Goal: Task Accomplishment & Management: Complete application form

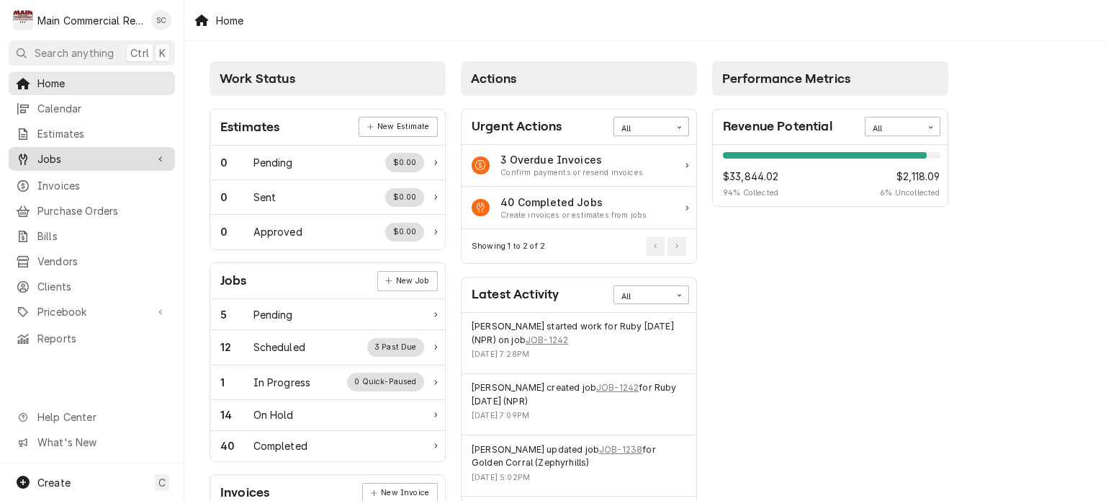
click at [86, 161] on div "Jobs" at bounding box center [92, 159] width 161 height 18
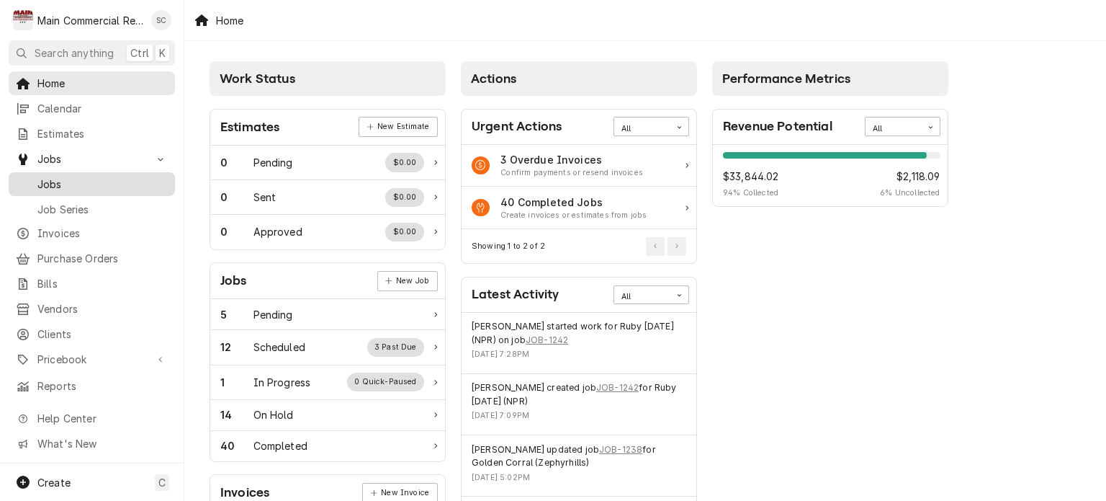
click at [84, 176] on span "Jobs" at bounding box center [102, 183] width 130 height 15
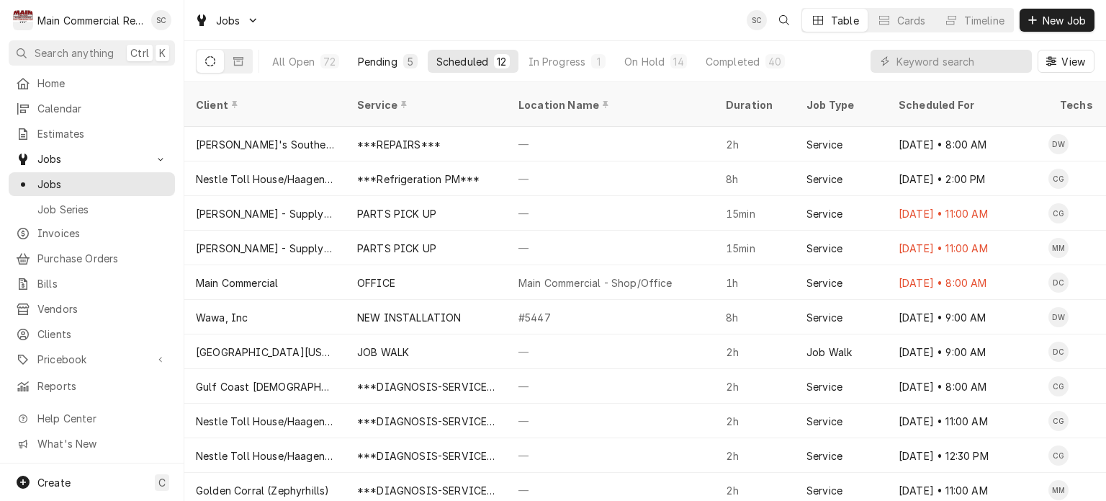
click at [377, 66] on div "Pending" at bounding box center [378, 61] width 40 height 15
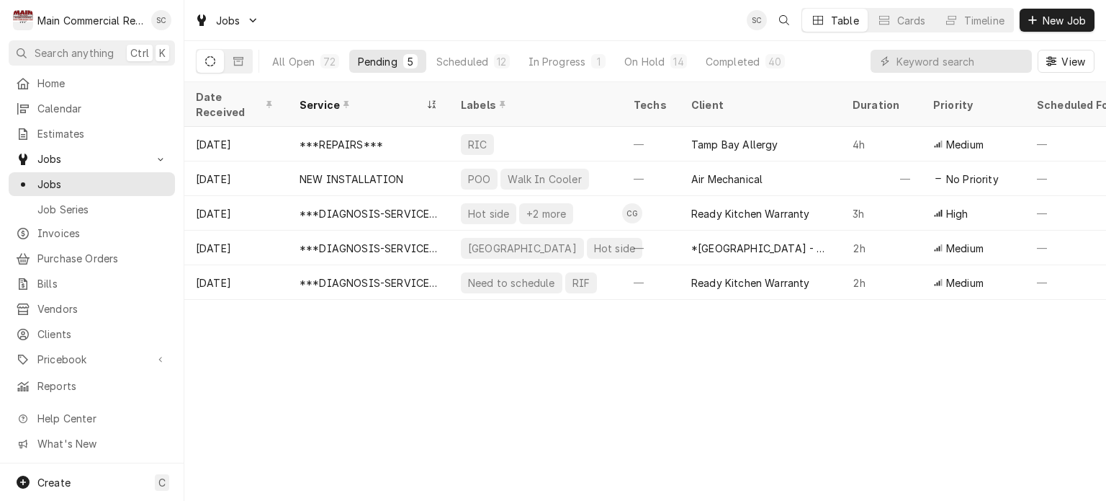
click at [860, 379] on div "Date Received Service Labels Techs Client Duration Priority Scheduled For Locat…" at bounding box center [645, 291] width 922 height 418
click at [1056, 19] on span "New Job" at bounding box center [1064, 20] width 49 height 15
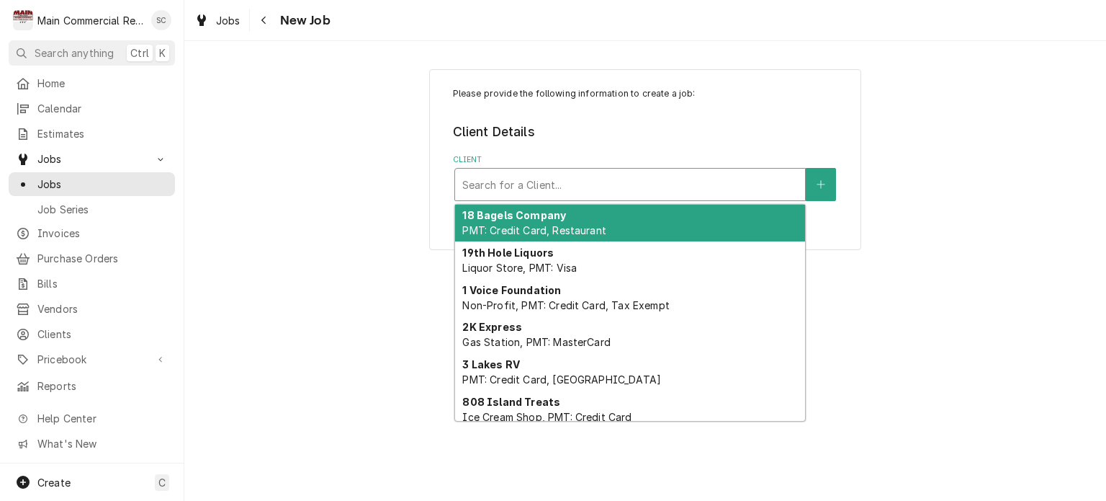
click at [589, 187] on div "Client" at bounding box center [630, 184] width 336 height 26
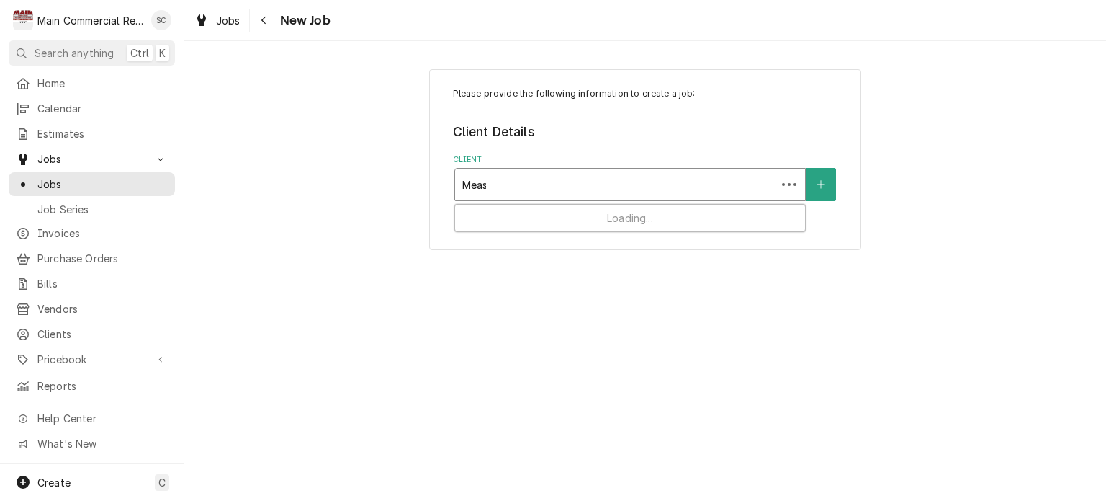
type input "Mease"
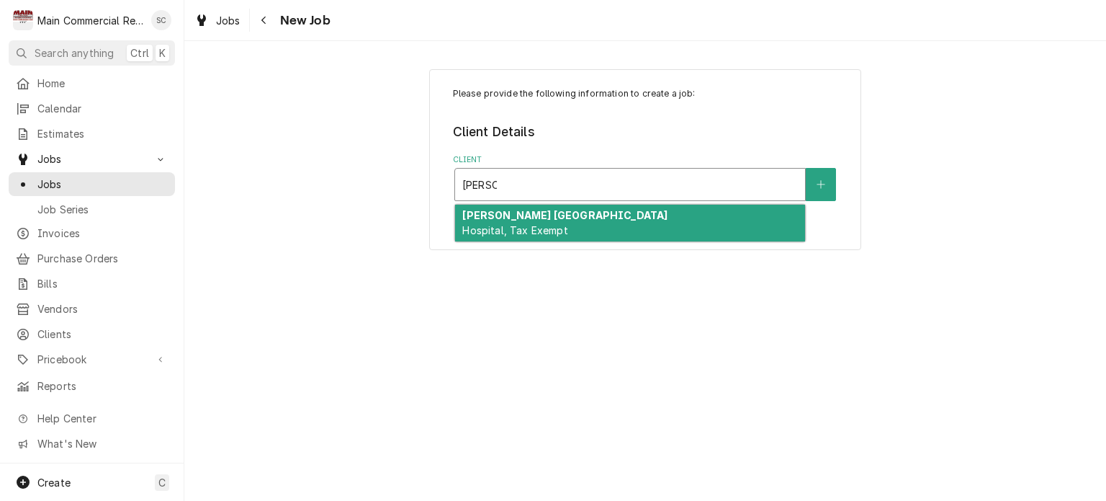
click at [562, 225] on span "Hospital, Tax Exempt" at bounding box center [514, 230] width 105 height 12
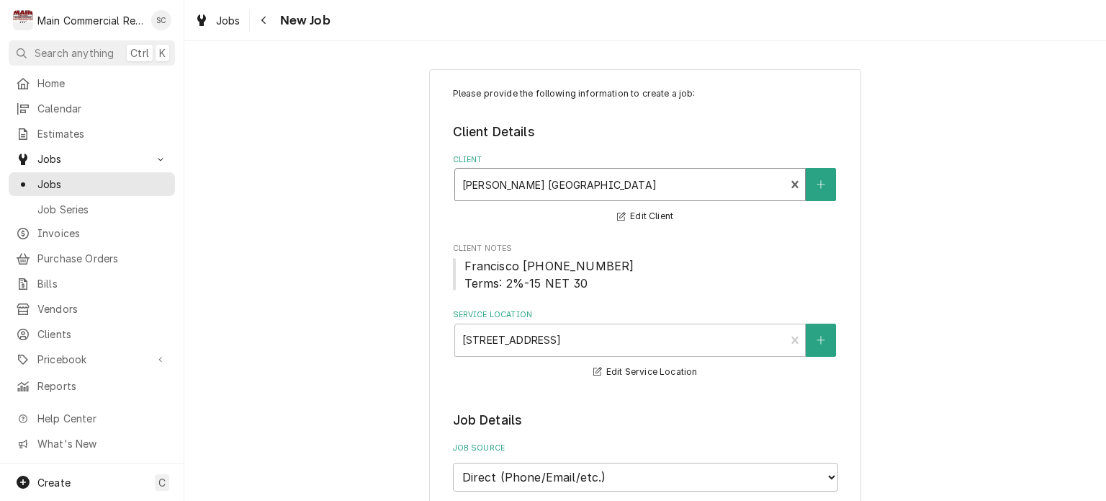
scroll to position [288, 0]
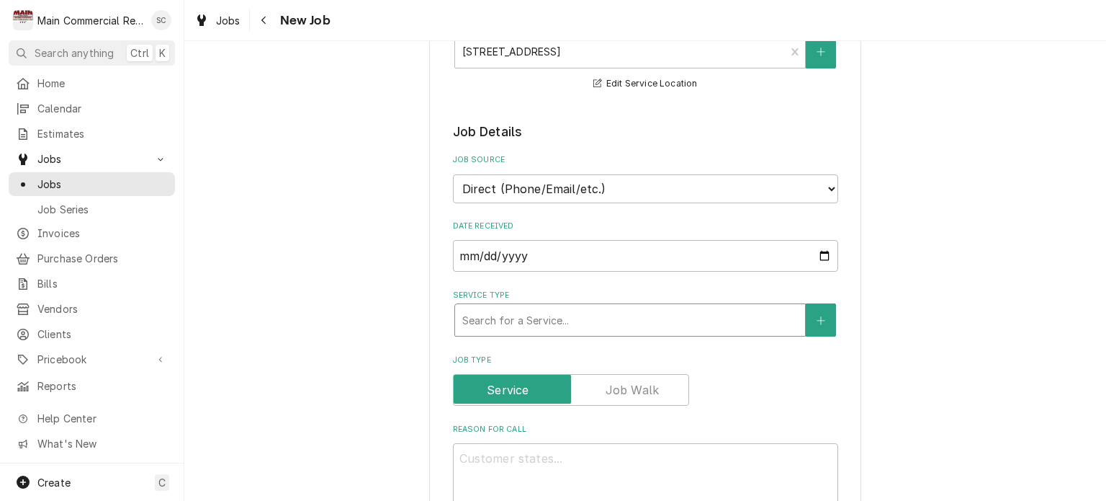
drag, startPoint x: 609, startPoint y: 325, endPoint x: 603, endPoint y: 333, distance: 10.8
click at [609, 325] on div "Service Type" at bounding box center [630, 320] width 336 height 26
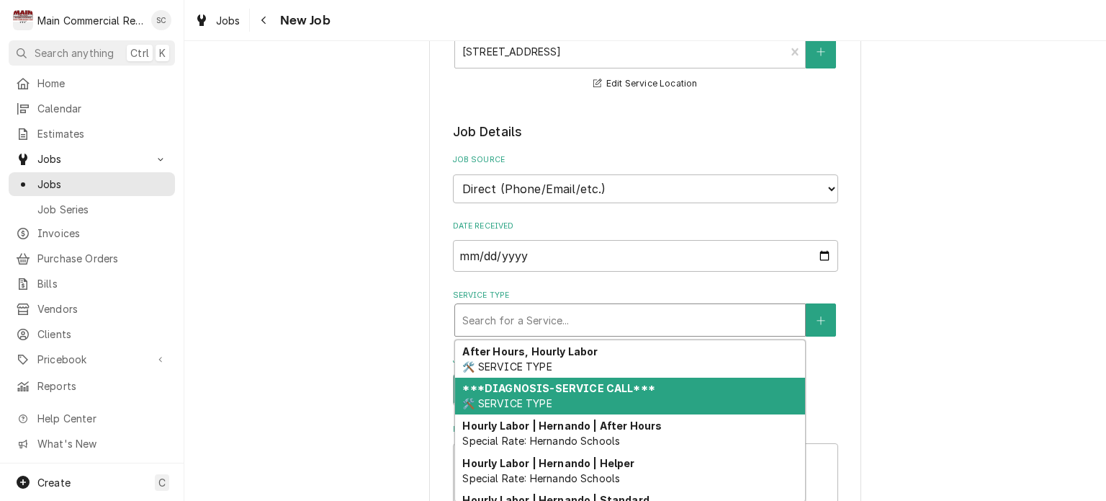
click at [571, 393] on div "***DIAGNOSIS-SERVICE CALL*** 🛠️ SERVICE TYPE" at bounding box center [630, 395] width 350 height 37
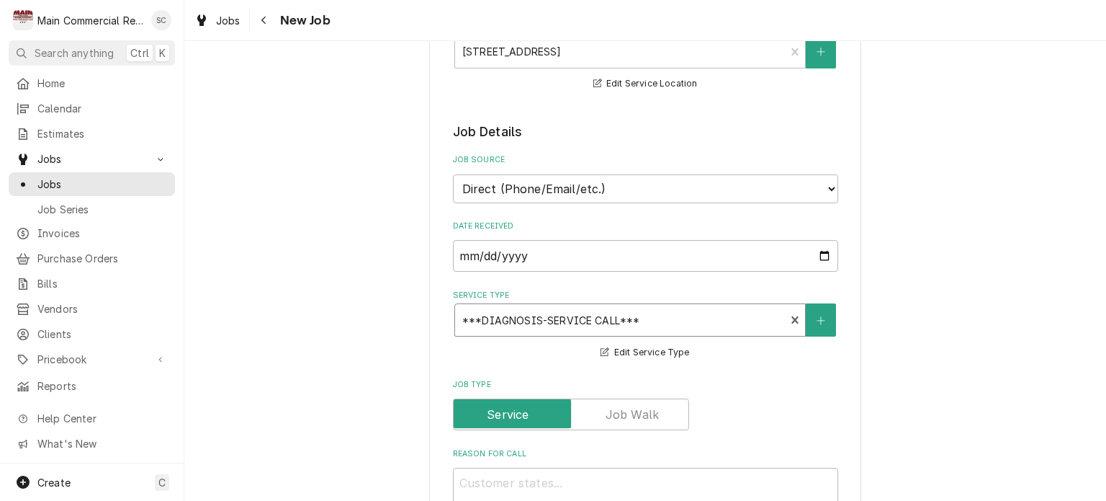
scroll to position [504, 0]
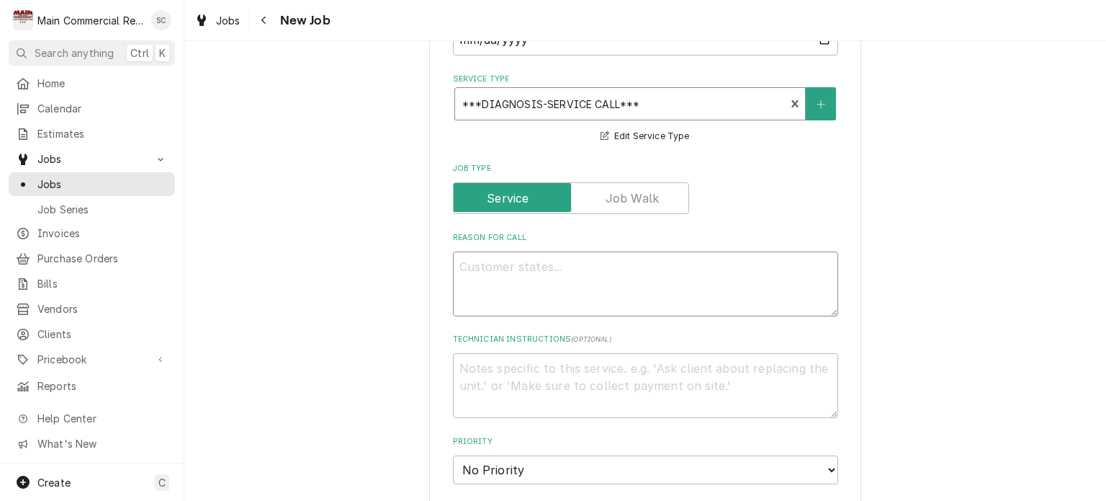
click at [570, 251] on textarea "Reason For Call" at bounding box center [645, 283] width 385 height 65
click at [565, 253] on textarea "Reason For Call" at bounding box center [645, 283] width 385 height 65
type textarea "x"
type textarea "R"
type textarea "x"
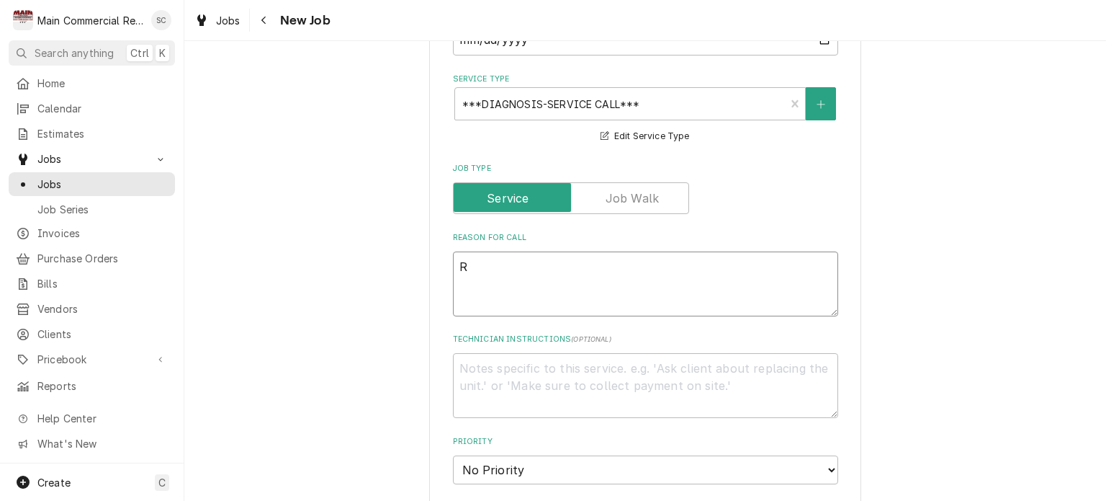
type textarea "RI"
type textarea "x"
type textarea "RIC"
type textarea "x"
type textarea "RIC"
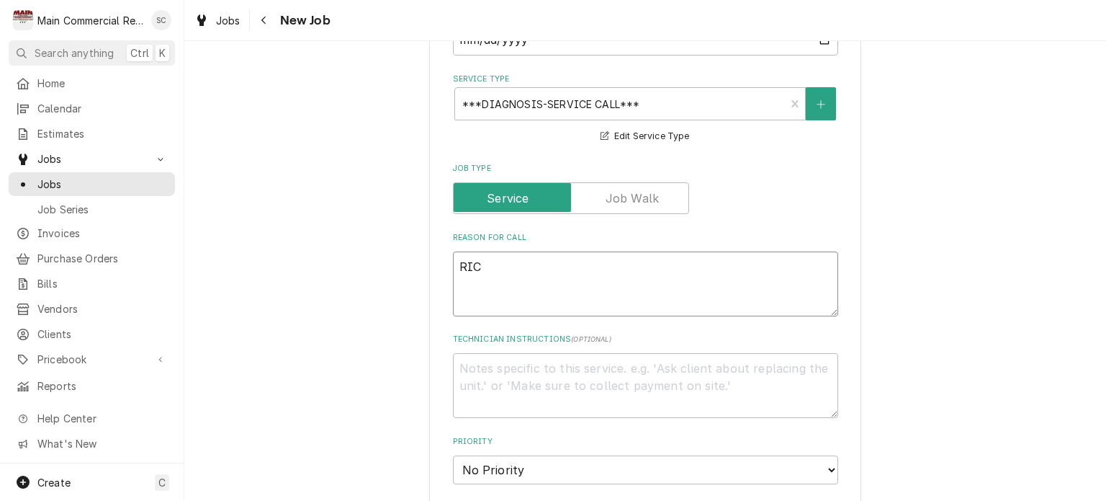
type textarea "x"
type textarea "RIC n"
type textarea "x"
type textarea "RIC no"
type textarea "x"
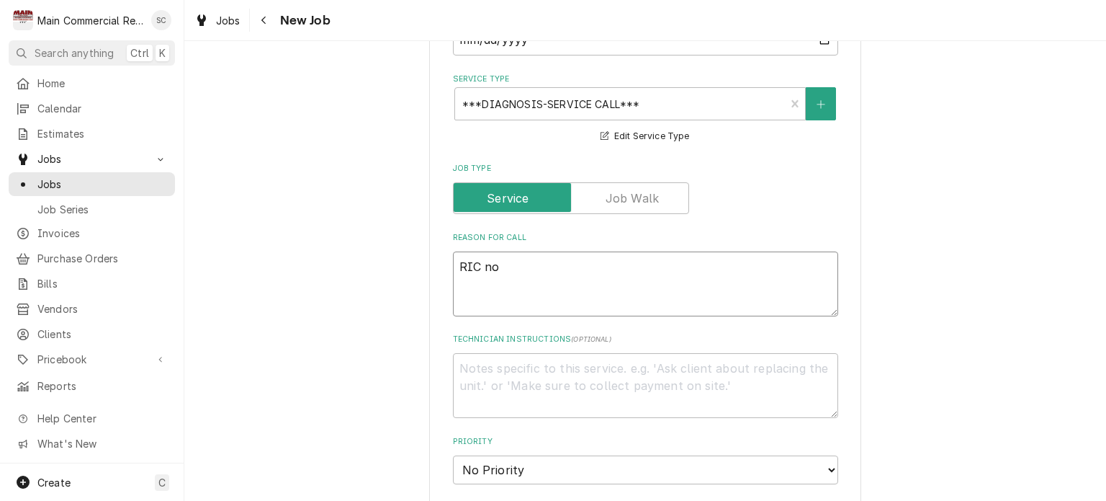
type textarea "RIC not"
type textarea "x"
type textarea "RIC not"
type textarea "x"
type textarea "RIC not w"
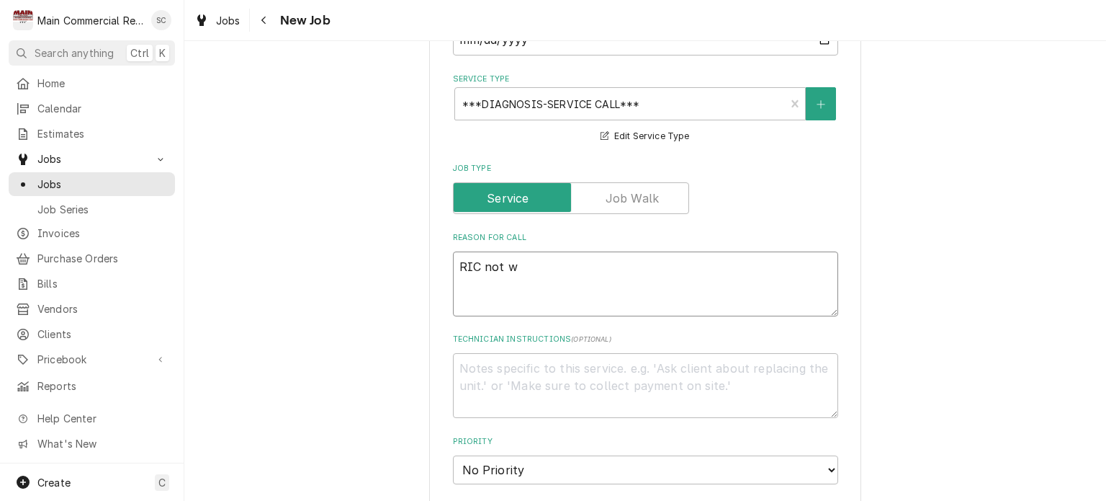
type textarea "x"
type textarea "RIC not wo"
type textarea "x"
type textarea "RIC not wor"
type textarea "x"
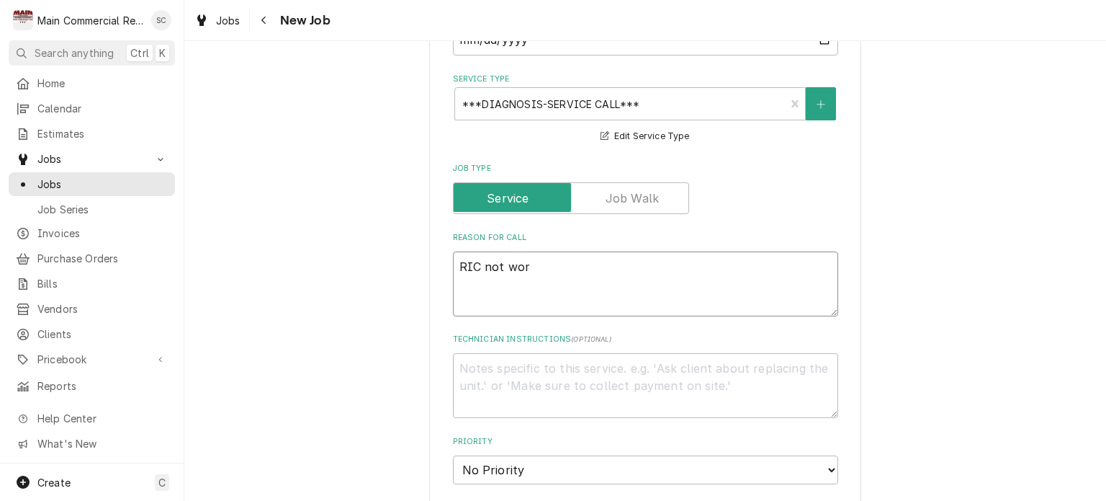
type textarea "RIC not work"
type textarea "x"
type textarea "RIC not worki"
type textarea "x"
type textarea "RIC not workin"
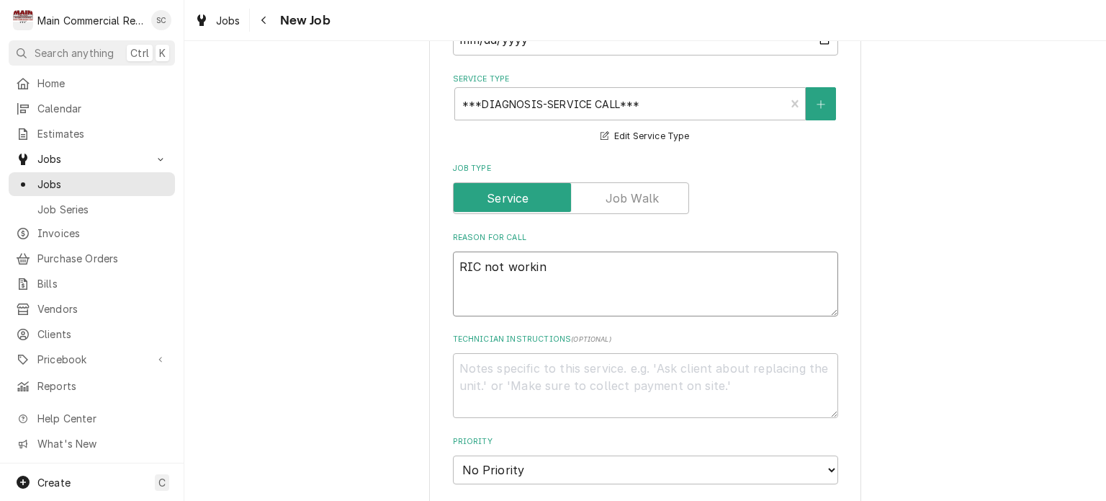
type textarea "x"
type textarea "RIC not working"
type textarea "x"
type textarea "RIC not working"
type textarea "x"
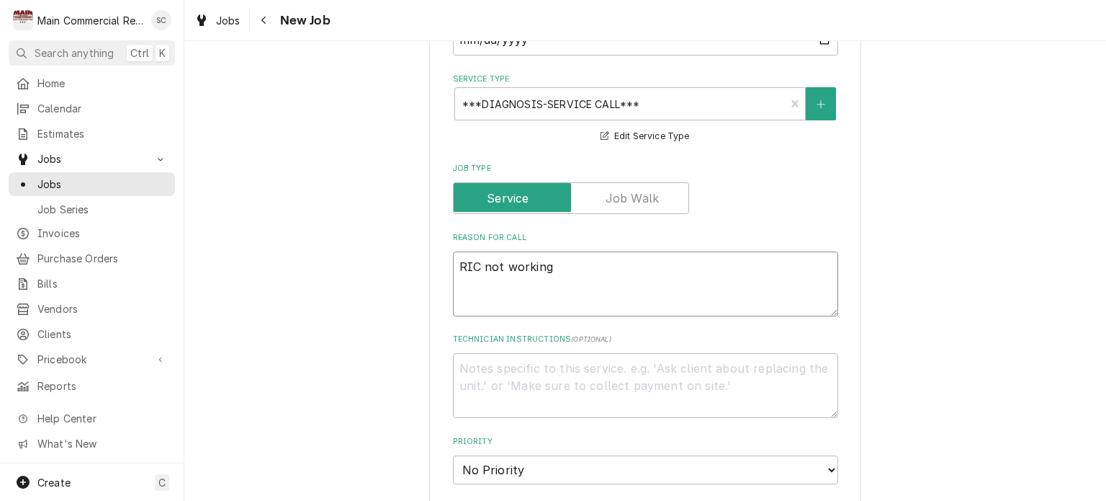
type textarea "RIC not working"
type textarea "x"
type textarea "RIC not working P"
type textarea "x"
type textarea "RIC not working Pe"
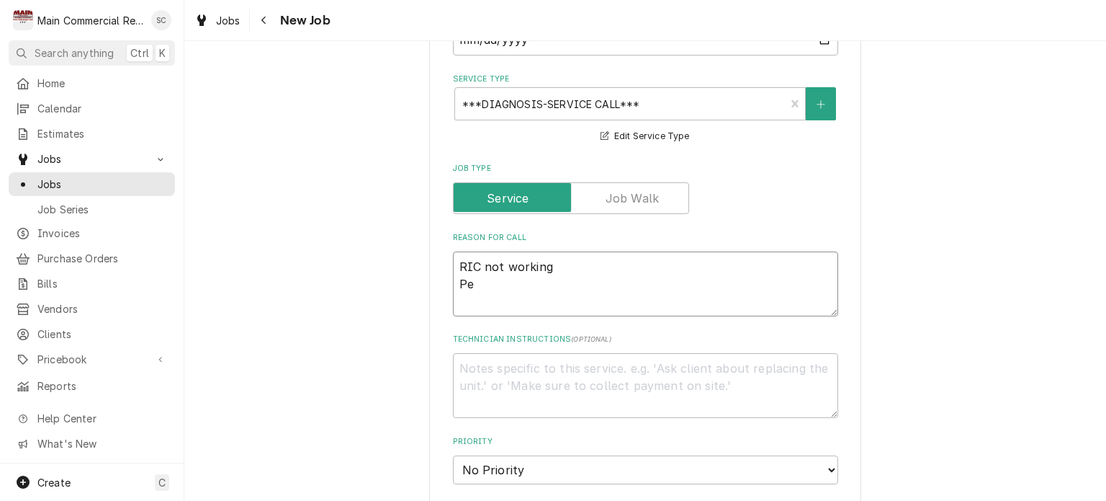
type textarea "x"
type textarea "RIC not working Per"
type textarea "x"
type textarea "RIC not working Per"
type textarea "x"
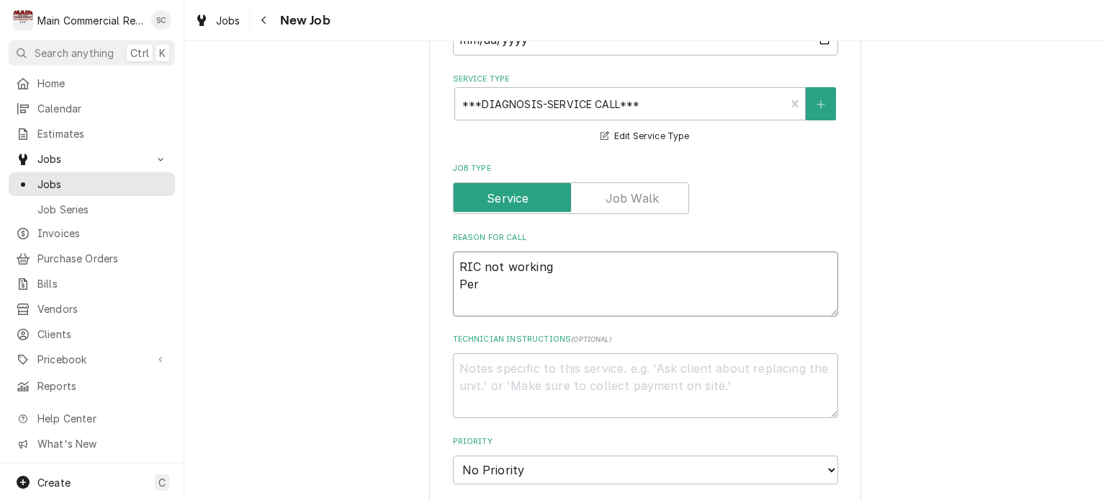
type textarea "RIC not working Per D"
type textarea "x"
type textarea "RIC not working Per Da"
type textarea "x"
type textarea "RIC not working Per Dav"
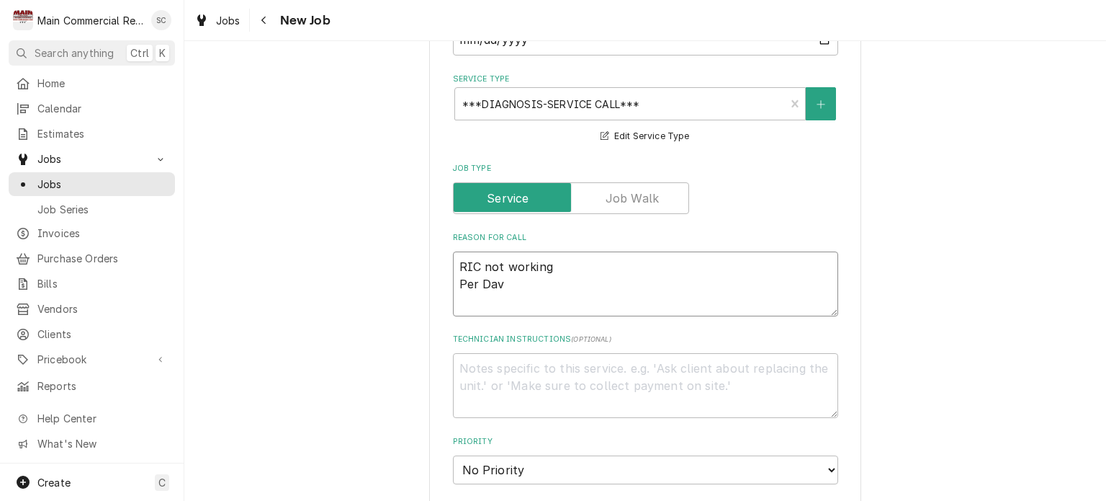
type textarea "x"
type textarea "RIC not working Per Davi"
type textarea "x"
type textarea "RIC not working Per David"
type textarea "x"
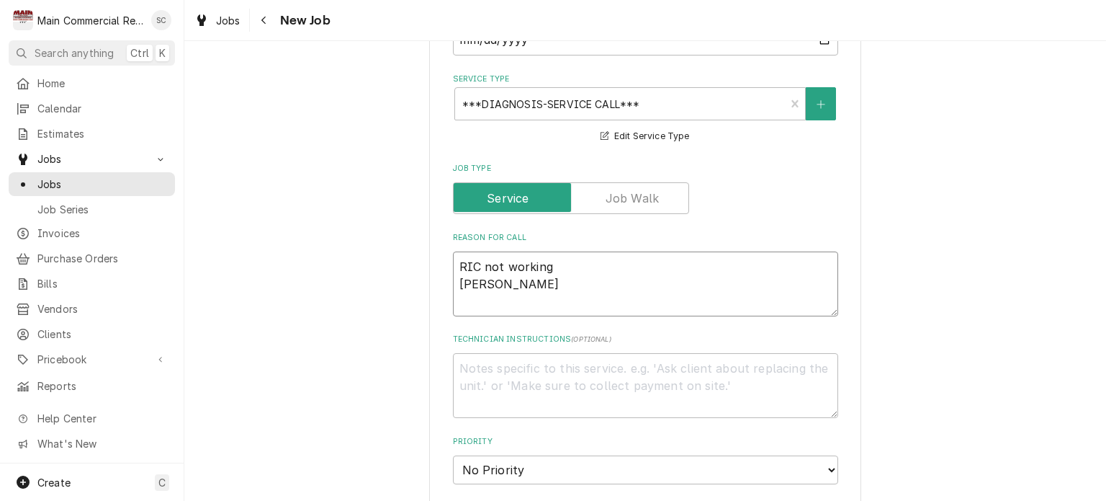
type textarea "RIC not working Per David,"
type textarea "x"
type textarea "RIC not working Per David,"
type textarea "x"
type textarea "RIC not working Per David, h"
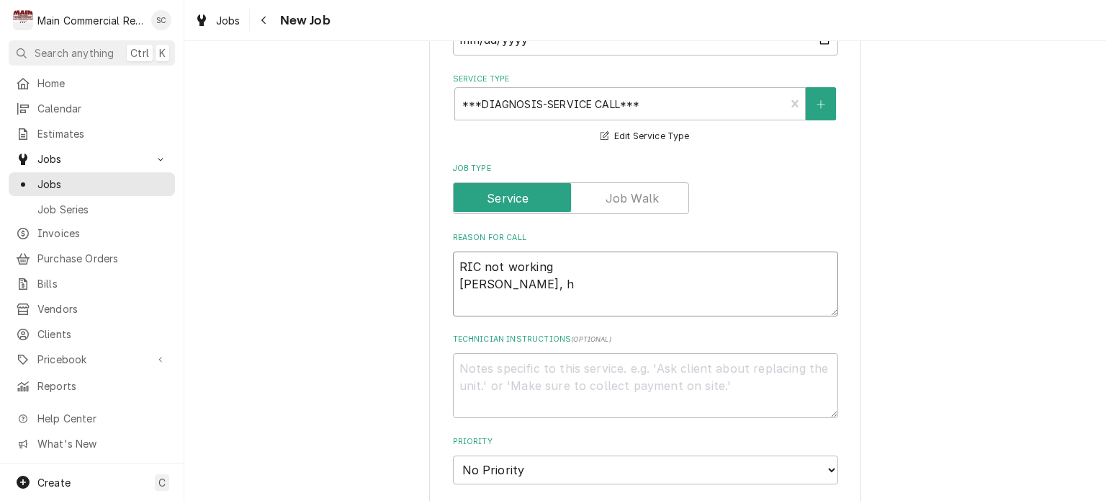
type textarea "x"
type textarea "RIC not working Per David, he"
type textarea "x"
type textarea "RIC not working Per David, he"
type textarea "x"
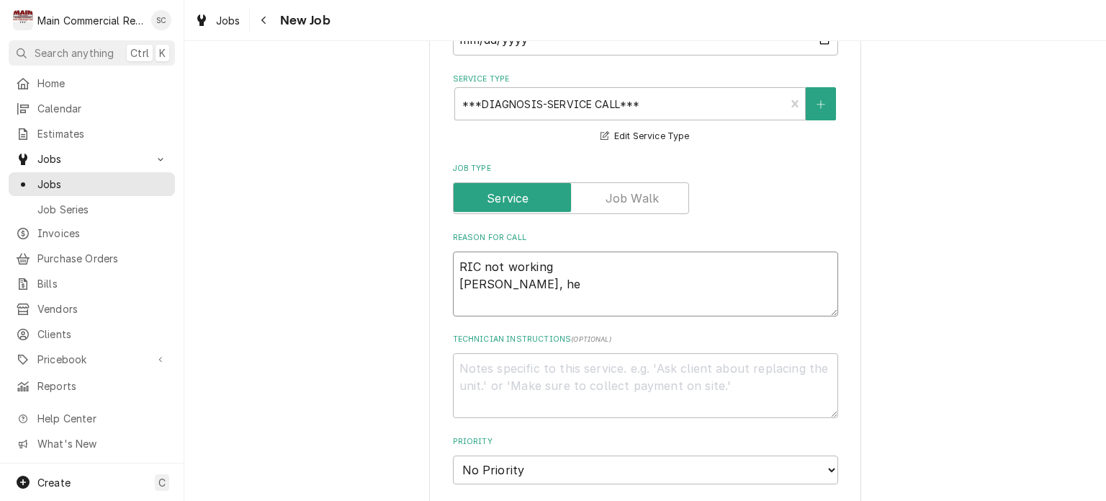
type textarea "RIC not working Per David, he w"
type textarea "x"
type textarea "RIC not working Per David, he wa"
type textarea "x"
type textarea "RIC not working Per David, he w"
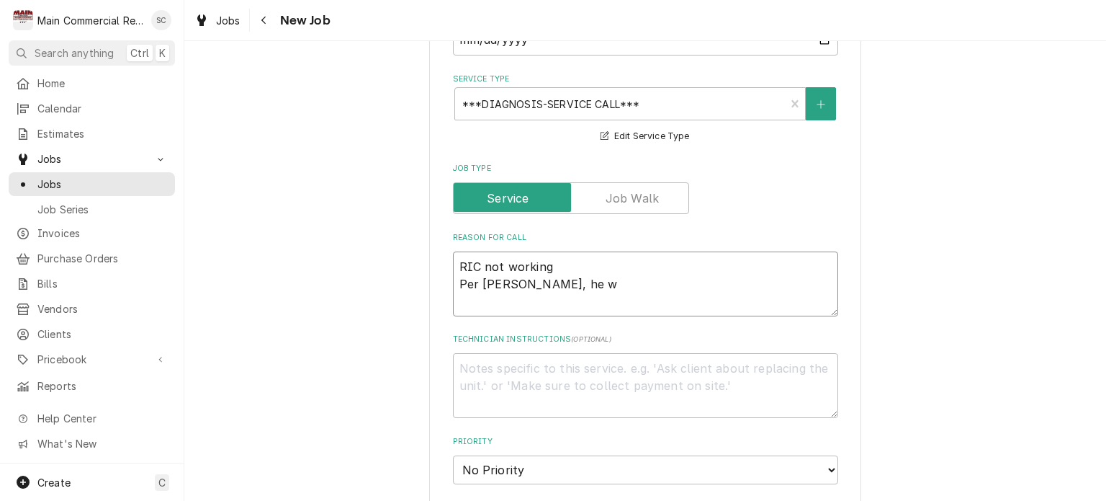
type textarea "x"
type textarea "RIC not working Per David, he wo"
type textarea "x"
type textarea "RIC not working Per David, he wou"
type textarea "x"
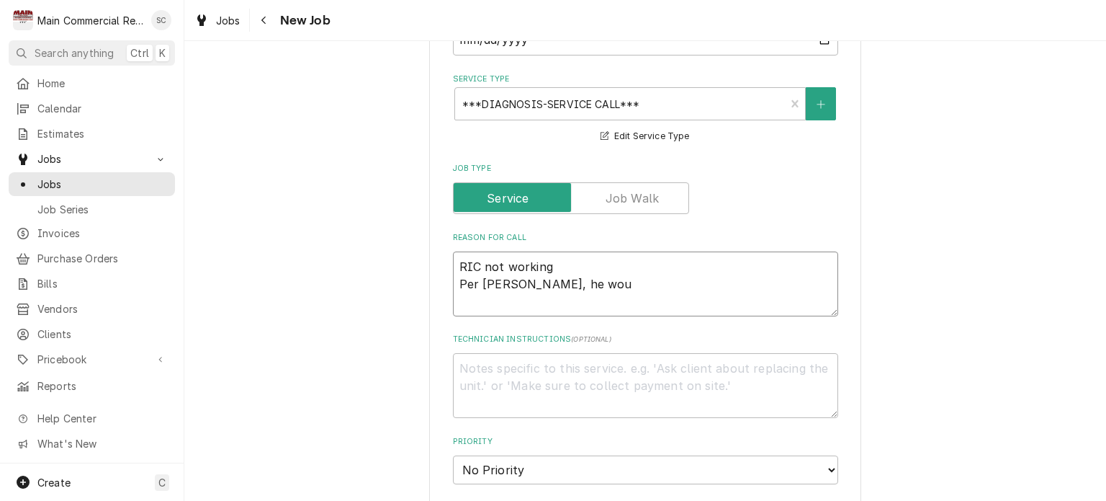
type textarea "RIC not working Per David, he woul"
type textarea "x"
type textarea "RIC not working Per David, he would"
type textarea "x"
type textarea "RIC not working Per David, he would"
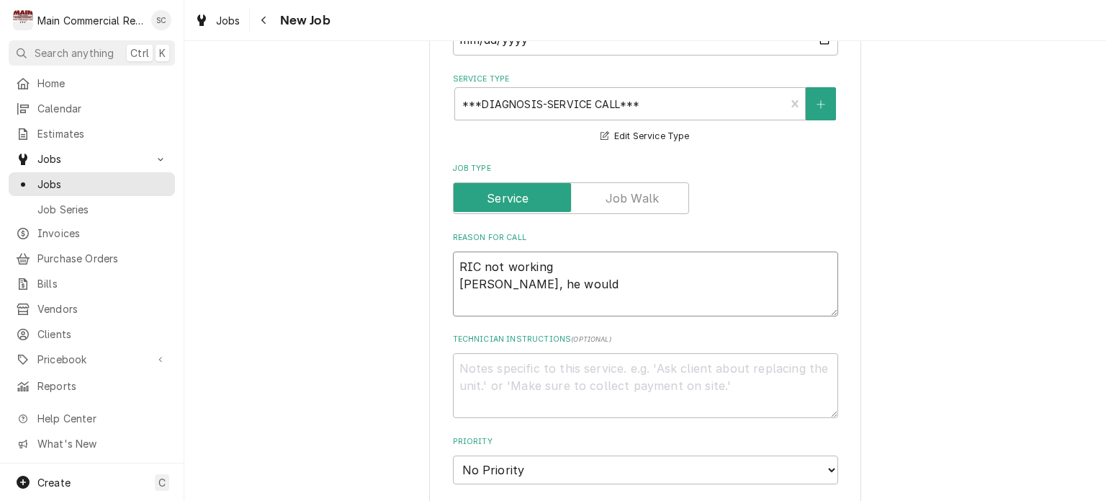
type textarea "x"
type textarea "RIC not working Per David, he would l"
type textarea "x"
type textarea "RIC not working Per David, he would li"
type textarea "x"
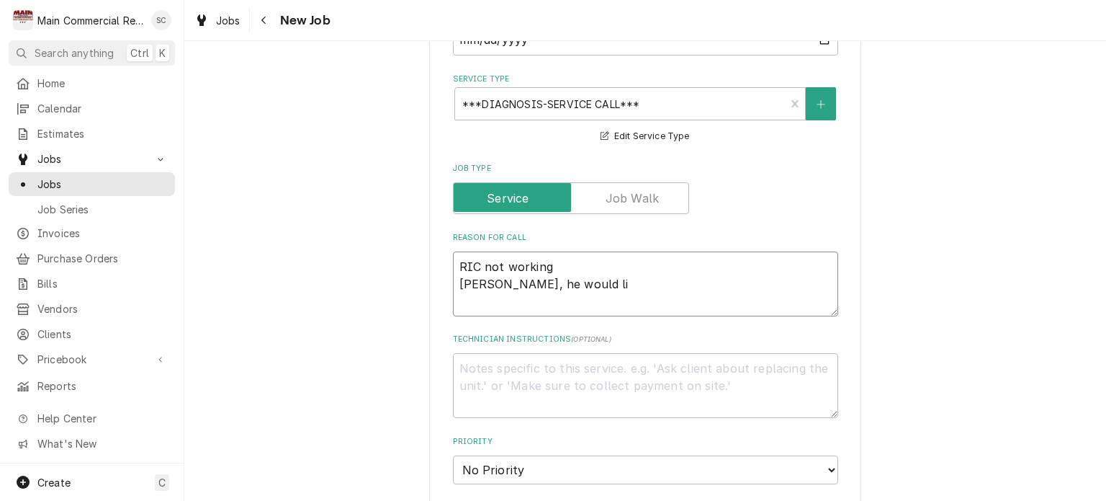
type textarea "RIC not working Per David, he would lik"
type textarea "x"
type textarea "RIC not working Per David, he would like"
type textarea "x"
type textarea "RIC not working Per David, he would liken"
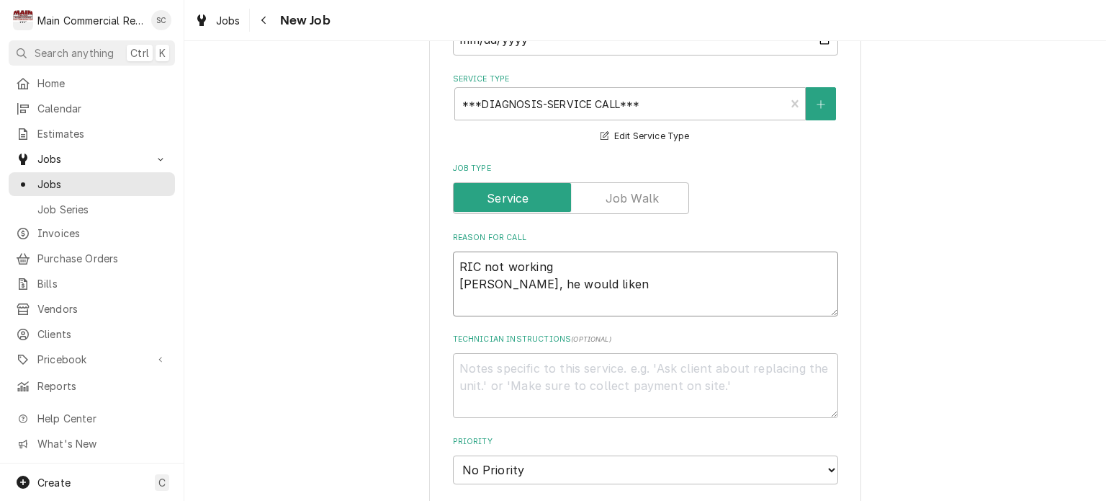
type textarea "x"
type textarea "RIC not working Per David, he would like"
type textarea "x"
type textarea "RIC not working Per David, he would like"
type textarea "x"
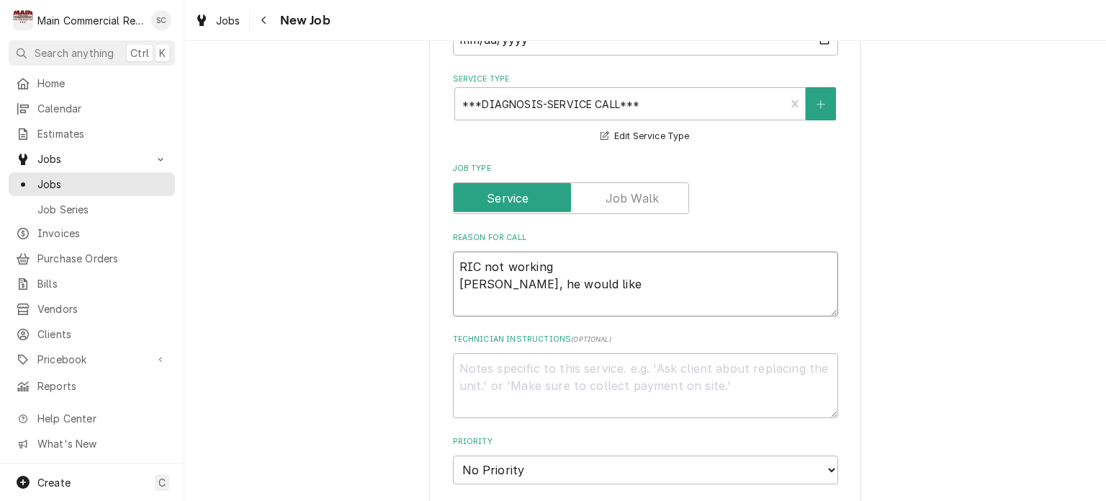
type textarea "RIC not working Per David, he would like n"
type textarea "x"
type textarea "RIC not working Per David, he would like ne"
type textarea "x"
type textarea "RIC not working Per David, he would like nex"
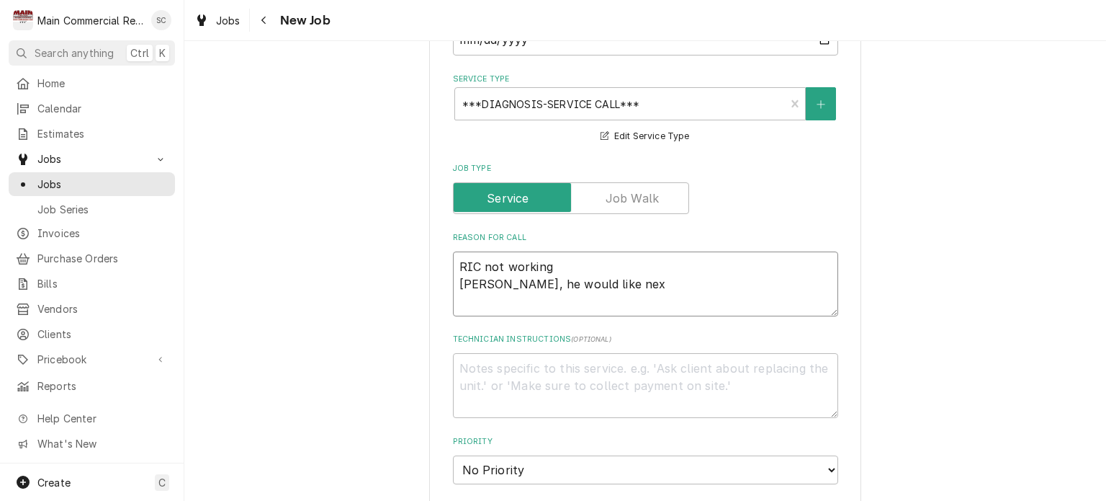
type textarea "x"
type textarea "RIC not working Per David, he would like next"
type textarea "x"
type textarea "RIC not working Per David, he would like next"
type textarea "x"
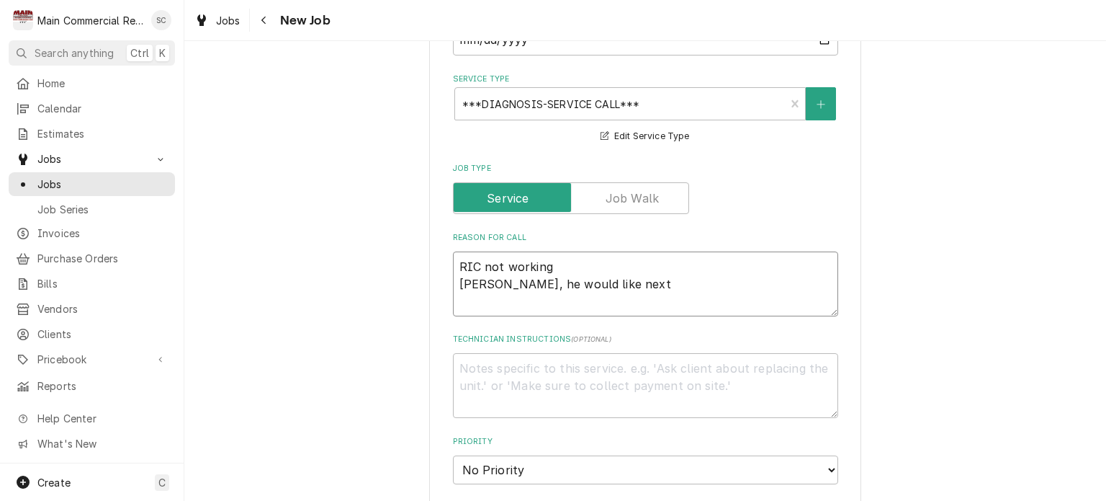
type textarea "RIC not working Per David, he would like next a"
type textarea "x"
type textarea "RIC not working Per David, he would like next av"
type textarea "x"
type textarea "RIC not working Per David, he would like next ava"
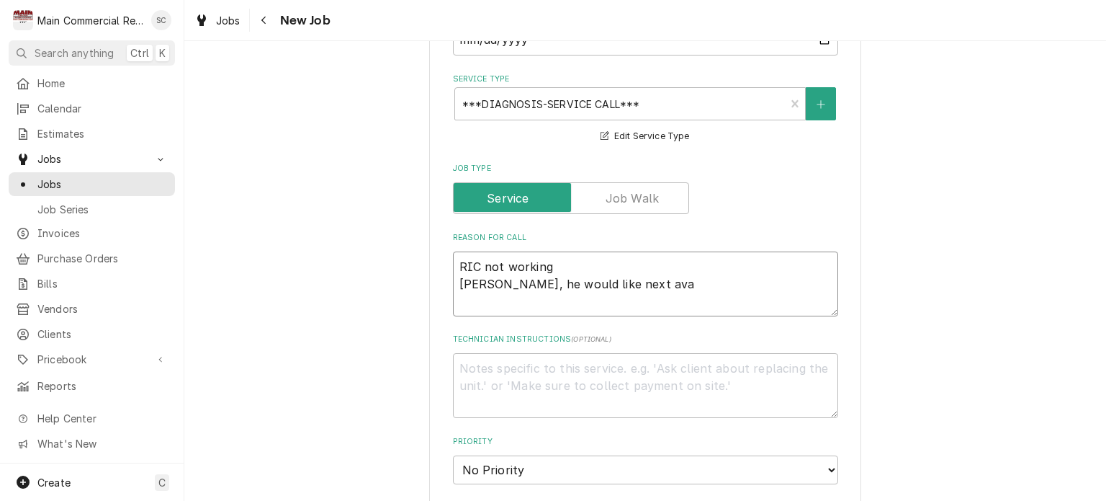
type textarea "x"
type textarea "RIC not working Per David, he would like next avai"
type textarea "x"
type textarea "RIC not working Per David, he would like next avail"
type textarea "x"
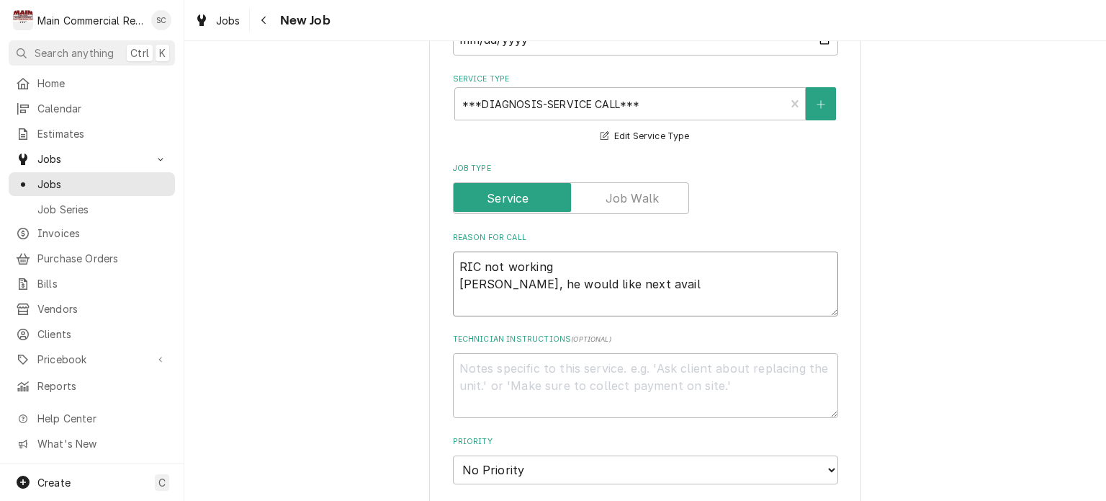
type textarea "RIC not working Per David, he would like next availa"
type textarea "x"
type textarea "RIC not working Per David, he would like next availab"
type textarea "x"
type textarea "RIC not working Per David, he would like next availabl"
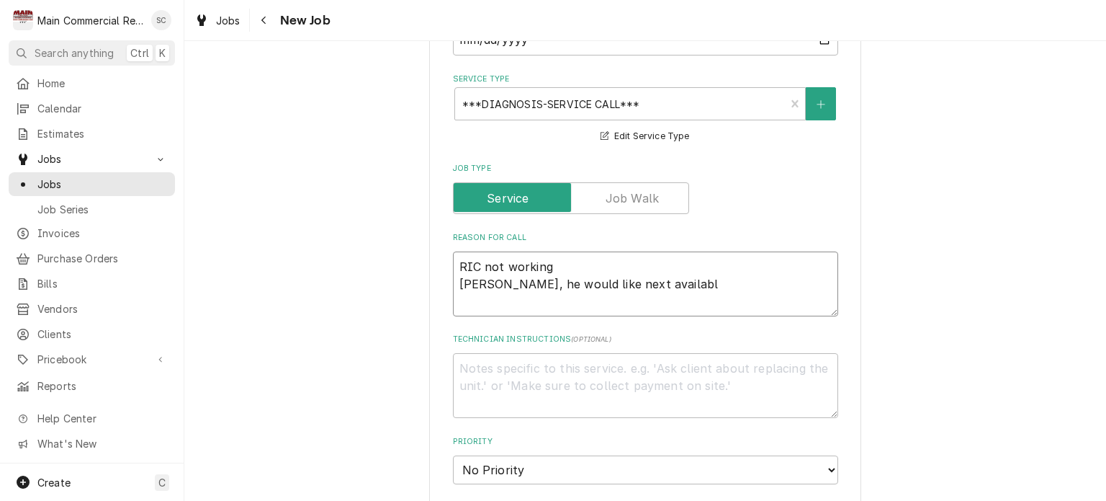
type textarea "x"
type textarea "RIC not working Per David, he would like next available"
type textarea "x"
type textarea "RIC not working Per David, he would like next available."
type textarea "x"
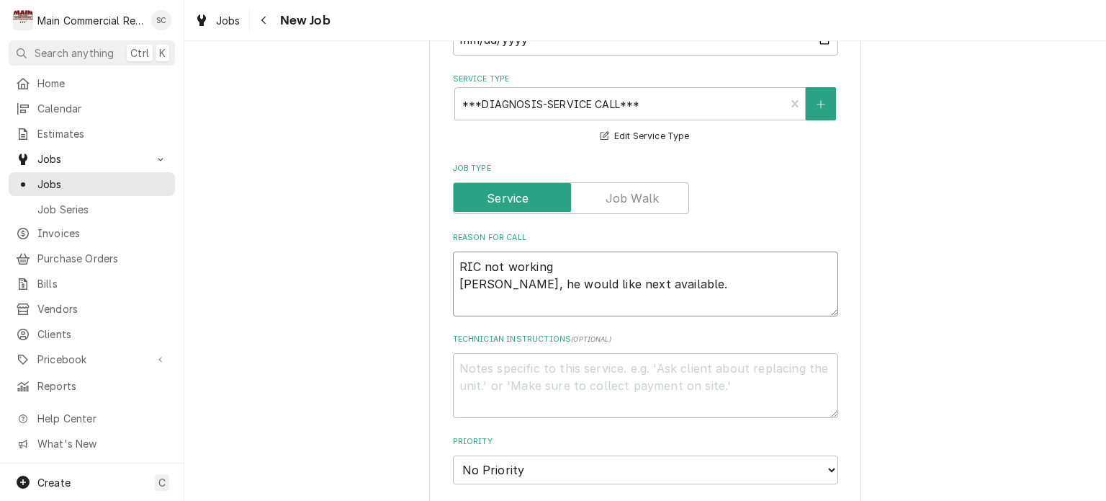
type textarea "RIC not working Per David, he would like next available."
type textarea "x"
type textarea "RIC not working Per David, he would like next available. N"
type textarea "x"
type textarea "RIC not working Per David, he would like next available. Ne"
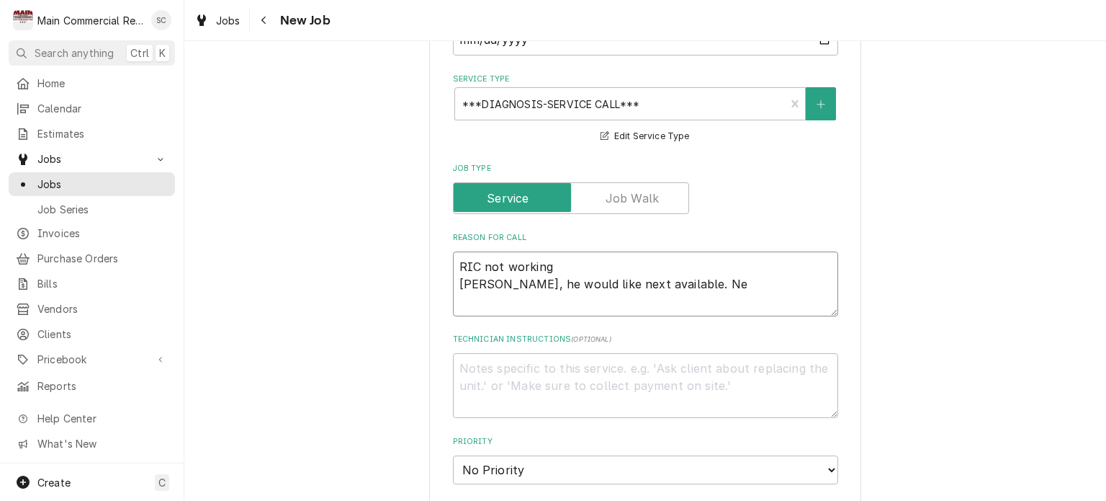
type textarea "x"
type textarea "RIC not working Per David, he would like next available. Nee"
type textarea "x"
type textarea "RIC not working Per David, he would like next available. Need"
type textarea "x"
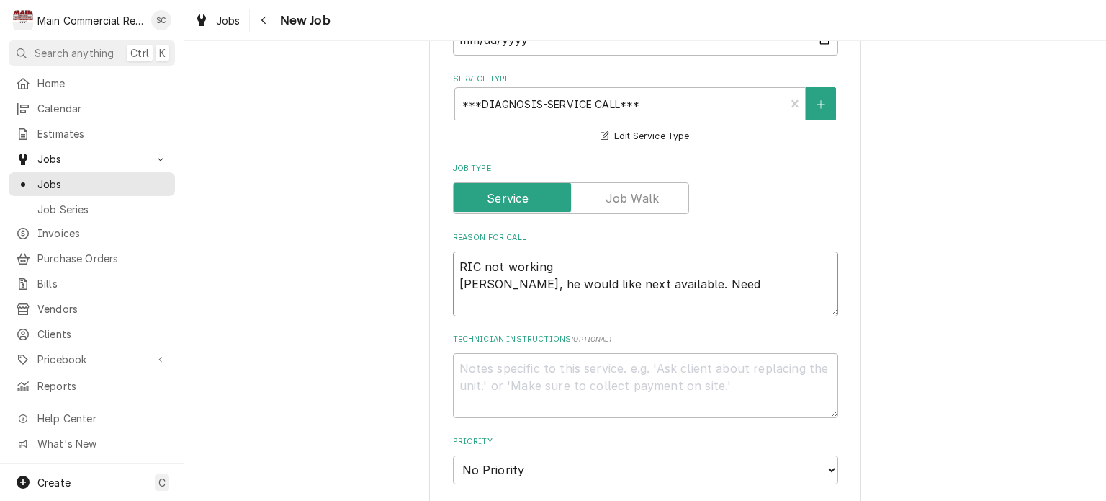
type textarea "RIC not working Per David, he would like next available. Need"
type textarea "x"
type textarea "RIC not working Per David, he would like next available. Need t"
type textarea "x"
type textarea "RIC not working Per David, he would like next available. Need to"
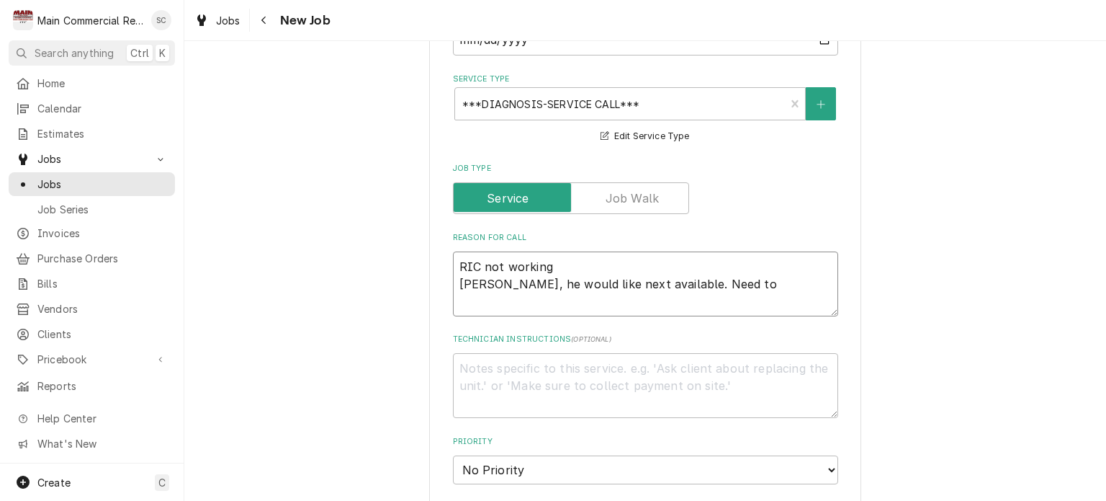
type textarea "x"
type textarea "RIC not working Per David, he would like next available. Need to"
type textarea "x"
type textarea "RIC not working Per David, he would like next available. Need to c"
type textarea "x"
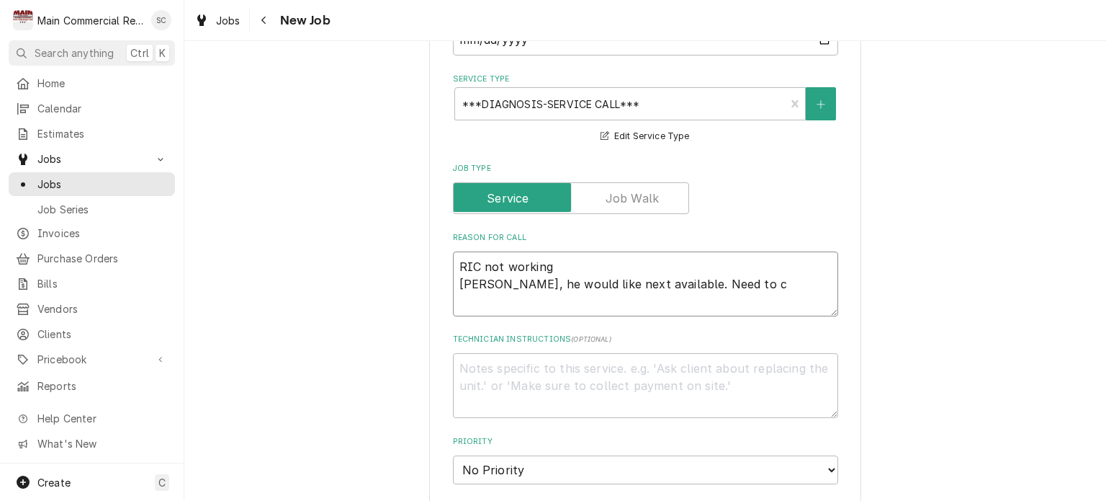
type textarea "RIC not working Per David, he would like next available. Need to ca"
type textarea "x"
type textarea "RIC not working Per David, he would like next available. Need to cal"
type textarea "x"
type textarea "RIC not working Per David, he would like next available. Need to call"
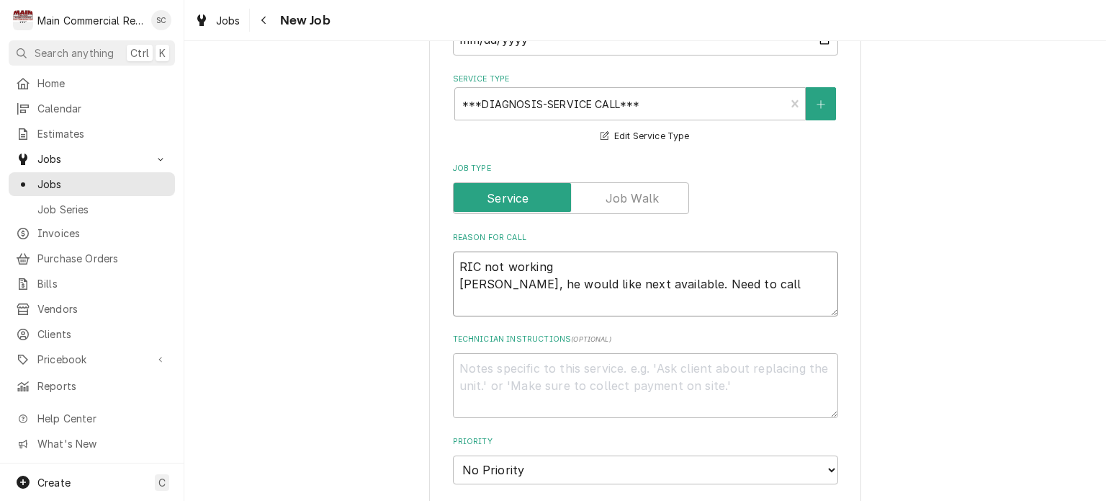
type textarea "x"
type textarea "RIC not working Per David, he would like next available. Need to call"
type textarea "x"
type textarea "RIC not working Per David, he would like next available. Need to call b"
type textarea "x"
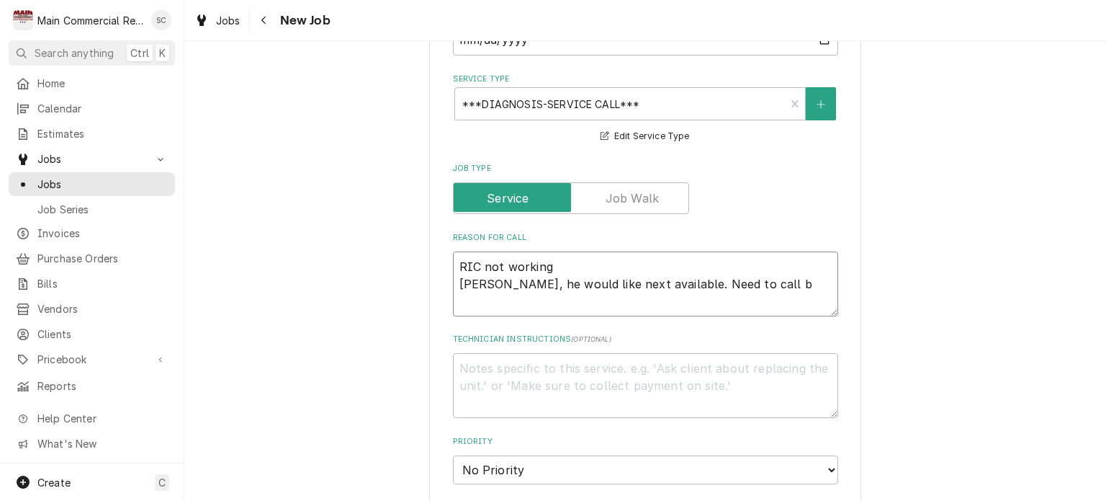
type textarea "RIC not working Per David, he would like next available. Need to call by"
type textarea "x"
type textarea "RIC not working Per David, he would like next available. Need to call by"
type textarea "x"
type textarea "RIC not working Per David, he would like next available. Need to call by m"
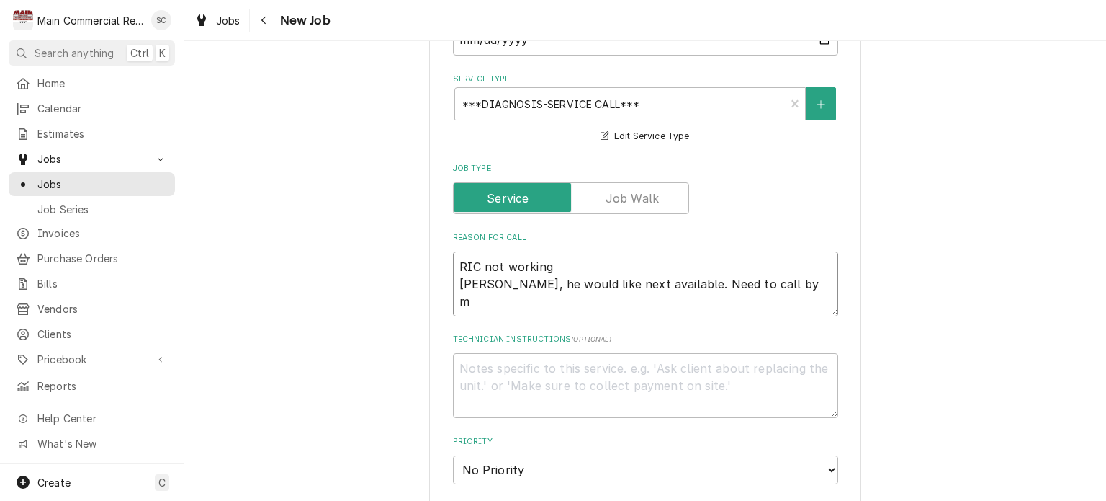
type textarea "x"
type textarea "RIC not working Per David, he would like next available. Need to call by me"
type textarea "x"
type textarea "RIC not working Per David, he would like next available. Need to call by mee"
type textarea "x"
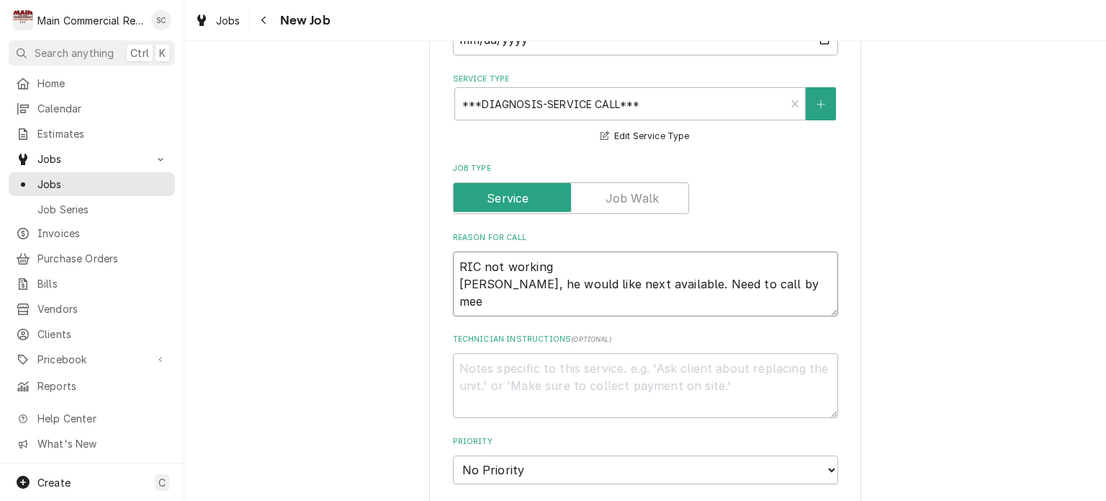
type textarea "RIC not working Per David, he would like next available. Need to call by me"
type textarea "x"
type textarea "RIC not working Per David, he would like next available. Need to call by m"
type textarea "x"
type textarea "RIC not working Per David, he would like next available. Need to call by mi"
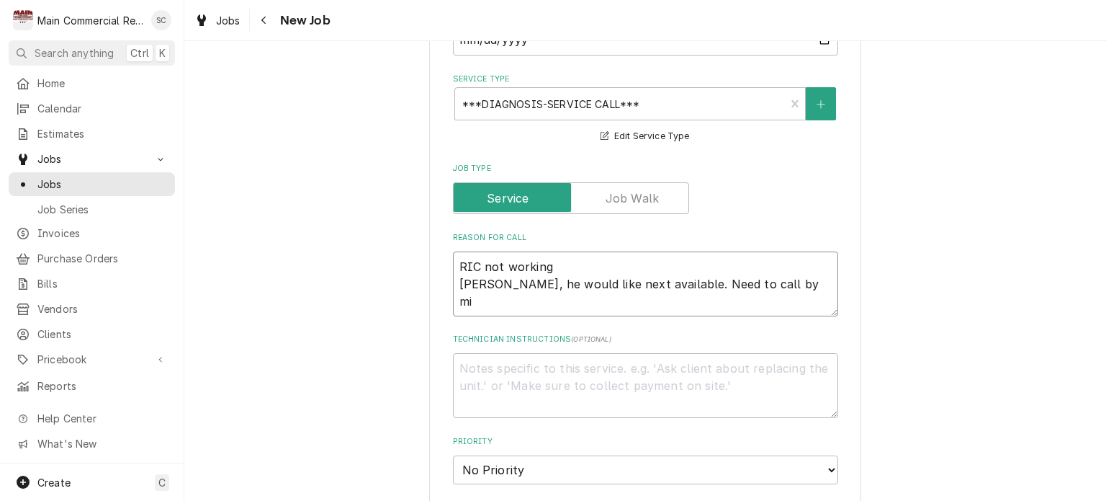
type textarea "x"
type textarea "RIC not working Per David, he would like next available. Need to call by mid"
type textarea "x"
type textarea "RIC not working Per David, he would like next available. Need to call by mid"
type textarea "x"
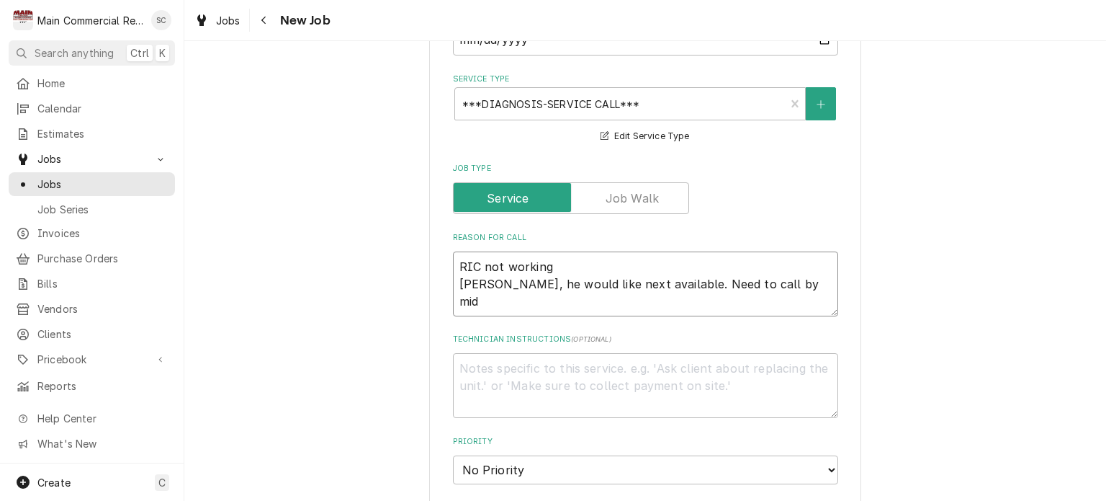
type textarea "RIC not working Per David, he would like next available. Need to call by mid d"
type textarea "x"
type textarea "RIC not working Per David, he would like next available. Need to call by mid da"
type textarea "x"
type textarea "RIC not working Per David, he would like next available. Need to call by mid dat"
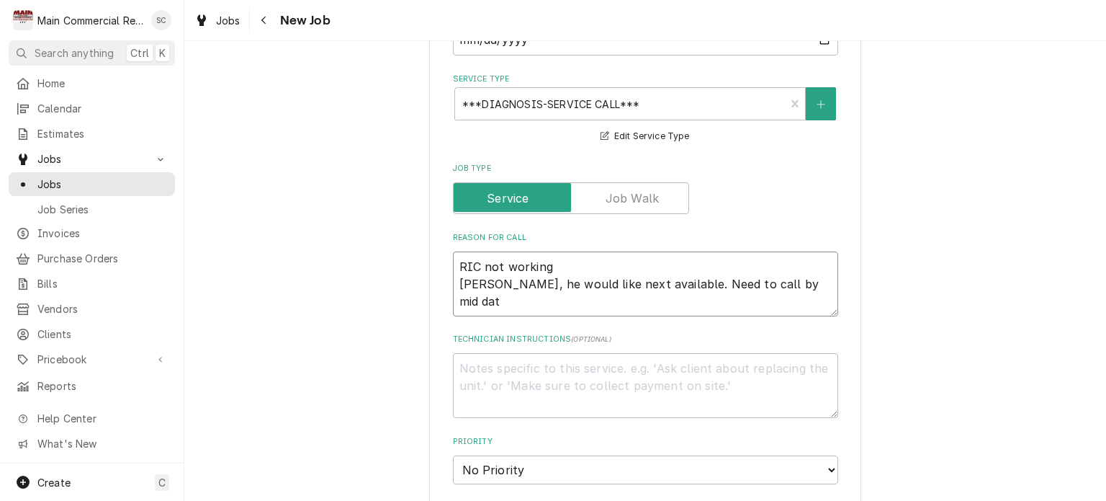
type textarea "x"
type textarea "RIC not working Per David, he would like next available. Need to call by mid da…"
type textarea "x"
type textarea "RIC not working Per David, he would like next available. Need to call by mid da…"
type textarea "x"
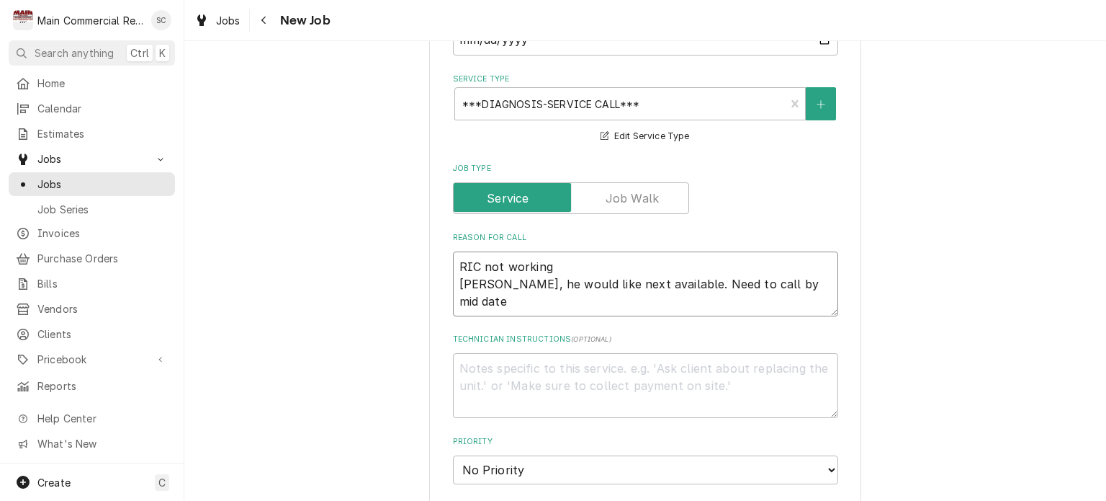
type textarea "RIC not working Per David, he would like next available. Need to call by mid da…"
type textarea "x"
type textarea "RIC not working Per David, he would like next available. Need to call by mid da…"
type textarea "x"
type textarea "RIC not working Per David, he would like next available. Need to call by mid da…"
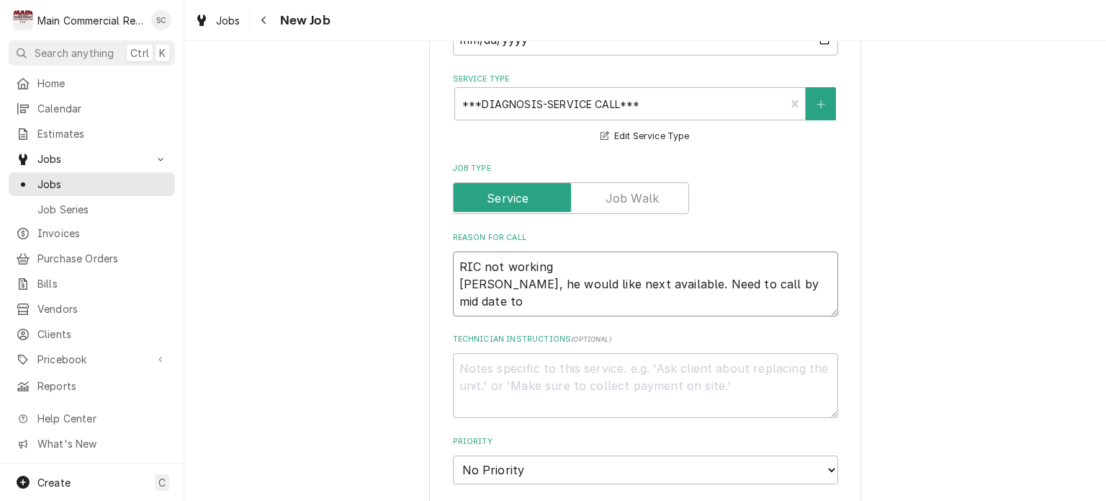
type textarea "x"
type textarea "RIC not working Per David, he would like next available. Need to call by mid da…"
type textarea "x"
type textarea "RIC not working Per David, he would like next available. Need to call by mid da…"
type textarea "x"
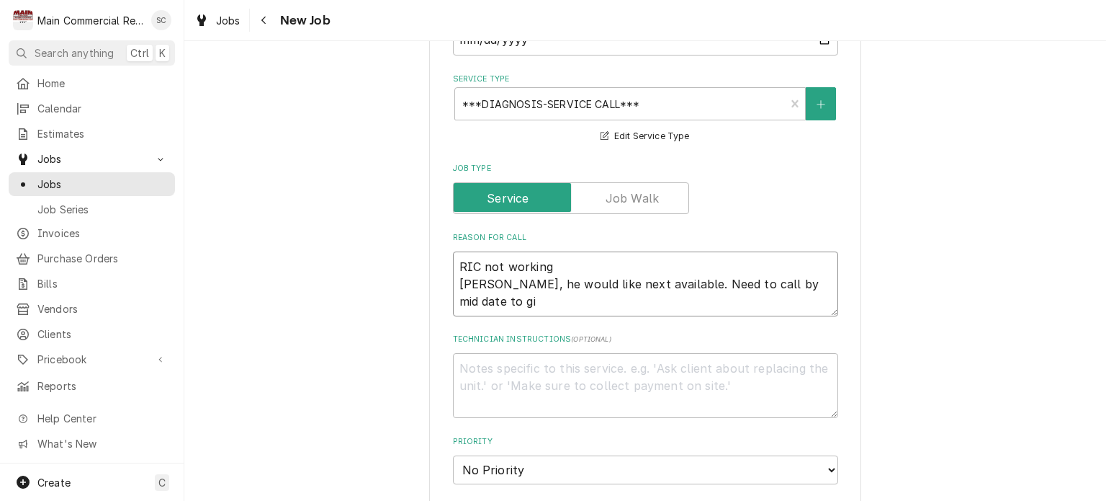
type textarea "RIC not working Per David, he would like next available. Need to call by mid da…"
type textarea "x"
type textarea "RIC not working Per David, he would like next available. Need to call by mid da…"
type textarea "x"
type textarea "RIC not working Per David, he would like next available. Need to call by mid da…"
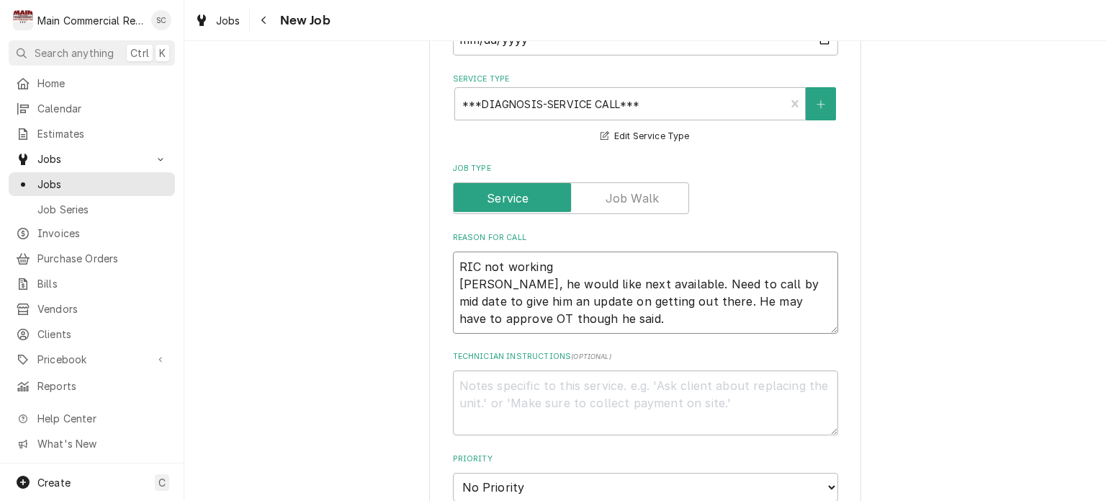
scroll to position [720, 0]
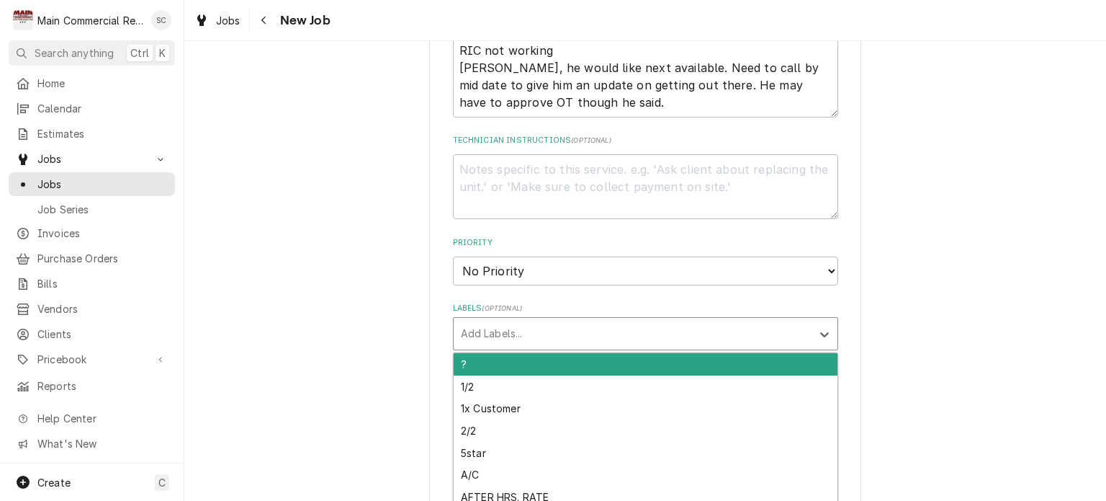
click at [649, 331] on div "Labels" at bounding box center [633, 333] width 344 height 26
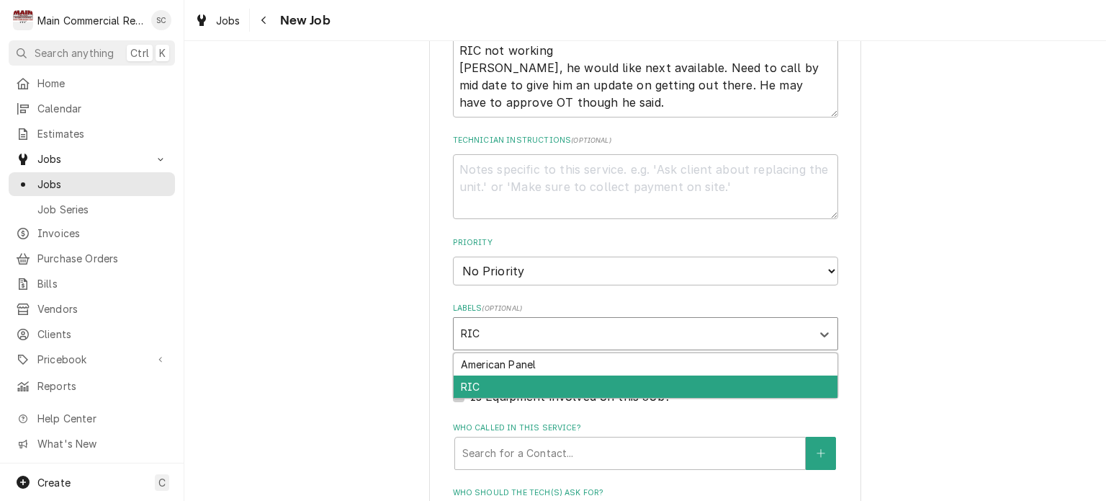
click at [519, 382] on div "RIC" at bounding box center [646, 386] width 384 height 22
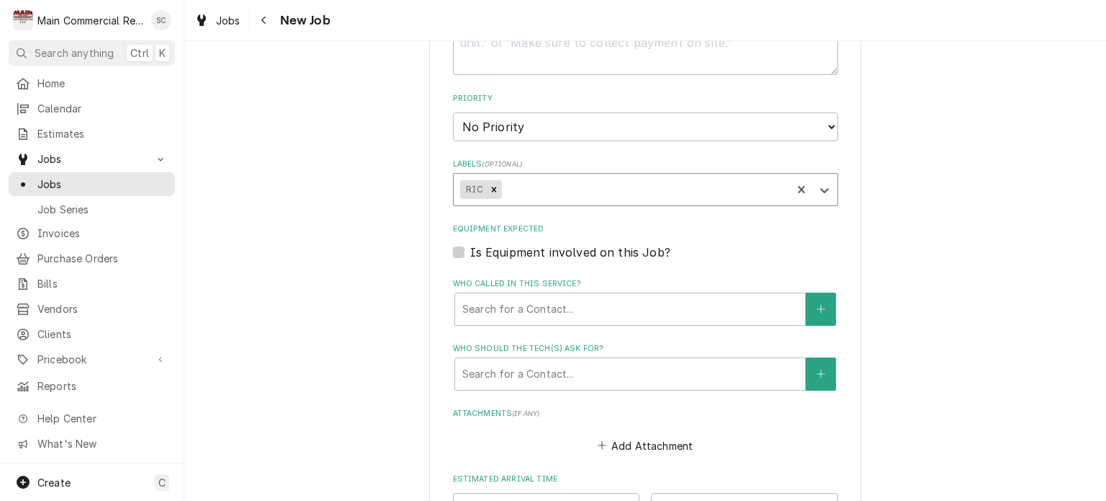
scroll to position [648, 0]
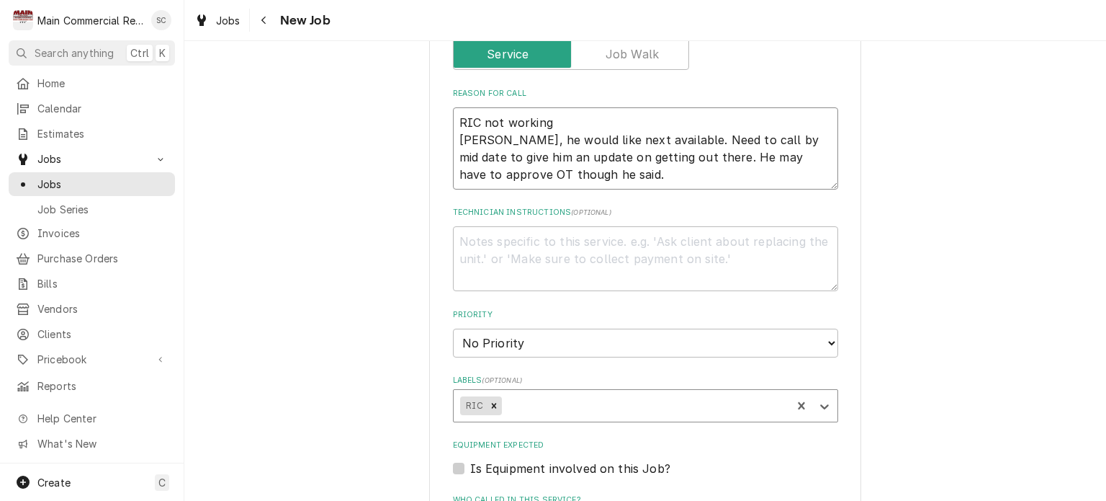
click at [567, 184] on textarea "RIC not working Per David, he would like next available. Need to call by mid da…" at bounding box center [645, 148] width 385 height 82
drag, startPoint x: 638, startPoint y: 145, endPoint x: 677, endPoint y: 140, distance: 39.2
click at [677, 140] on textarea "RIC not working Per David, he would like next available. Need to call by mid da…" at bounding box center [645, 148] width 385 height 82
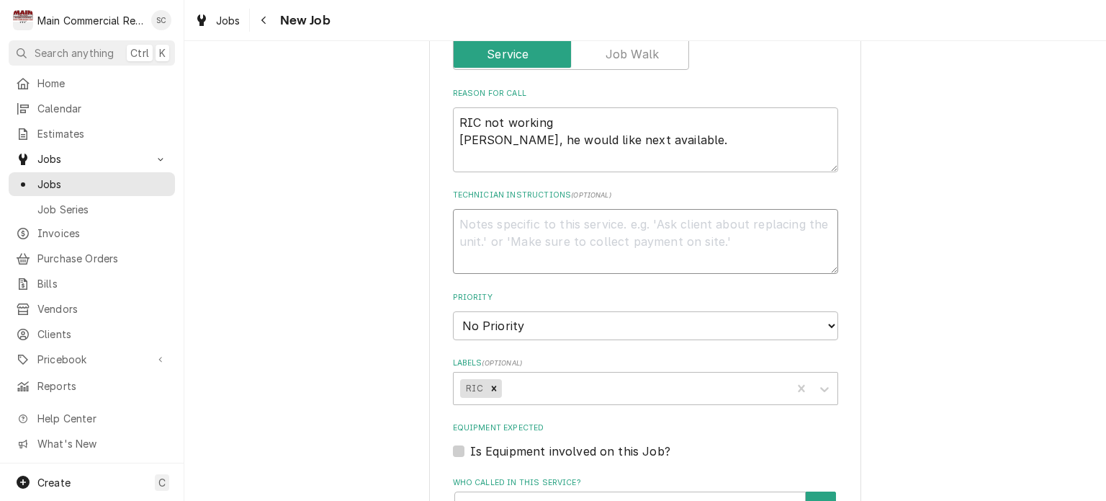
click at [550, 224] on textarea "Technician Instructions ( optional )" at bounding box center [645, 241] width 385 height 65
paste textarea "Need to call by mid date to give him an update on getting out there. He may hav…"
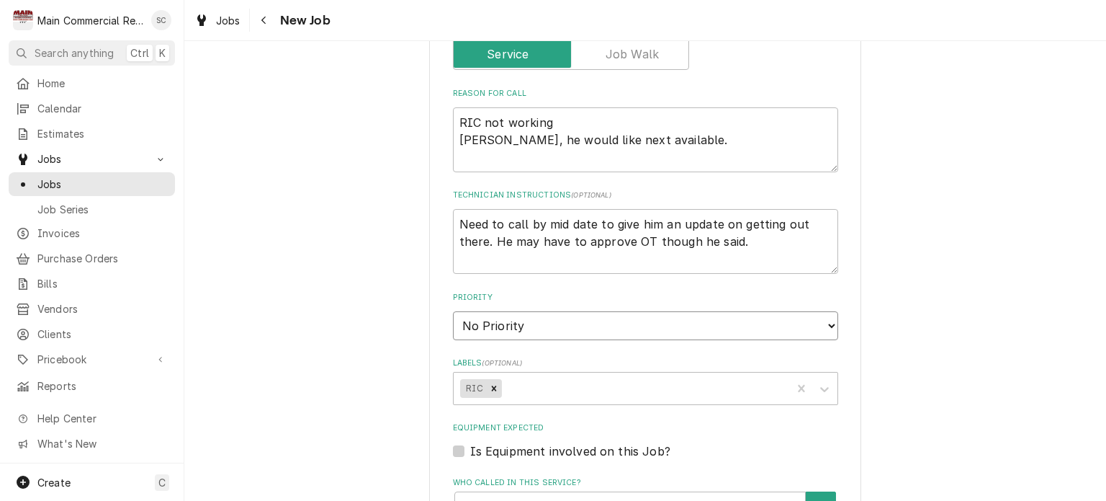
click at [488, 320] on select "No Priority Urgent High Medium Low" at bounding box center [645, 325] width 385 height 29
click at [453, 311] on select "No Priority Urgent High Medium Low" at bounding box center [645, 325] width 385 height 29
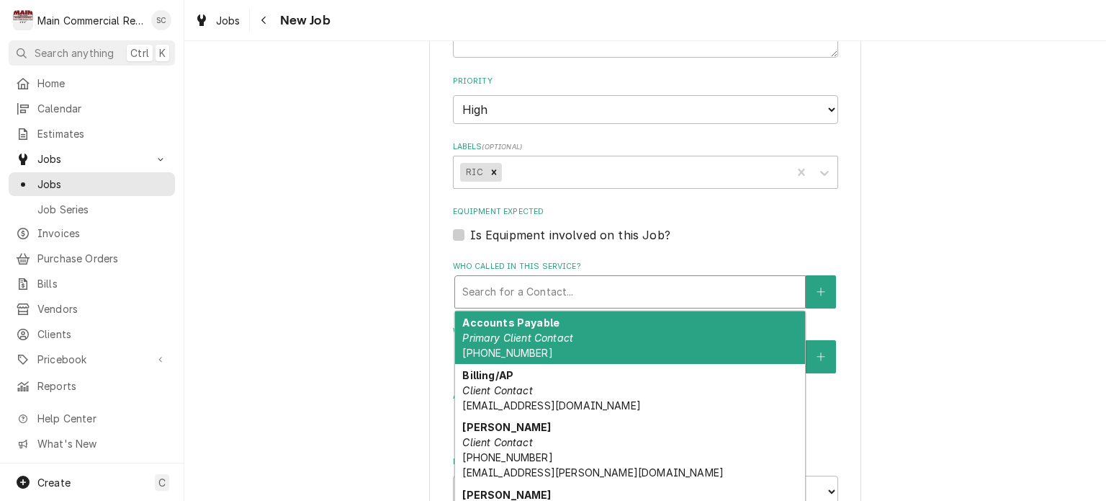
click at [622, 287] on div "Who called in this service?" at bounding box center [630, 292] width 336 height 26
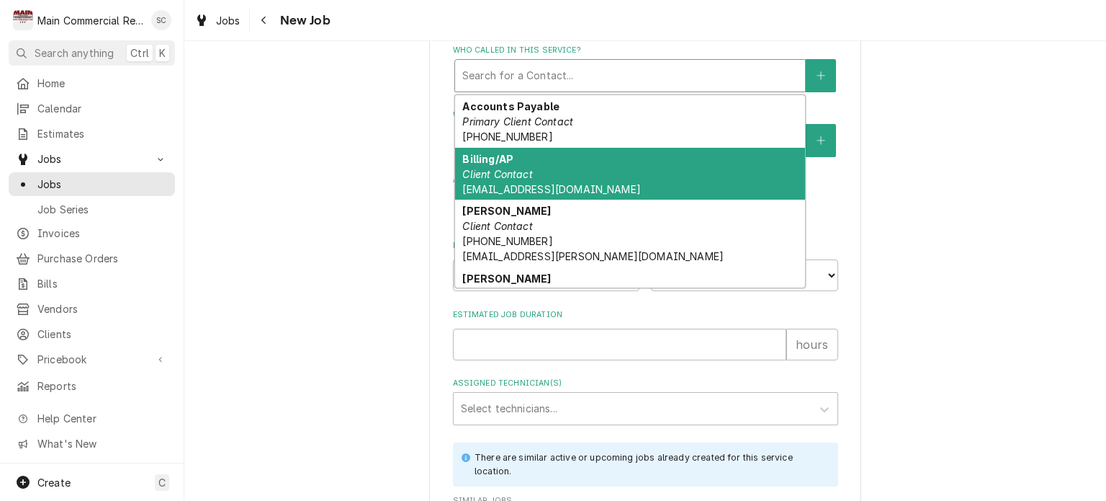
scroll to position [144, 0]
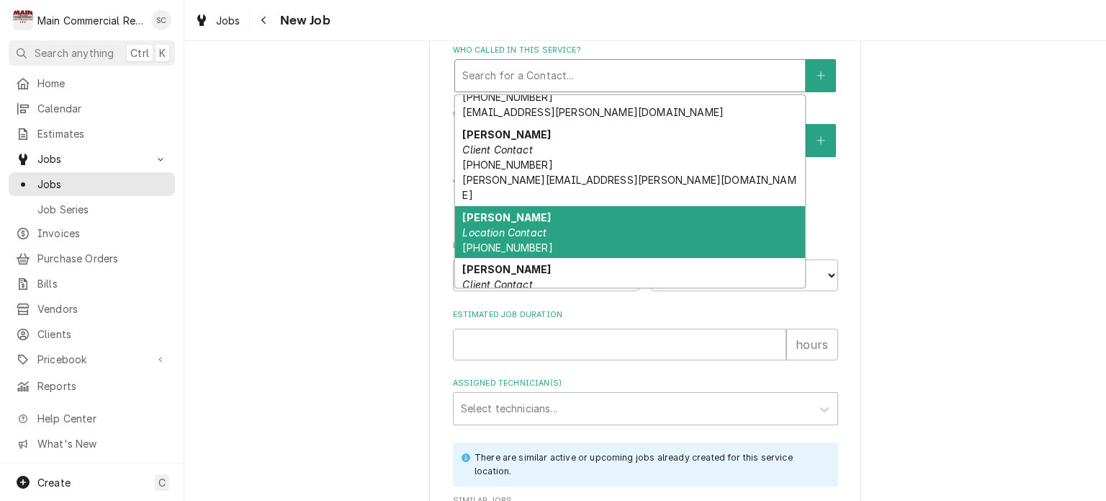
click at [596, 219] on div "David Rosato Location Contact (813) 481-9571" at bounding box center [630, 232] width 350 height 53
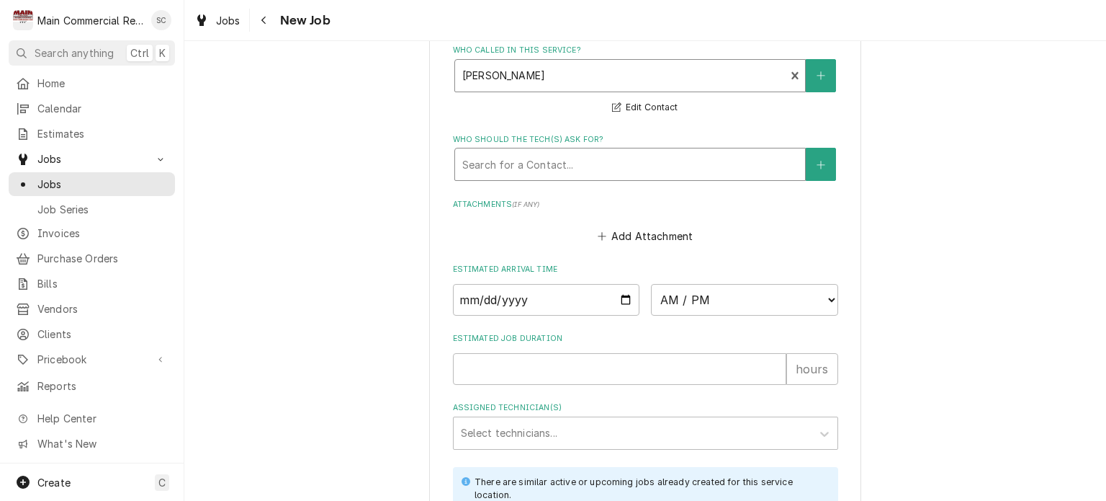
click at [552, 166] on div "Who should the tech(s) ask for?" at bounding box center [630, 164] width 336 height 26
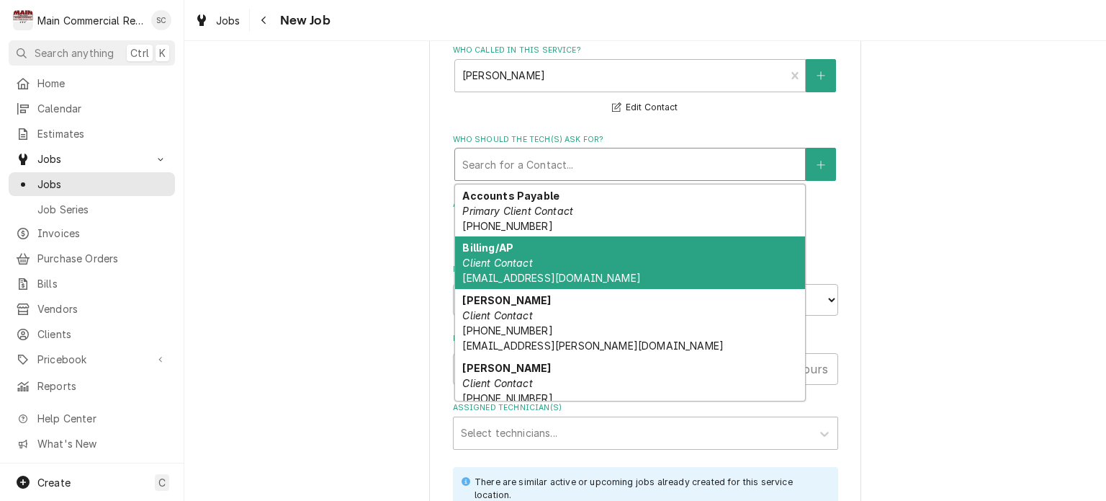
scroll to position [143, 0]
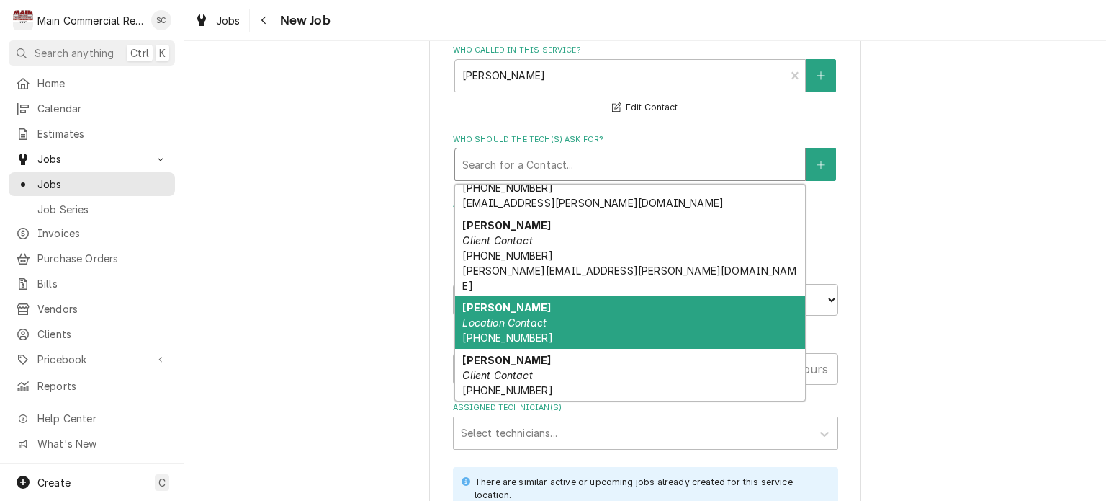
click at [544, 306] on div "David Rosato Location Contact (813) 481-9571" at bounding box center [630, 322] width 350 height 53
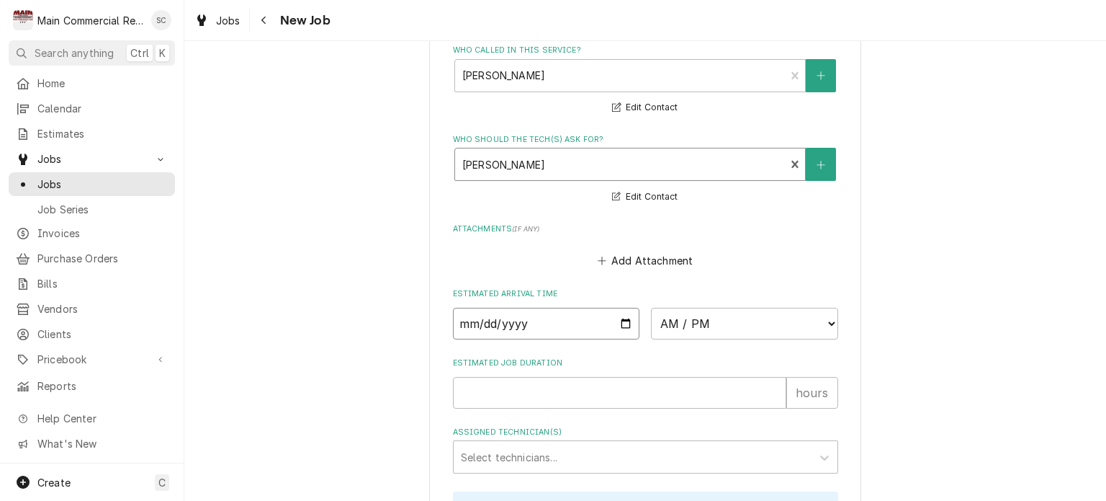
click at [619, 319] on input "Date" at bounding box center [546, 324] width 187 height 32
click at [665, 323] on select "AM / PM 6:00 AM 6:15 AM 6:30 AM 6:45 AM 7:00 AM 7:15 AM 7:30 AM 7:45 AM 8:00 AM…" at bounding box center [744, 324] width 187 height 32
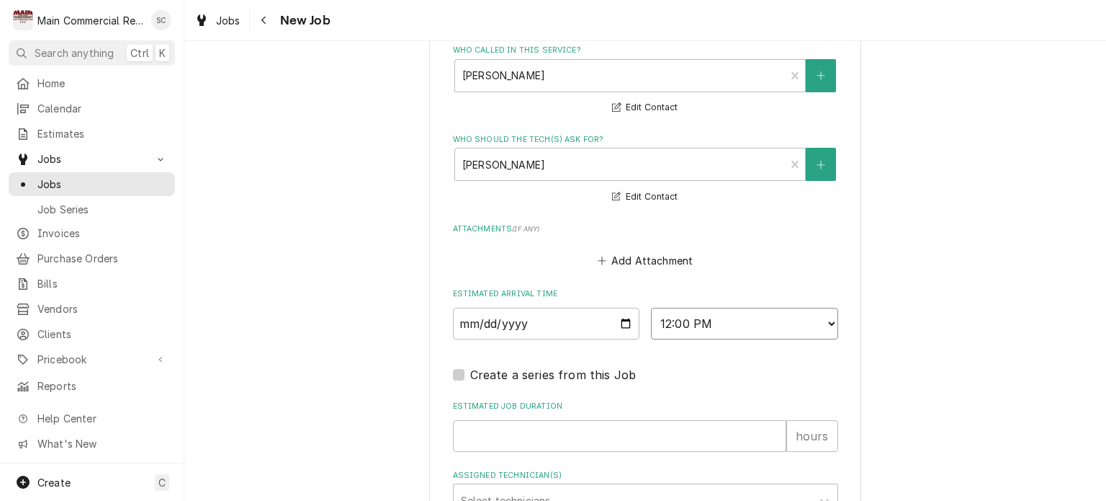
scroll to position [1347, 0]
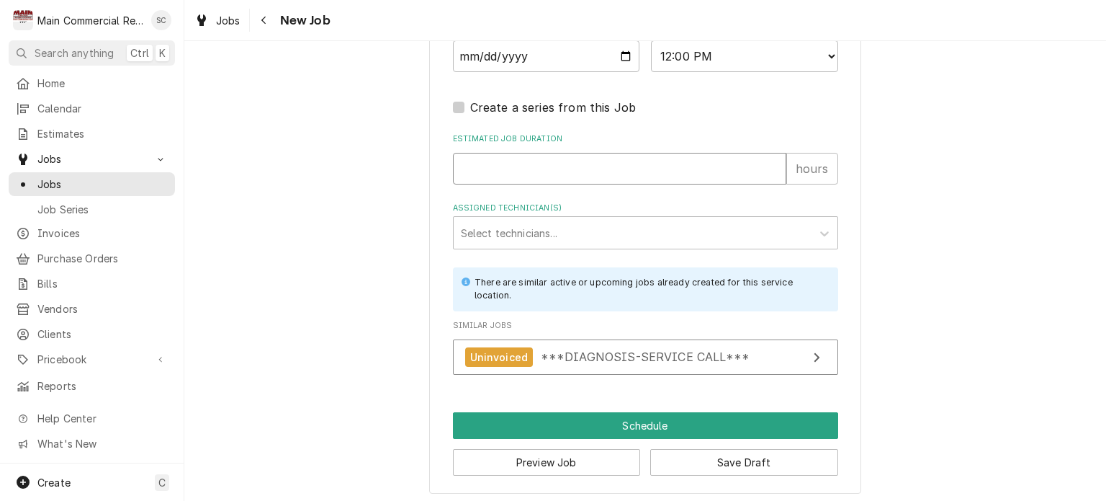
click at [526, 165] on input "Estimated Job Duration" at bounding box center [619, 169] width 333 height 32
click at [735, 453] on button "Save Draft" at bounding box center [744, 462] width 188 height 27
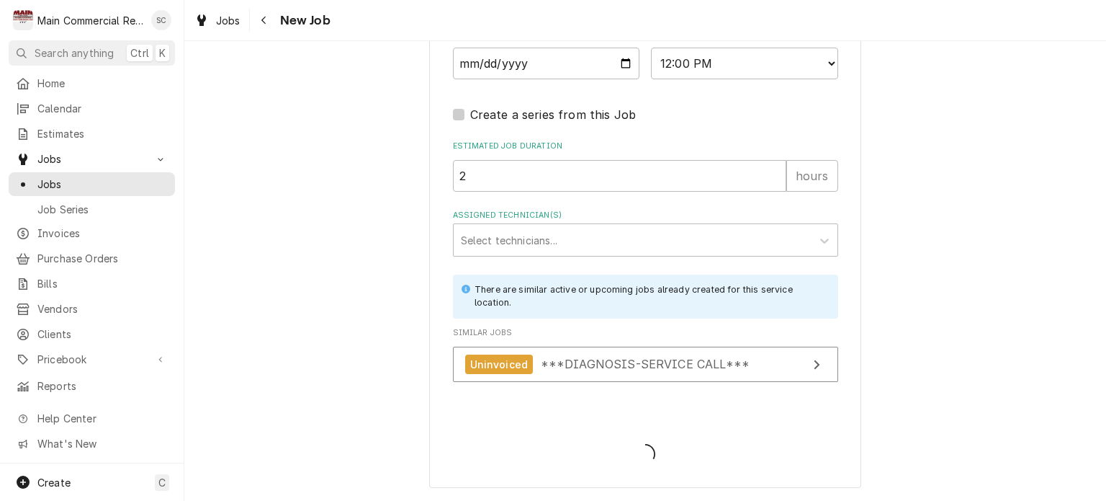
scroll to position [1334, 0]
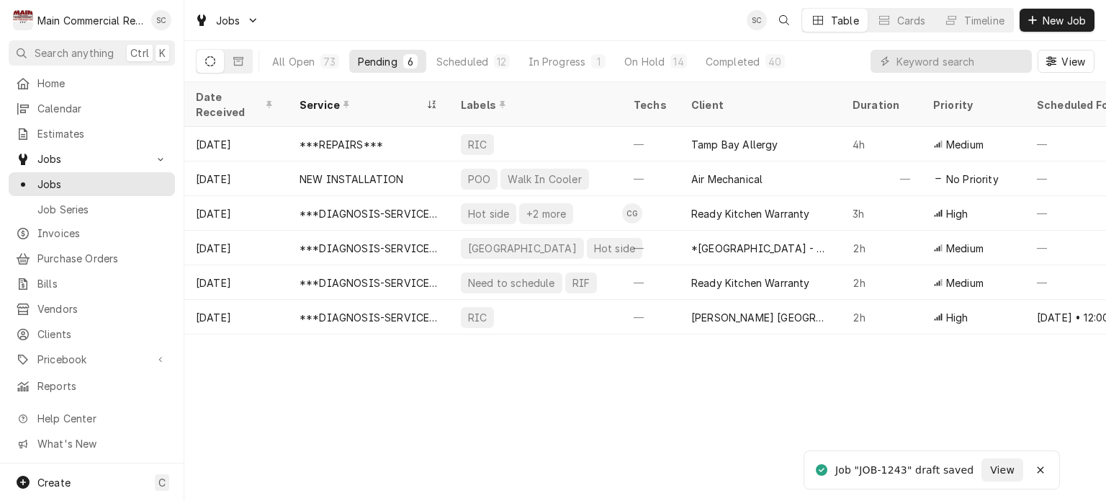
click at [695, 417] on div "Date Received Service Labels Techs Client Duration Priority Scheduled For Locat…" at bounding box center [645, 291] width 922 height 418
click at [1066, 22] on span "New Job" at bounding box center [1064, 20] width 49 height 15
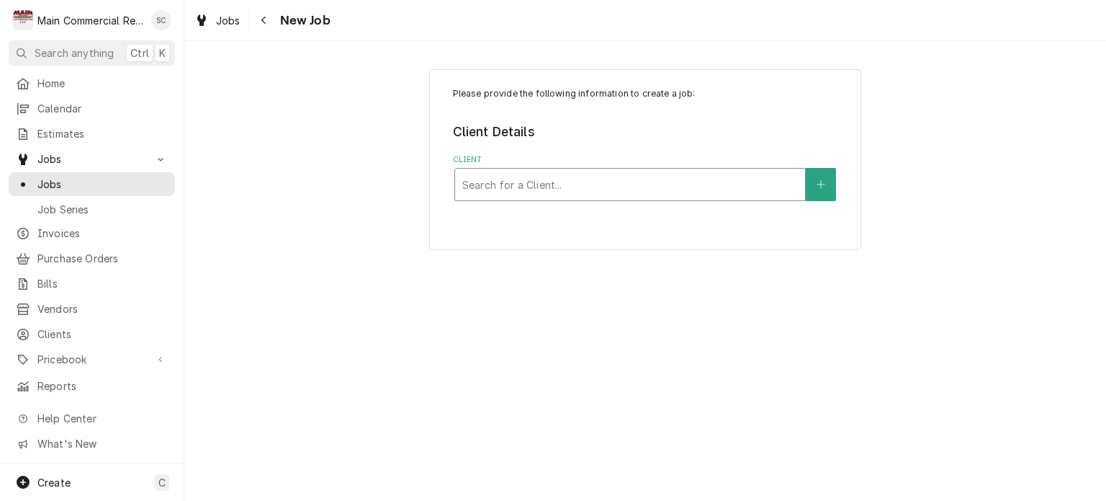
click at [595, 184] on div "Client" at bounding box center [630, 184] width 336 height 26
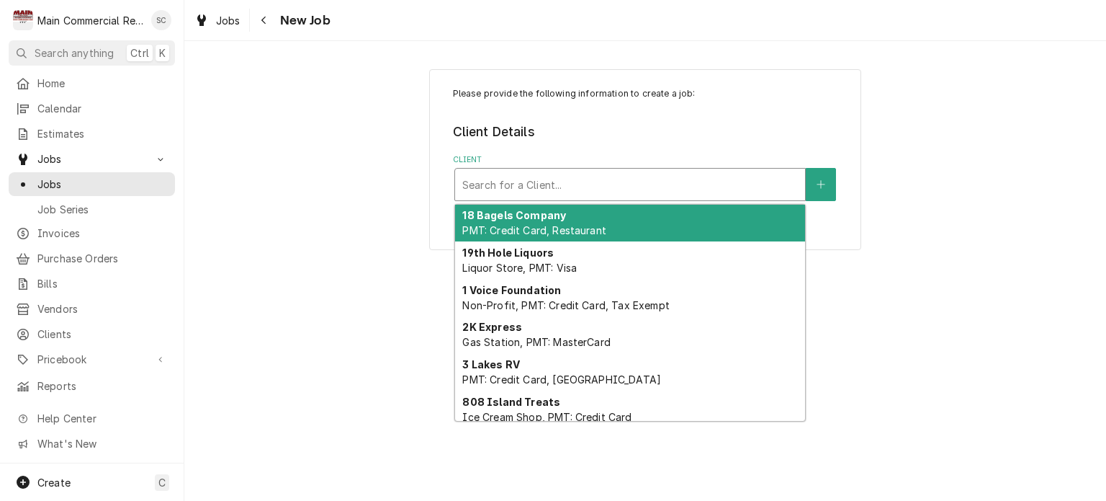
click at [222, 232] on div "Please provide the following information to create a job: Client Details Client…" at bounding box center [645, 159] width 922 height 206
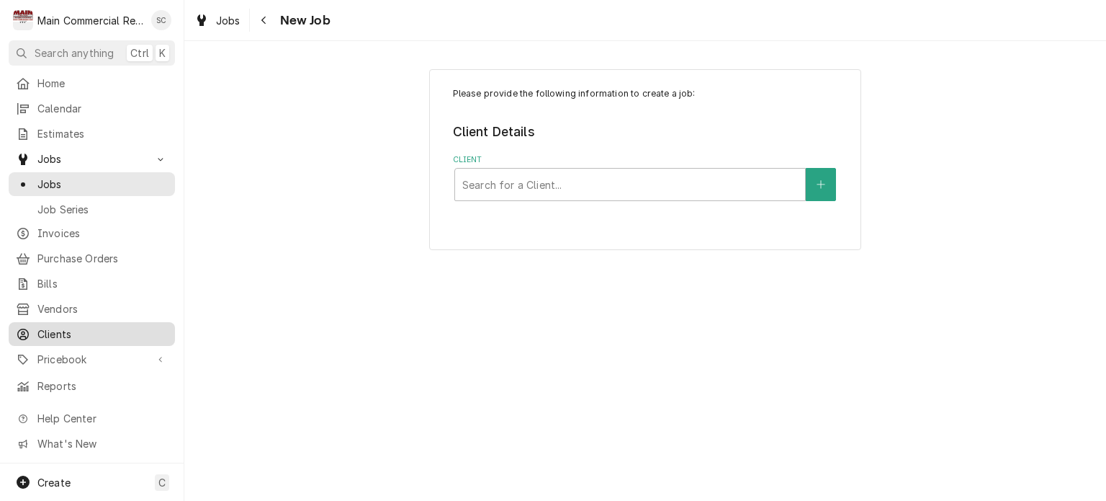
click at [43, 336] on link "Clients" at bounding box center [92, 334] width 166 height 24
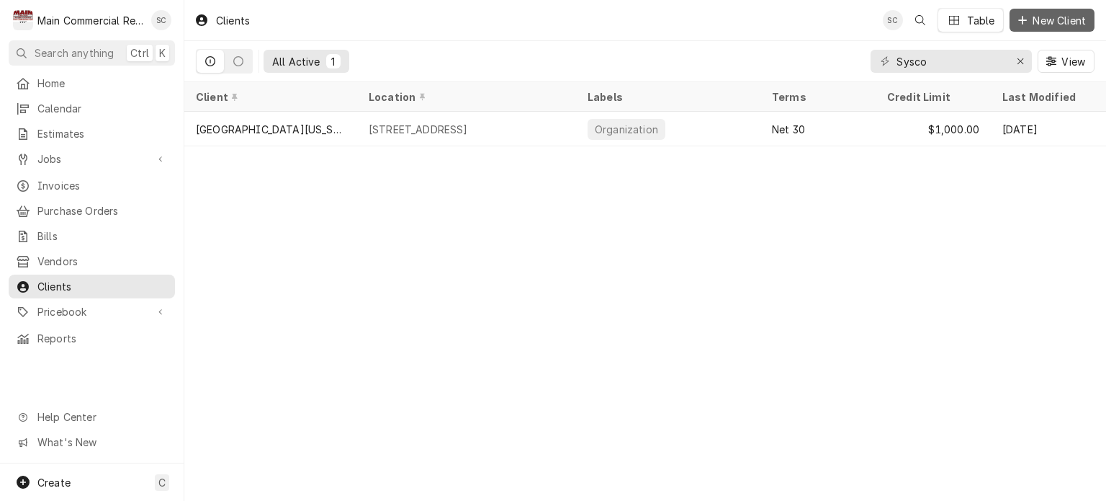
click at [1043, 24] on span "New Client" at bounding box center [1059, 20] width 59 height 15
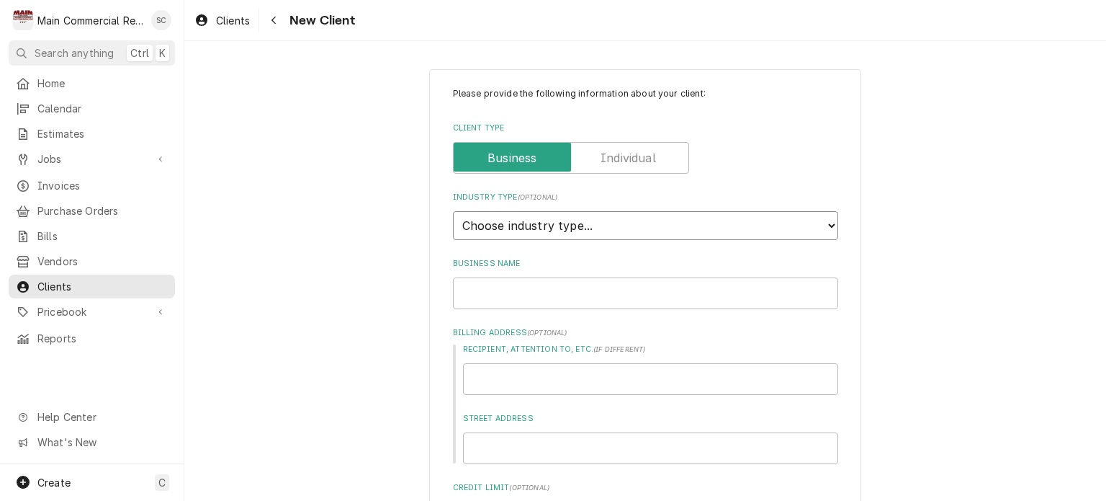
click at [559, 220] on select "Choose industry type... Residential Commercial Industrial Government" at bounding box center [645, 225] width 385 height 29
select select "2"
click at [453, 211] on select "Choose industry type... Residential Commercial Industrial Government" at bounding box center [645, 225] width 385 height 29
click at [532, 290] on input "Business Name" at bounding box center [645, 293] width 385 height 32
type textarea "x"
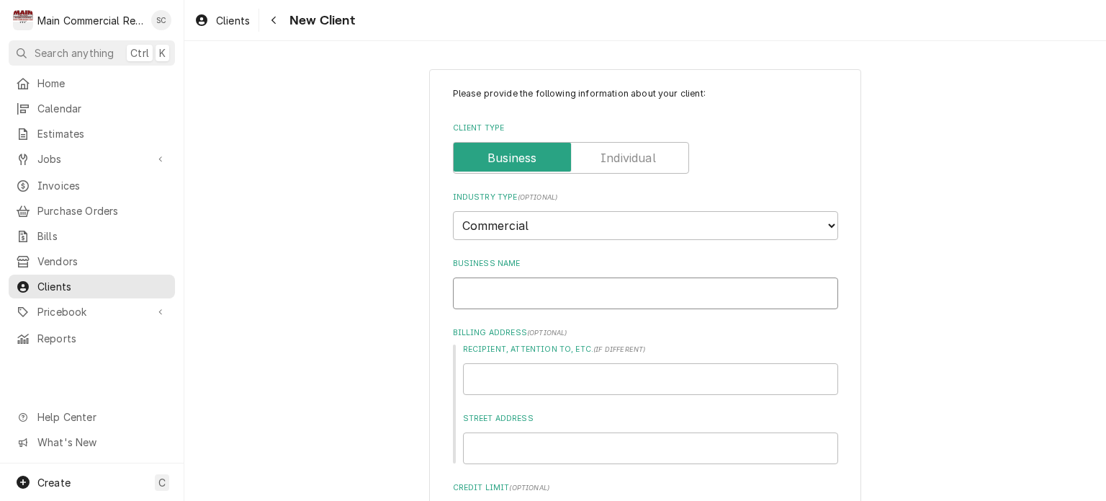
type input "T"
type textarea "x"
type input "Th"
type textarea "x"
type input "The"
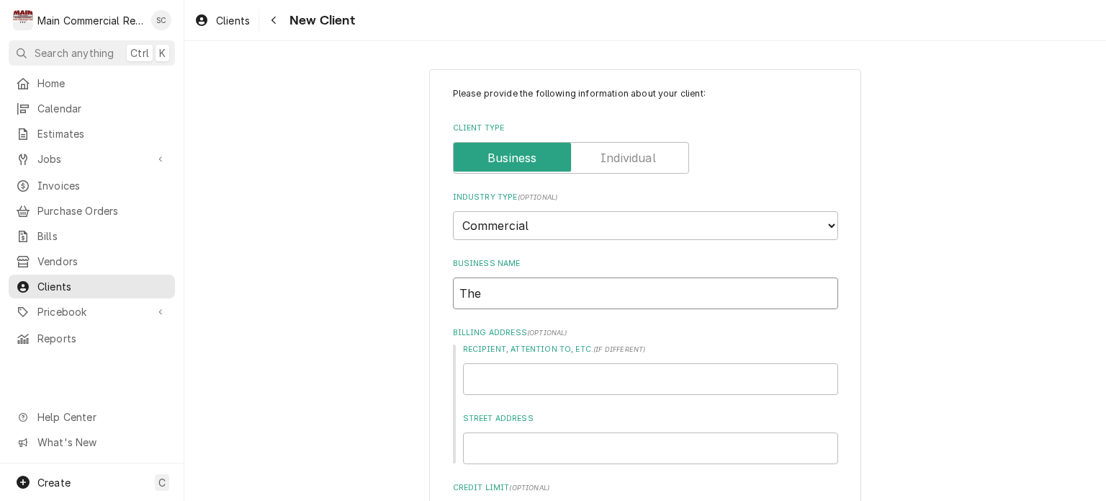
type textarea "x"
type input "The"
type textarea "x"
type input "The B"
type textarea "x"
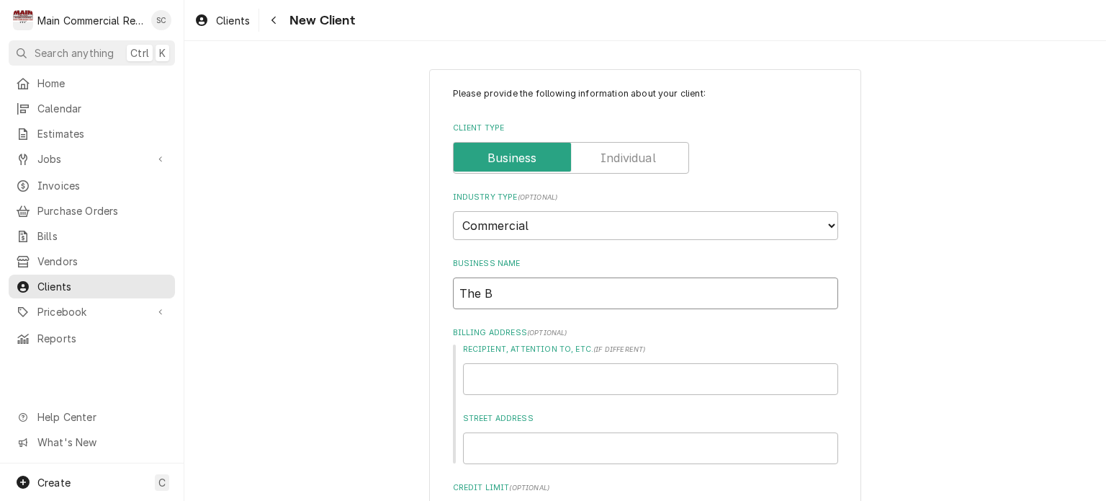
type input "The Br"
type textarea "x"
type input "The Bri"
type textarea "x"
type input "The Bric"
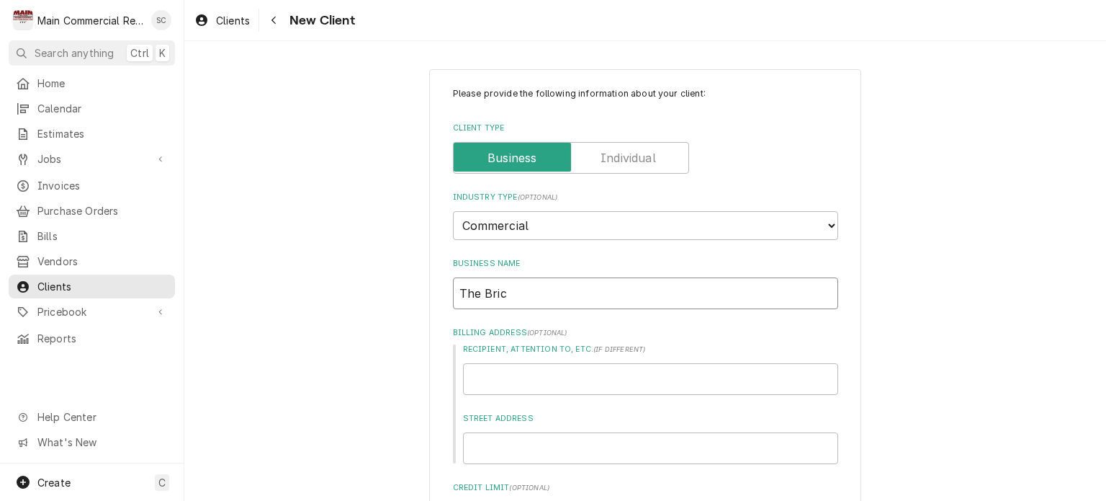
type textarea "x"
type input "The Brick"
type textarea "x"
type input "The Bricks"
type textarea "x"
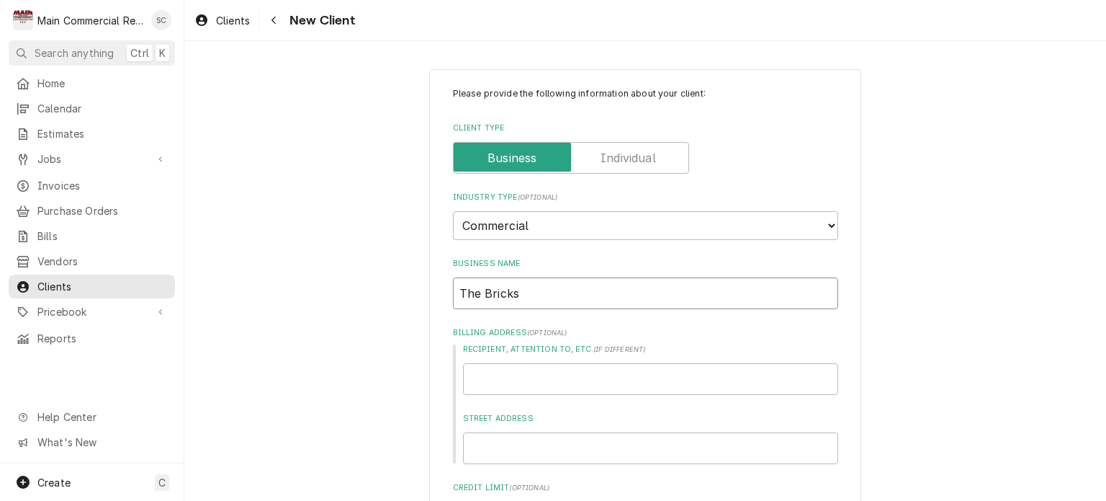
type input "The Bricks"
type textarea "x"
type input "The Bricks"
type textarea "x"
type input "The Bricks-"
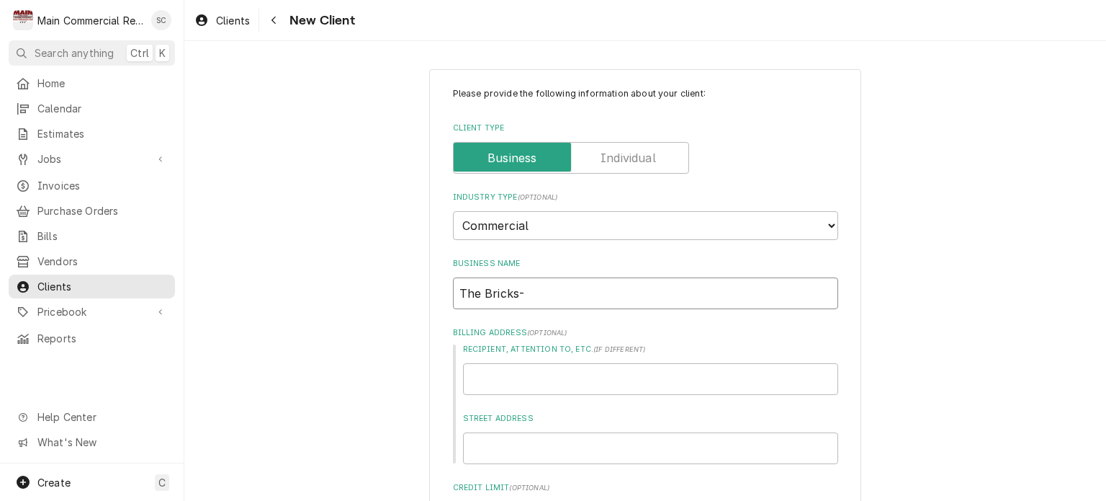
type textarea "x"
type input "The Bricks-Y"
type textarea "x"
type input "The Bricks-Yb"
type textarea "x"
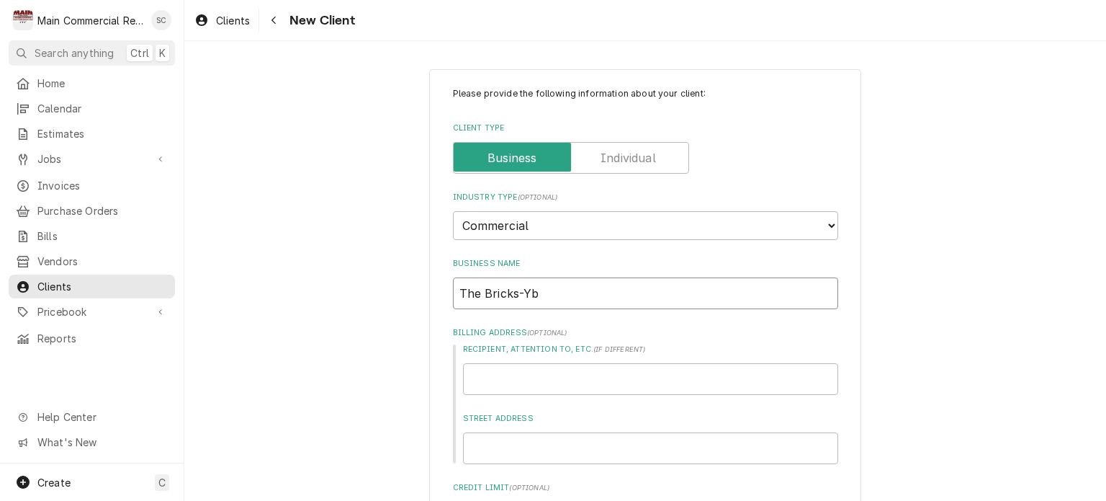
type input "The Bricks-Ybo"
type textarea "x"
type input "The Bricks-Ybor"
type textarea "x"
type input "The Bricks-Ybor"
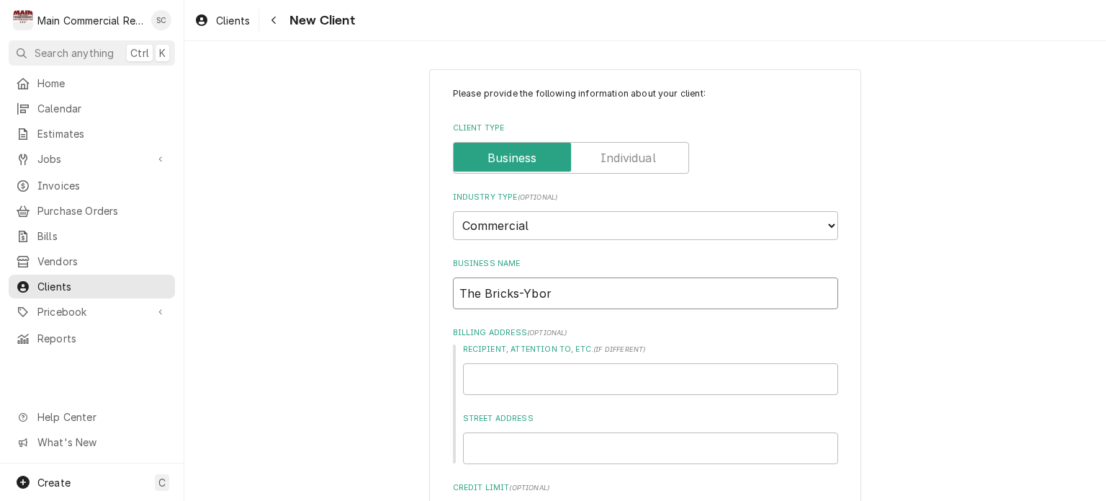
click at [519, 291] on input "The Bricks-Ybor" at bounding box center [645, 293] width 385 height 32
type textarea "x"
type input "The BricksYbor"
type textarea "x"
type input "The Bricks Ybor"
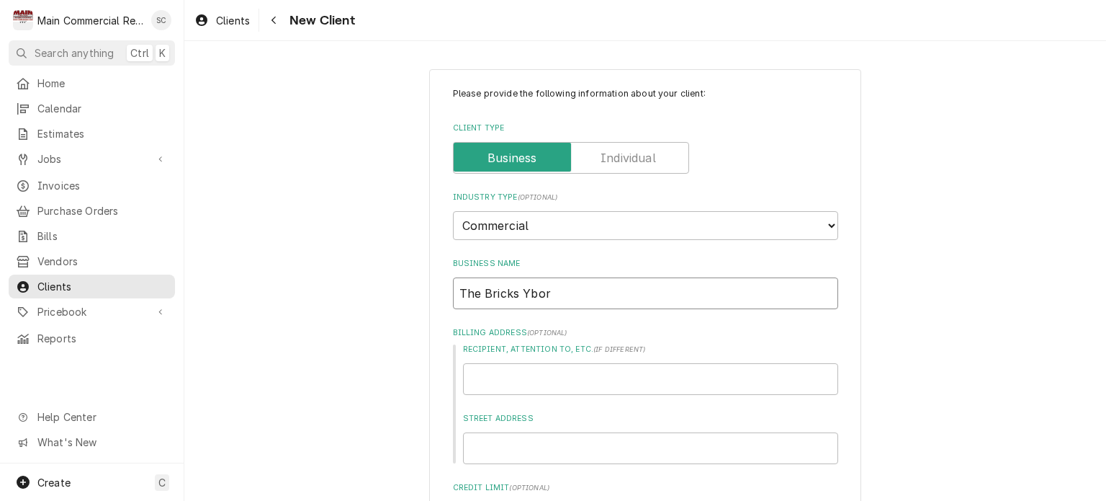
type textarea "x"
type input "The Bricks oYbor"
type textarea "x"
type input "The Bricks ogYbor"
type textarea "x"
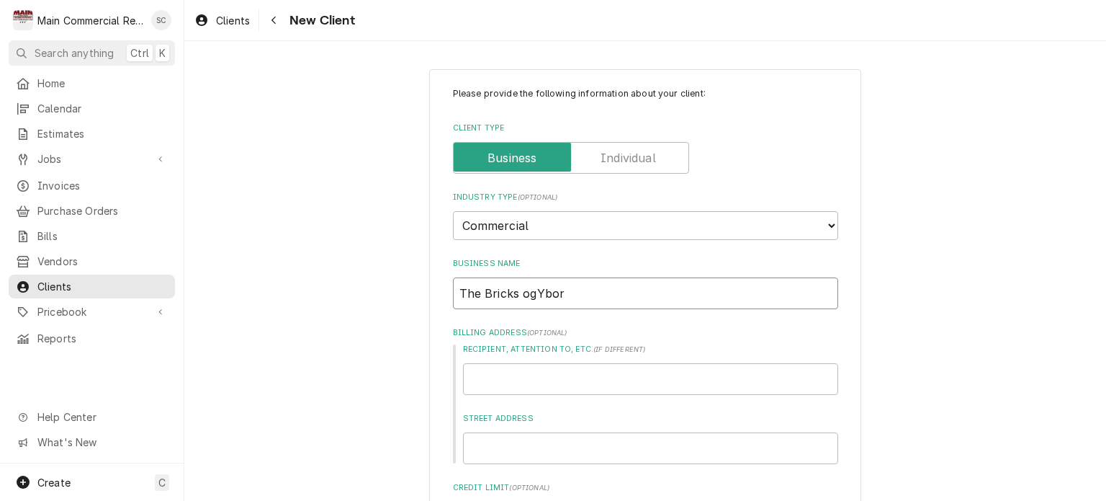
type input "The Bricks og Ybor"
type textarea "x"
type input "The Bricks ogYbor"
type textarea "x"
type input "The Bricks oYbor"
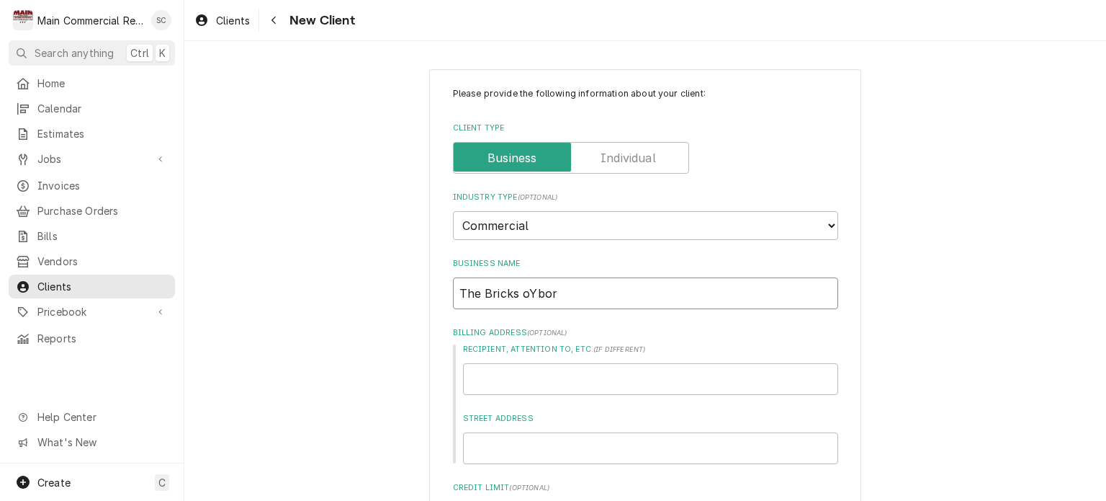
type textarea "x"
type input "The Bricks ofYbor"
type textarea "x"
type input "The Bricks of Ybor"
click at [573, 365] on input "Recipient, Attention To, etc. ( if different )" at bounding box center [650, 379] width 375 height 32
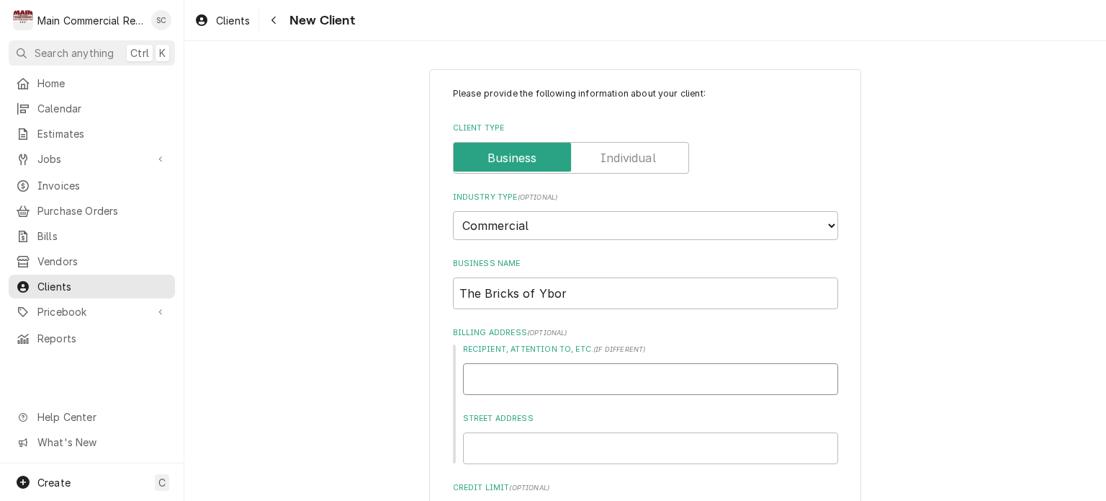
scroll to position [72, 0]
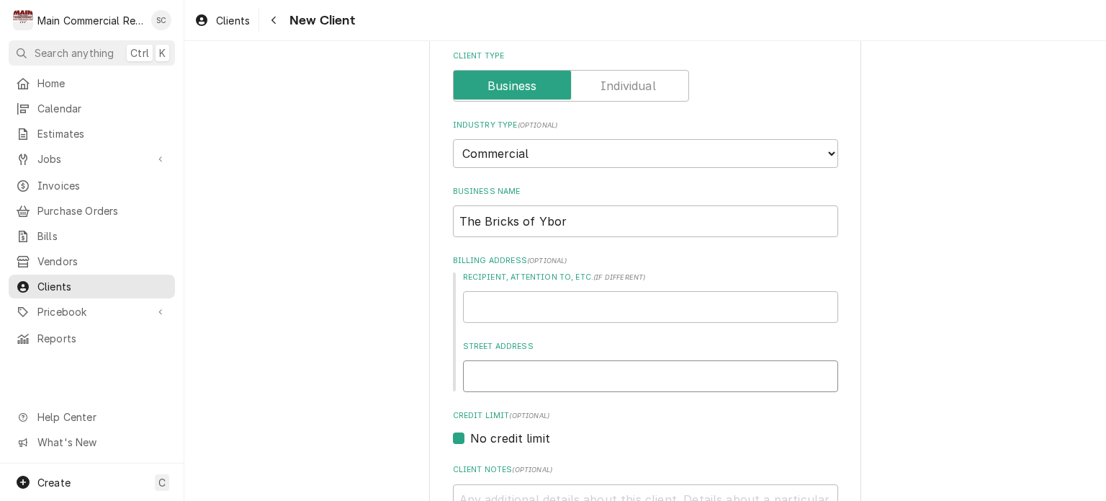
click at [552, 374] on input "Street Address" at bounding box center [650, 376] width 375 height 32
type textarea "x"
type input "1"
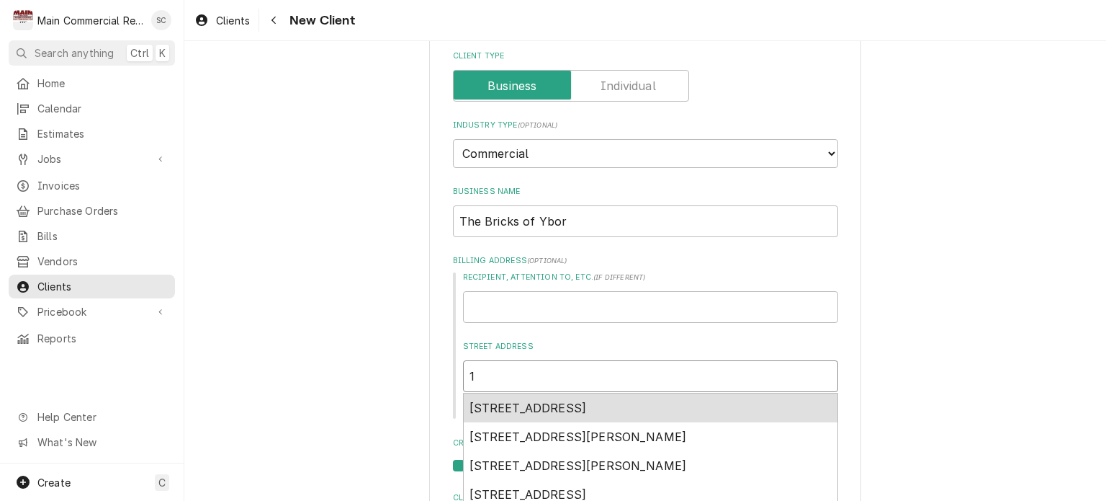
type textarea "x"
type input "13"
type textarea "x"
type input "132"
type textarea "x"
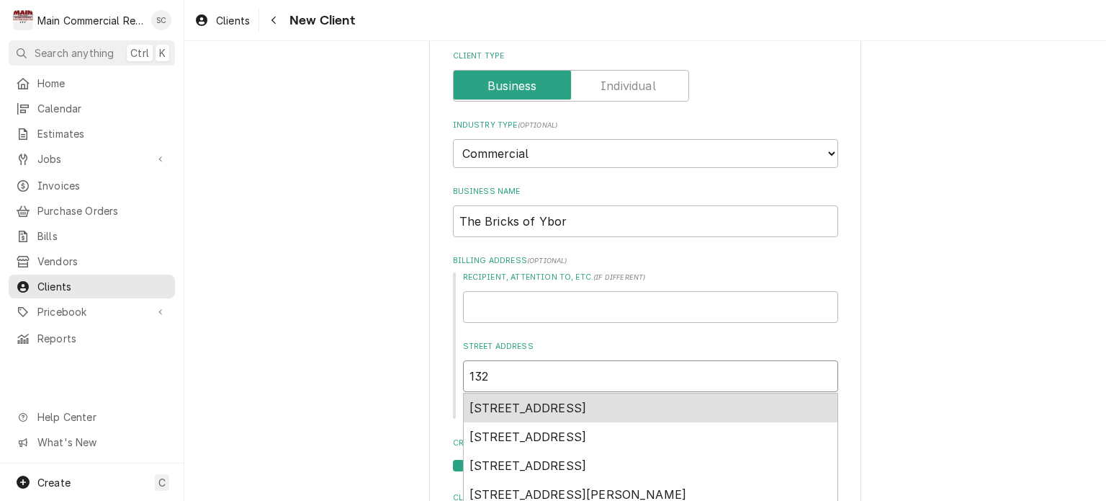
type input "1327"
type textarea "x"
type input "1327"
type textarea "x"
type input "1327 E"
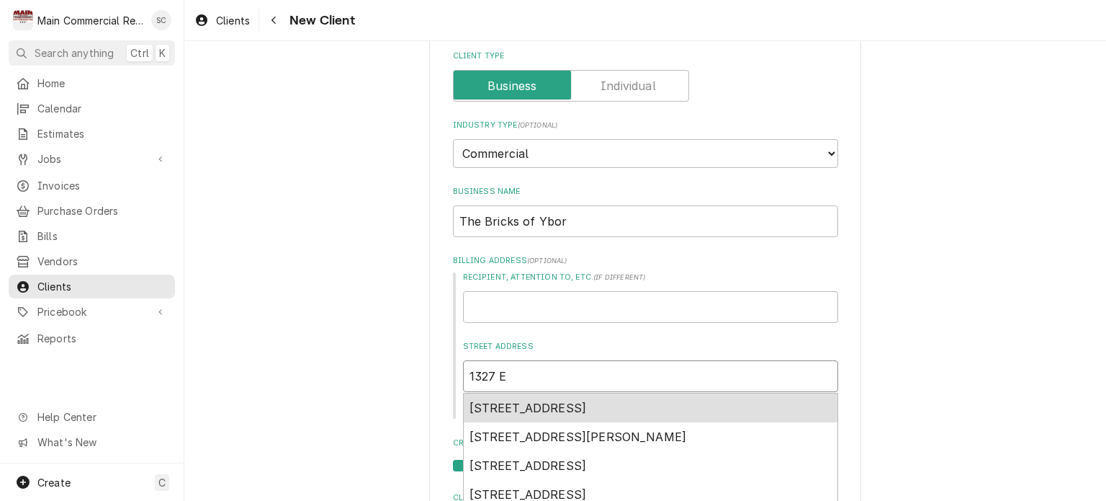
type textarea "x"
type input "1327 E."
type textarea "x"
type input "1327 E."
type textarea "x"
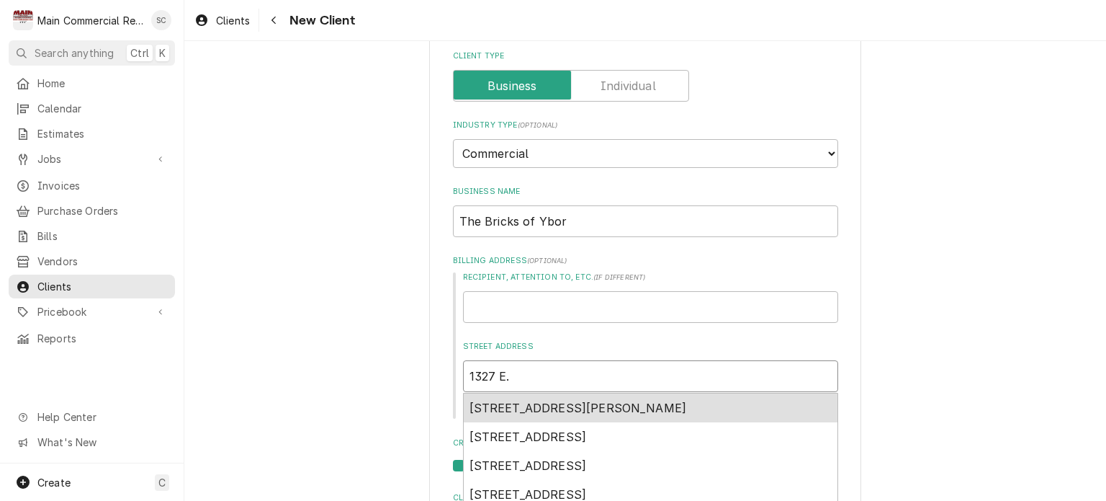
type input "1327 E. 7"
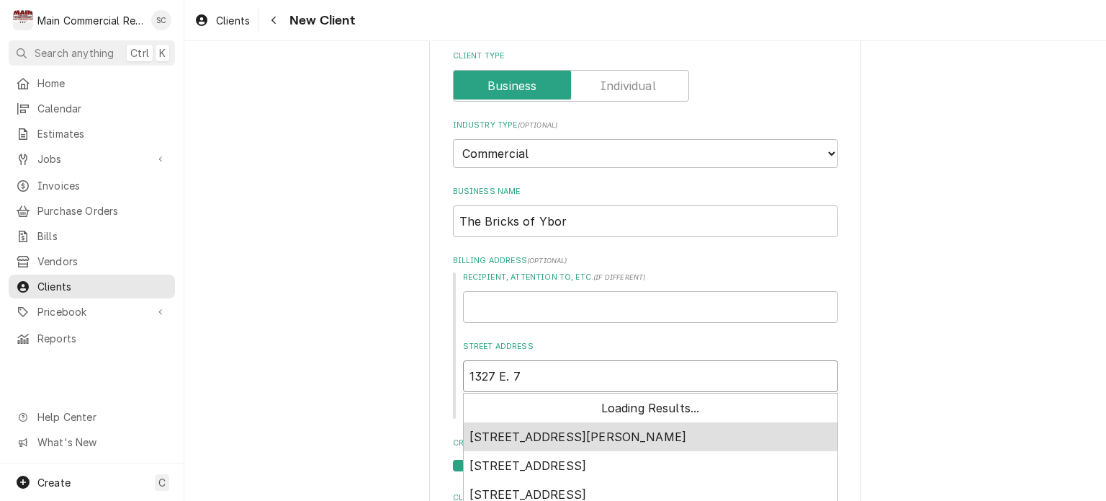
type textarea "x"
type input "1327 E. 7t"
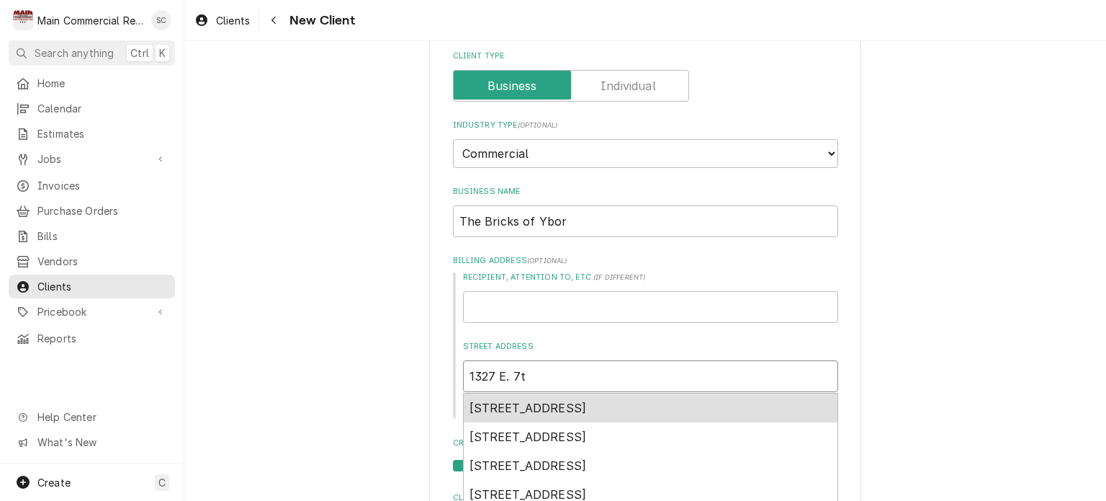
type textarea "x"
type input "1327 E. 7th"
type textarea "x"
type input "1327 E. 7th"
type textarea "x"
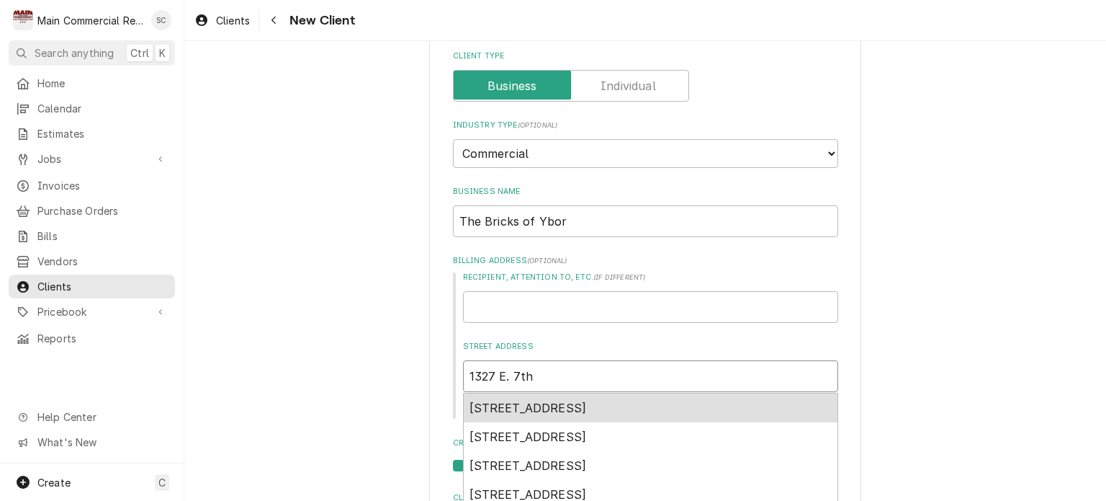
type input "1327 E. 7th A"
type textarea "x"
type input "1327 E. 7th Av"
type textarea "x"
type input "1327 E. 7th Ave"
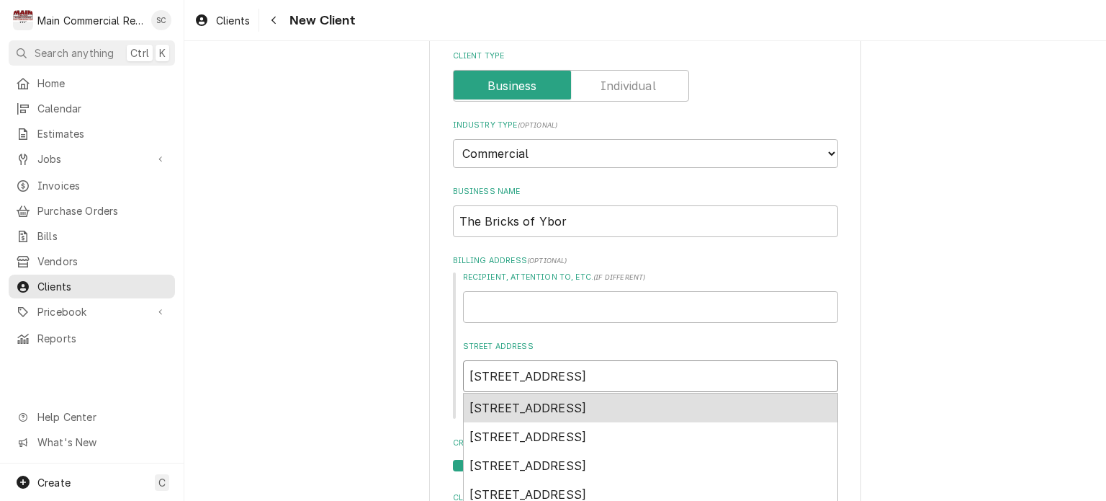
type textarea "x"
type input "1327 E. 7th Ave."
type textarea "x"
type input "1327 E. 7th Ave."
type textarea "x"
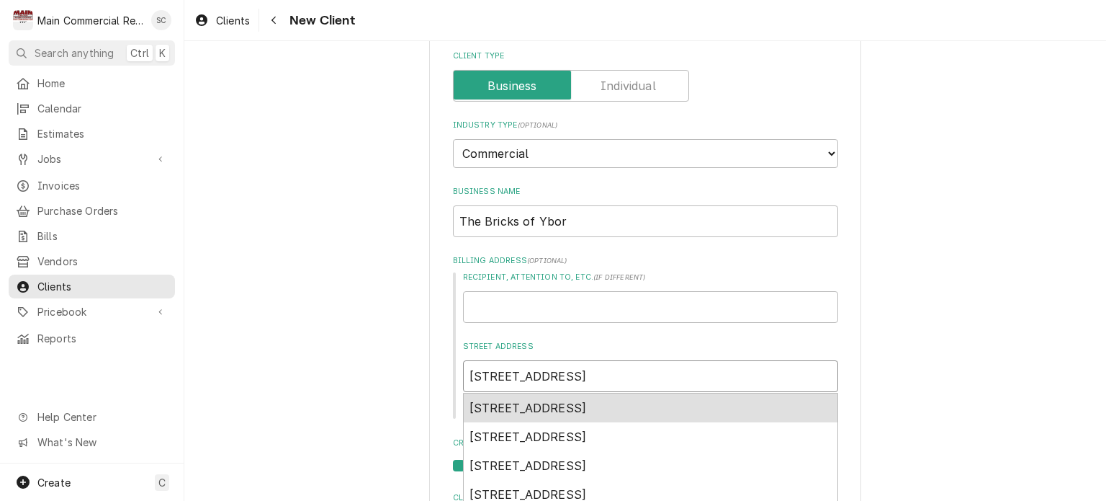
type input "1327 E. 7th Ave. T"
click at [587, 404] on span "1327 E 7th Ave, Tampa, FL, USA" at bounding box center [528, 407] width 117 height 14
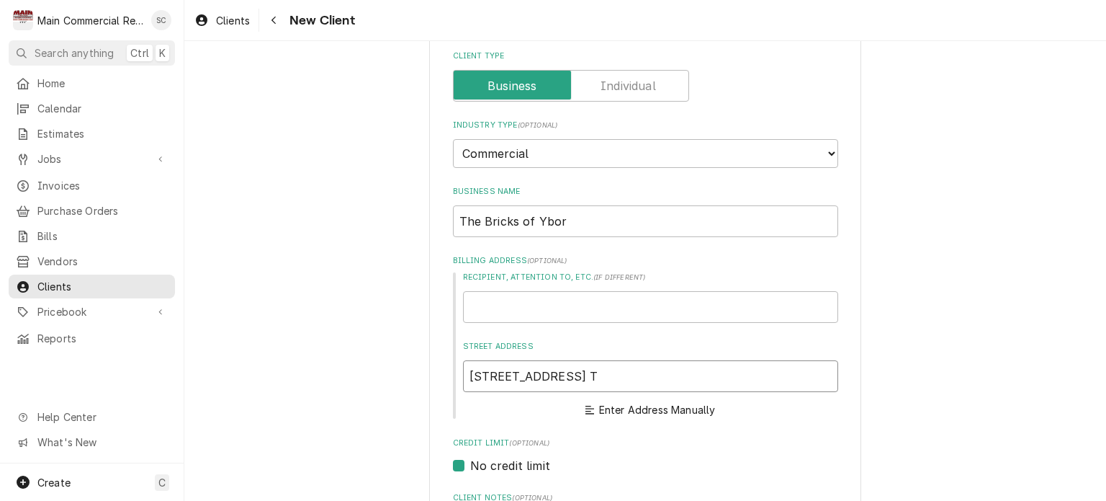
type textarea "x"
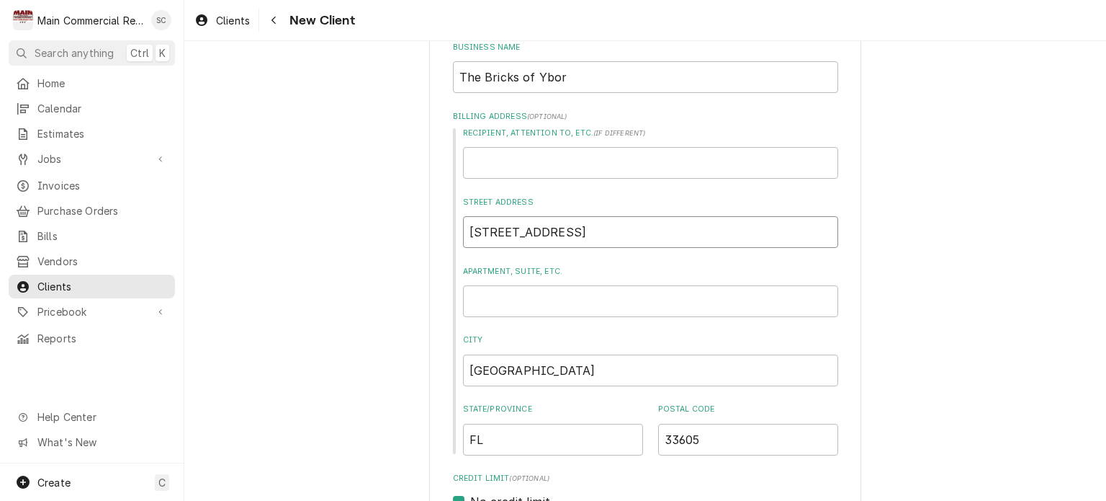
scroll to position [360, 0]
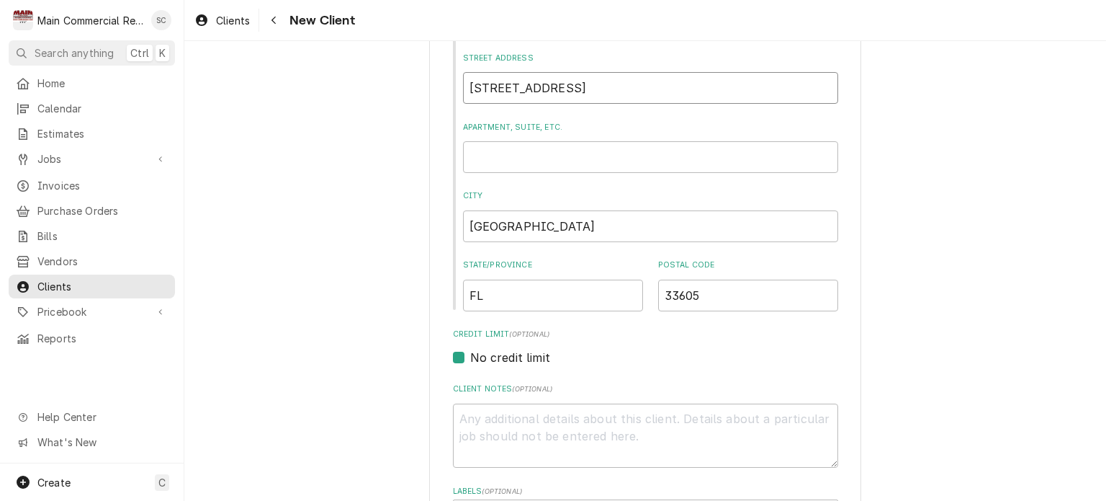
type input "1327 E 7th Ave"
click at [617, 419] on textarea "Client Notes ( optional )" at bounding box center [645, 435] width 385 height 65
type textarea "x"
type textarea "N"
type textarea "x"
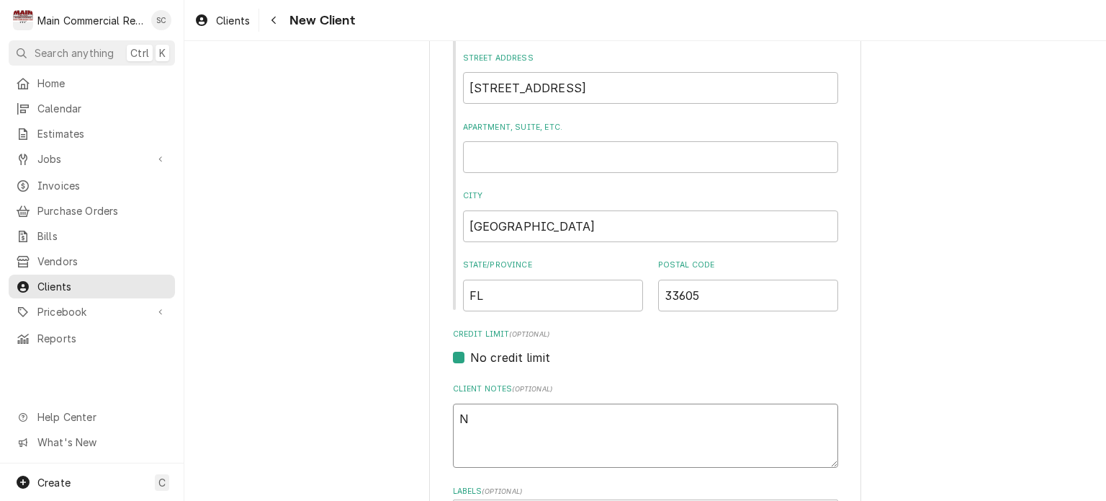
type textarea "Ne"
type textarea "x"
type textarea "New"
type textarea "x"
type textarea "New"
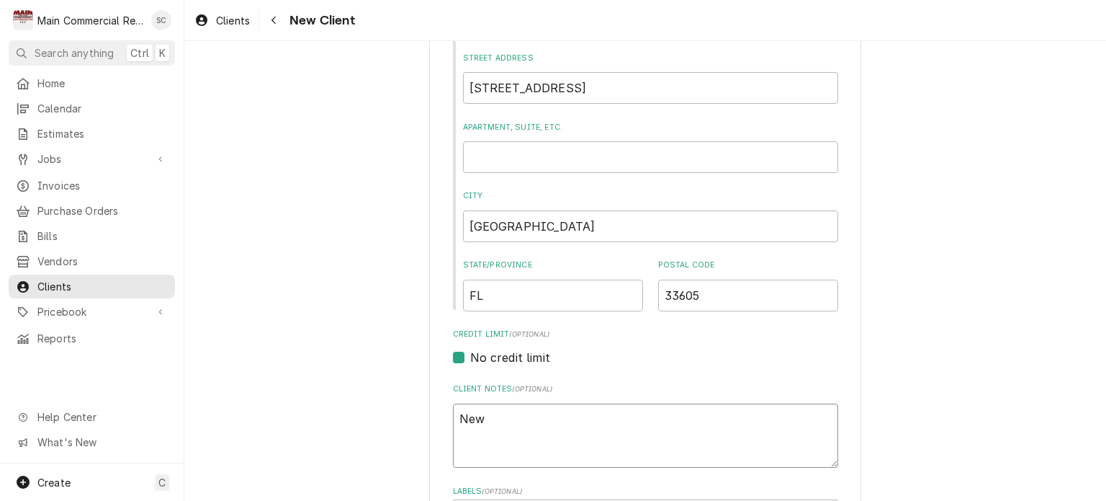
type textarea "x"
type textarea "New C"
type textarea "x"
type textarea "New Cu"
type textarea "x"
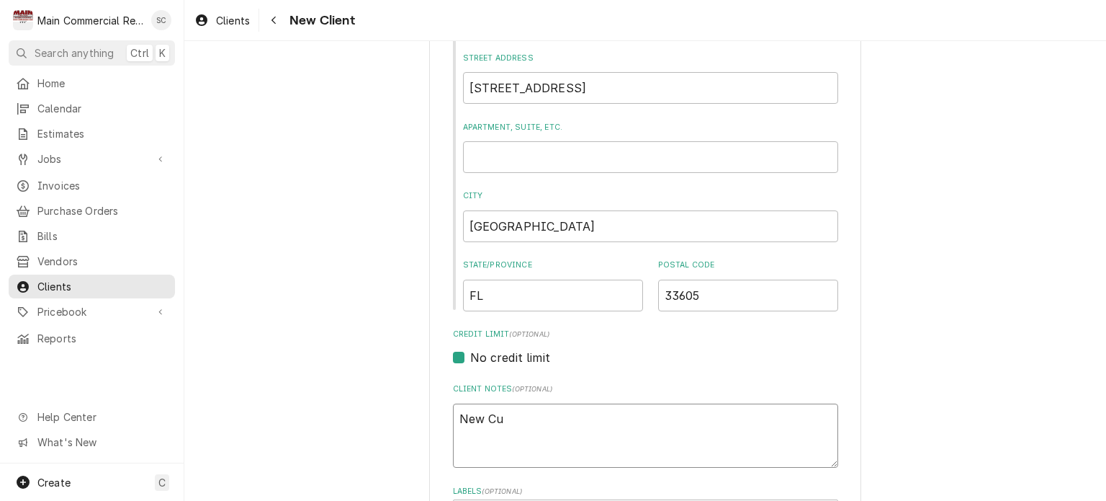
type textarea "New Cus"
type textarea "x"
type textarea "New Cust"
type textarea "x"
type textarea "New Custo"
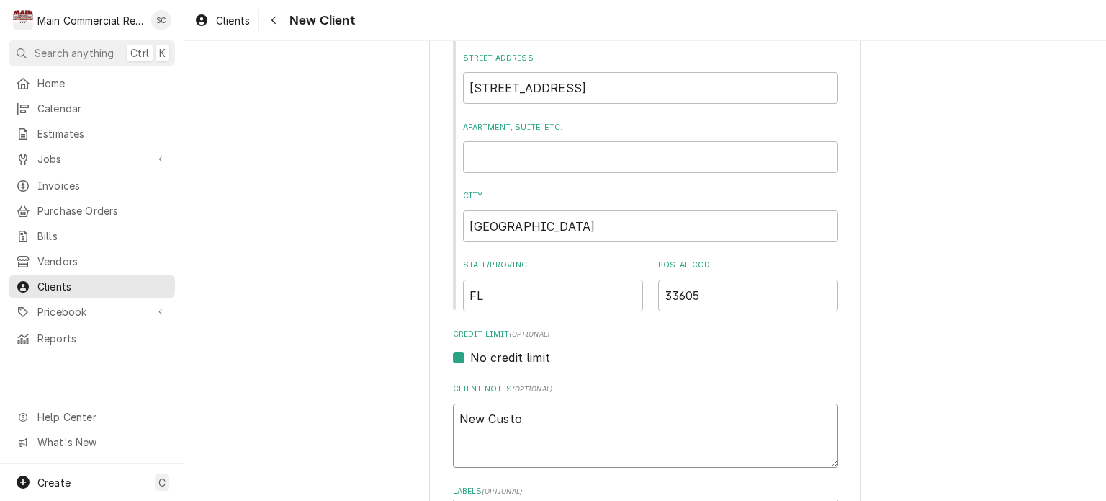
type textarea "x"
type textarea "New Custome"
type textarea "x"
type textarea "New Customer"
type textarea "x"
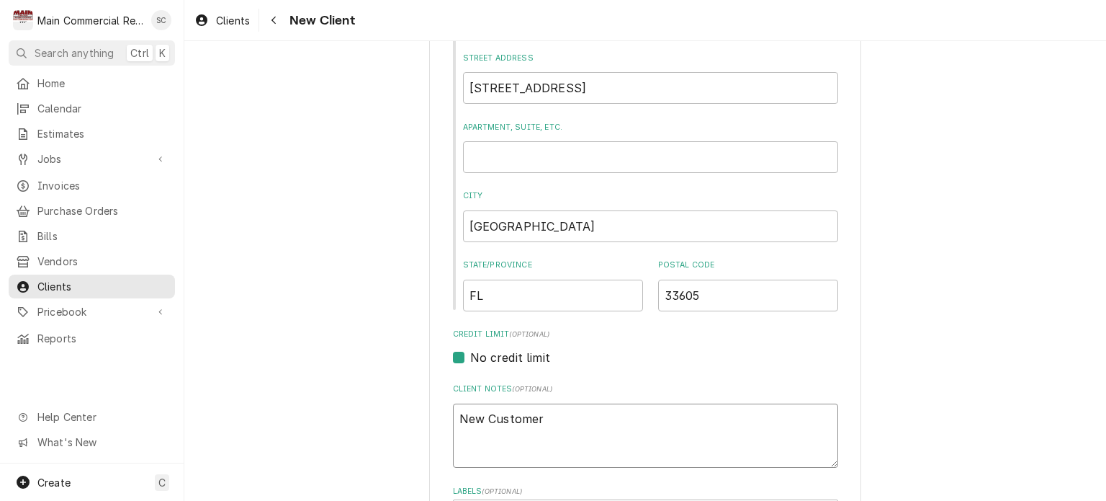
type textarea "New Customer"
type textarea "x"
type textarea "New Customer"
type textarea "x"
type textarea "New Customer-"
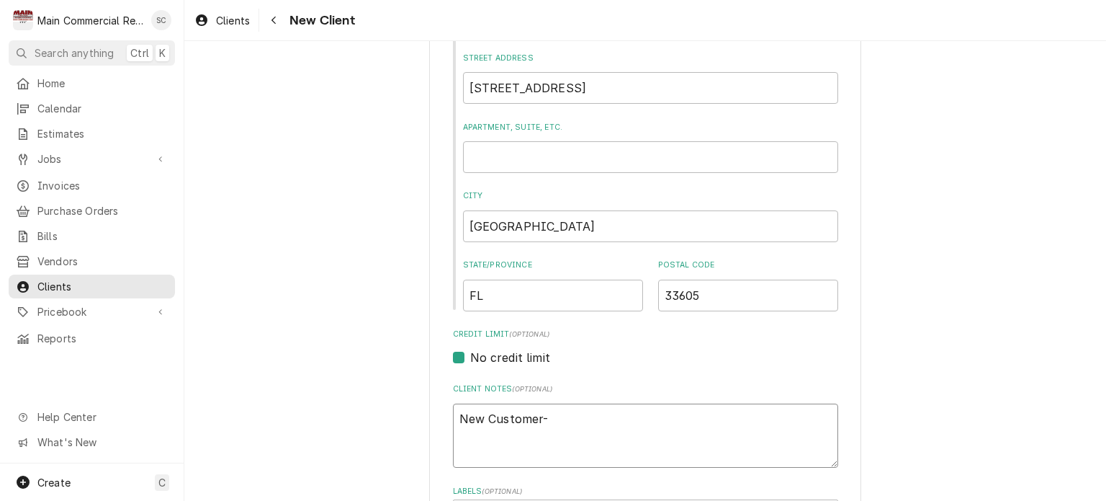
type textarea "x"
type textarea "New Customer-C"
type textarea "x"
type textarea "New Customer-CO"
type textarea "x"
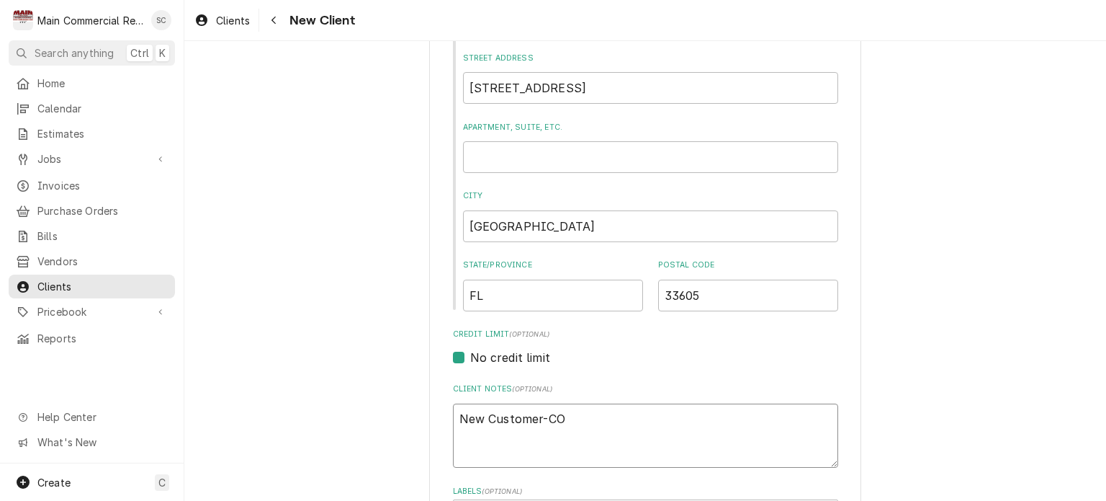
type textarea "New Customer-COD"
type textarea "x"
type textarea "New Customer-COD,"
type textarea "x"
type textarea "New Customer-COD,c"
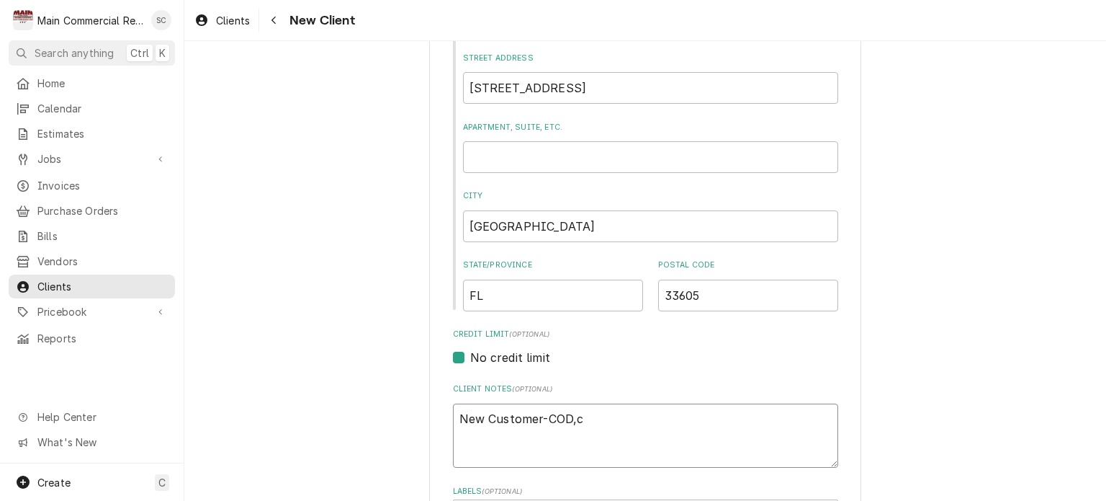
type textarea "x"
type textarea "New Customer-COD,cc"
type textarea "x"
type textarea "New Customer-COD,cc"
type textarea "x"
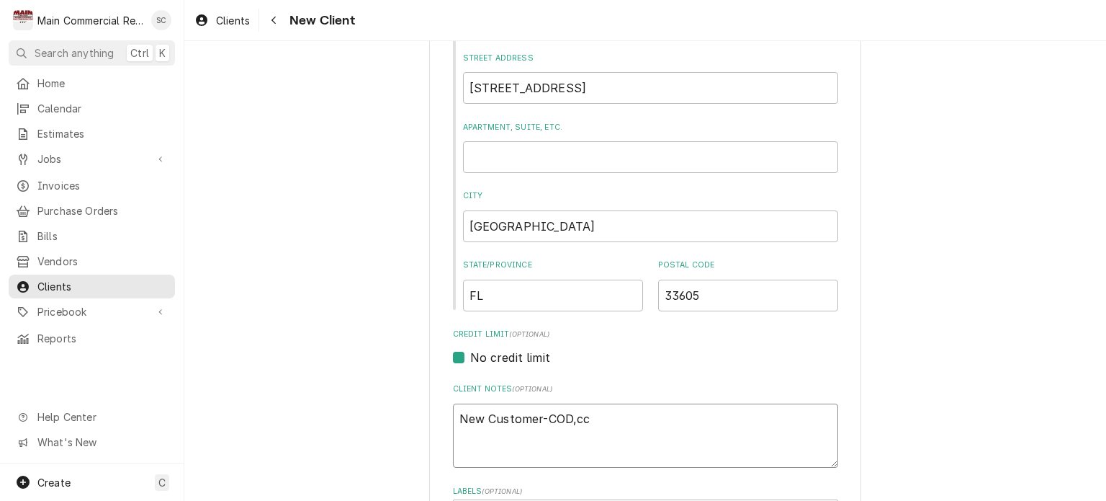
type textarea "New Customer-COD,cc o"
type textarea "x"
type textarea "New Customer-COD,cc on"
type textarea "x"
type textarea "New Customer-COD,cc on"
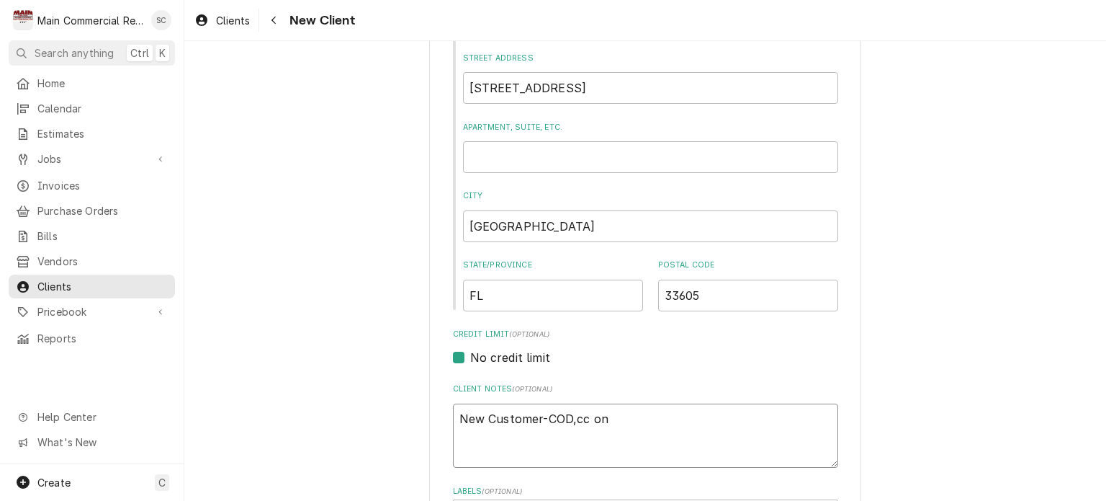
type textarea "x"
type textarea "New Customer-COD,cc on f"
type textarea "x"
type textarea "New Customer-COD,cc on fi"
type textarea "x"
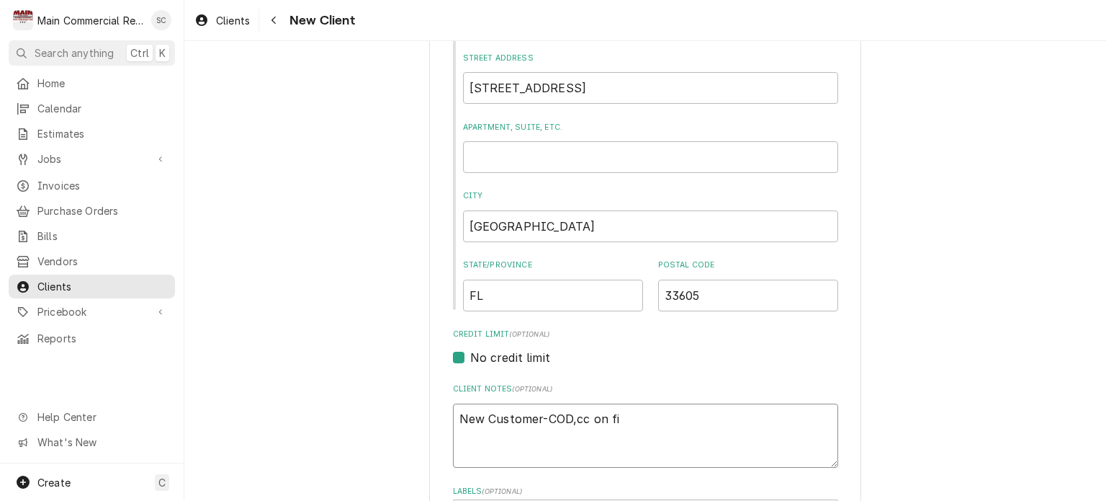
type textarea "New Customer-COD,cc on fil"
type textarea "x"
type textarea "New Customer-COD,cc on filr"
type textarea "x"
type textarea "New Customer-COD,cc on filre"
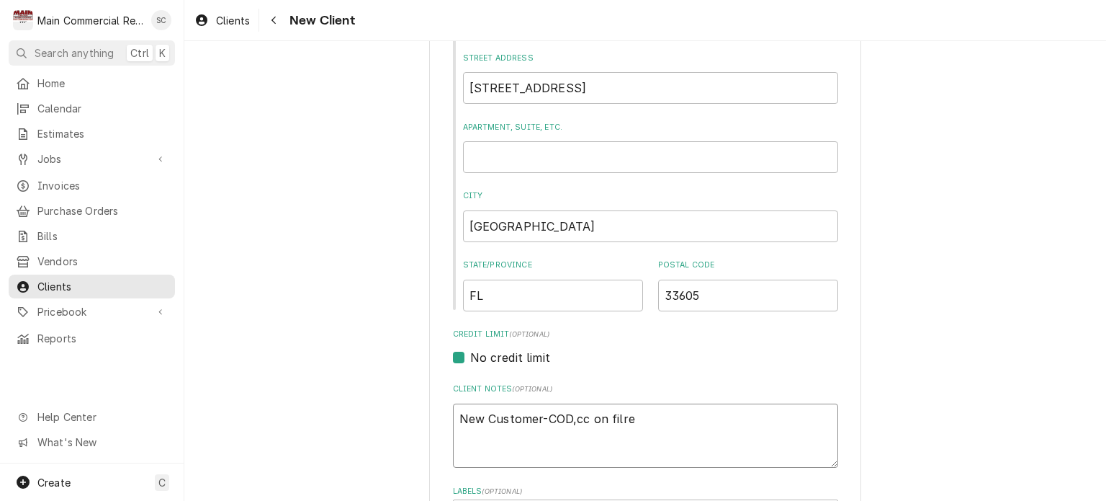
type textarea "x"
type textarea "New Customer-COD,cc on filr"
type textarea "x"
type textarea "New Customer-COD,cc on fil"
type textarea "x"
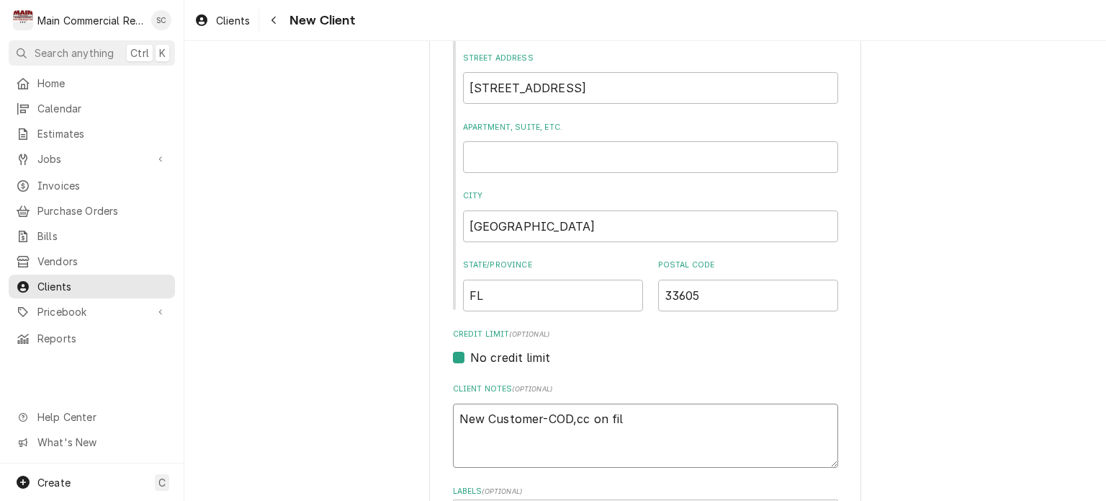
type textarea "New Customer-COD,cc on file"
click at [453, 414] on textarea "New Customer-COD,cc on file" at bounding box center [645, 435] width 385 height 65
type textarea "x"
type textarea "8New Customer-COD,cc on file"
type textarea "x"
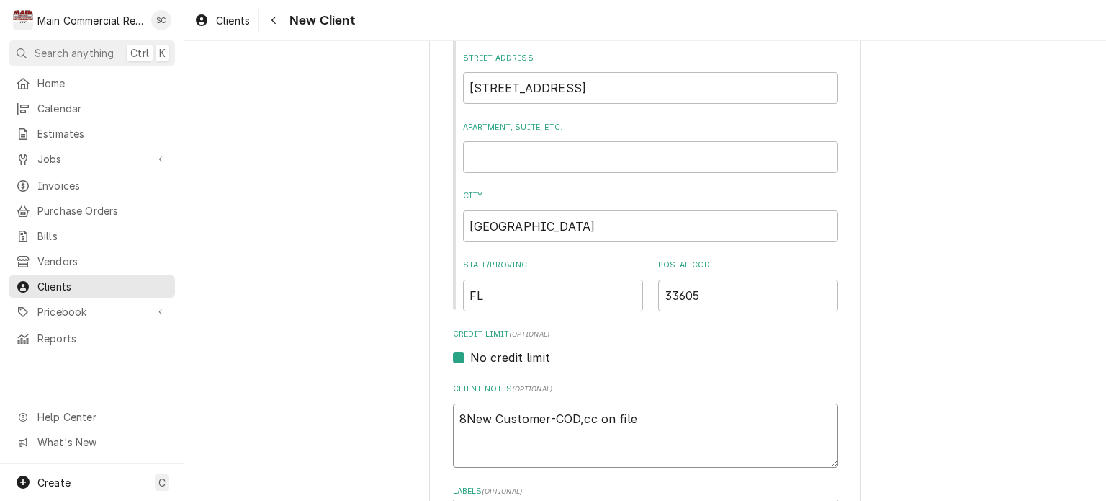
type textarea "8/New Customer-COD,cc on file"
type textarea "x"
type textarea "8/1New Customer-COD,cc on file"
type textarea "x"
type textarea "8/14New Customer-COD,cc on file"
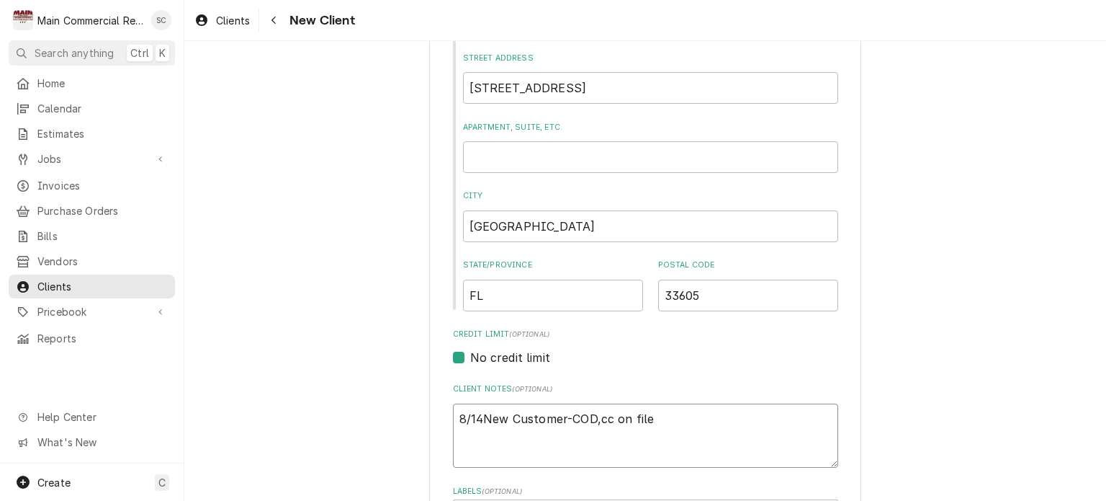
type textarea "x"
type textarea "8/14/New Customer-COD,cc on file"
type textarea "x"
type textarea "8/14/2New Customer-COD,cc on file"
type textarea "x"
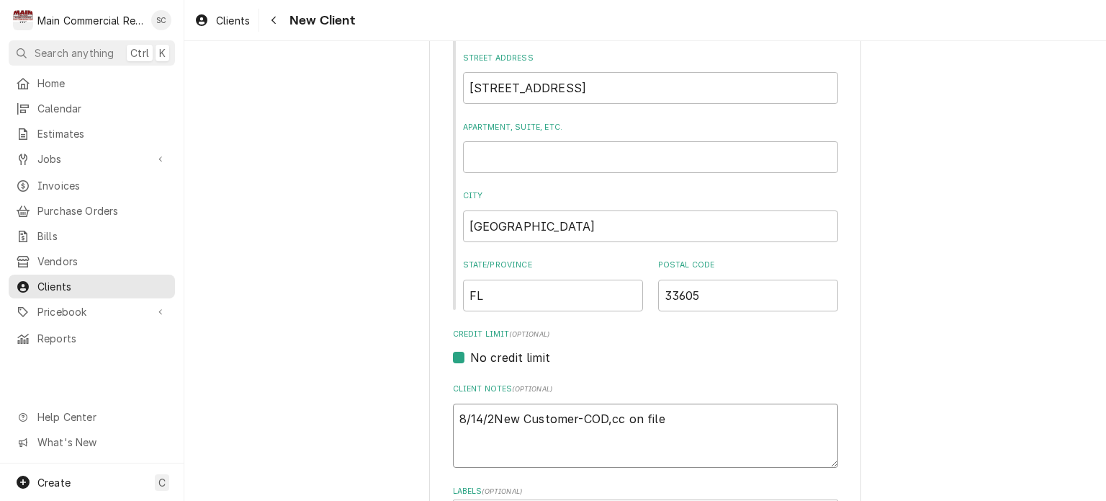
type textarea "8/14/25New Customer-COD,cc on file"
type textarea "x"
type textarea "8/14/25:New Customer-COD,cc on file"
type textarea "x"
type textarea "8/14/25: New Customer-COD,cc on file"
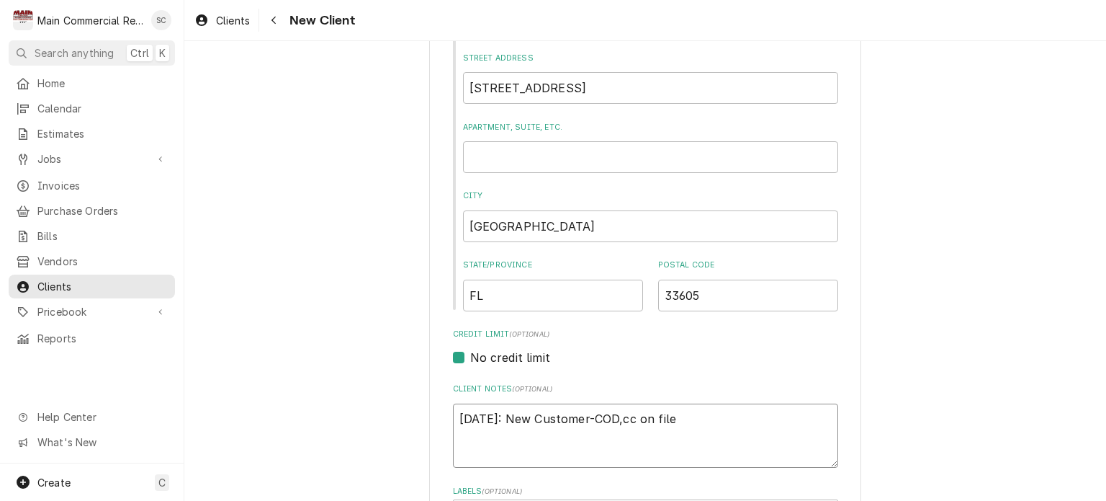
click at [691, 416] on textarea "8/14/25: New Customer-COD,cc on file" at bounding box center [645, 435] width 385 height 65
type textarea "x"
type textarea "8/14/25: New Customer-COD,cc on file,"
type textarea "x"
type textarea "8/14/25: New Customer-COD,cc on file,"
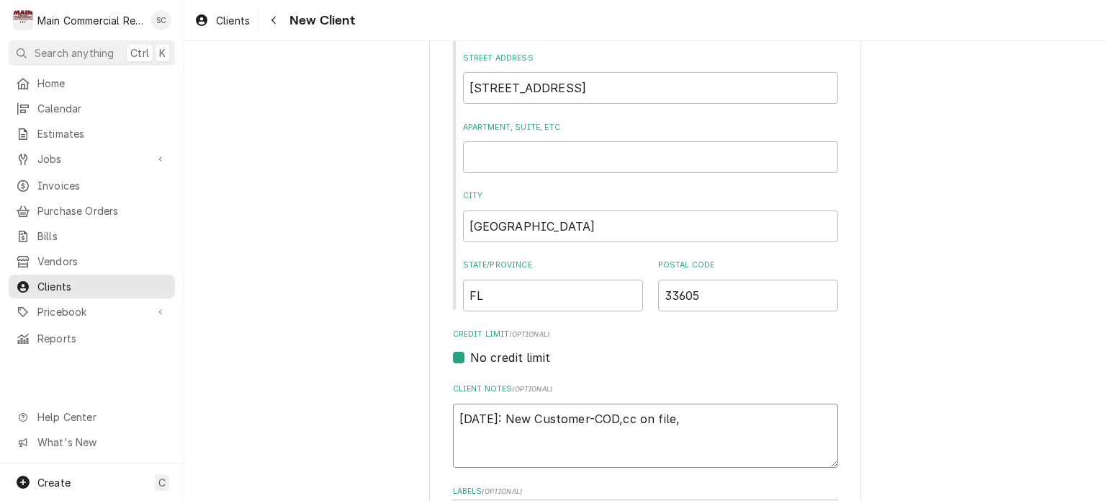
type textarea "x"
type textarea "8/14/25: New Customer-COD,cc on file, f"
type textarea "x"
type textarea "8/14/25: New Customer-COD,cc on file, fo"
type textarea "x"
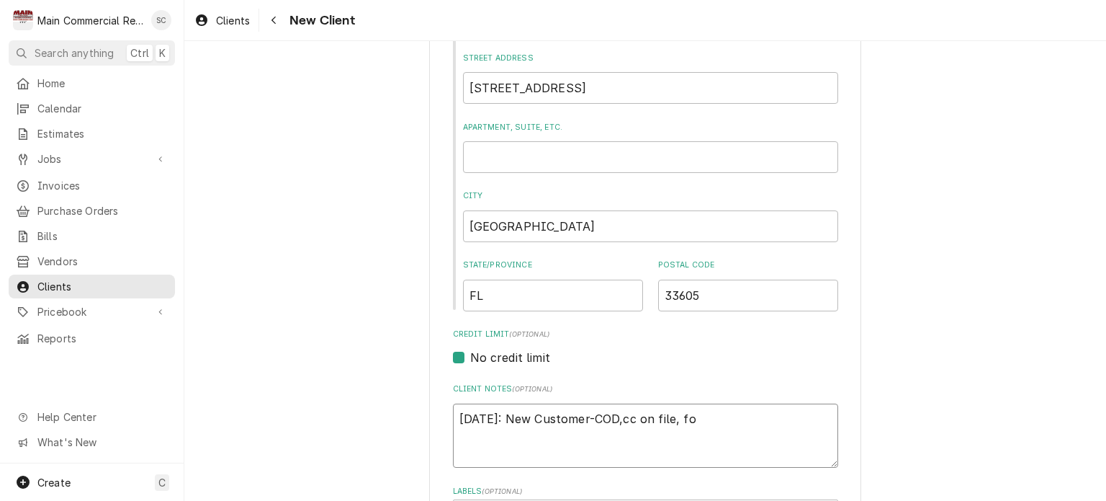
type textarea "8/14/25: New Customer-COD,cc on file, fou"
type textarea "x"
type textarea "8/14/25: New Customer-COD,cc on file, found"
type textarea "x"
type textarea "8/14/25: New Customer-COD,cc on file, foundo"
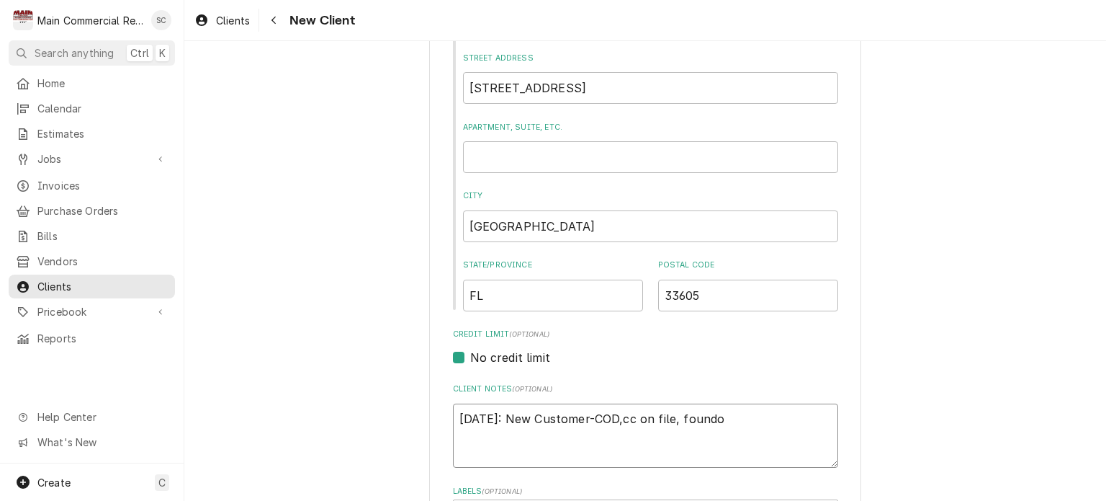
type textarea "x"
type textarea "8/14/25: New Customer-COD,cc on file, foundou"
type textarea "x"
type textarea "8/14/25: New Customer-COD,cc on file, foundo"
type textarea "x"
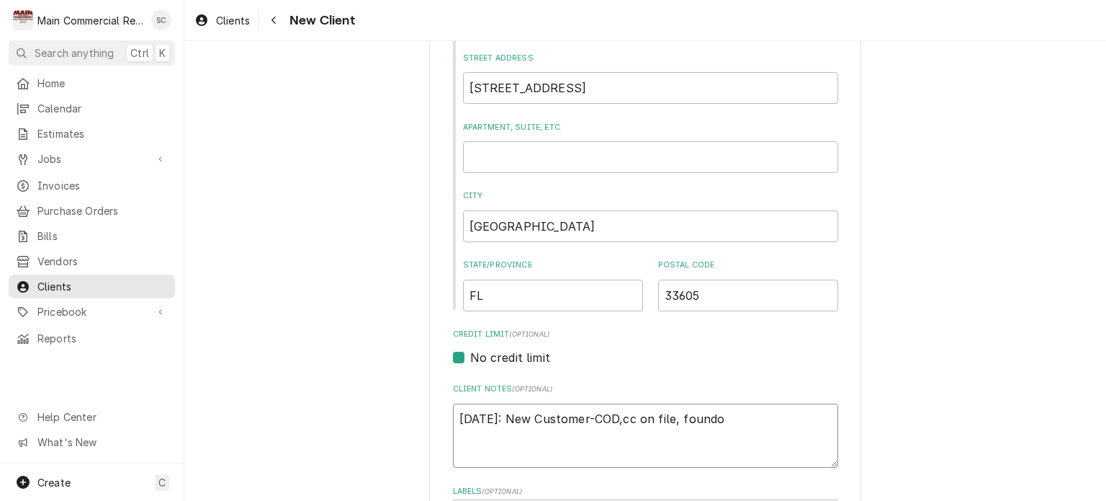
type textarea "8/14/25: New Customer-COD,cc on file, found"
type textarea "x"
type textarea "8/14/25: New Customer-COD,cc on file, foundu"
type textarea "x"
type textarea "8/14/25: New Customer-COD,cc on file, foundus"
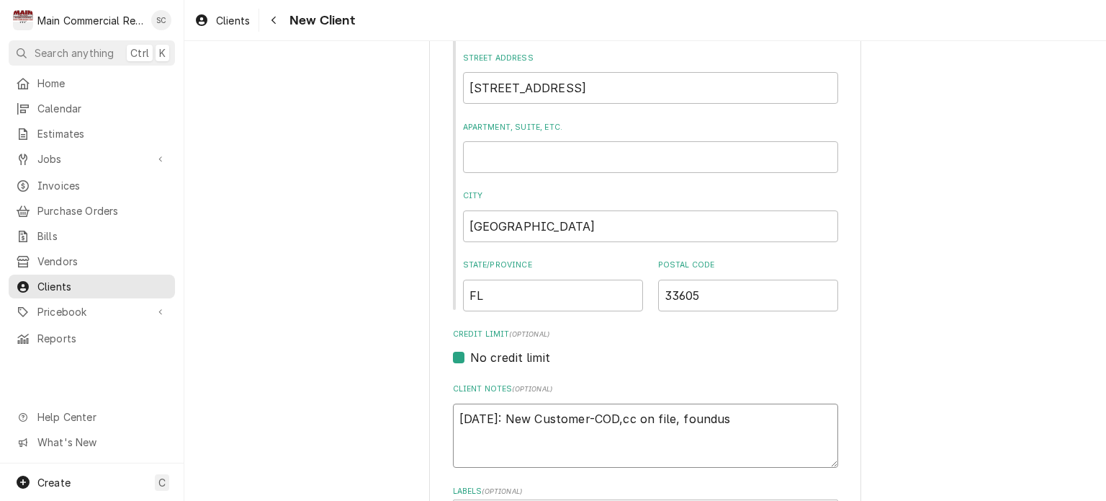
type textarea "x"
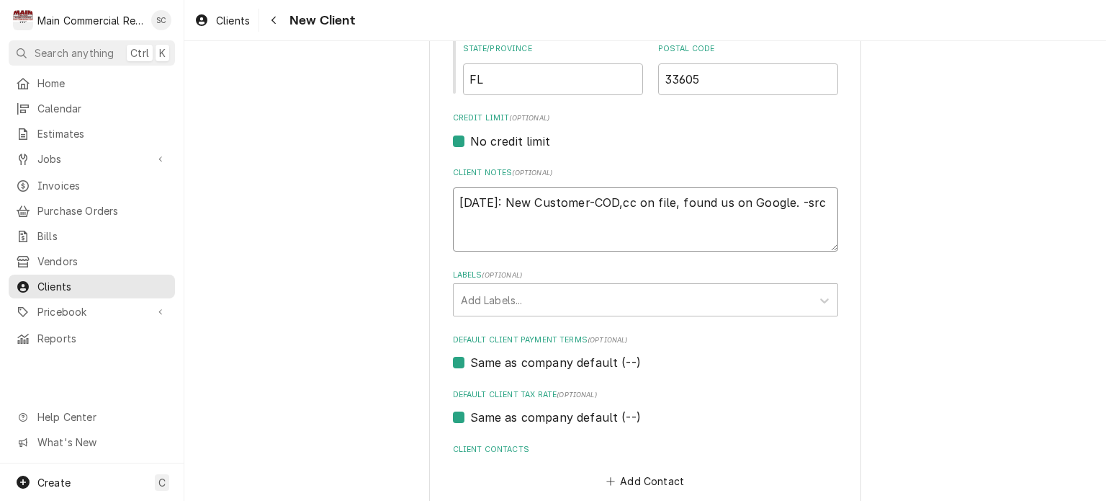
scroll to position [652, 0]
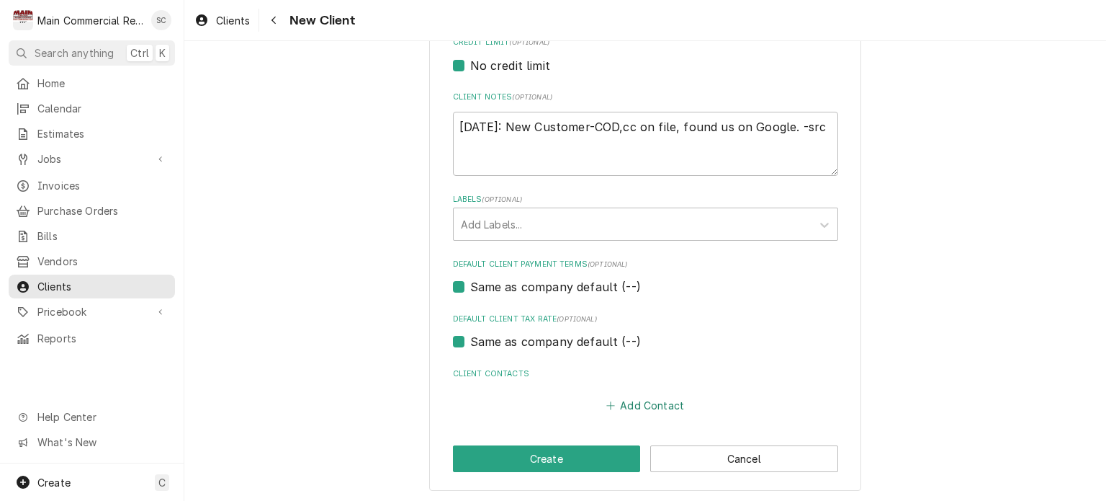
click at [640, 400] on button "Add Contact" at bounding box center [644, 405] width 83 height 20
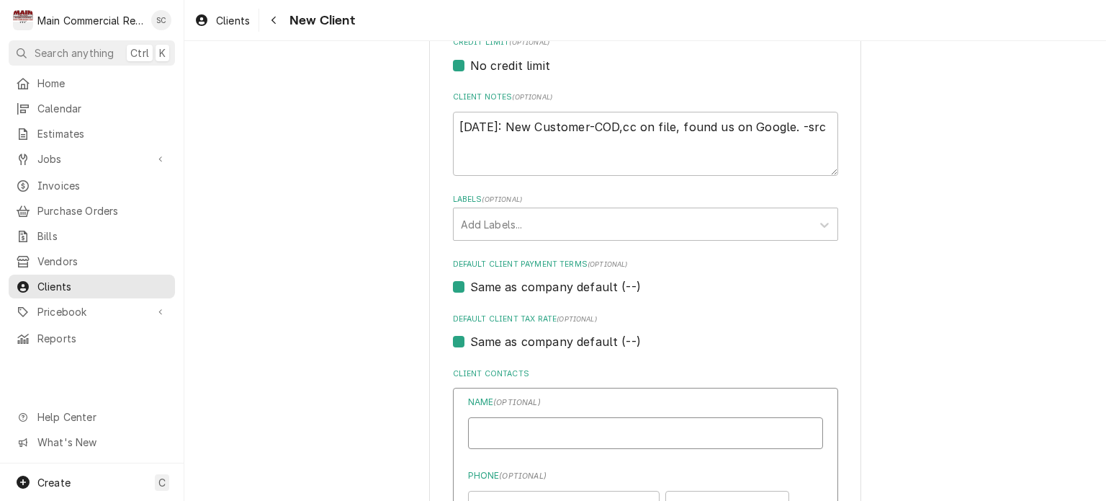
click at [598, 432] on input "Business Name" at bounding box center [645, 433] width 355 height 32
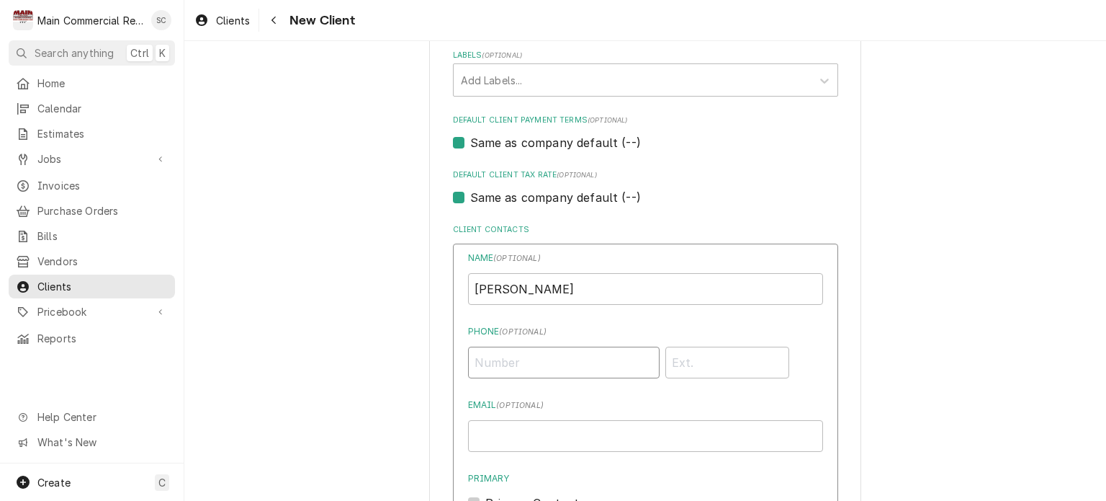
click at [535, 362] on input "Phone ( optional )" at bounding box center [564, 362] width 192 height 32
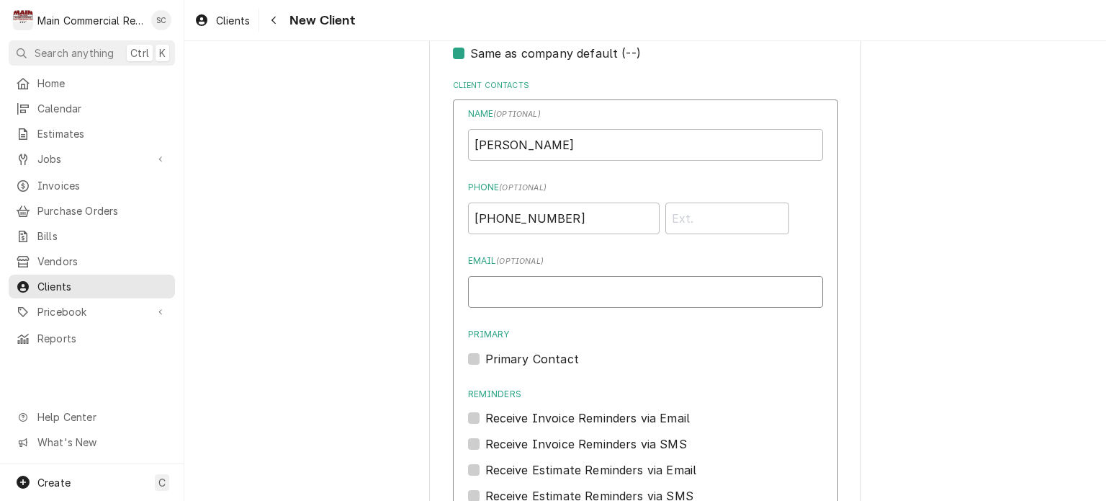
click at [521, 292] on input "Email ( optional )" at bounding box center [645, 292] width 355 height 32
drag, startPoint x: 468, startPoint y: 359, endPoint x: 547, endPoint y: 367, distance: 79.7
click at [485, 358] on label "Primary Contact" at bounding box center [532, 358] width 94 height 17
click at [485, 358] on input "Primary" at bounding box center [662, 366] width 355 height 32
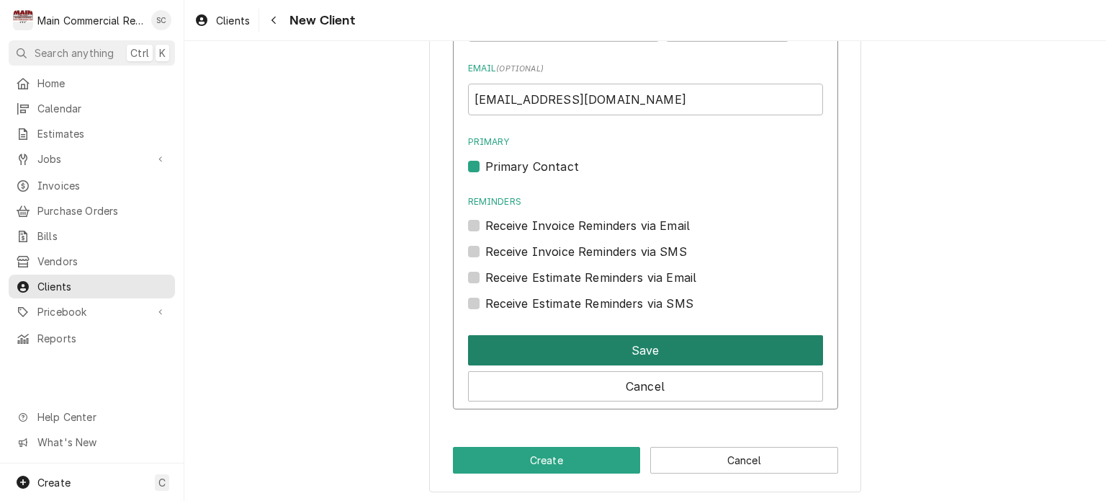
click at [626, 359] on button "Save" at bounding box center [645, 350] width 355 height 30
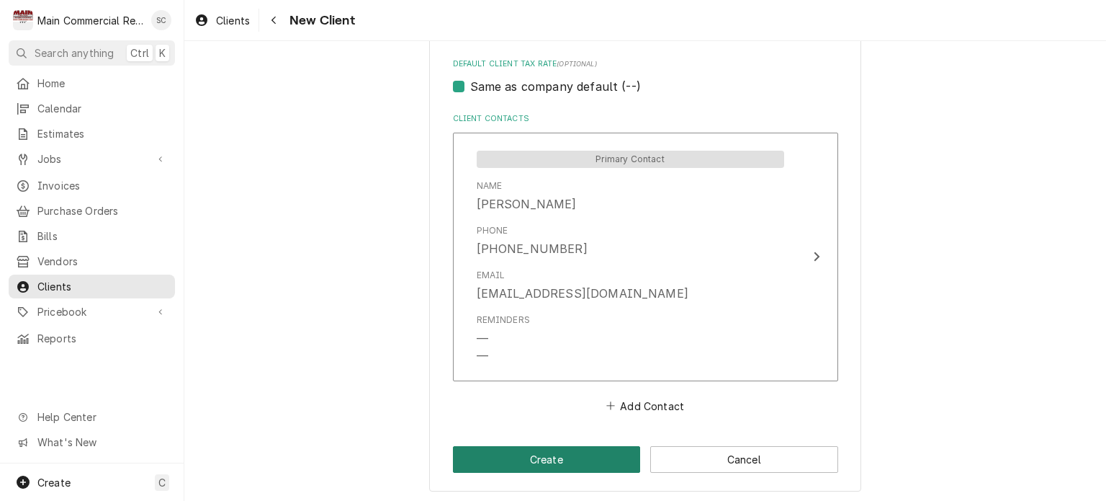
click at [600, 461] on button "Create" at bounding box center [547, 459] width 188 height 27
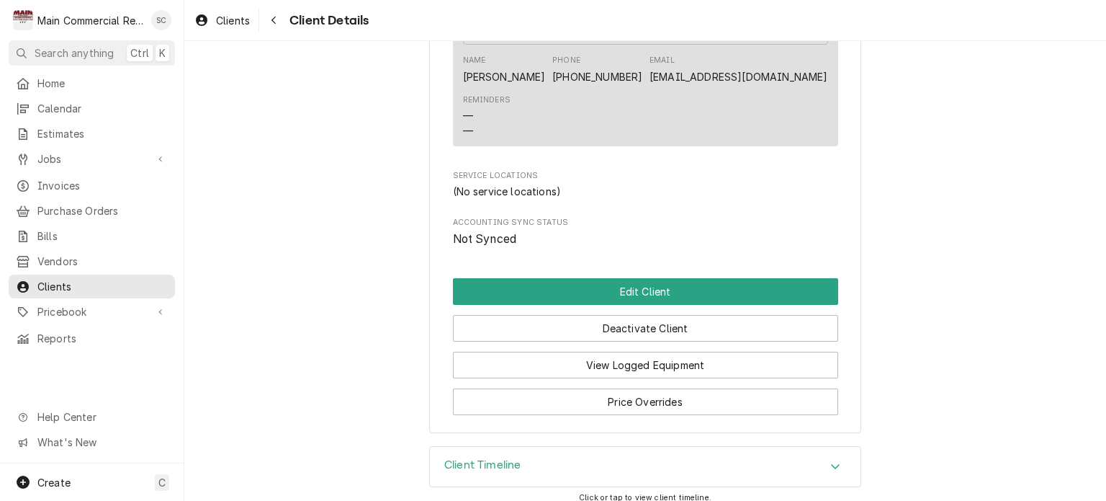
scroll to position [531, 0]
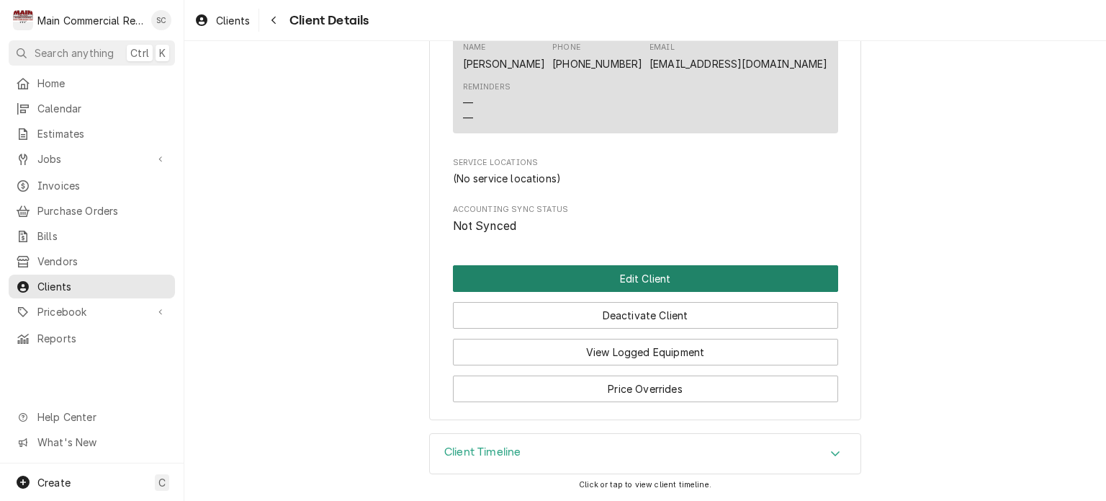
click at [690, 287] on button "Edit Client" at bounding box center [645, 278] width 385 height 27
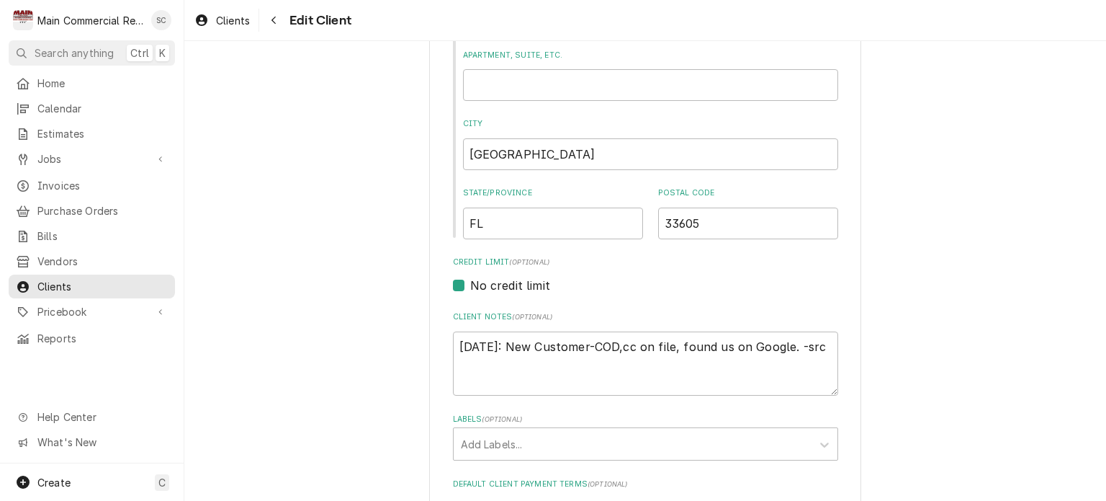
scroll to position [648, 0]
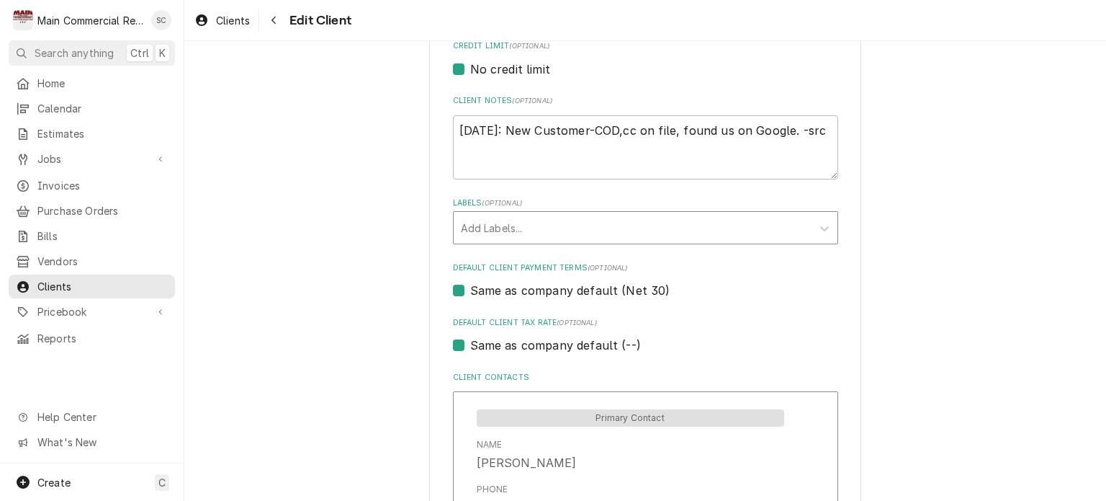
click at [700, 233] on div "Labels" at bounding box center [633, 228] width 344 height 26
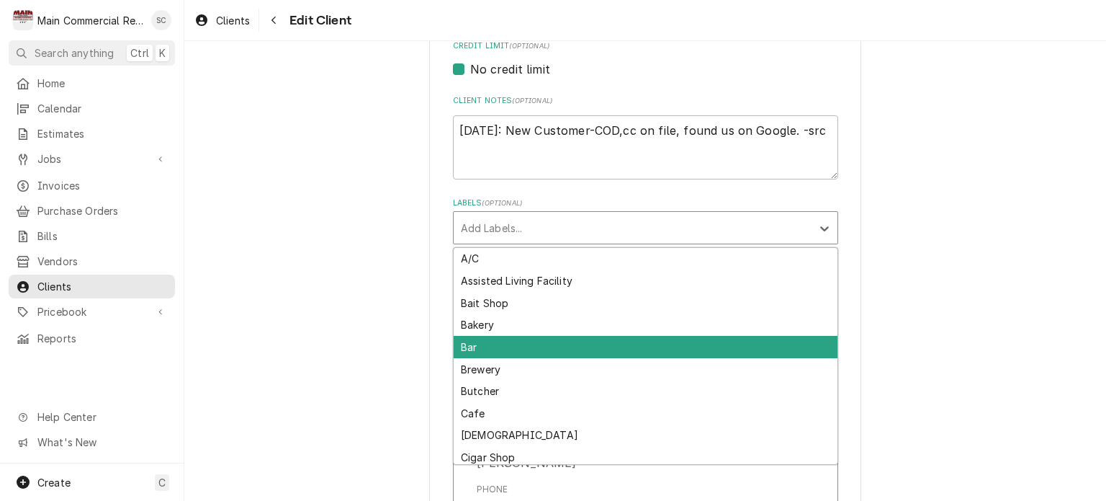
click at [507, 343] on div "Bar" at bounding box center [646, 347] width 384 height 22
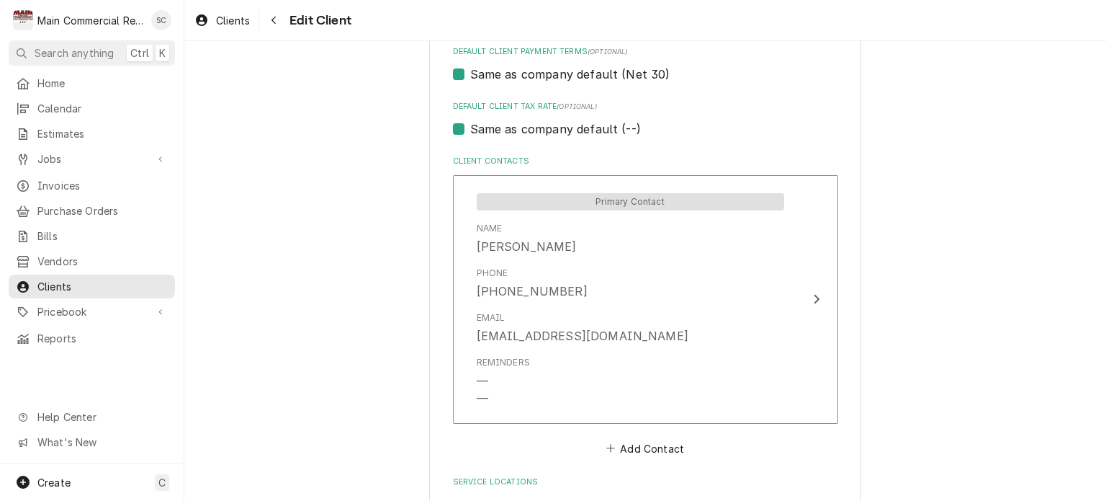
scroll to position [971, 0]
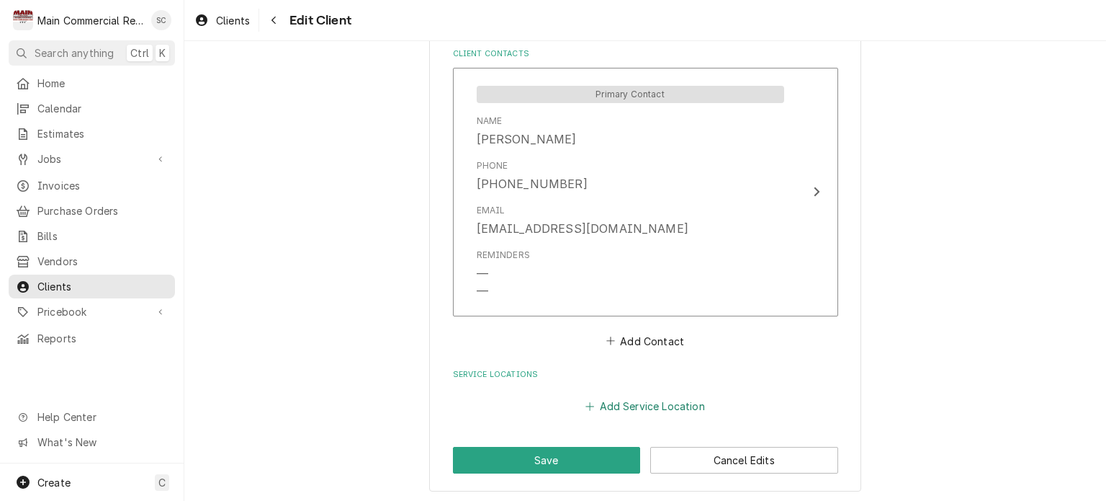
click at [654, 403] on button "Add Service Location" at bounding box center [645, 406] width 124 height 20
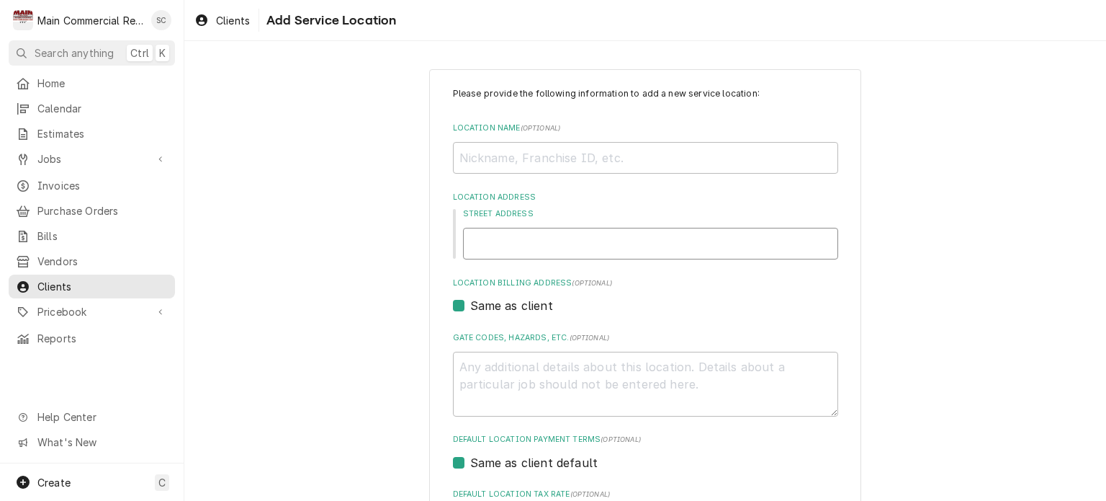
click at [599, 247] on input "Street Address" at bounding box center [650, 244] width 375 height 32
type textarea "x"
type input "1"
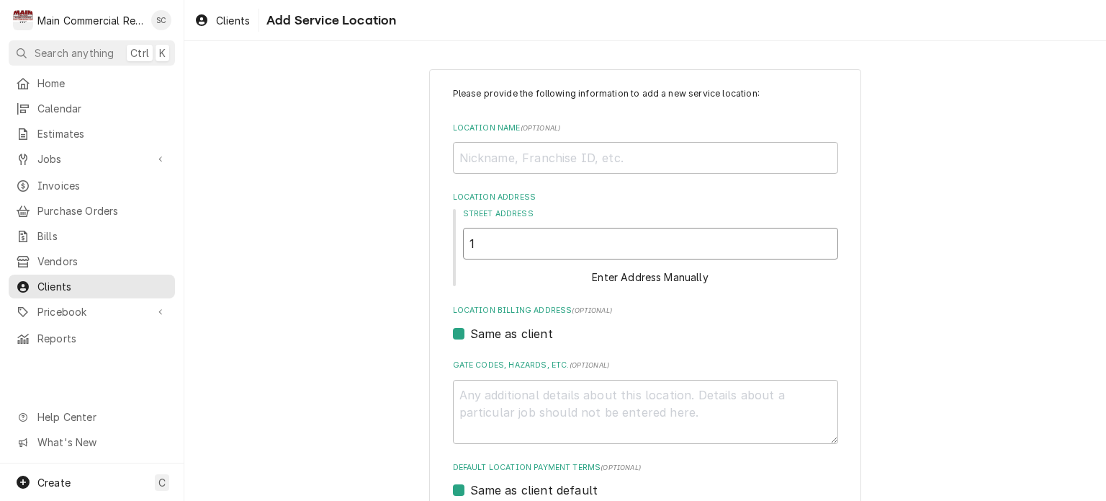
type textarea "x"
type input "13"
type textarea "x"
type input "132"
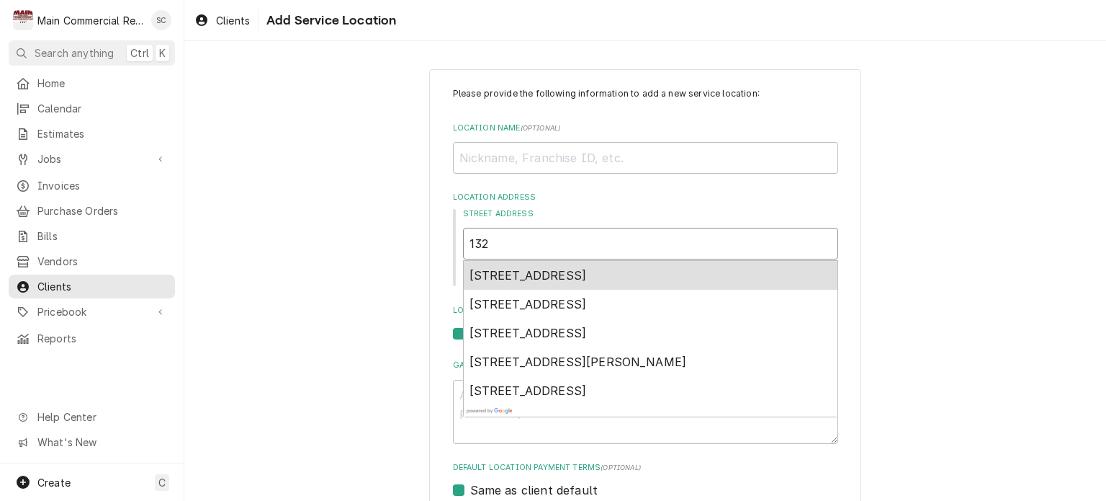
type textarea "x"
type input "1327"
type textarea "x"
type input "1327"
type textarea "x"
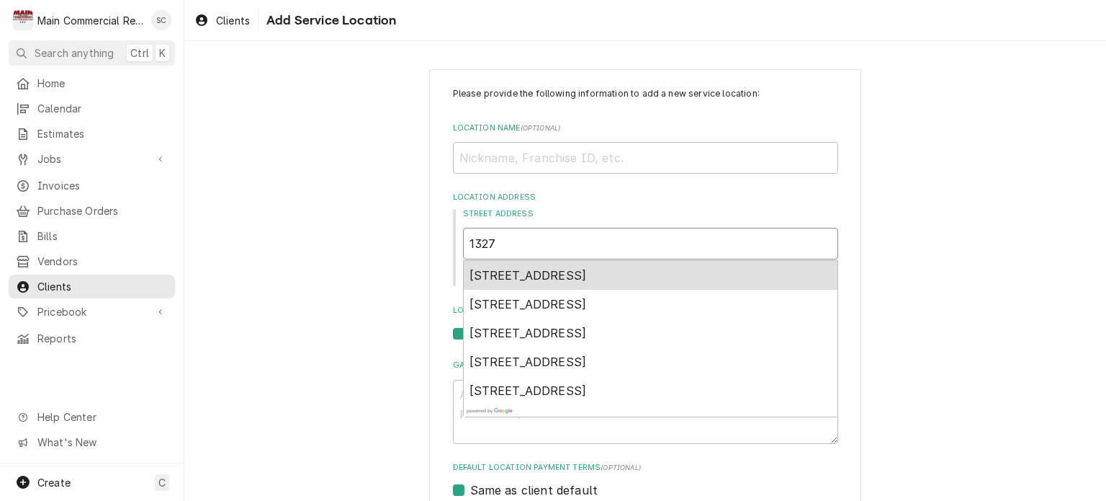
type input "1327 E"
type textarea "x"
type input "1327 E."
type textarea "x"
type input "1327 E."
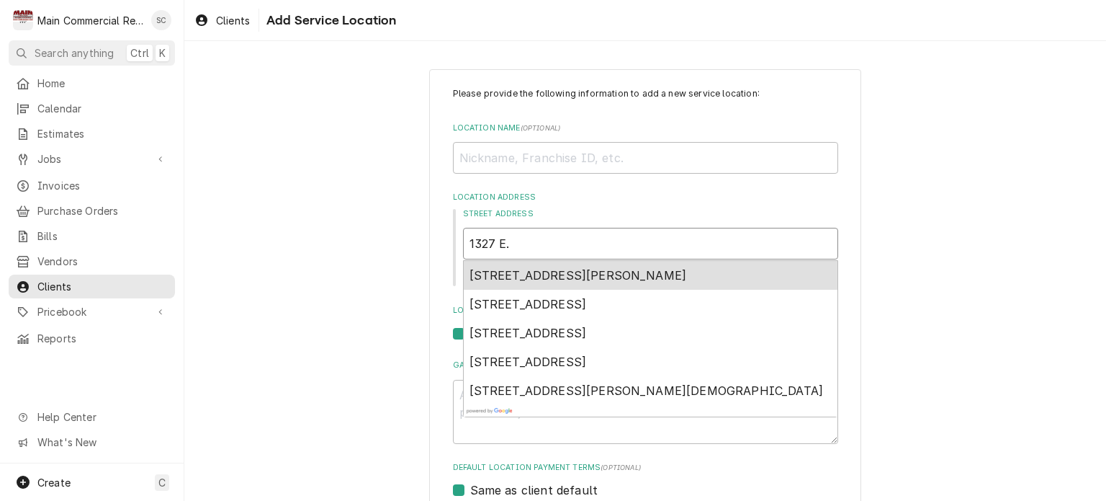
type textarea "x"
type input "1327 E. 7"
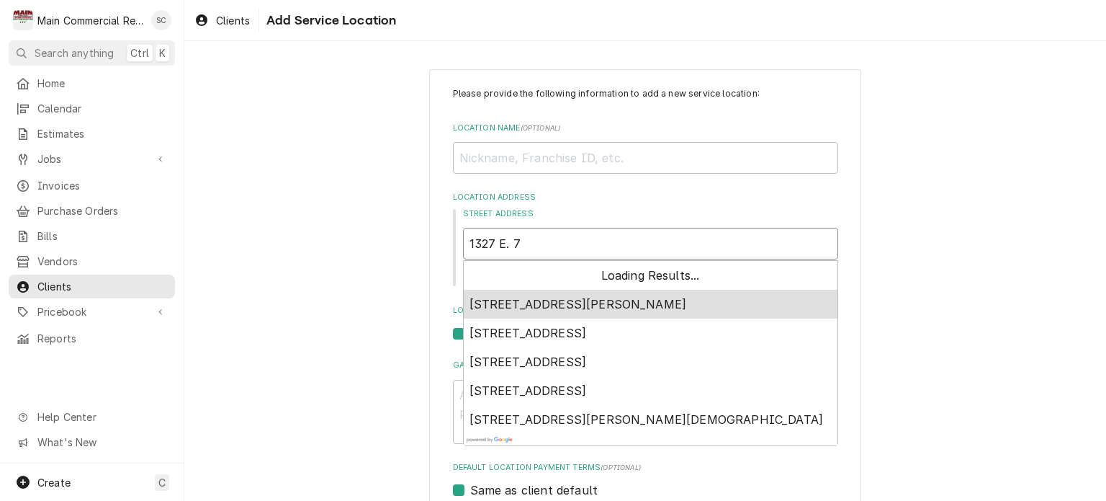
type textarea "x"
type input "1327 E. 7t"
type textarea "x"
type input "1327 E. 7th"
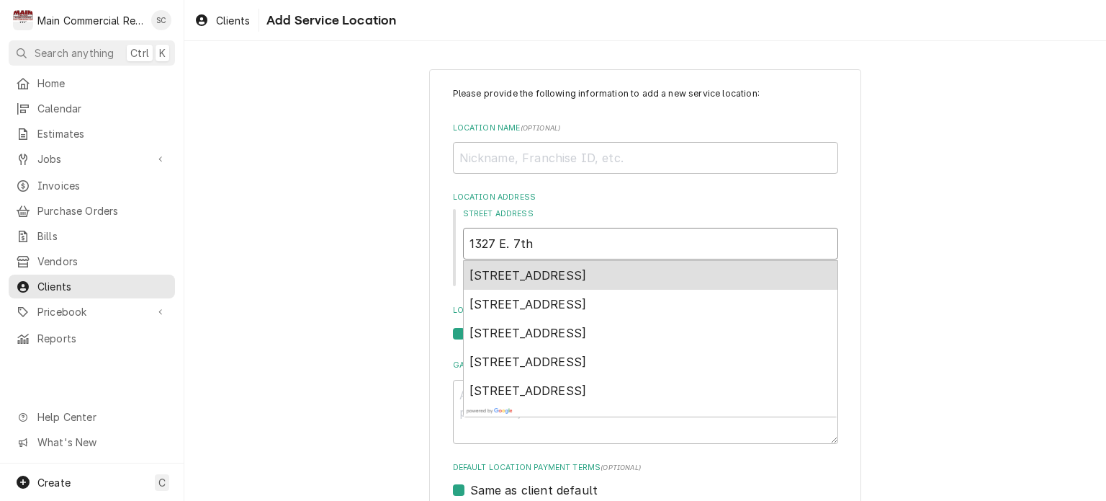
type textarea "x"
type input "1327 E. 7th."
type textarea "x"
type input "1327 E. 7th."
type textarea "x"
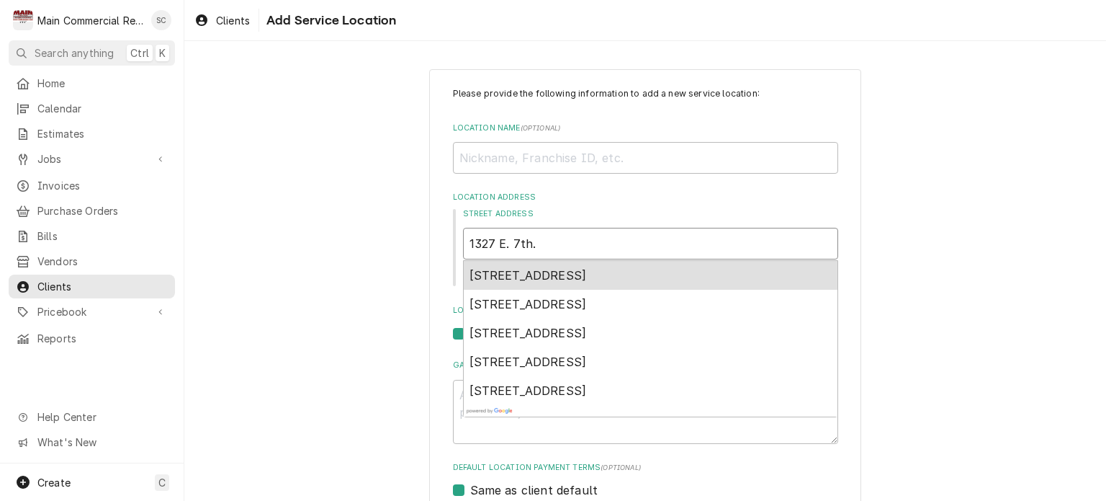
type input "1327 E. 7th. A"
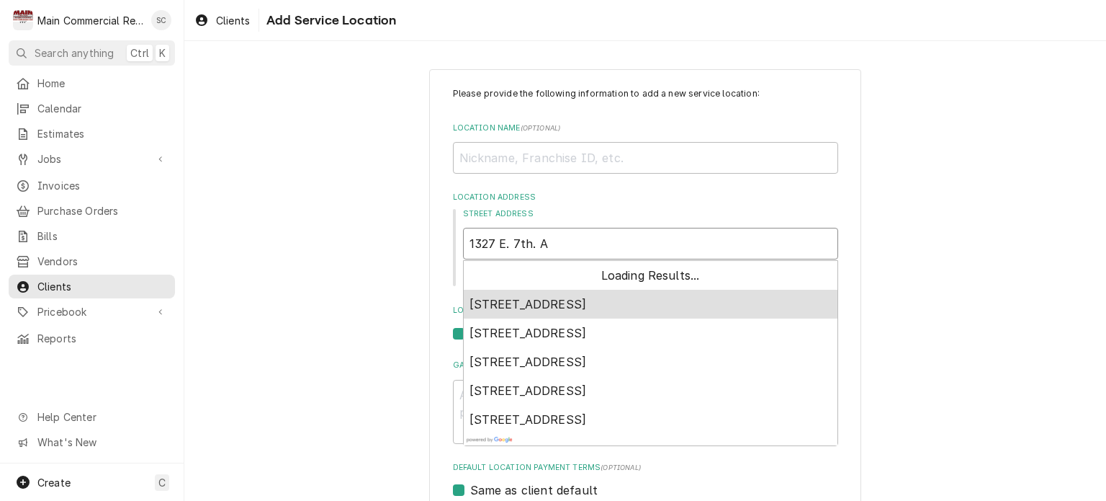
type textarea "x"
type input "1327 E. 7th. Av"
type textarea "x"
type input "1327 E. 7th. Ave"
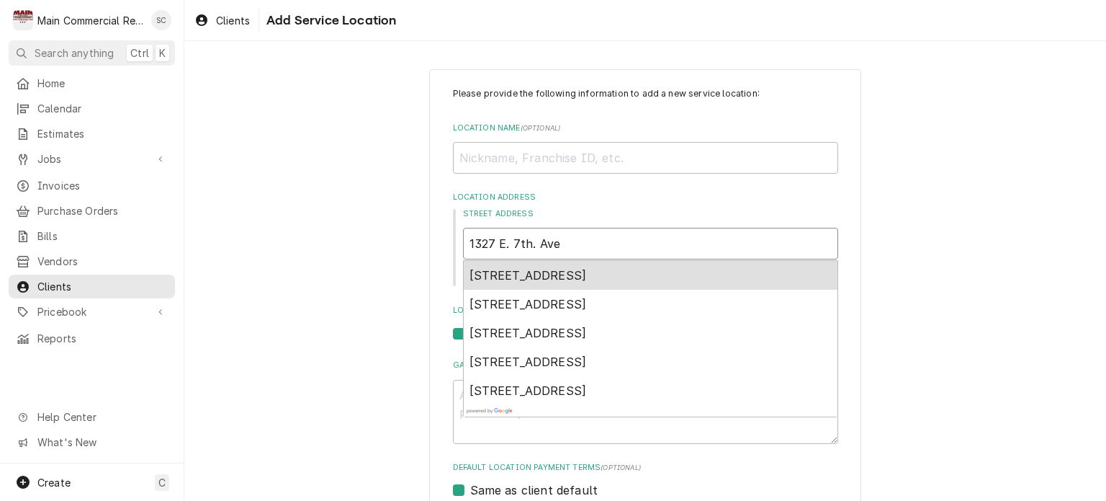
type textarea "x"
type input "1327 E. 7th. Ave"
type textarea "x"
type input "1327 E. 7th. Ave T"
type textarea "x"
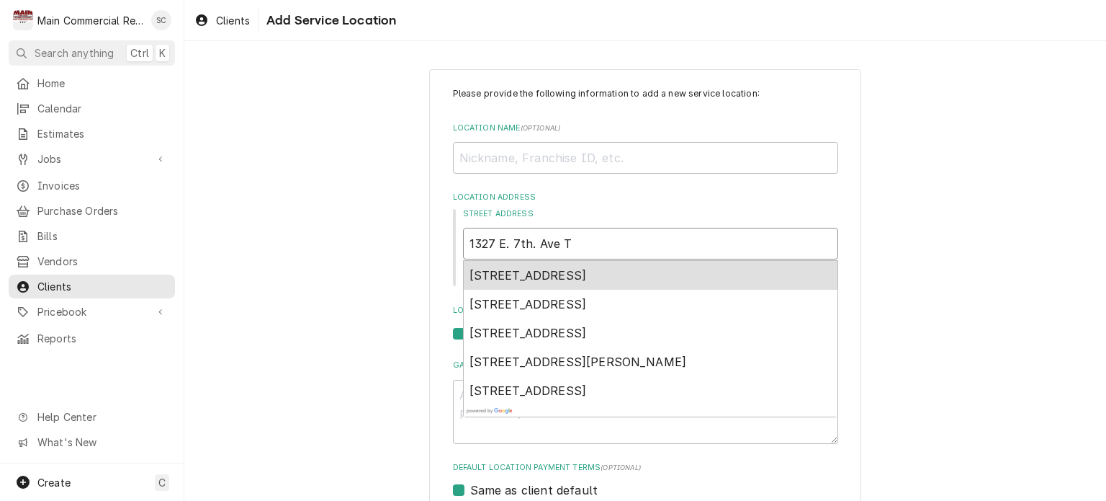
type input "1327 E. 7th. Ave Ta"
type textarea "x"
type input "1327 E. 7th. Ave Tam"
type textarea "x"
type input "1327 E. 7th. Ave Tamp"
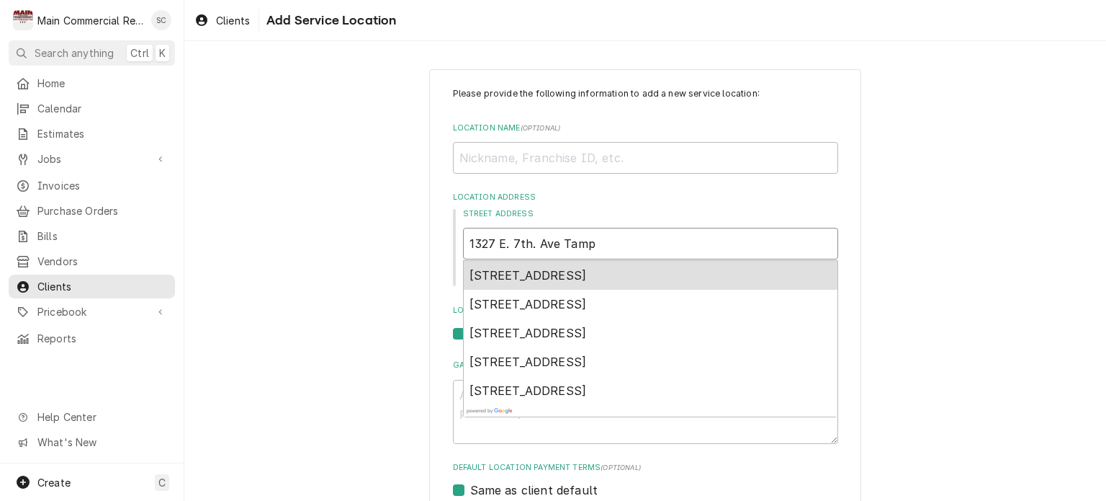
type textarea "x"
type input "1327 E. 7th. Ave Tampa"
click at [658, 272] on div "1327 E 7th Ave, Tampa, FL, USA" at bounding box center [651, 275] width 374 height 29
type textarea "x"
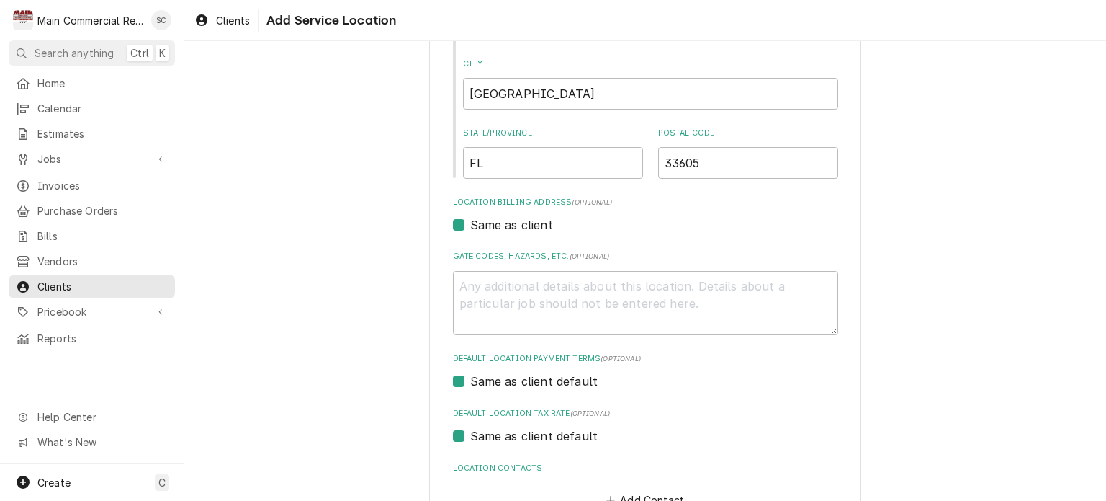
scroll to position [384, 0]
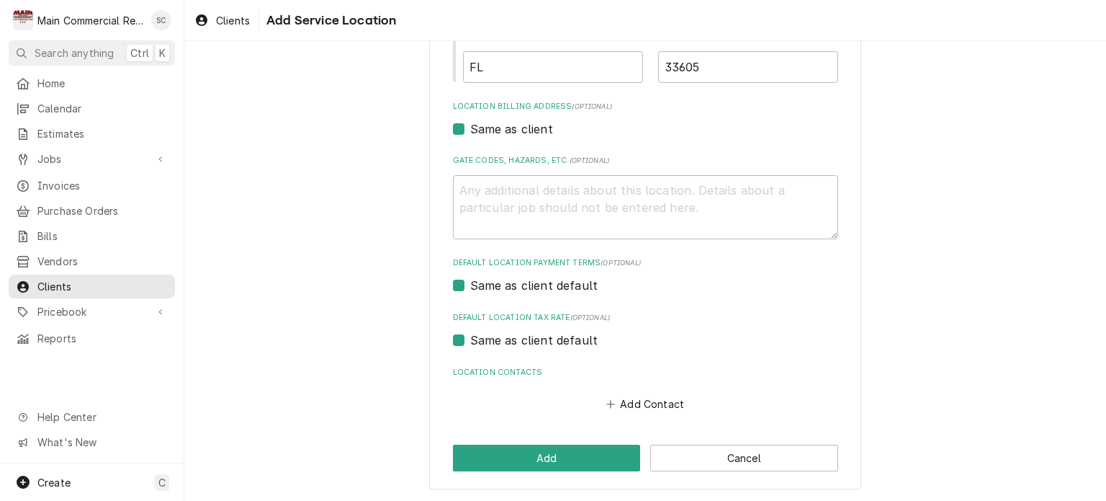
type input "1327 E 7th Ave"
click at [623, 183] on textarea "Gate Codes, Hazards, etc. ( optional )" at bounding box center [645, 207] width 385 height 65
type textarea "x"
type textarea "B"
type textarea "x"
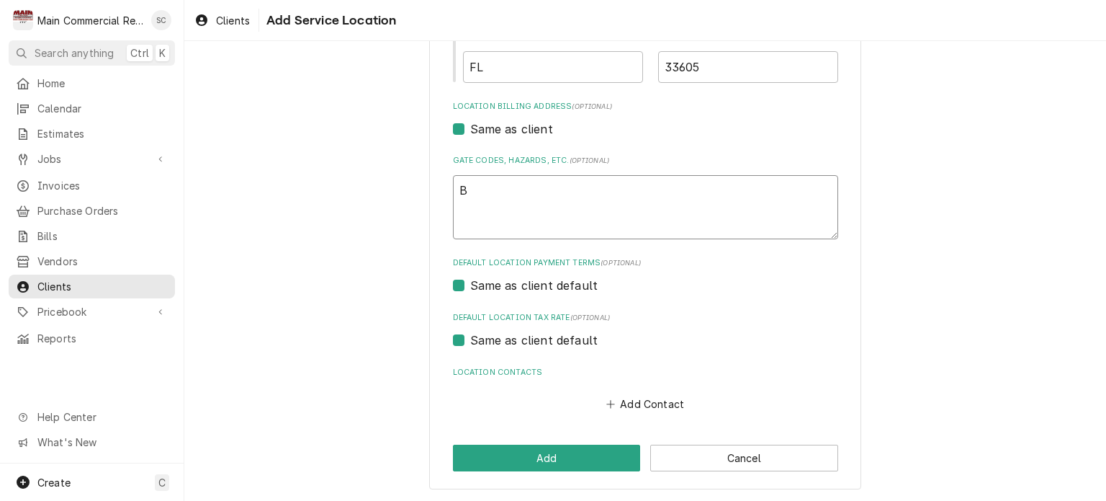
type textarea "Ba"
type textarea "x"
type textarea "Bar"
type textarea "x"
type textarea "Bar"
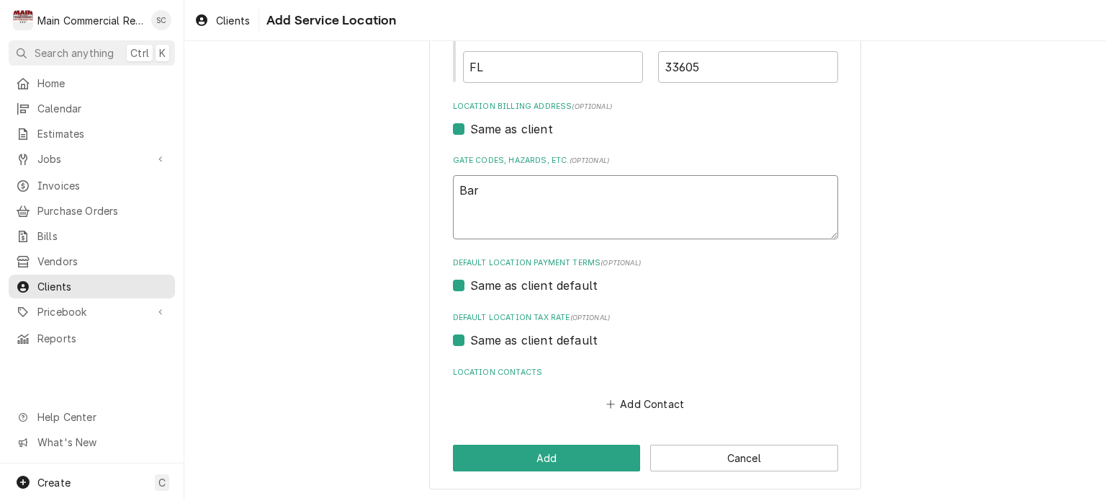
type textarea "x"
type textarea "Bar i"
type textarea "x"
type textarea "Bar is"
type textarea "x"
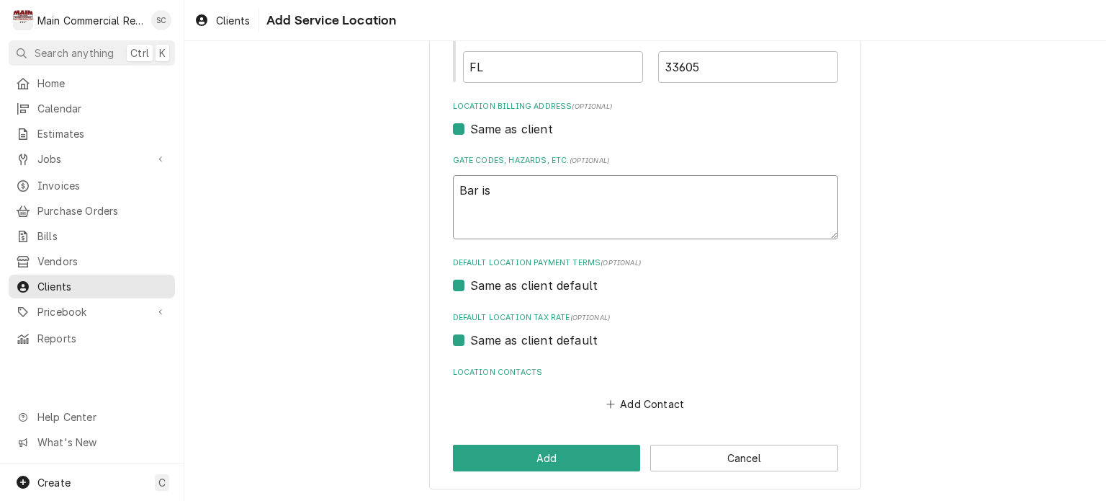
type textarea "Bar is"
type textarea "x"
type textarea "Bar is o"
type textarea "x"
type textarea "Bar is op"
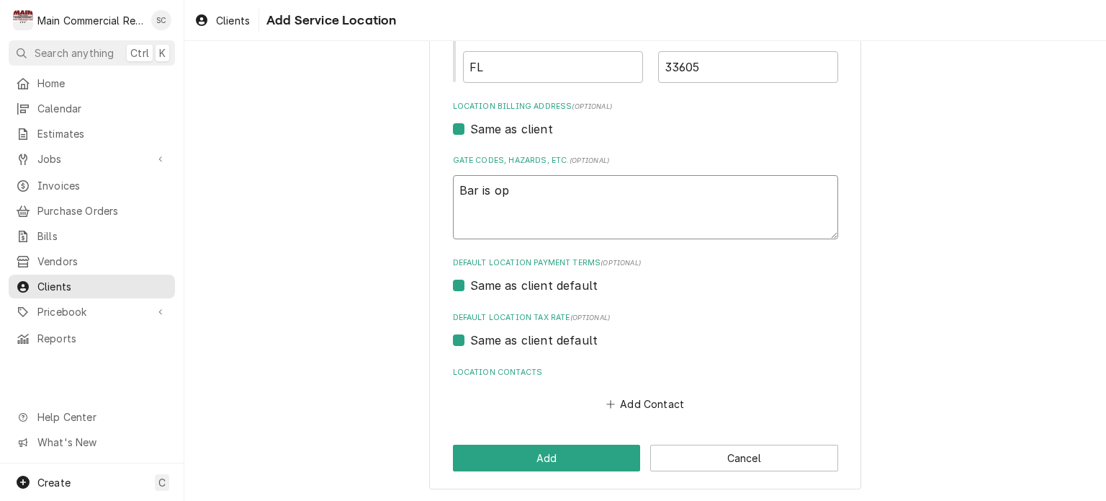
type textarea "x"
type textarea "Bar is ope"
type textarea "x"
type textarea "Bar is open"
type textarea "x"
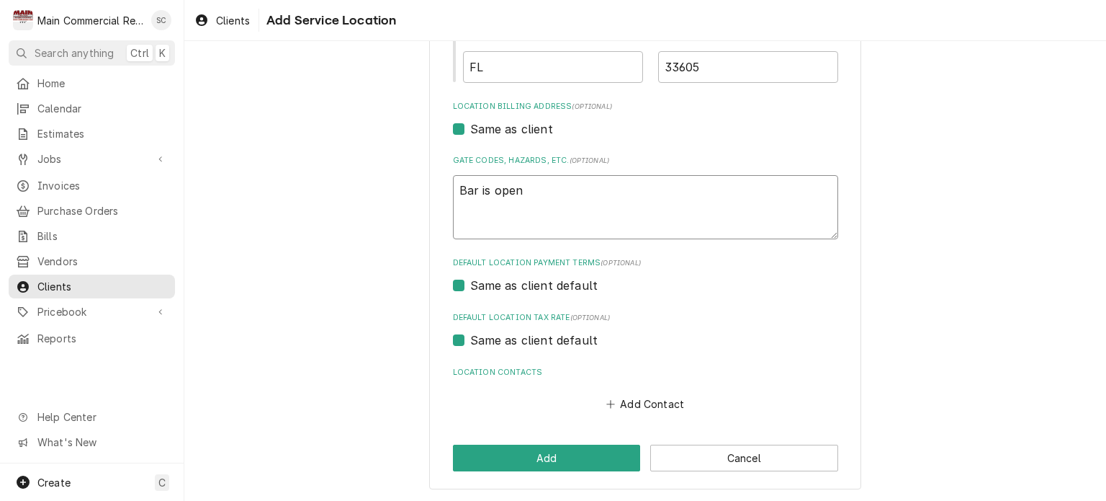
type textarea "Bar is open"
type textarea "x"
type textarea "Bar is open 2"
type textarea "x"
type textarea "Bar is open 2:"
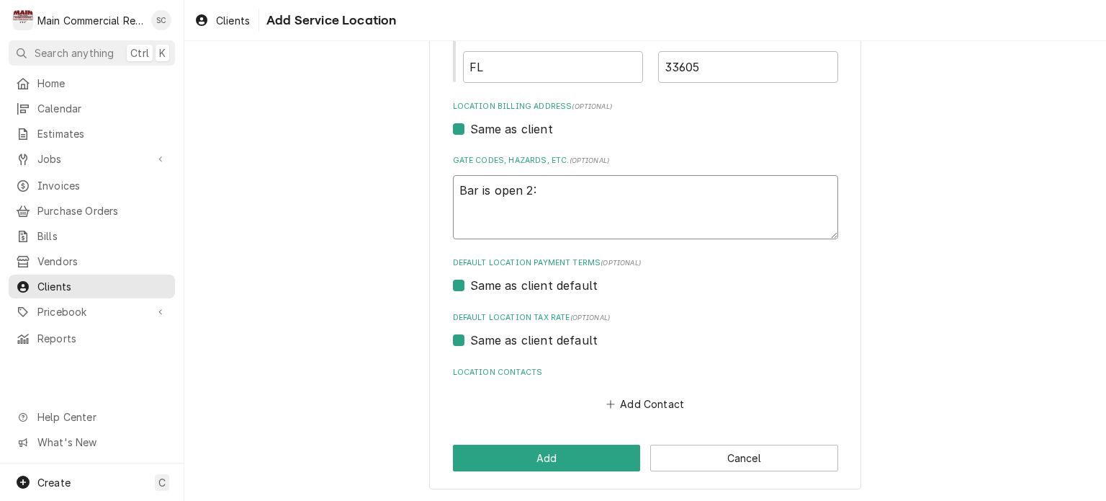
type textarea "x"
type textarea "Bar is open 2:3"
type textarea "x"
type textarea "Bar is open 2:30"
type textarea "x"
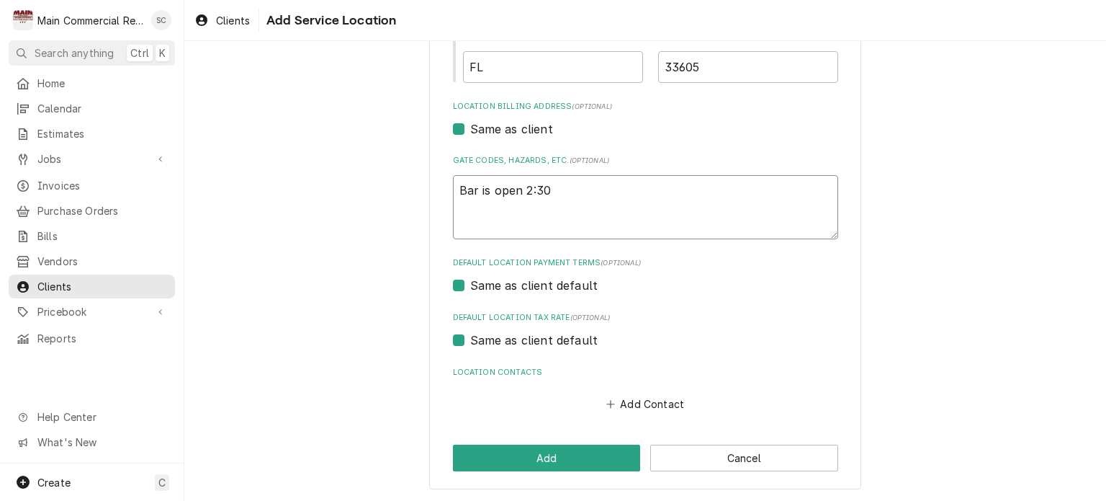
type textarea "Bar is open 2:30-"
type textarea "x"
type textarea "Bar is open 2:30-1"
type textarea "x"
type textarea "Bar is open 2:30-11"
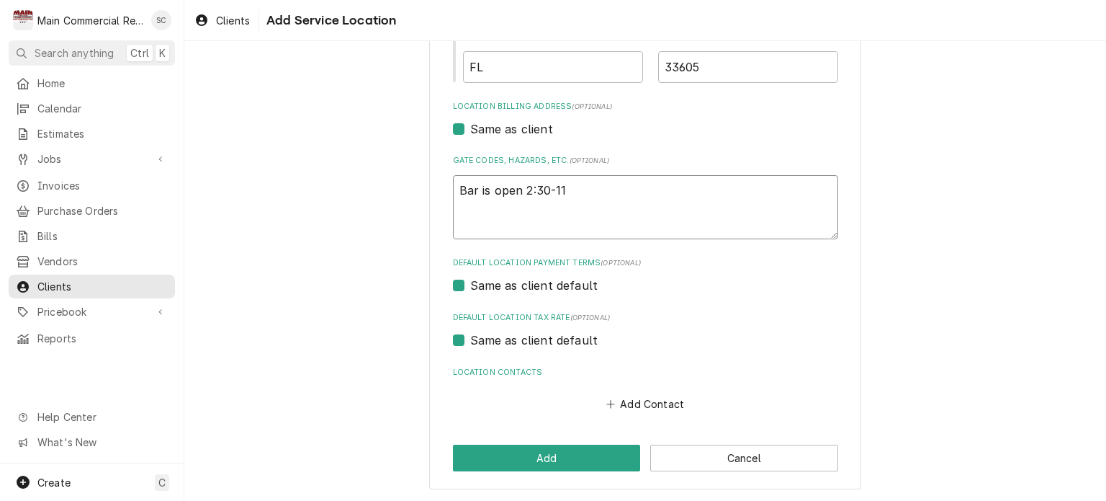
type textarea "x"
type textarea "Bar is open 2:30-11p"
type textarea "x"
type textarea "Bar is open 2:30-11pm"
type textarea "x"
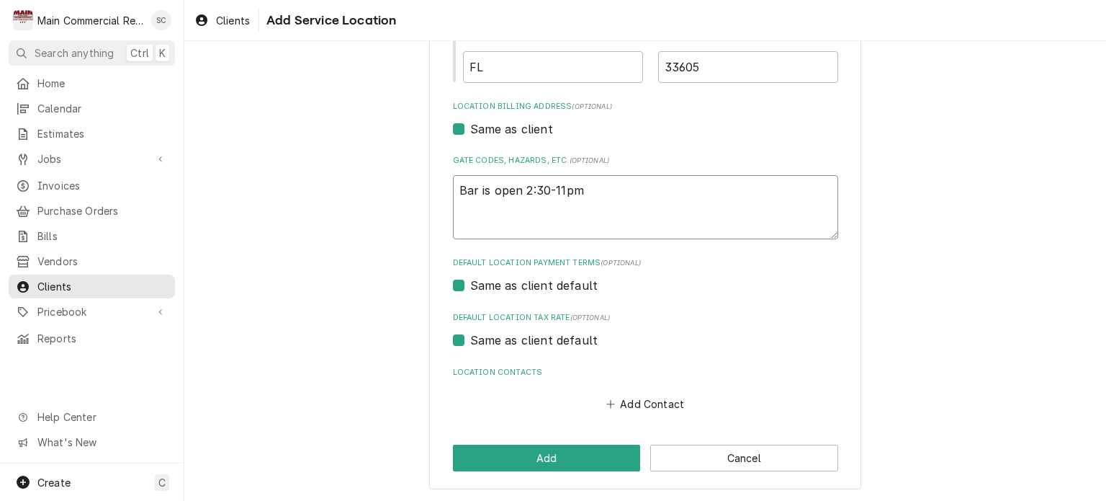
type textarea "Bar is open 2:30-11pm."
type textarea "x"
type textarea "Bar is open 2:30-11pm."
type textarea "x"
type textarea "Bar is open 2:30-11pm. w"
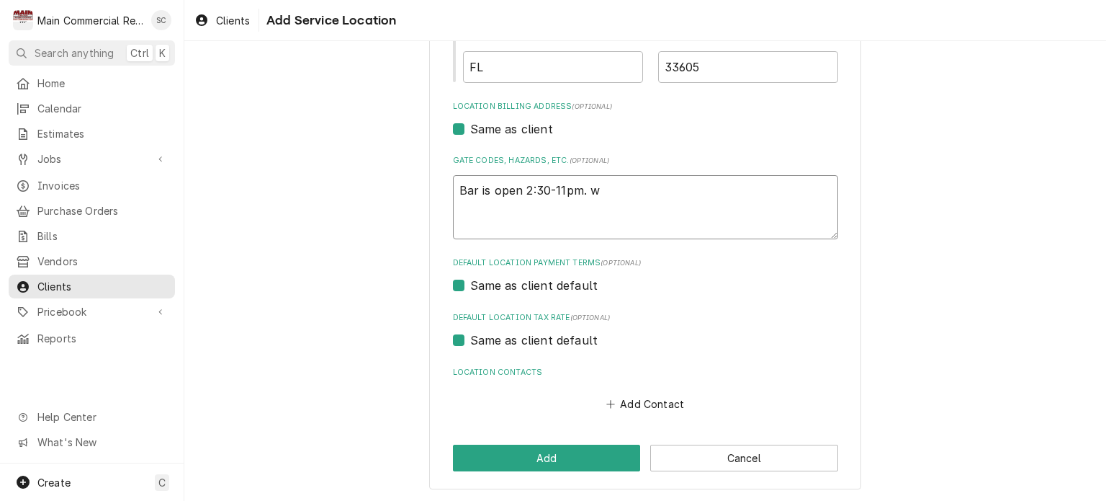
type textarea "x"
type textarea "Bar is open 2:30-11pm. we"
type textarea "x"
type textarea "Bar is open 2:30-11pm. wen"
type textarea "x"
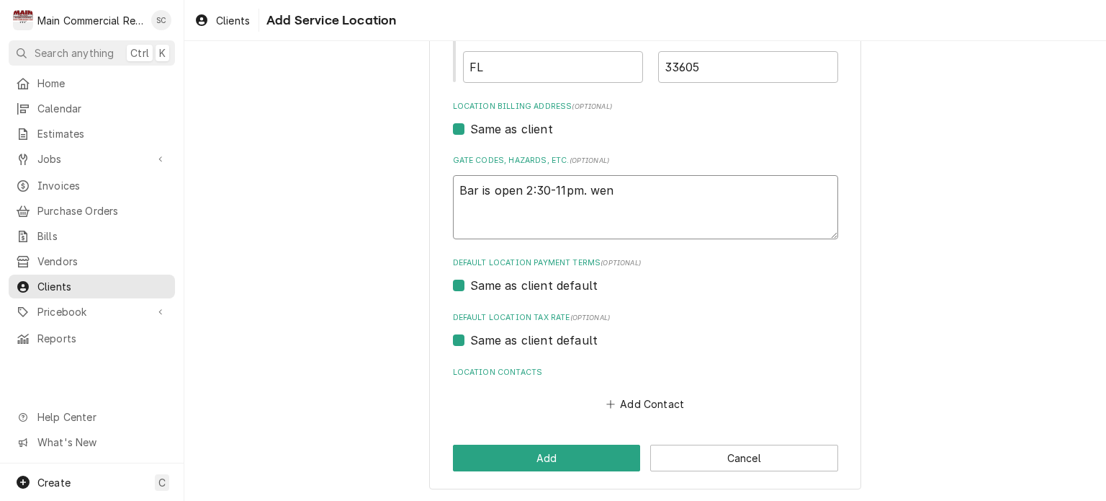
type textarea "Bar is open 2:30-11pm. wend"
type textarea "x"
type textarea "Bar is open 2:30-11pm. wen"
type textarea "x"
type textarea "Bar is open 2:30-11pm. we"
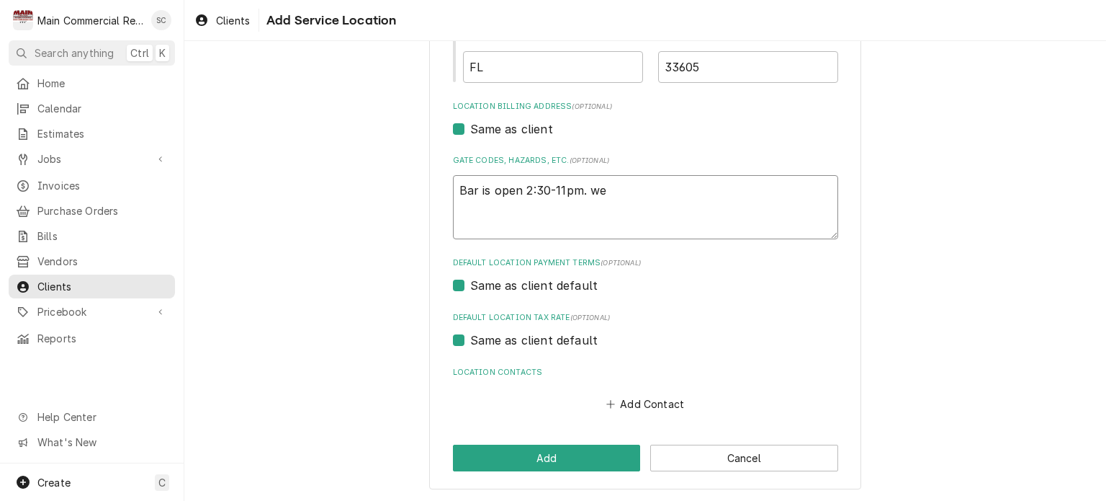
type textarea "x"
type textarea "Bar is open 2:30-11pm. w"
type textarea "x"
type textarea "Bar is open 2:30-11pm."
type textarea "x"
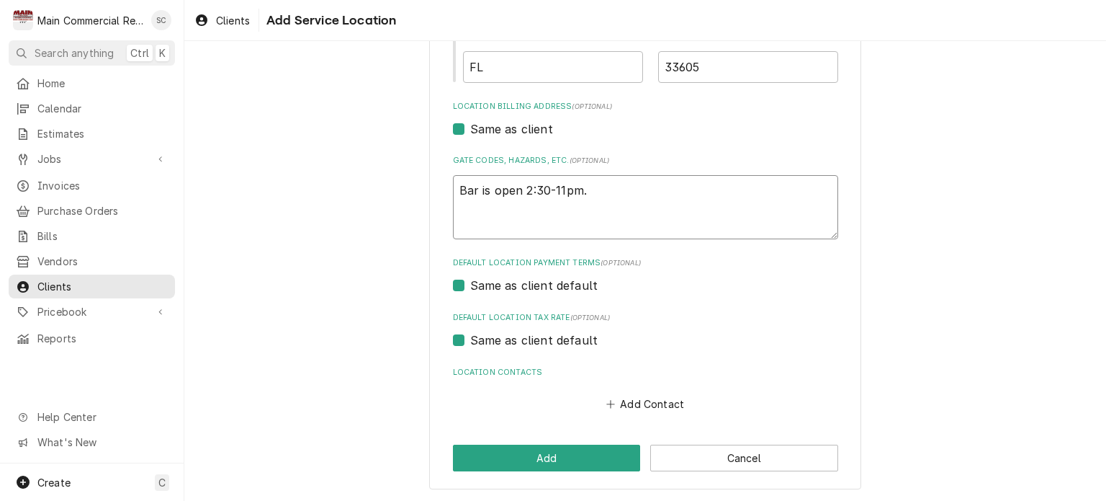
type textarea "Bar is open 2:30-11pm. W"
type textarea "x"
type textarea "Bar is open 2:30-11pm. We"
type textarea "x"
type textarea "Bar is open 2:30-11pm. Wen"
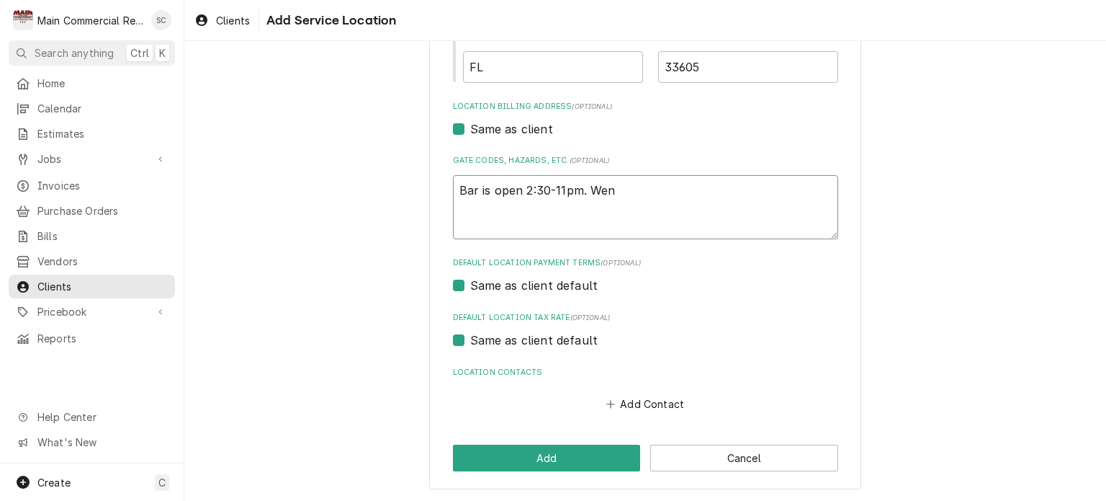
type textarea "x"
type textarea "Bar is open 2:30-11pm. Wend"
type textarea "x"
type textarea "Bar is open 2:30-11pm. Wendy"
type textarea "x"
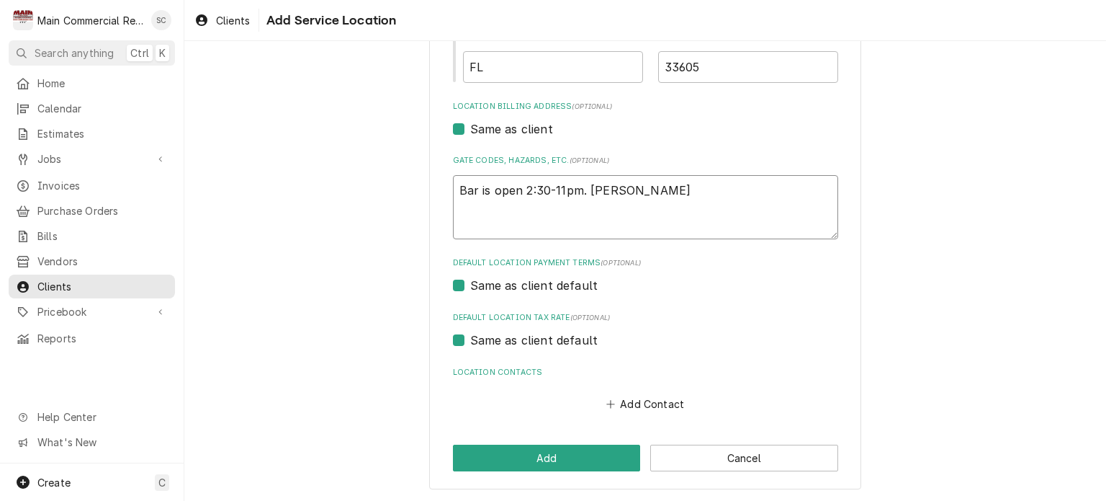
type textarea "Bar is open 2:30-11pm. Wendy"
type textarea "x"
type textarea "Bar is open 2:30-11pm. Wendy c"
type textarea "x"
type textarea "Bar is open 2:30-11pm. Wendy co"
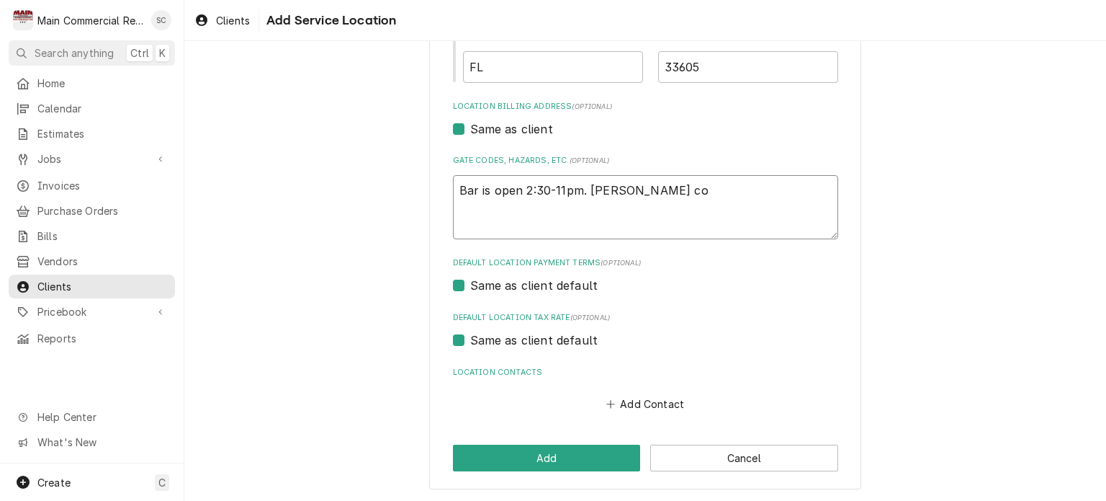
type textarea "x"
type textarea "Bar is open 2:30-11pm. Wendy com"
type textarea "x"
type textarea "Bar is open 2:30-11pm. Wendy come"
type textarea "x"
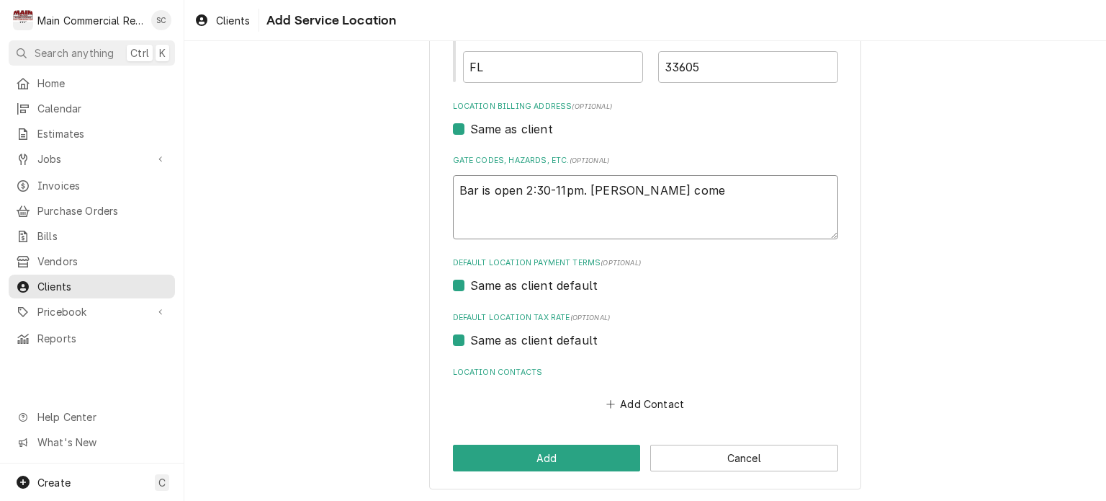
type textarea "Bar is open 2:30-11pm. Wendy comes"
type textarea "x"
type textarea "Bar is open 2:30-11pm. Wendy comes"
type textarea "x"
type textarea "Bar is open 2:30-11pm. Wendy comes i"
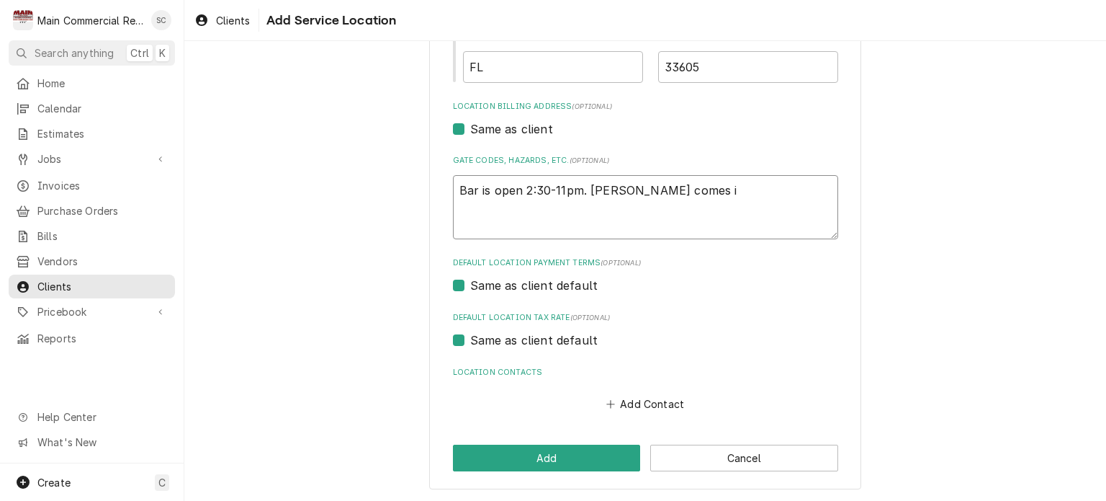
type textarea "x"
type textarea "Bar is open 2:30-11pm. Wendy comes in"
type textarea "x"
type textarea "Bar is open 2:30-11pm. Wendy comes in"
type textarea "x"
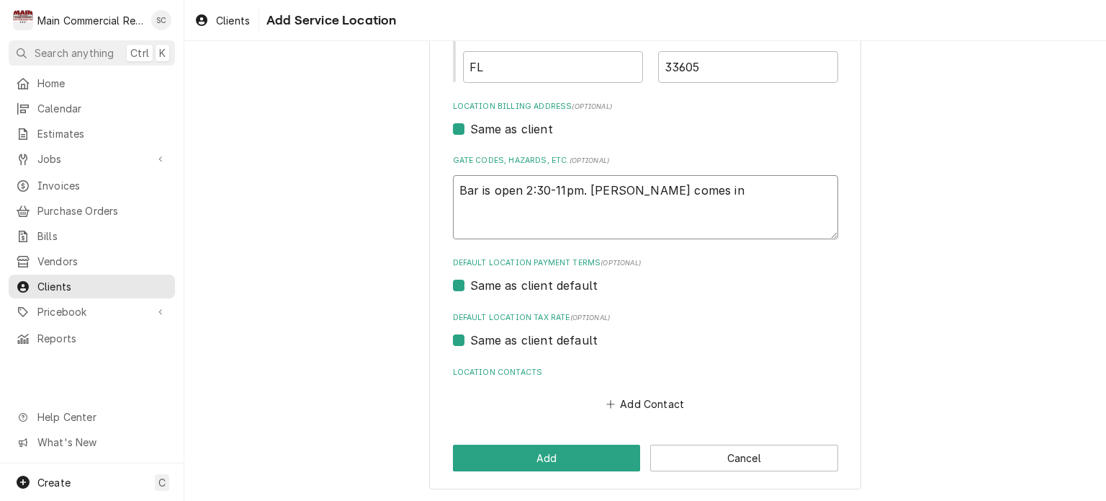
type textarea "Bar is open 2:30-11pm. Wendy comes in"
type textarea "x"
type textarea "Bar is open 2:30-11pm. Wendy comes i"
type textarea "x"
type textarea "Bar is open 2:30-11pm. Wendy comes"
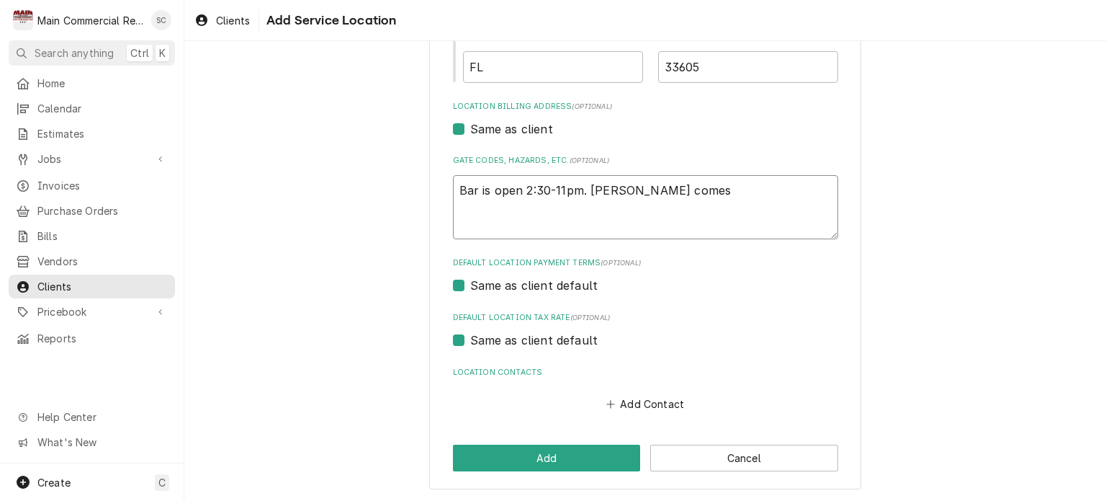
type textarea "x"
type textarea "Bar is open 2:30-11pm. Wendy comes"
type textarea "x"
type textarea "Bar is open 2:30-11pm. Wendy come"
type textarea "x"
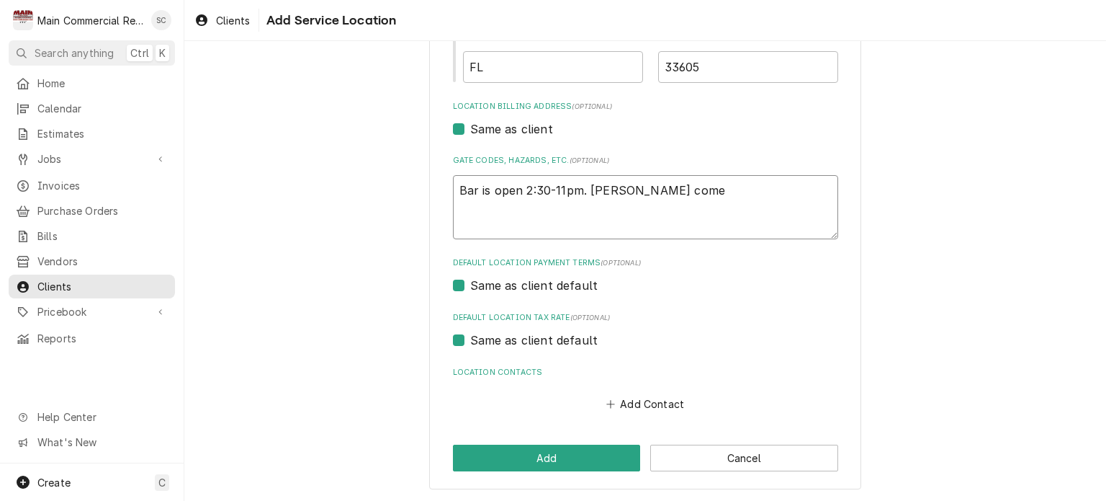
type textarea "Bar is open 2:30-11pm. Wendy com"
type textarea "x"
type textarea "Bar is open 2:30-11pm. Wendy co"
type textarea "x"
type textarea "Bar is open 2:30-11pm. Wendy c"
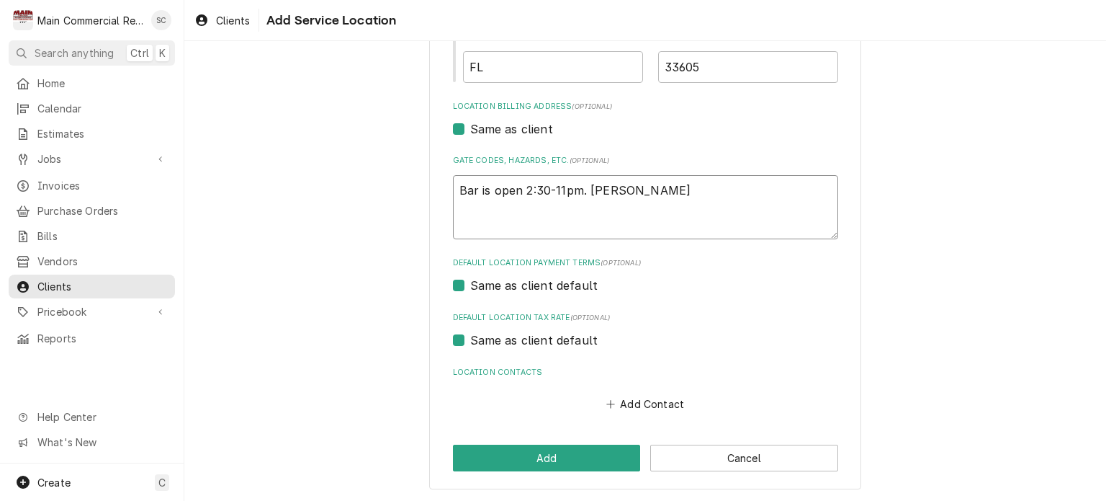
type textarea "x"
type textarea "Bar is open 2:30-11pm. Wendy"
type textarea "x"
type textarea "Bar is open 2:30-11pm. Wendy"
type textarea "x"
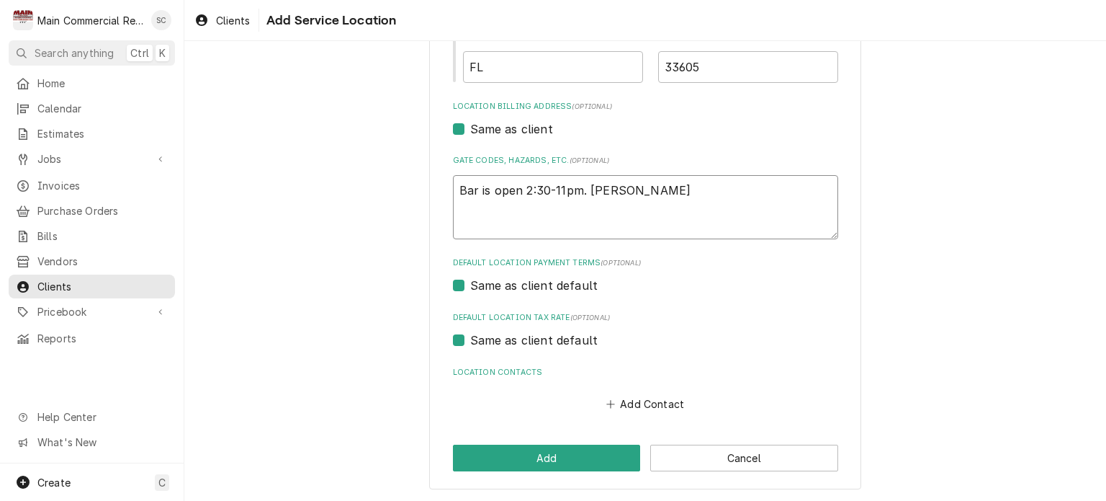
type textarea "Bar is open 2:30-11pm. Wend"
type textarea "x"
type textarea "Bar is open 2:30-11pm. Wen"
type textarea "x"
type textarea "Bar is open 2:30-11pm. We"
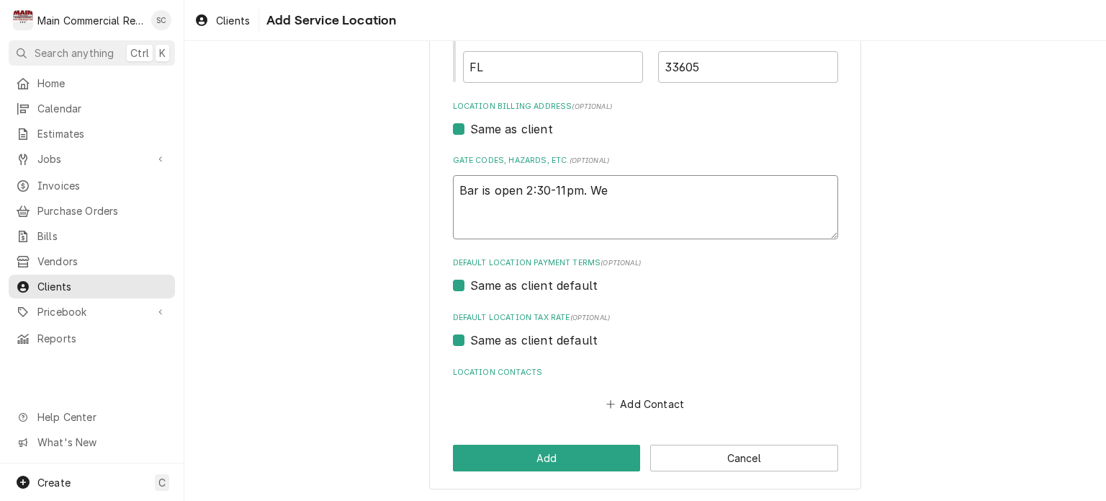
type textarea "x"
type textarea "Bar is open 2:30-11pm. W"
type textarea "x"
type textarea "Bar is open 2:30-11pm."
type textarea "x"
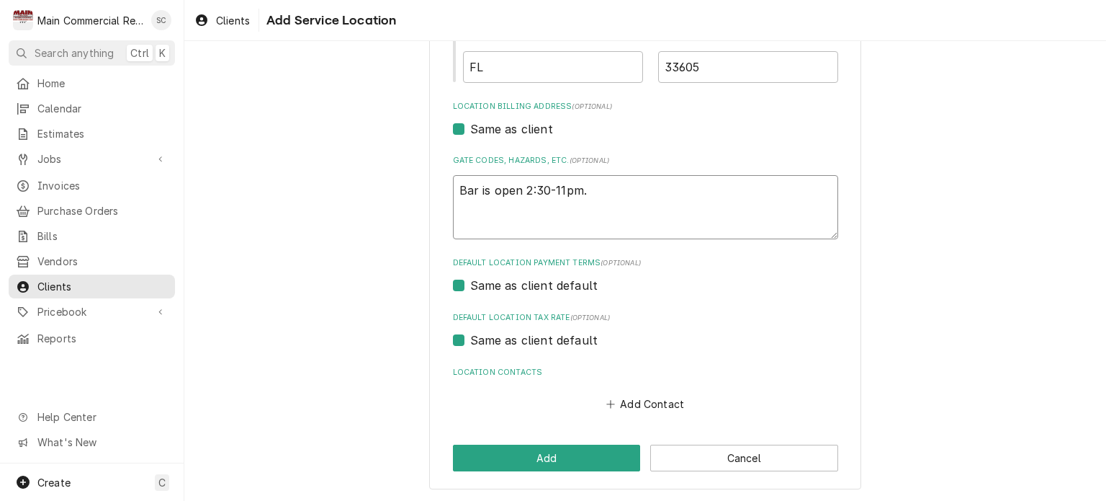
type textarea "Bar is open 2:30-11pm."
type textarea "x"
type textarea "Bar is open 2:30-11pm"
type textarea "x"
type textarea "Bar is open 2:30-11p"
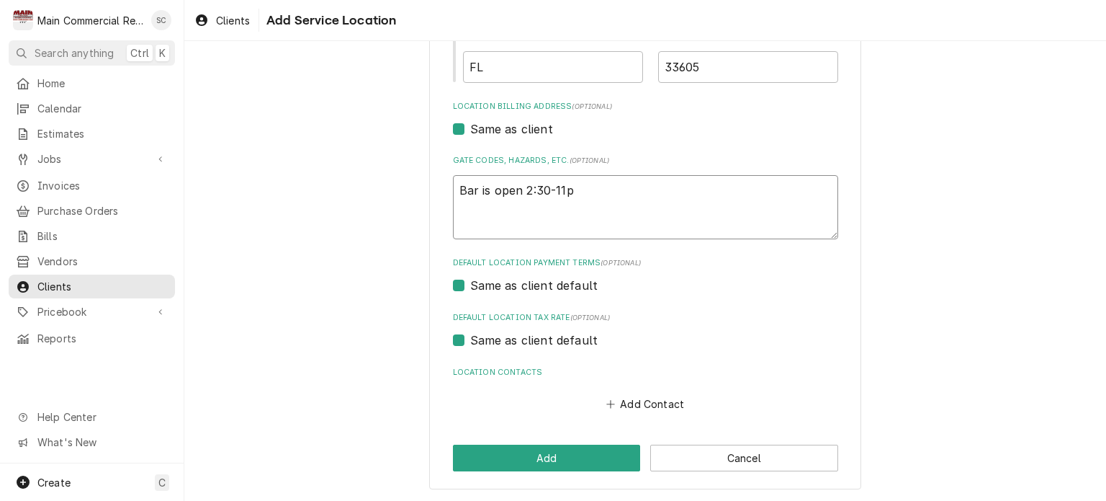
type textarea "x"
type textarea "Bar is open 2:30-11"
type textarea "x"
type textarea "Bar is open 2:30-1"
type textarea "x"
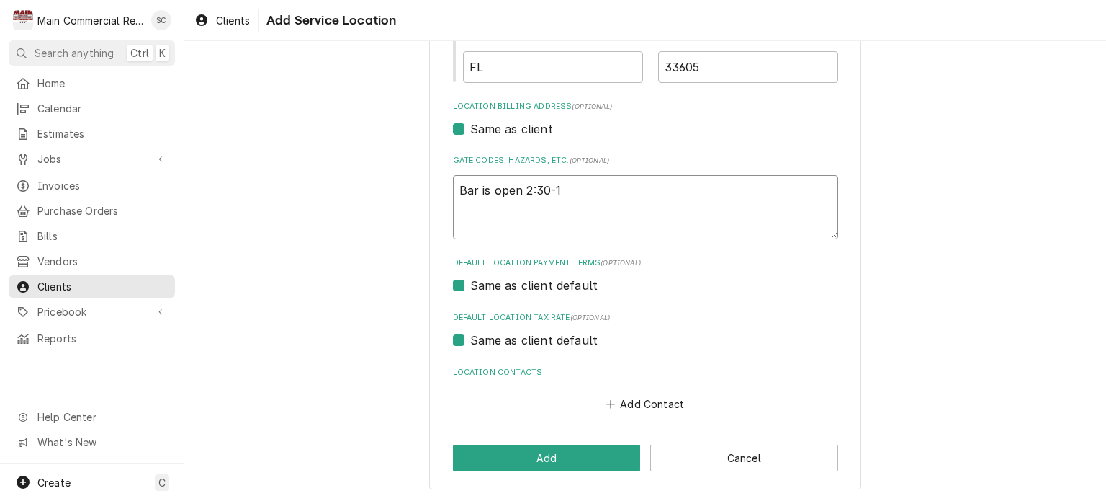
type textarea "Bar is open 2:30-"
type textarea "x"
type textarea "Bar is open 2:30"
type textarea "x"
type textarea "Bar is open 2:3"
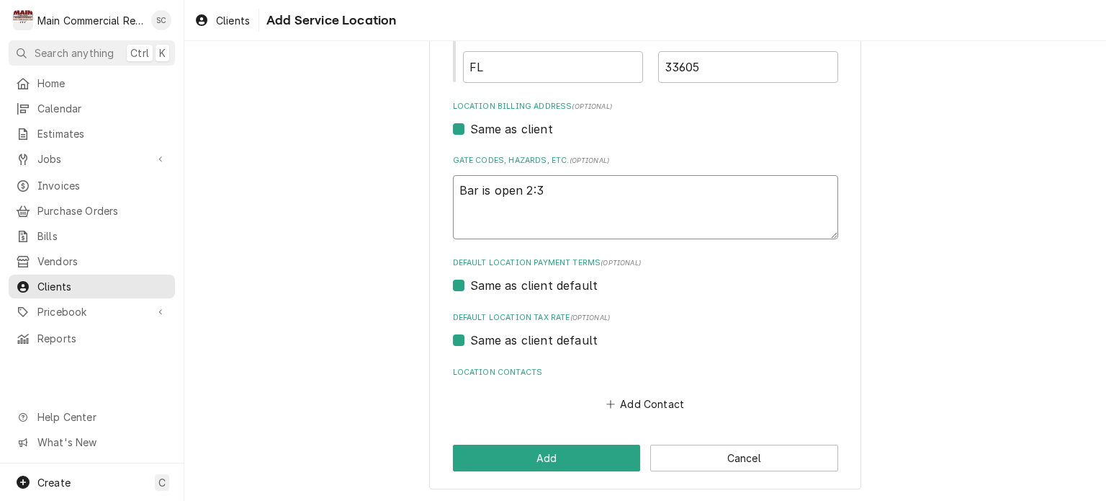
type textarea "x"
type textarea "Bar is open 2:"
type textarea "x"
type textarea "Bar is open 2"
type textarea "x"
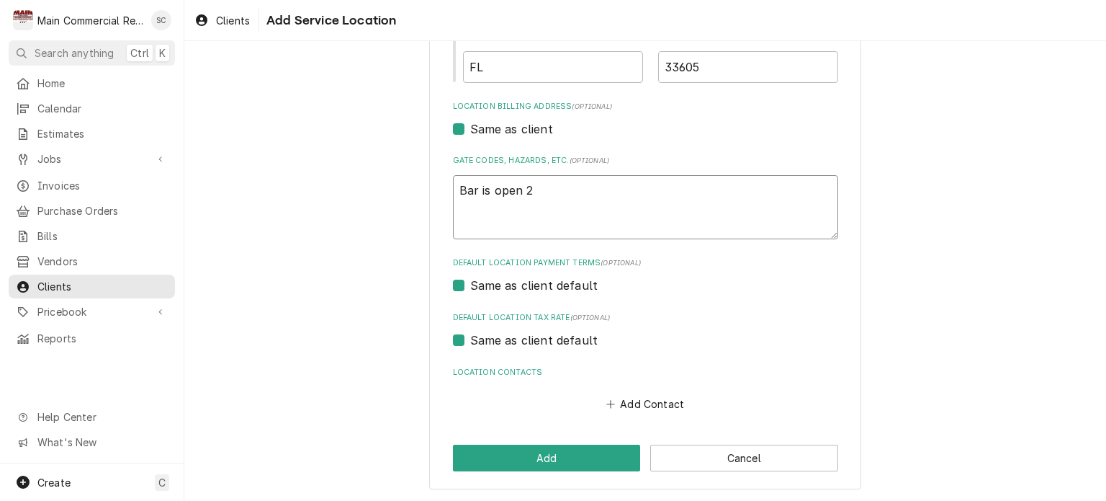
type textarea "Bar is open"
type textarea "x"
type textarea "Bar is open 5"
type textarea "x"
type textarea "Bar is open 5-"
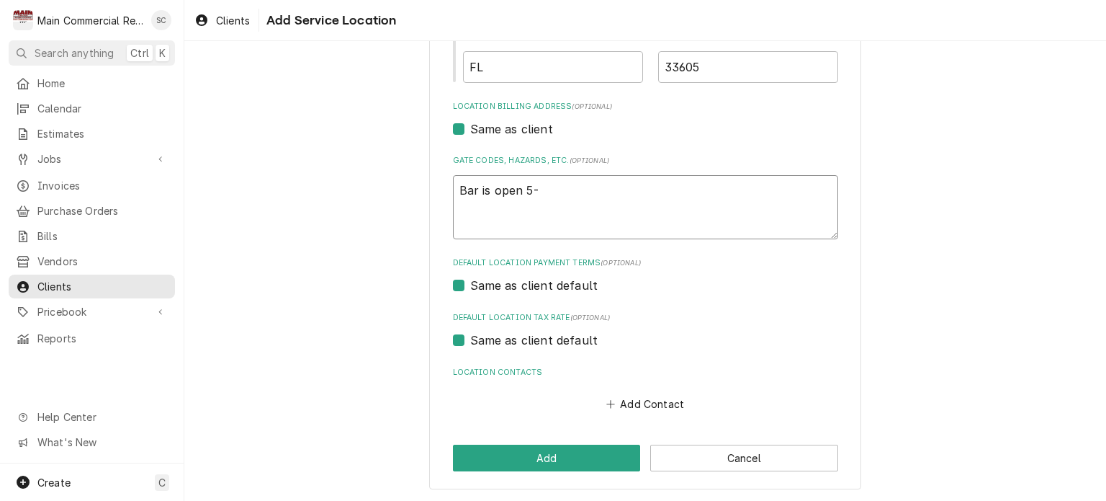
type textarea "x"
type textarea "Bar is open 5-?"
type textarea "x"
type textarea "Bar is open 5-?."
type textarea "x"
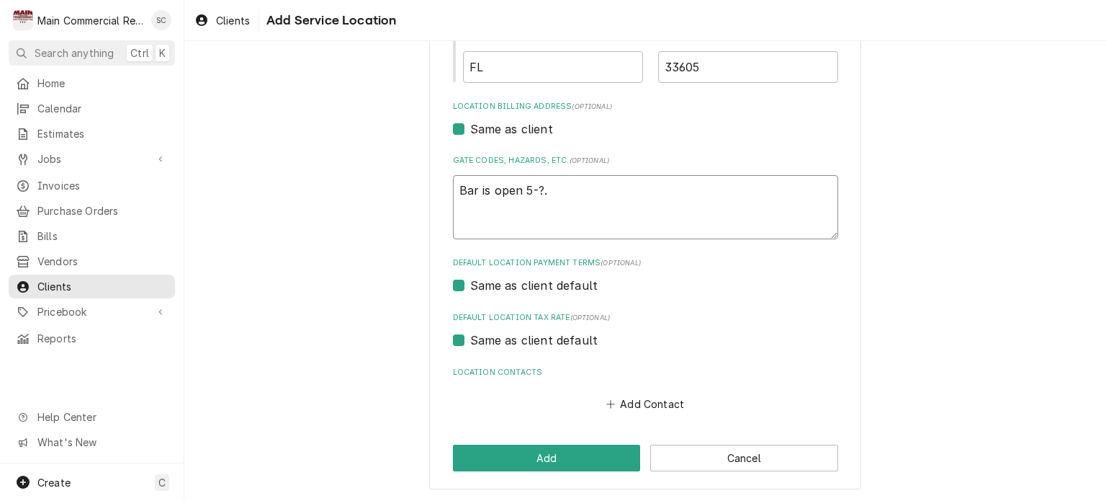
type textarea "Bar is open 5-?."
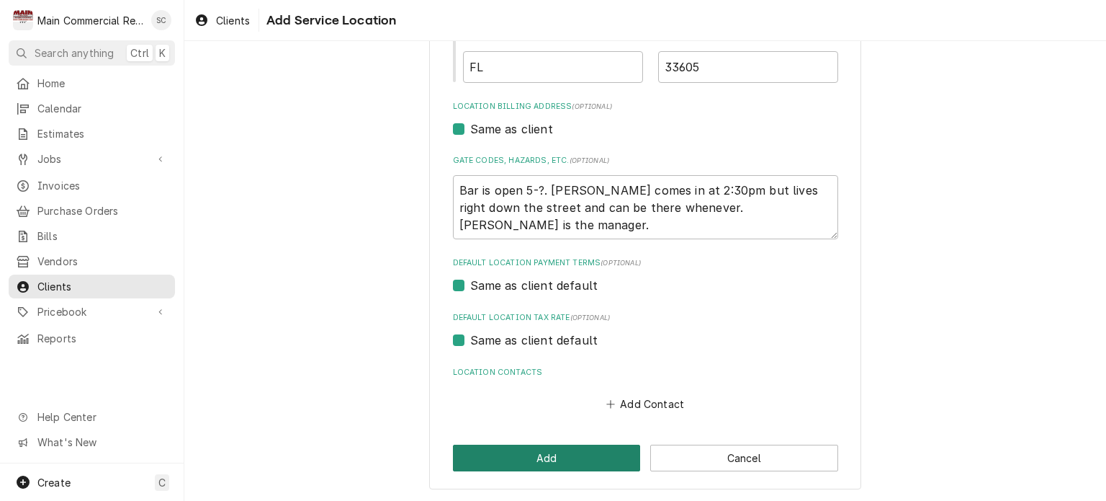
click at [584, 460] on button "Add" at bounding box center [547, 457] width 188 height 27
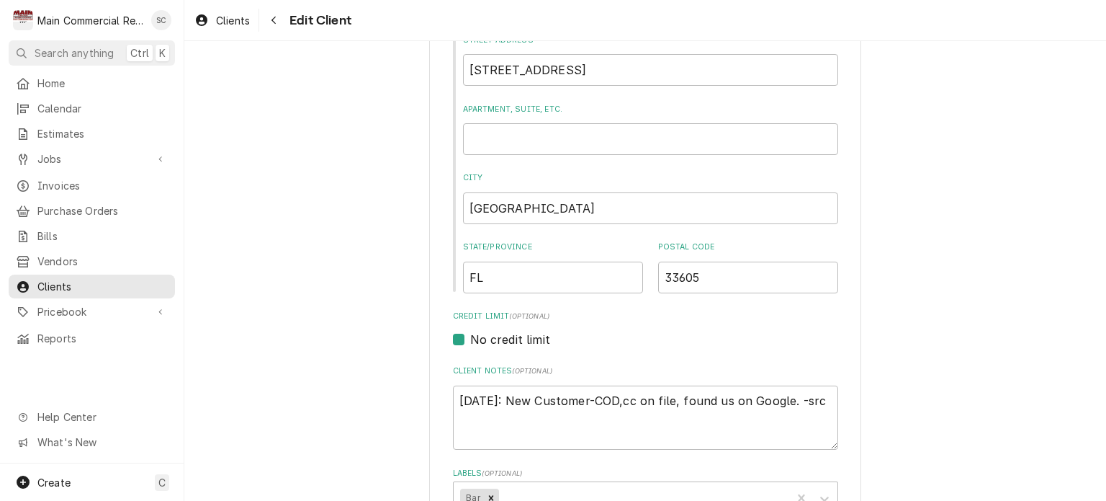
scroll to position [594, 0]
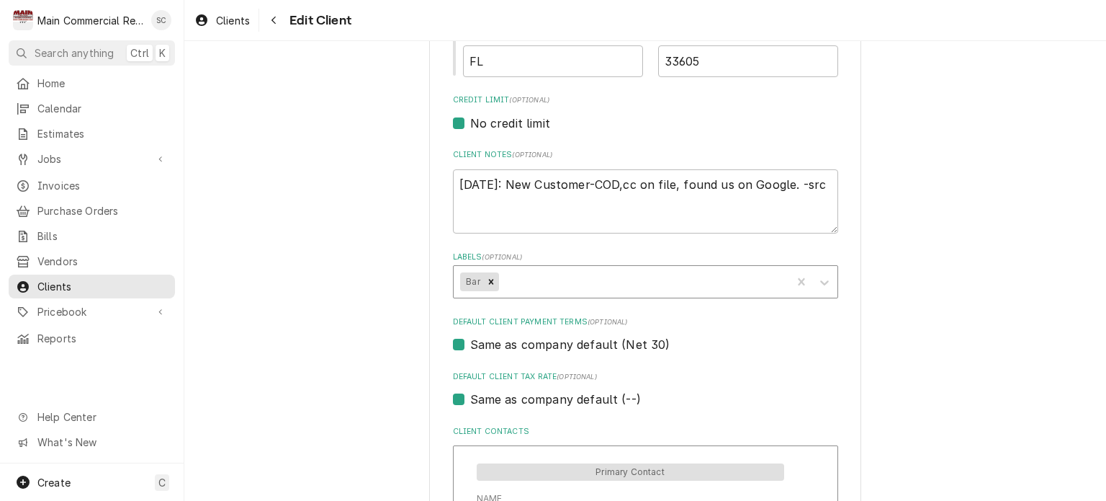
click at [618, 280] on div "Labels" at bounding box center [642, 282] width 283 height 26
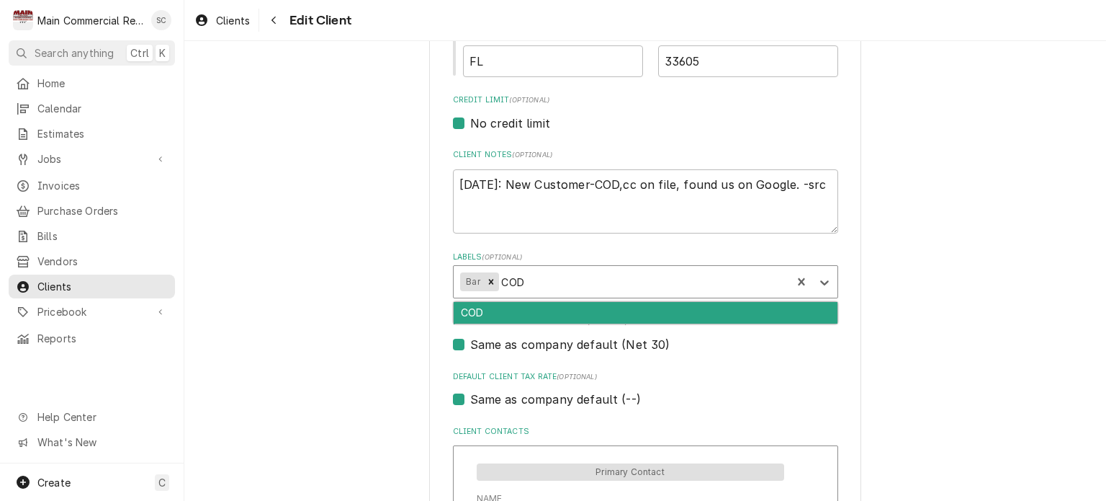
click at [536, 305] on div "COD" at bounding box center [646, 313] width 384 height 22
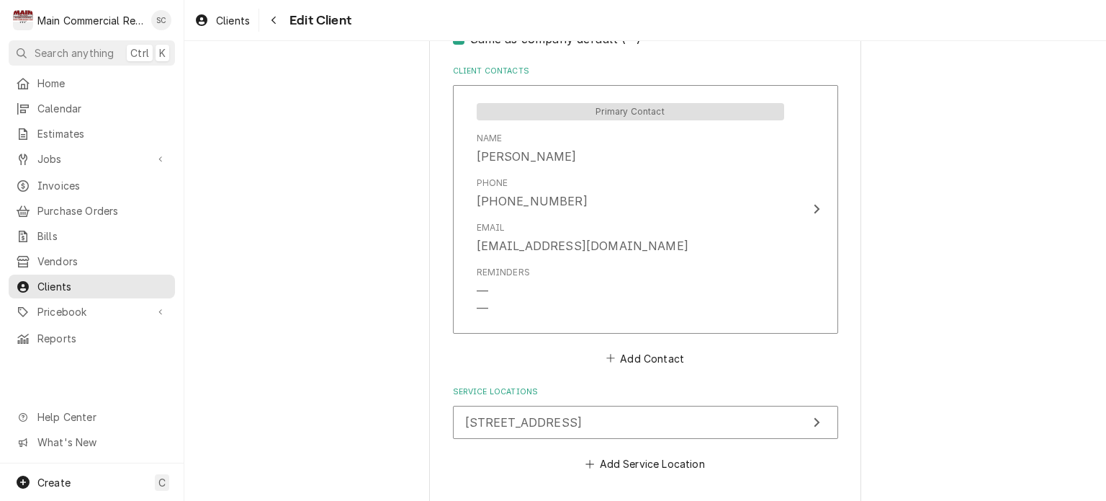
scroll to position [1012, 0]
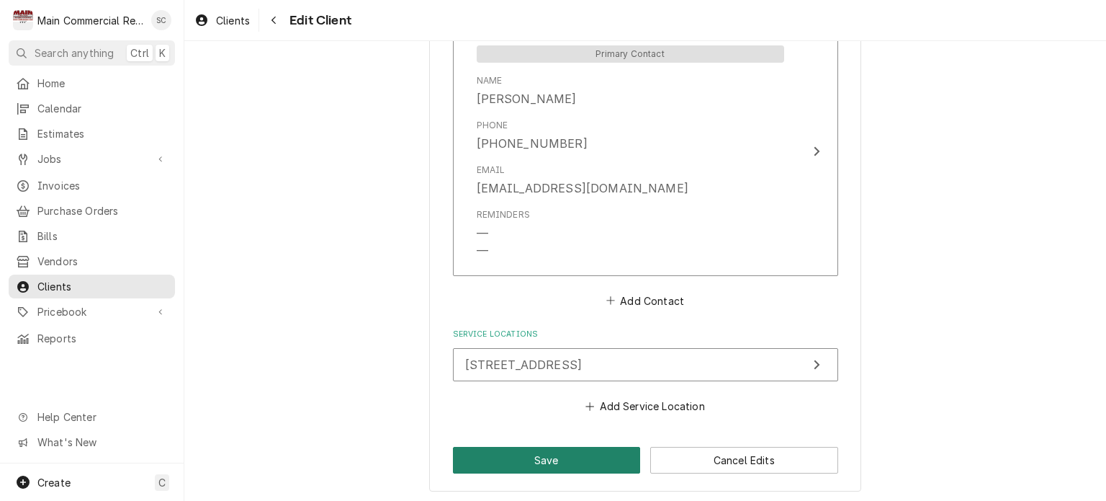
click at [585, 462] on button "Save" at bounding box center [547, 460] width 188 height 27
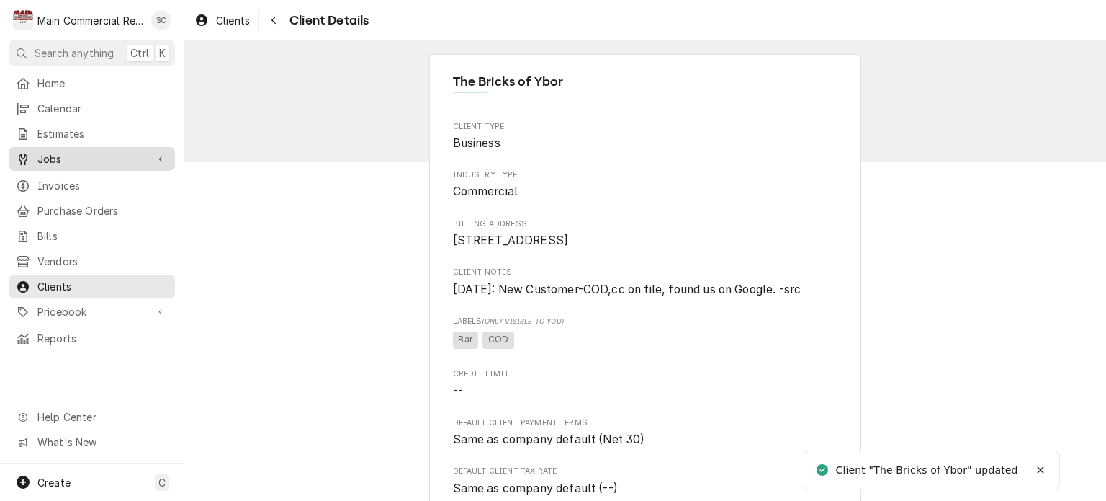
click at [71, 153] on span "Jobs" at bounding box center [91, 158] width 109 height 15
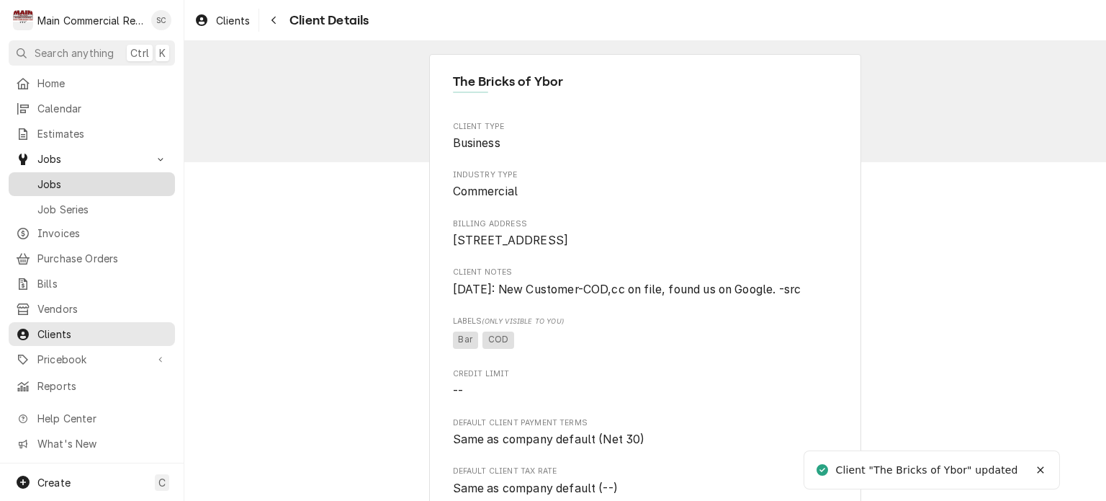
click at [68, 176] on span "Jobs" at bounding box center [102, 183] width 130 height 15
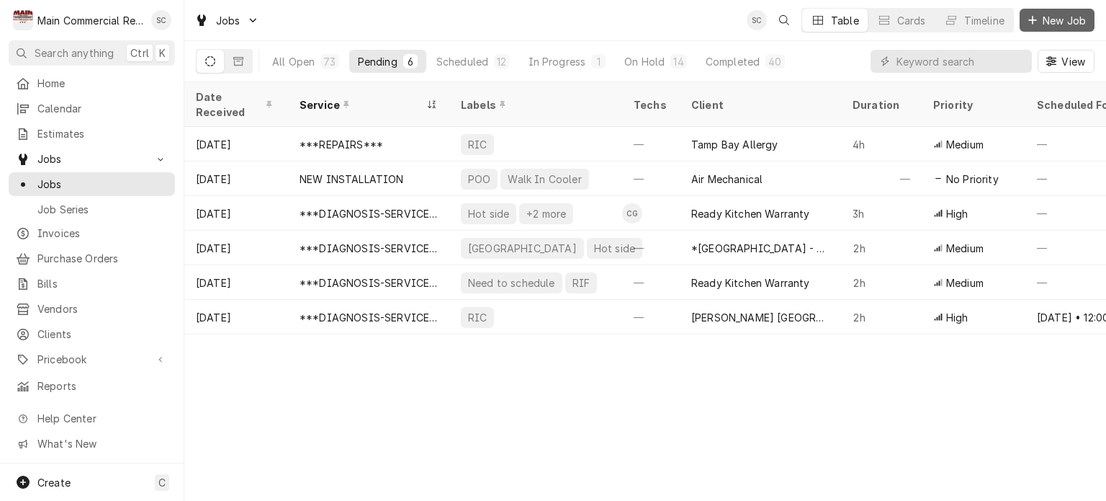
click at [1033, 18] on icon "Dynamic Content Wrapper" at bounding box center [1032, 20] width 9 height 10
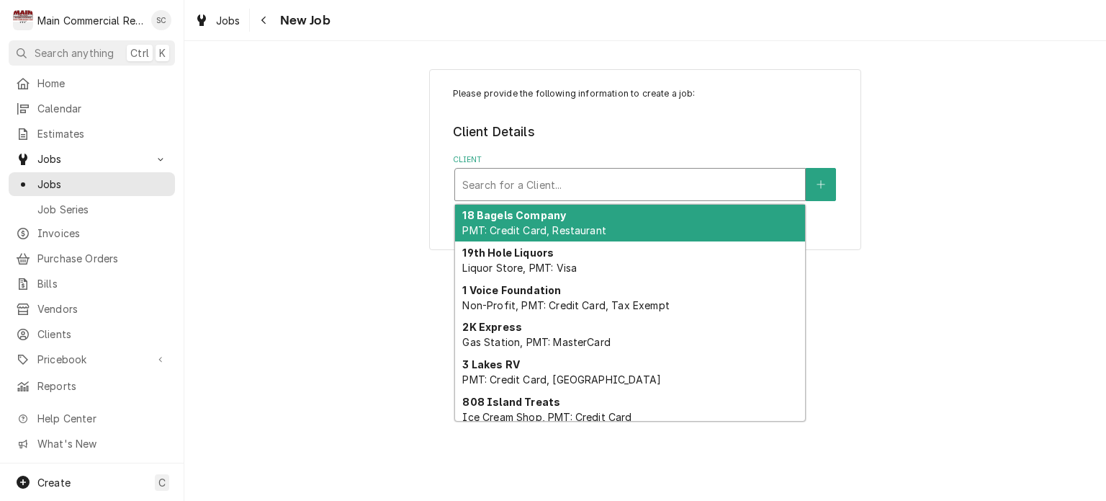
click at [575, 181] on div "Client" at bounding box center [630, 184] width 336 height 26
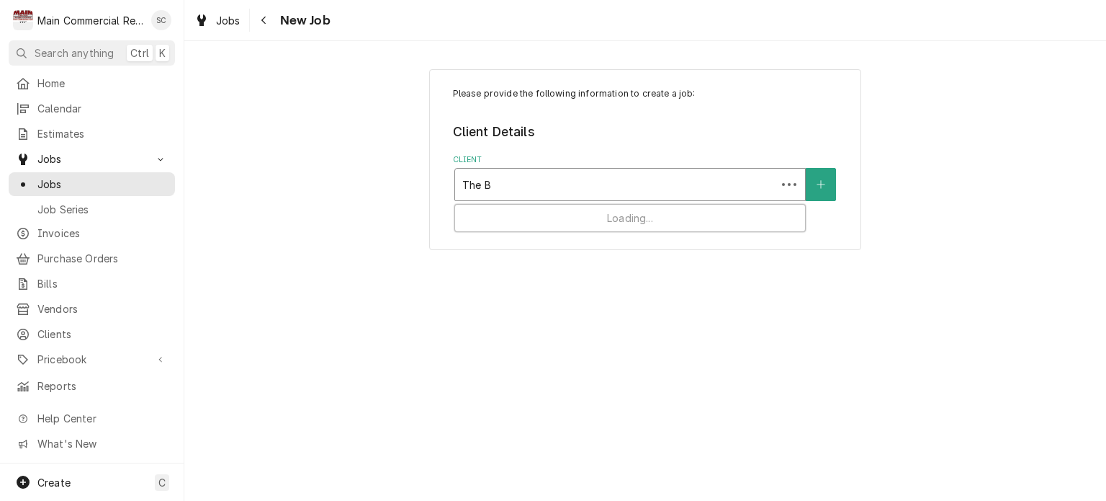
type input "The Br"
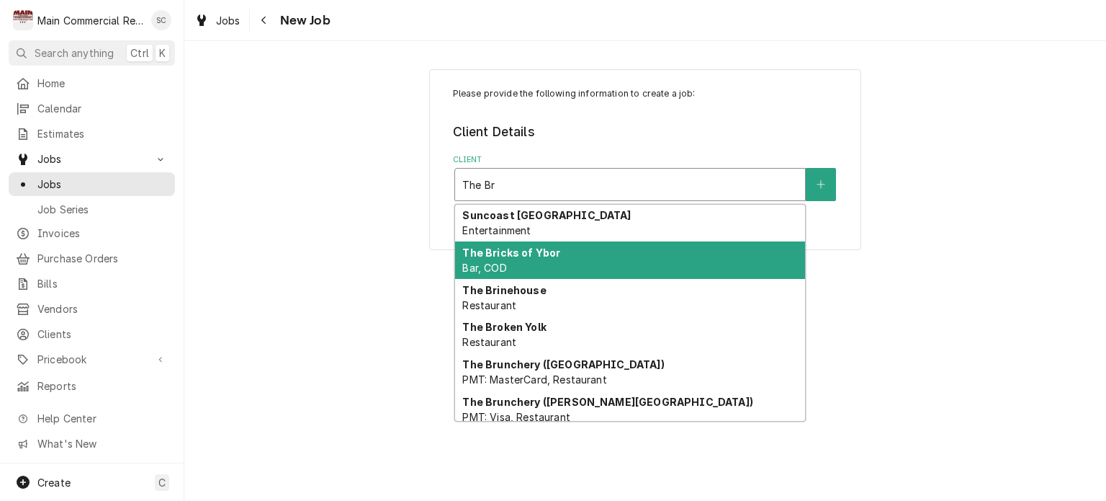
click at [544, 253] on strong "The Bricks of Ybor" at bounding box center [511, 252] width 98 height 12
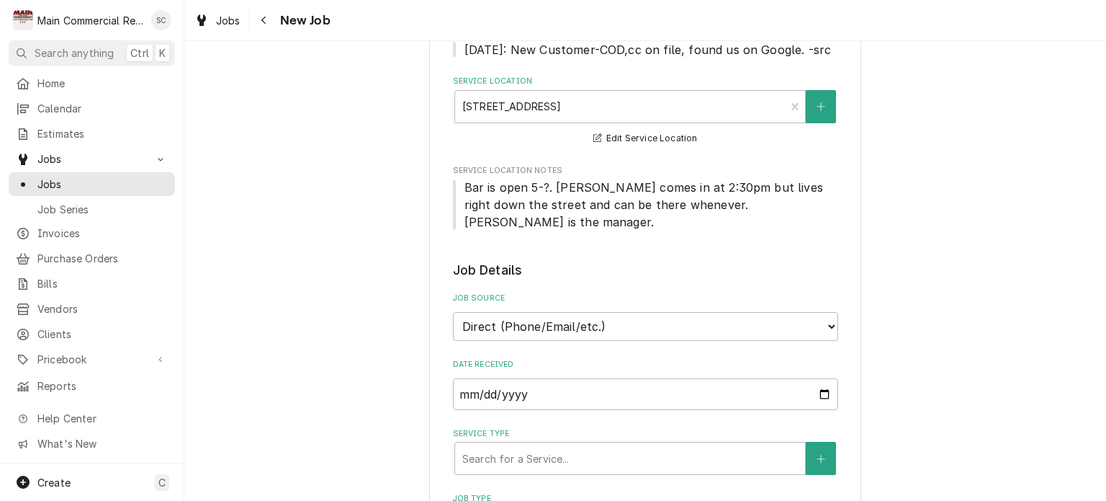
scroll to position [360, 0]
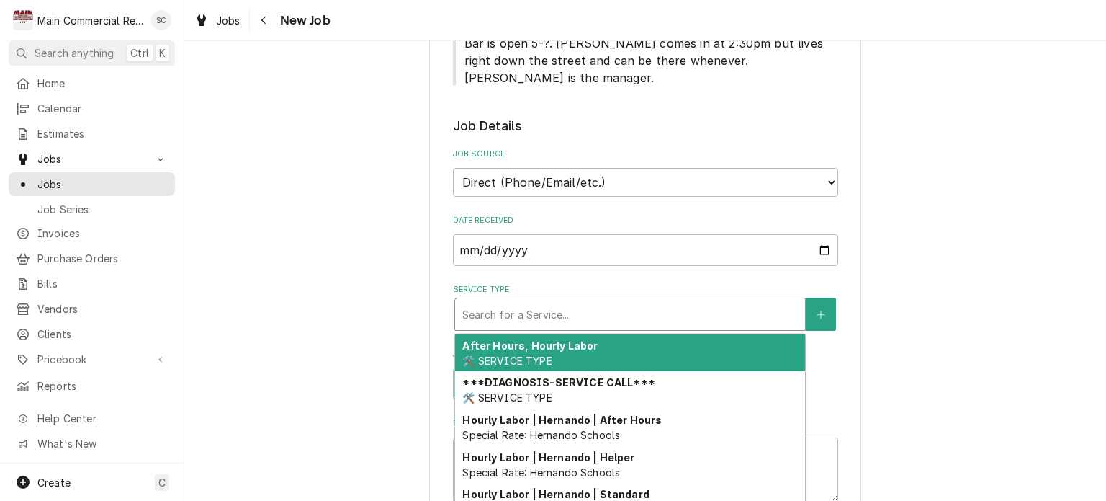
click at [606, 301] on div "Service Type" at bounding box center [630, 314] width 336 height 26
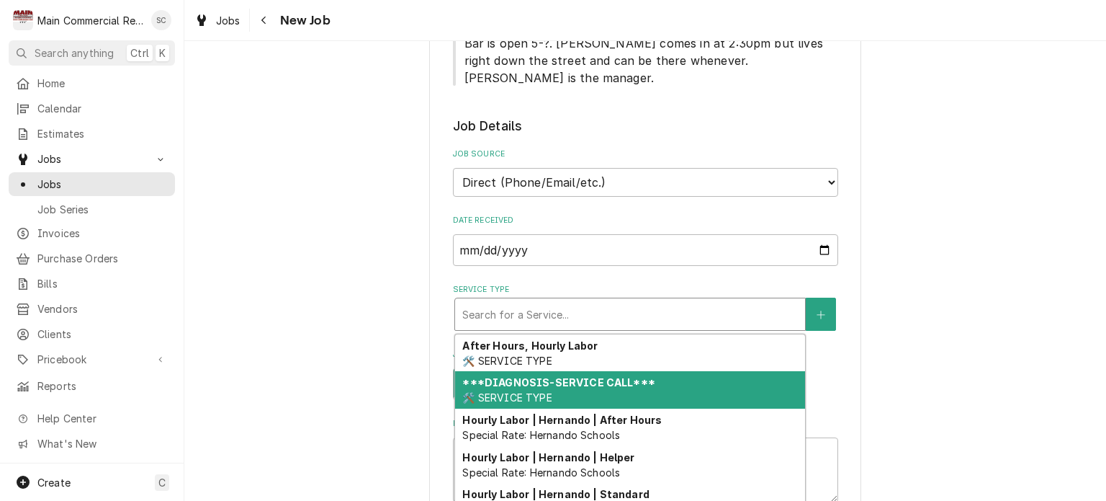
click at [576, 376] on strong "***DIAGNOSIS-SERVICE CALL***" at bounding box center [558, 382] width 192 height 12
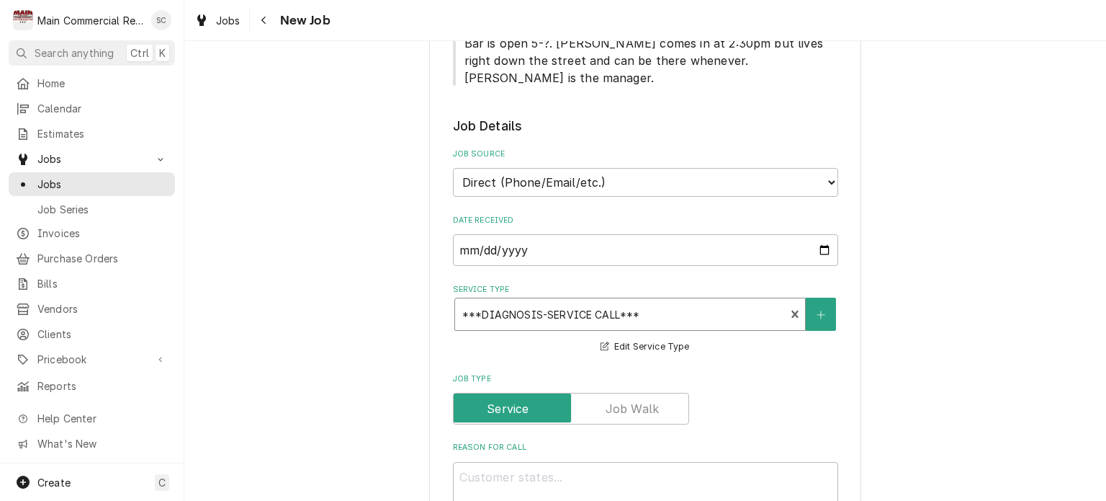
scroll to position [504, 0]
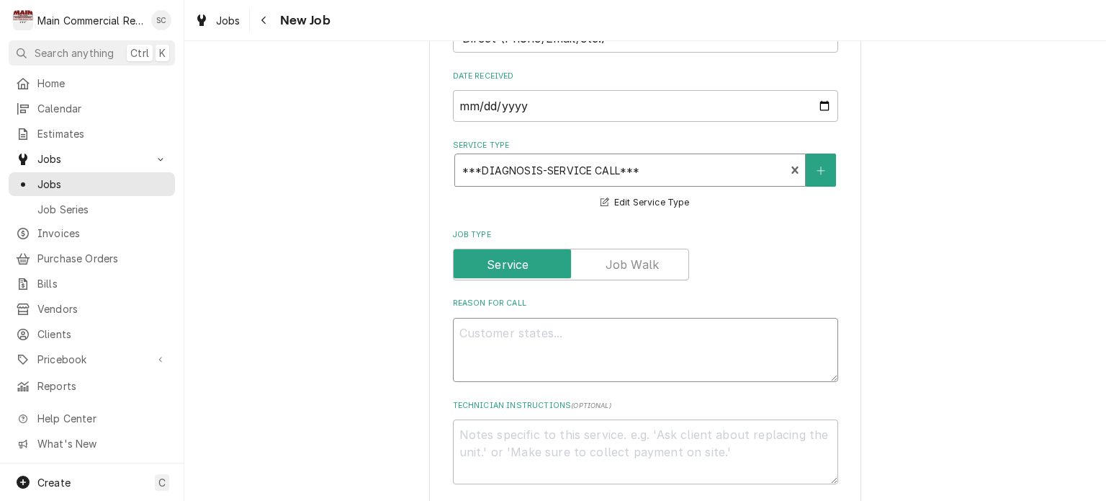
click at [602, 318] on textarea "Reason For Call" at bounding box center [645, 350] width 385 height 65
type textarea "x"
type textarea "1"
type textarea "x"
type textarea "1s"
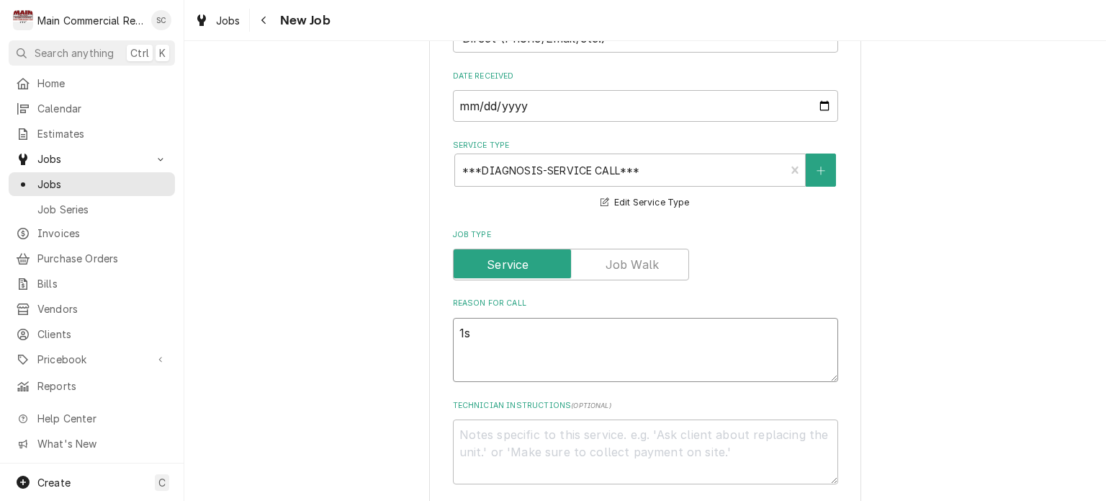
type textarea "x"
type textarea "1st"
type textarea "x"
type textarea "1st"
type textarea "x"
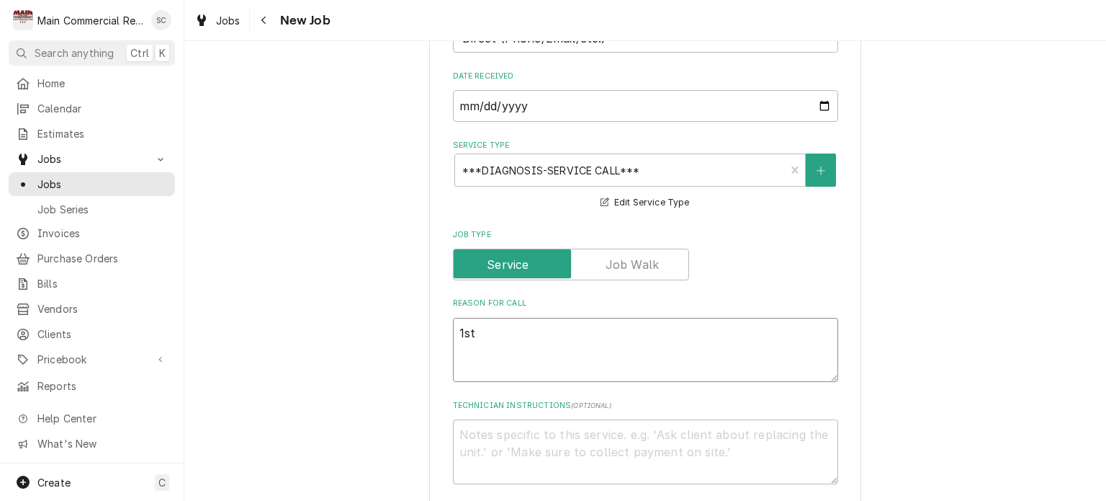
type textarea "1st T"
type textarea "x"
type textarea "1st Ti"
type textarea "x"
type textarea "1st Tim"
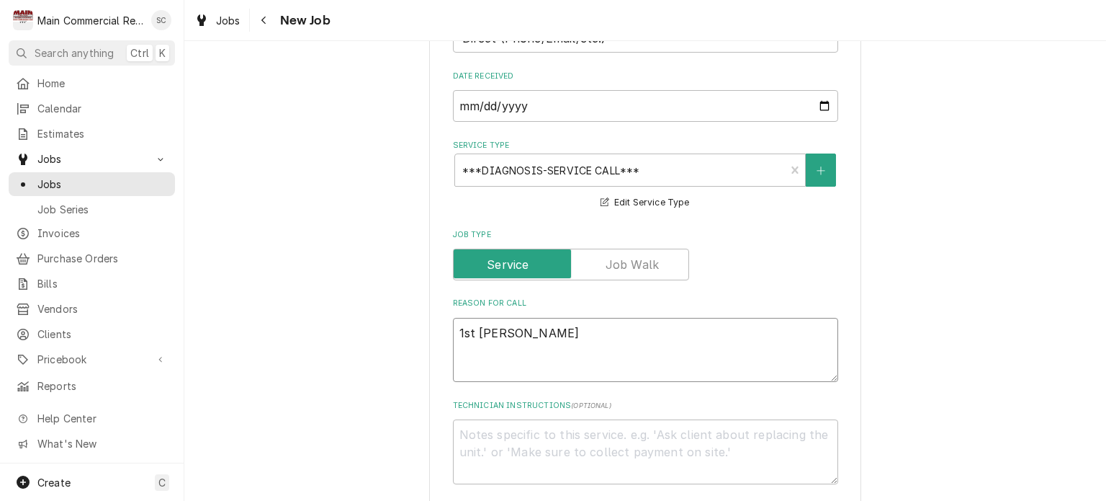
type textarea "x"
type textarea "1st Time"
type textarea "x"
type textarea "1st Time"
type textarea "x"
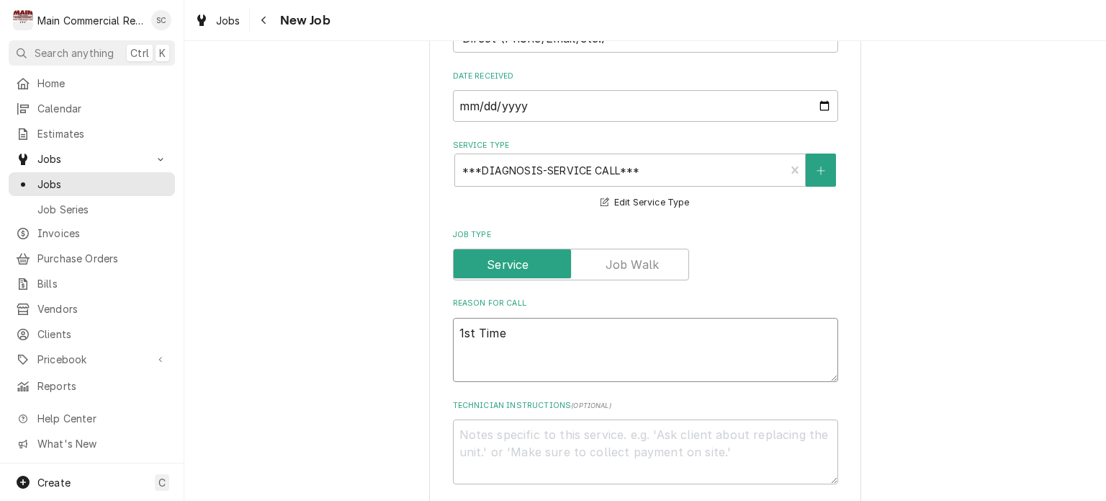
type textarea "1st Time C"
type textarea "x"
type textarea "1st Time Cu"
type textarea "x"
type textarea "1st Time Cus"
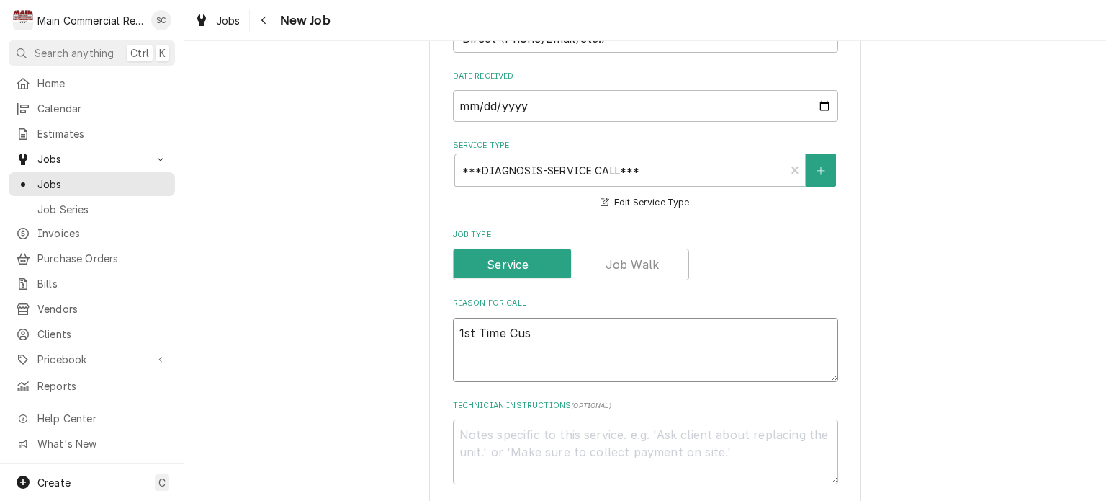
type textarea "x"
type textarea "1st Time Cust"
type textarea "x"
type textarea "1st Time Custo"
type textarea "x"
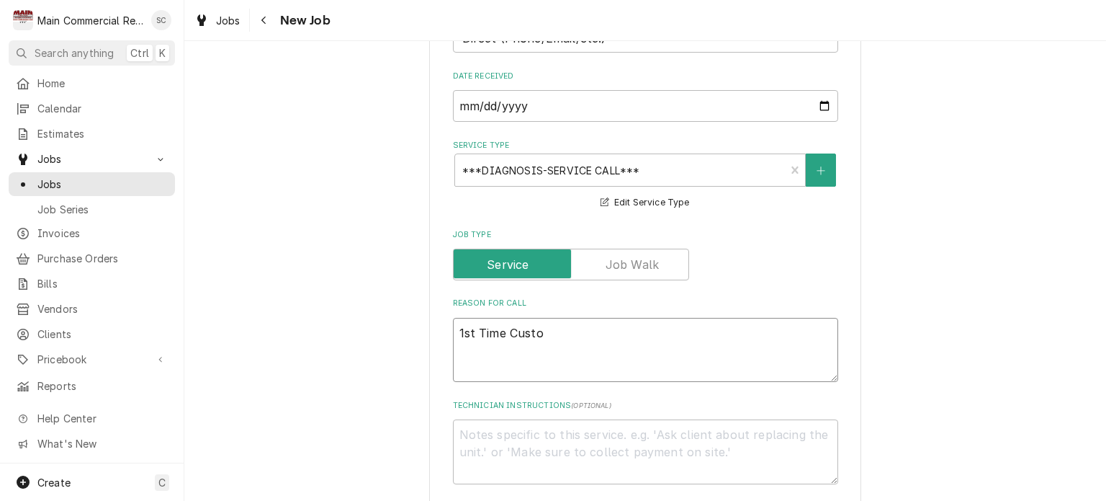
type textarea "1st Time Custom"
type textarea "x"
type textarea "1st Time Custome"
type textarea "x"
type textarea "1st Time Customer"
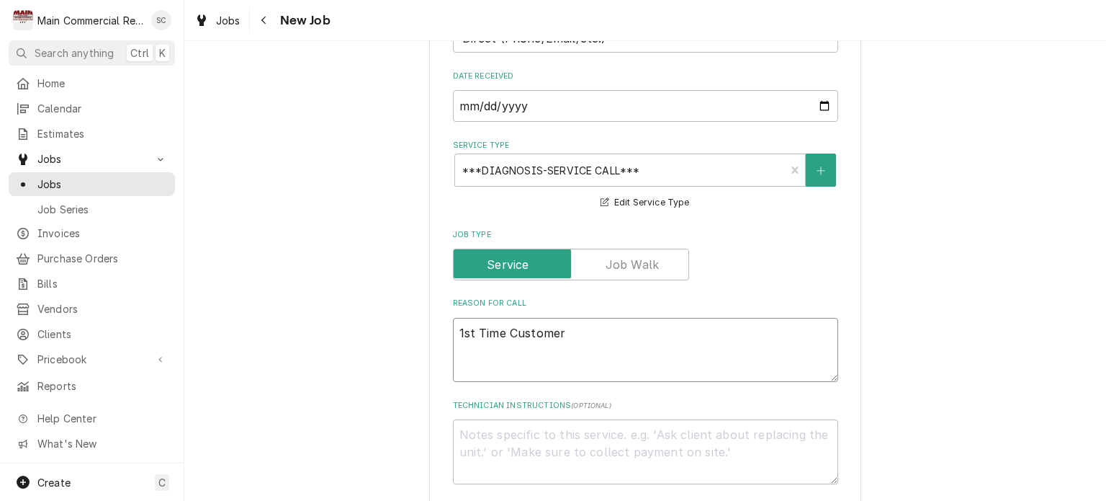
type textarea "x"
type textarea "1st Time Customer."
type textarea "x"
type textarea "1st Time Customer."
type textarea "x"
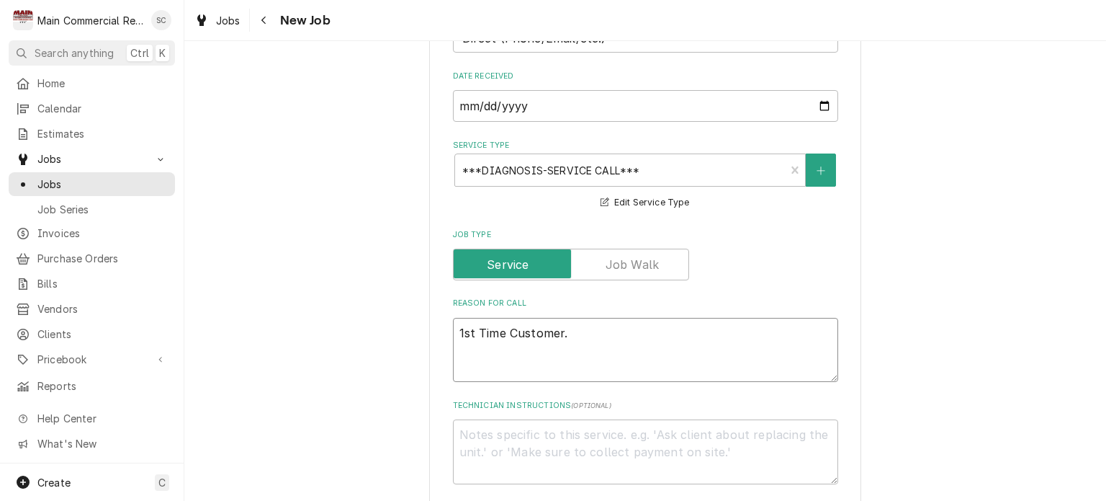
type textarea "1st Time Customer."
type textarea "x"
type textarea "1st Time Customer"
type textarea "x"
type textarea "1st Time Customer"
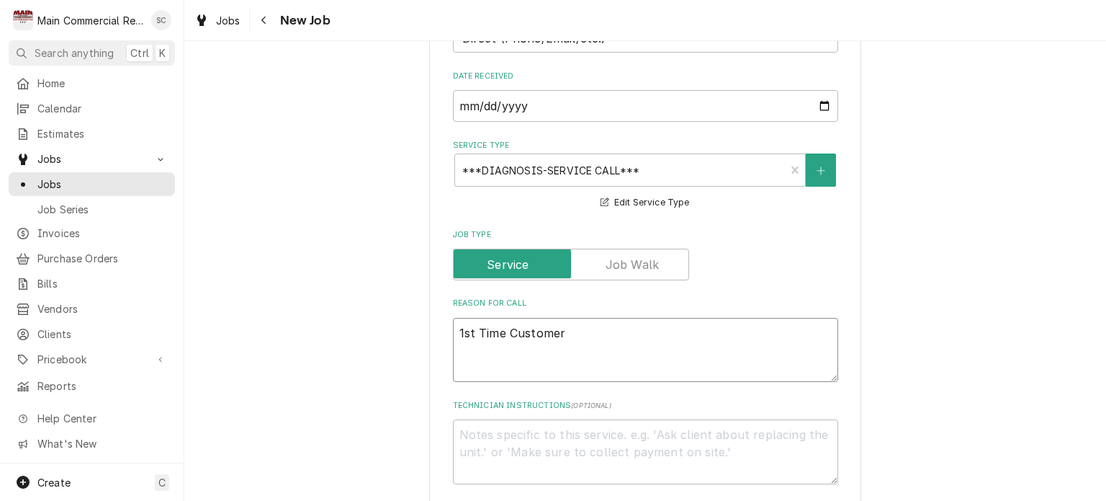
type textarea "x"
type textarea "1st Time Customer *"
type textarea "x"
type textarea "1st Time Customer **"
type textarea "x"
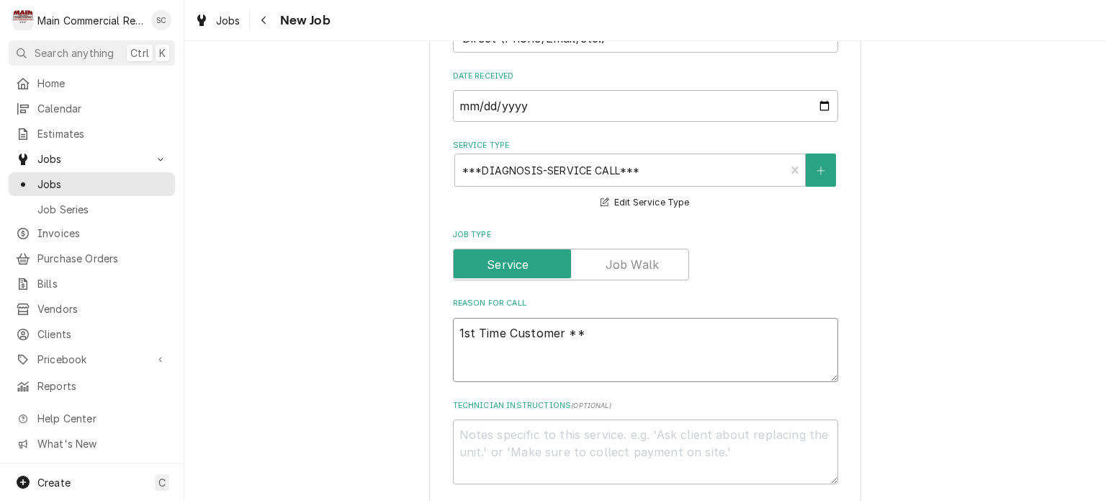
type textarea "1st Time Customer ***"
type textarea "x"
type textarea "1st Time Customer ***c"
type textarea "x"
type textarea "1st Time Customer ***co"
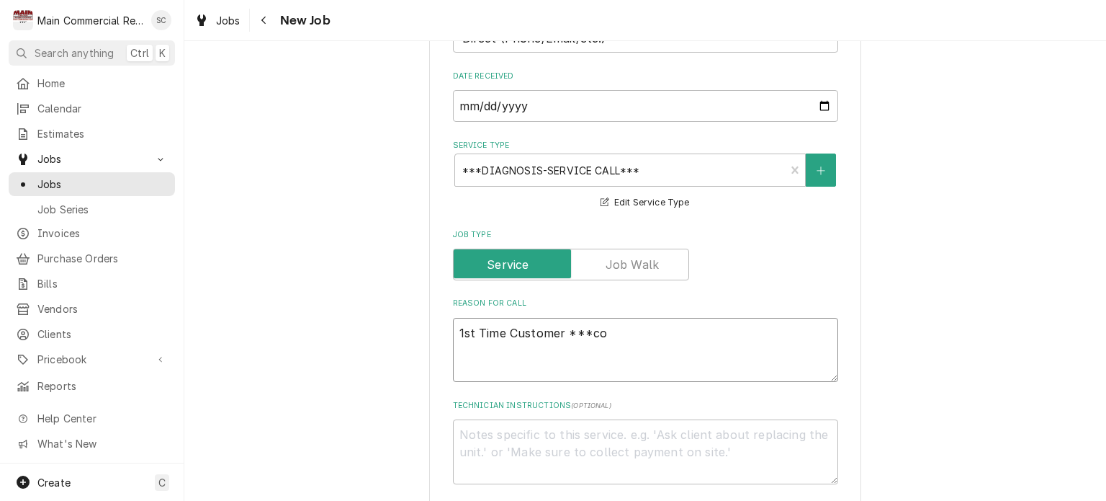
type textarea "x"
type textarea "1st Time Customer ***c"
type textarea "x"
type textarea "1st Time Customer ***"
type textarea "x"
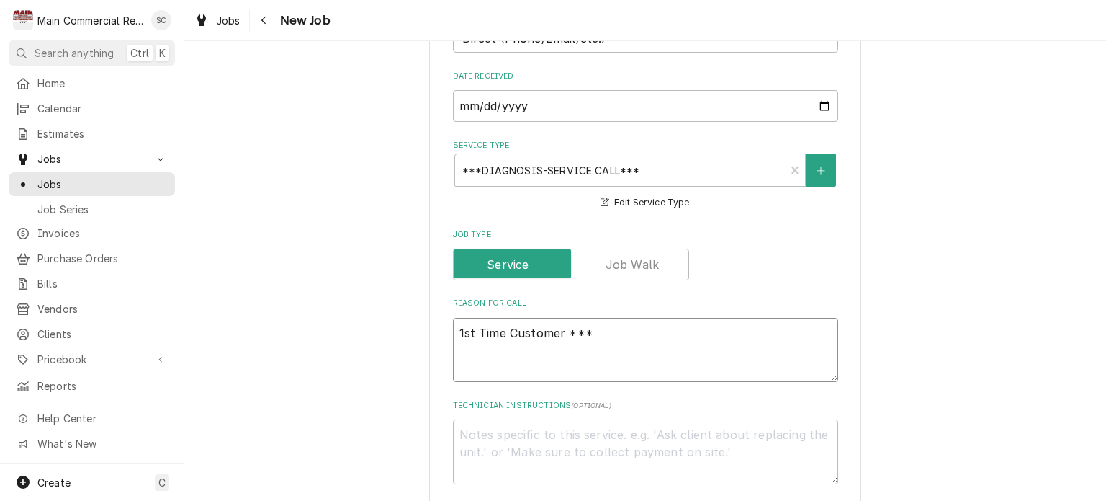
type textarea "1st Time Customer ***C"
type textarea "x"
type textarea "1st Time Customer ***CO"
type textarea "x"
type textarea "1st Time Customer ***COD"
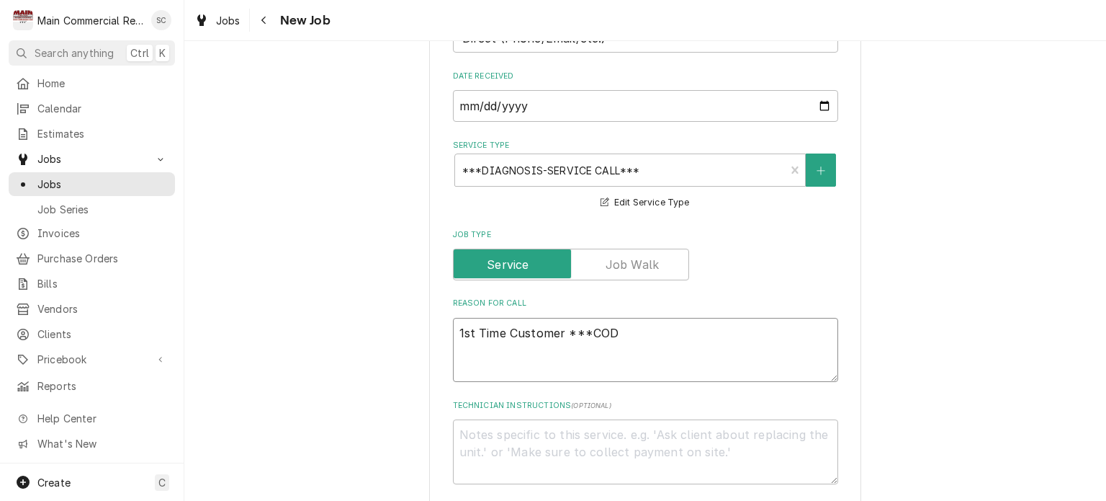
type textarea "x"
type textarea "1st Time Customer ***COD,"
type textarea "x"
type textarea "1st Time Customer ***COD,"
type textarea "x"
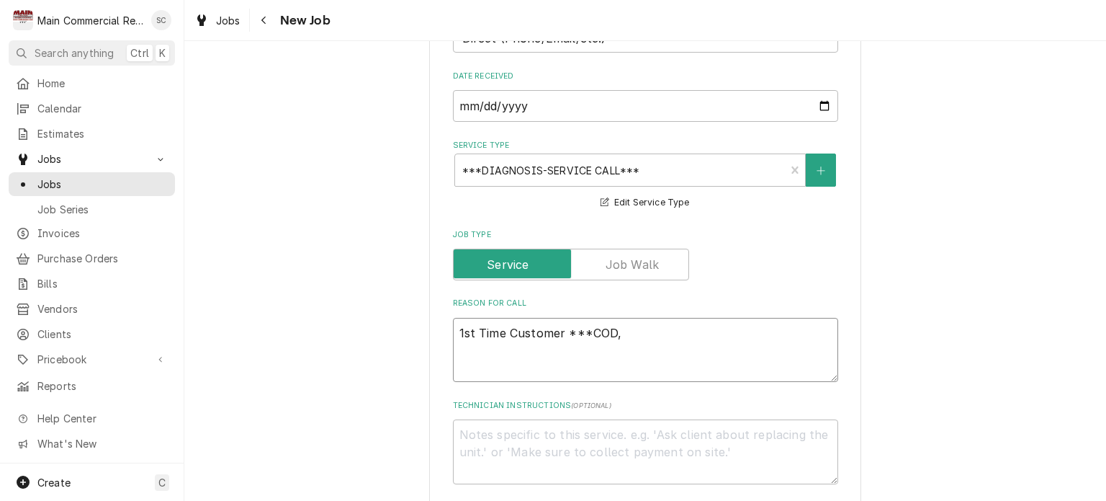
type textarea "1st Time Customer ***COD, c"
type textarea "x"
type textarea "1st Time Customer ***COD, cc"
type textarea "x"
type textarea "1st Time Customer ***COD, cc"
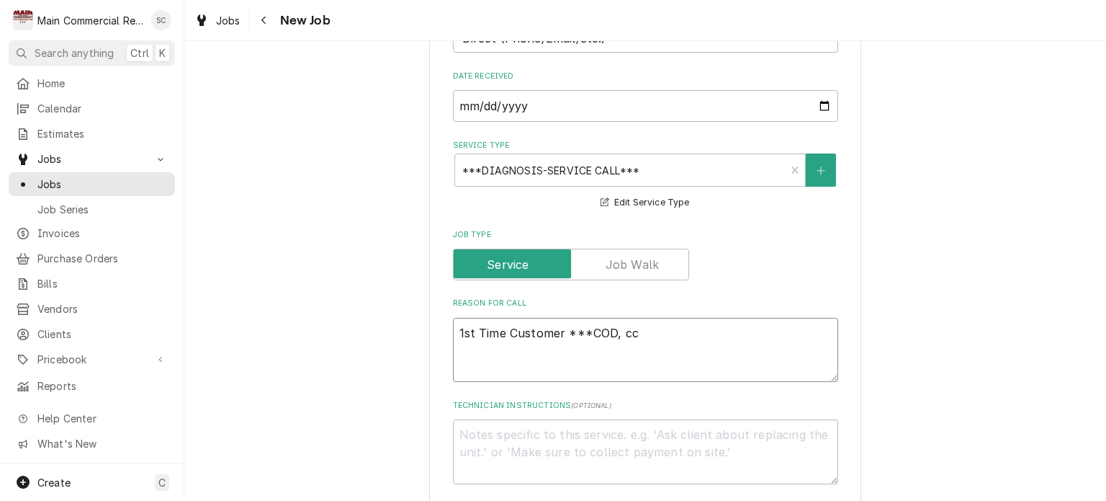
type textarea "x"
type textarea "1st Time Customer ***COD, cc o"
type textarea "x"
type textarea "1st Time Customer ***COD, cc on"
type textarea "x"
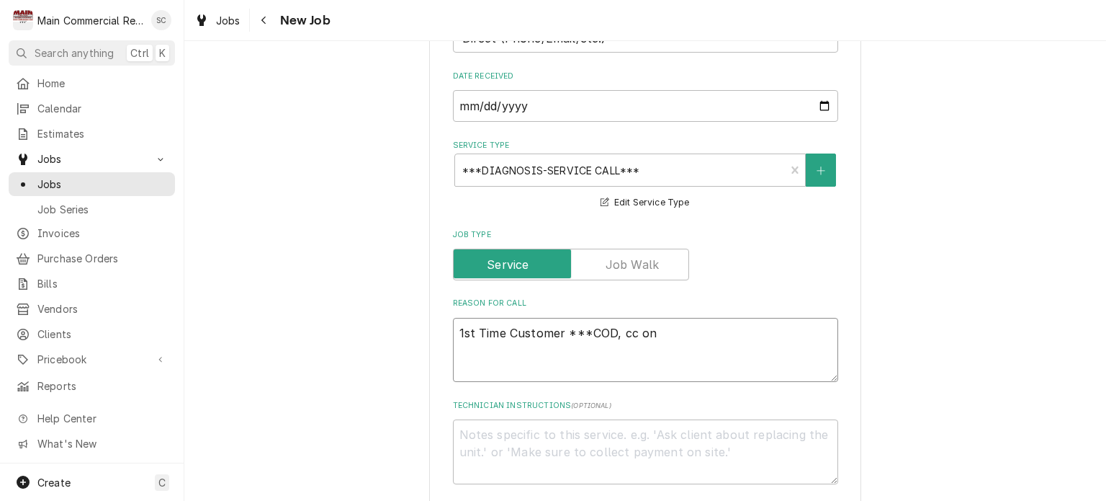
type textarea "1st Time Customer ***COD, cc on"
type textarea "x"
type textarea "1st Time Customer ***COD, cc on f"
type textarea "x"
type textarea "1st Time Customer ***COD, cc on fi"
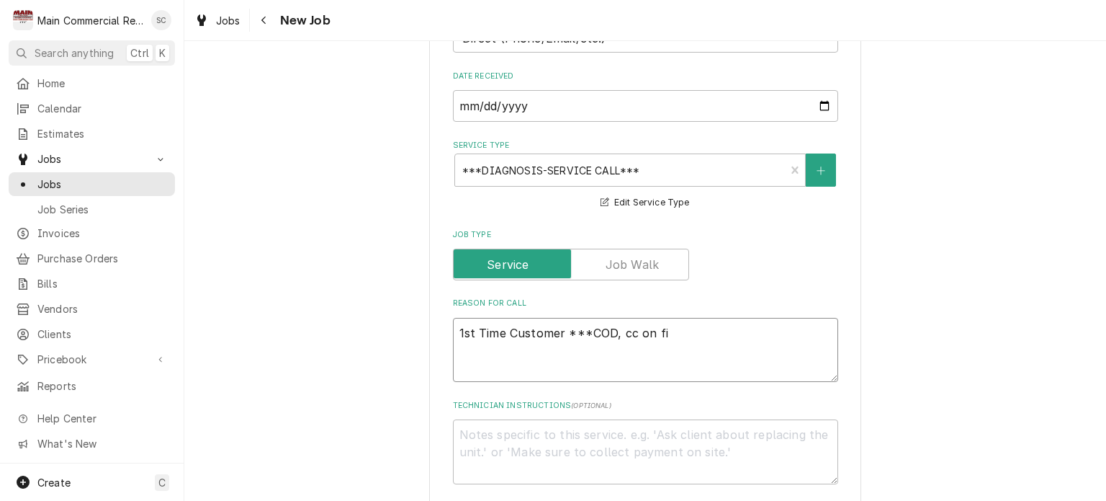
type textarea "x"
type textarea "1st Time Customer ***COD, cc on fil"
type textarea "x"
type textarea "1st Time Customer ***COD, cc on file"
type textarea "x"
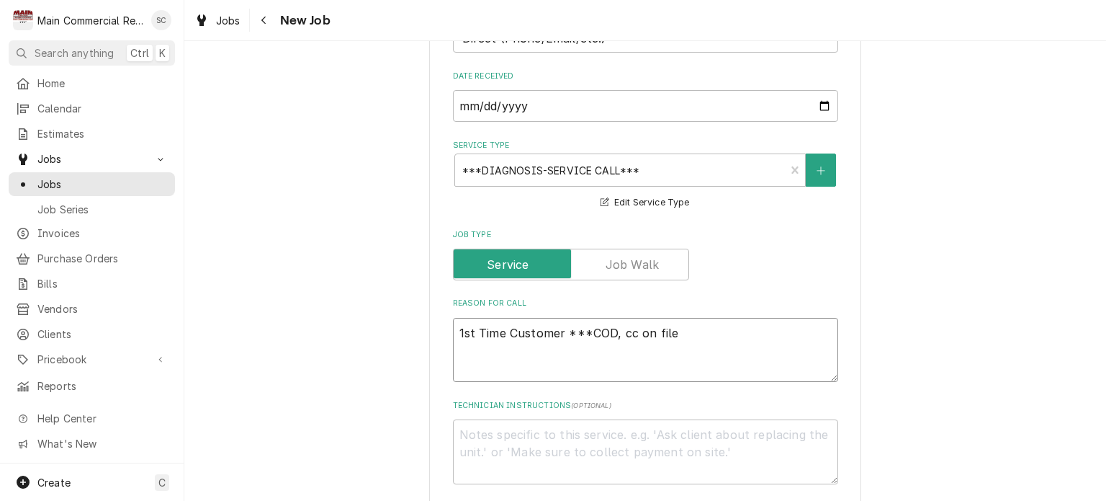
type textarea "1st Time Customer ***COD, cc on file"
type textarea "x"
type textarea "1st Time Customer ***COD, cc on file o"
type textarea "x"
type textarea "1st Time Customer ***COD, cc on file or"
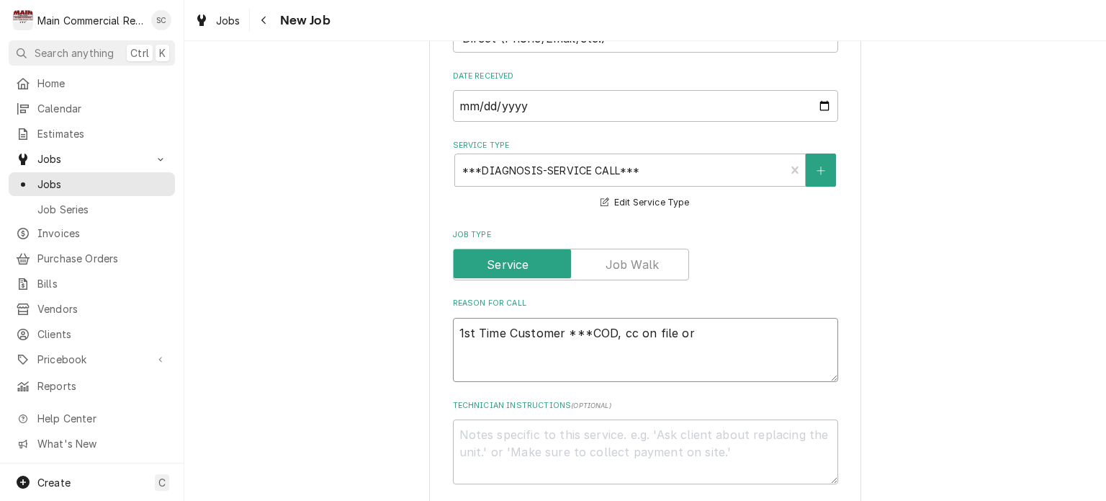
type textarea "x"
type textarea "1st Time Customer ***COD, cc on file or"
type textarea "x"
type textarea "1st Time Customer ***COD, cc on file or t"
type textarea "x"
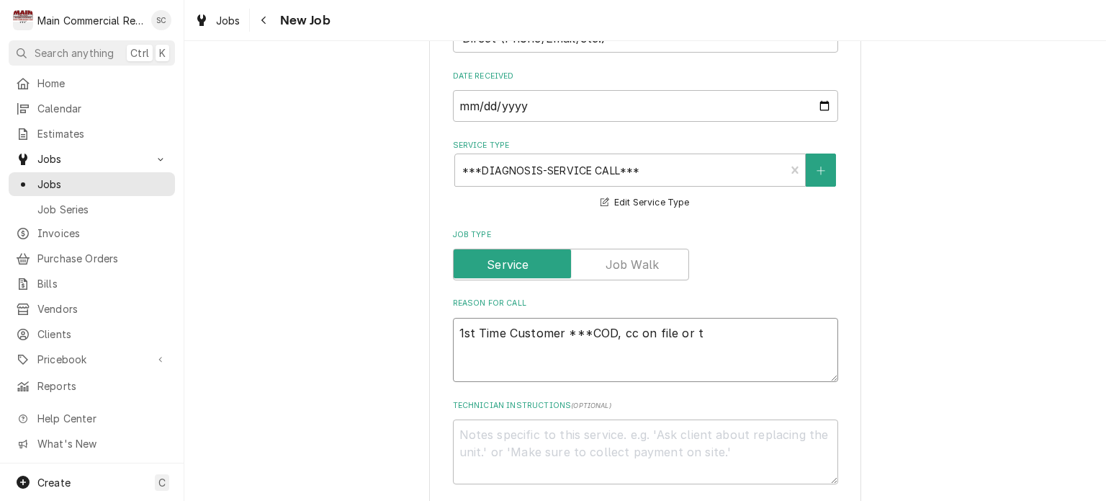
type textarea "1st Time Customer ***COD, cc on file or th"
type textarea "x"
type textarea "1st Time Customer ***COD, cc on file or the"
type textarea "x"
type textarea "1st Time Customer ***COD, cc on file or they"
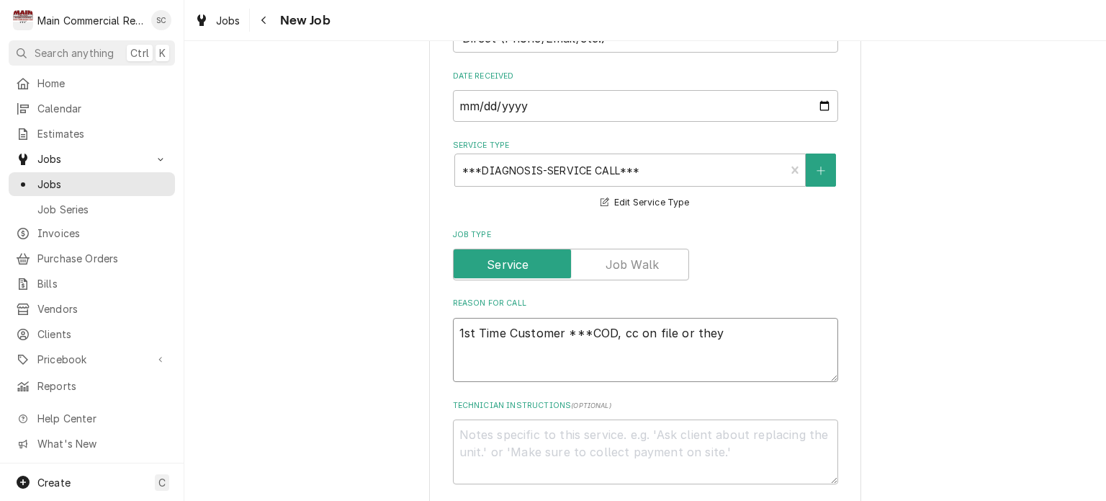
type textarea "x"
type textarea "1st Time Customer ***COD, cc on file or they"
type textarea "x"
type textarea "1st Time Customer ***COD, cc on file or they c"
type textarea "x"
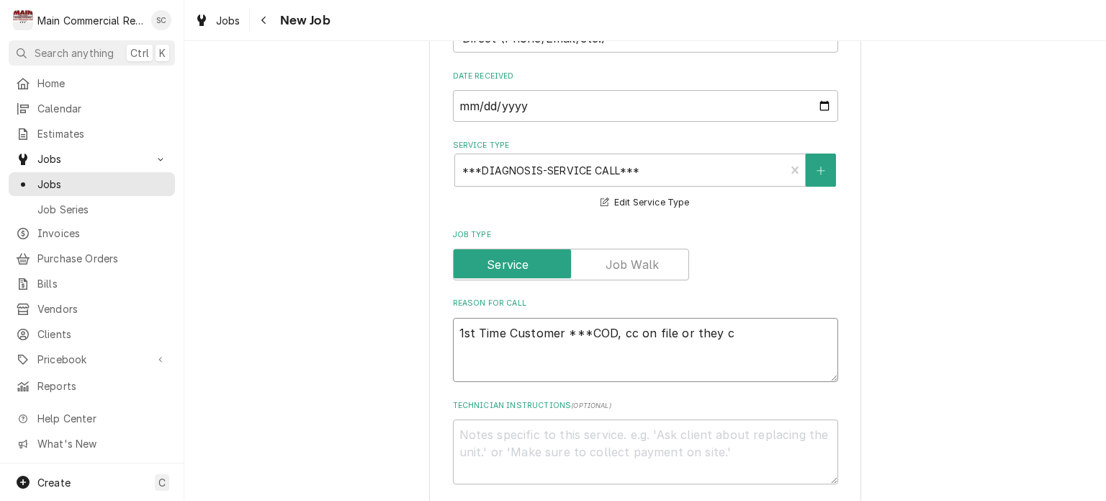
type textarea "1st Time Customer ***COD, cc on file or they ca"
type textarea "x"
type textarea "1st Time Customer ***COD, cc on file or they can"
type textarea "x"
type textarea "1st Time Customer ***COD, cc on file or they can"
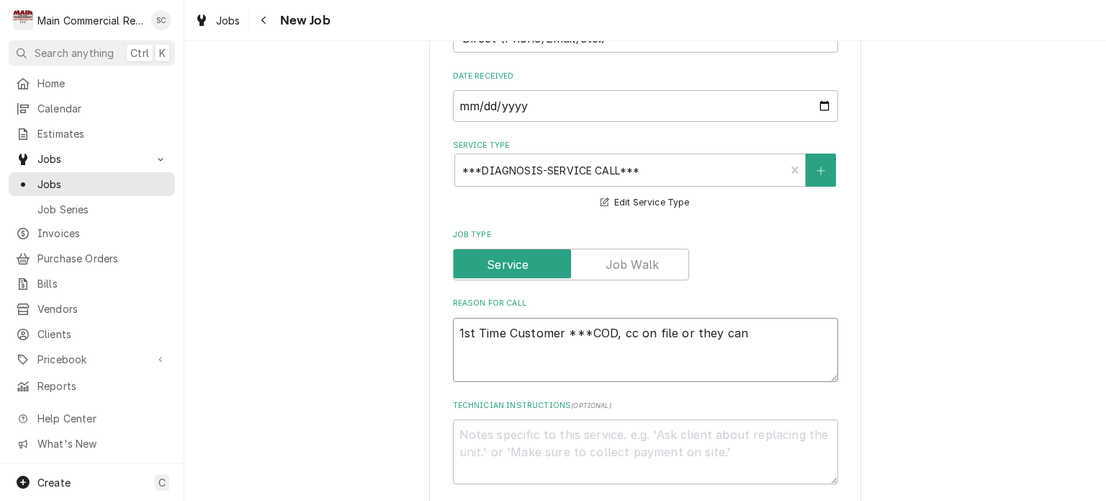
type textarea "x"
type textarea "1st Time Customer ***COD, cc on file or they can p"
type textarea "x"
type textarea "1st Time Customer ***COD, cc on file or they can pa"
type textarea "x"
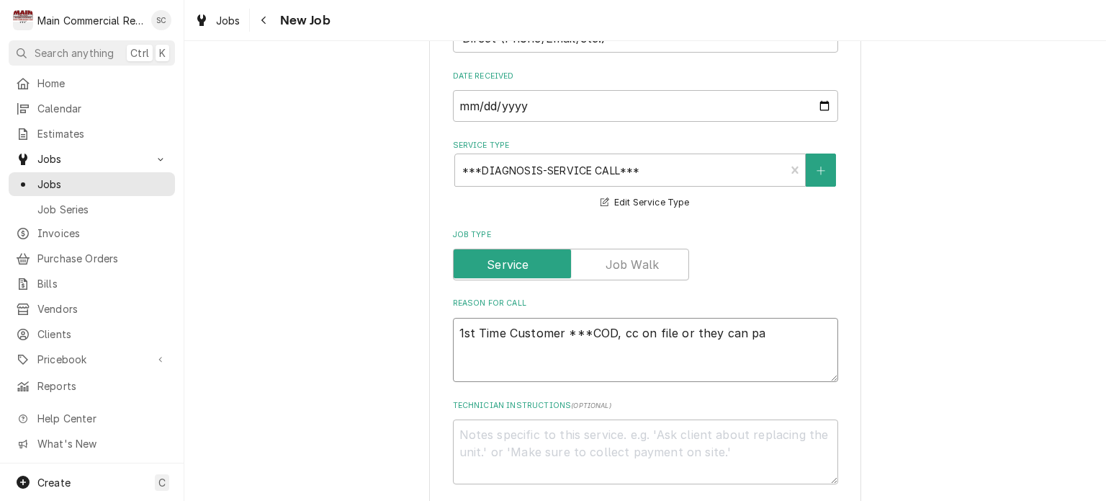
type textarea "1st Time Customer ***COD, cc on file or they can pay"
type textarea "x"
type textarea "1st Time Customer ***COD, cc on file or they can pay"
type textarea "x"
type textarea "1st Time Customer ***COD, cc on file or they can pay b"
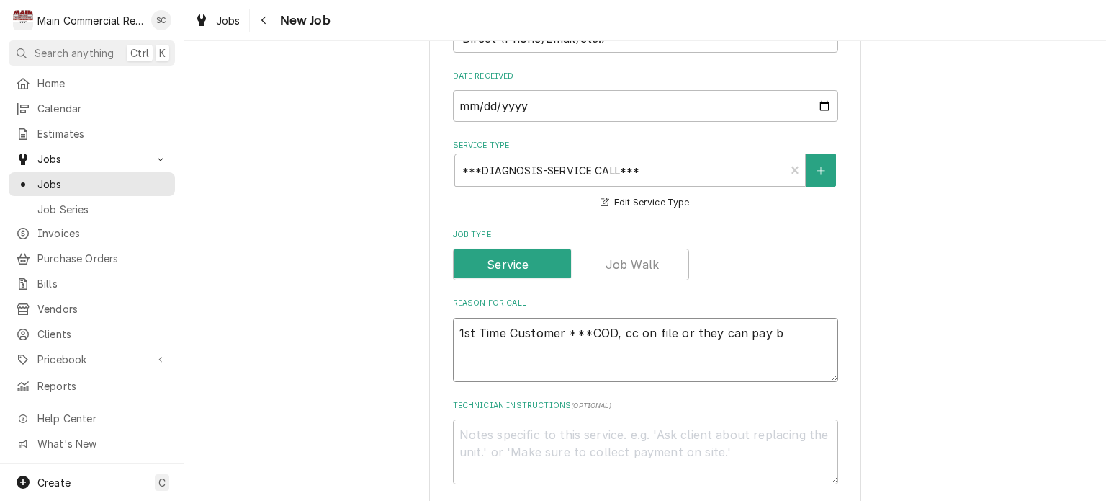
type textarea "x"
type textarea "1st Time Customer ***COD, cc on file or they can pay by"
type textarea "x"
type textarea "1st Time Customer ***COD, cc on file or they can pay by"
type textarea "x"
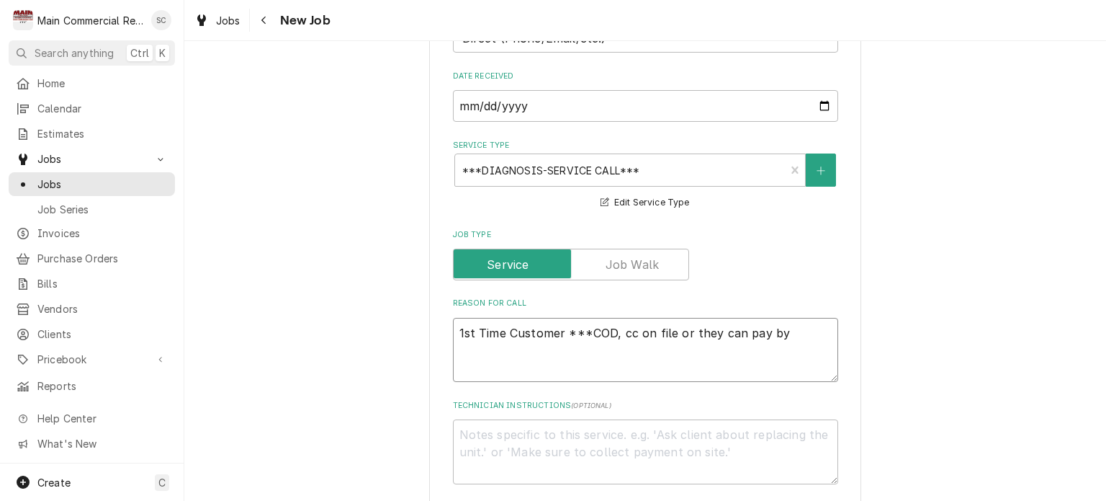
type textarea "1st Time Customer ***COD, cc on file or they can pay by c"
type textarea "x"
type textarea "1st Time Customer ***COD, cc on file or they can pay by ch"
type textarea "x"
type textarea "1st Time Customer ***COD, cc on file or they can pay by che"
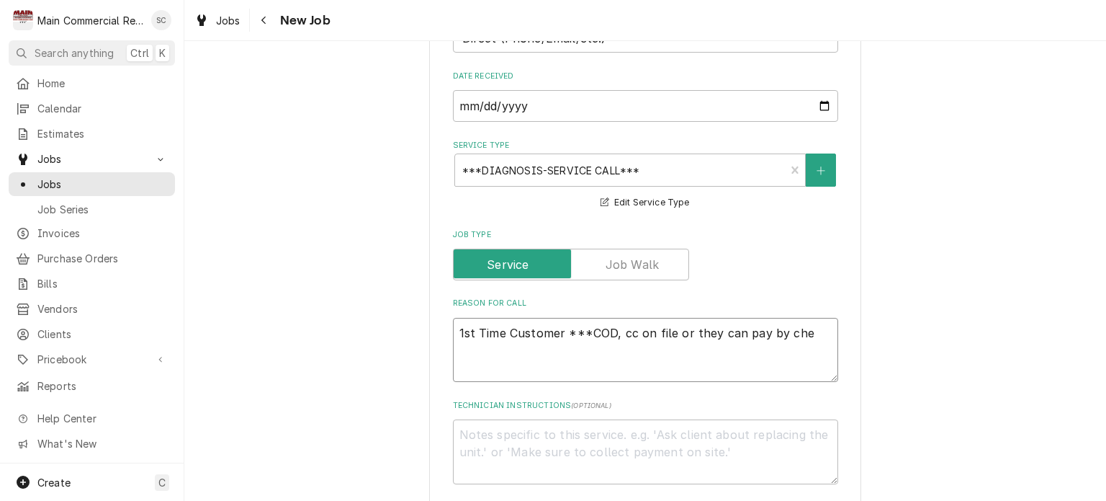
type textarea "x"
type textarea "1st Time Customer ***COD, cc on file or they can pay by chec"
type textarea "x"
type textarea "1st Time Customer ***COD, cc on file or they can pay by check"
type textarea "x"
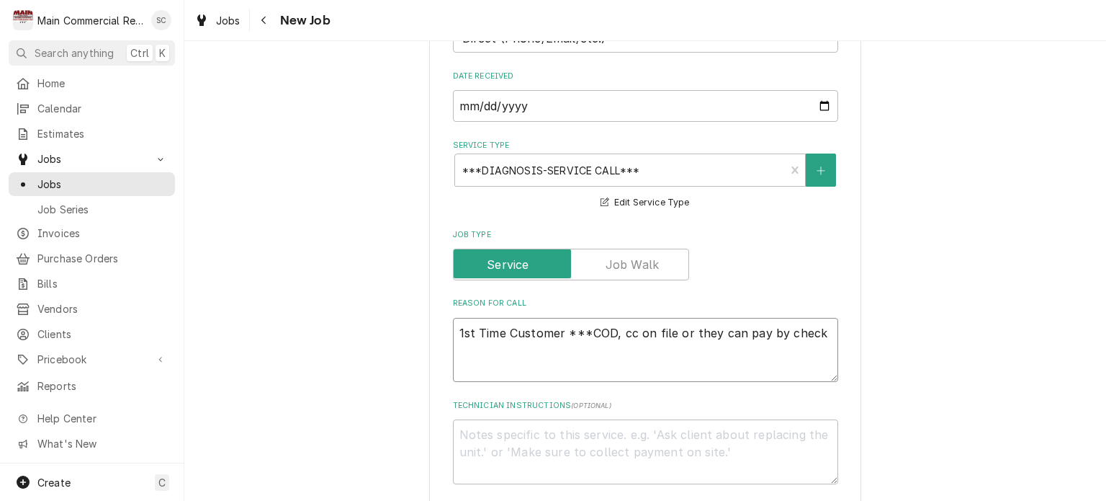
type textarea "1st Time Customer ***COD, cc on file or they can pay by check"
type textarea "x"
type textarea "1st Time Customer ***COD, cc on file or they can pay by check 3"
type textarea "x"
type textarea "1st Time Customer ***COD, cc on file or they can pay by check 3%"
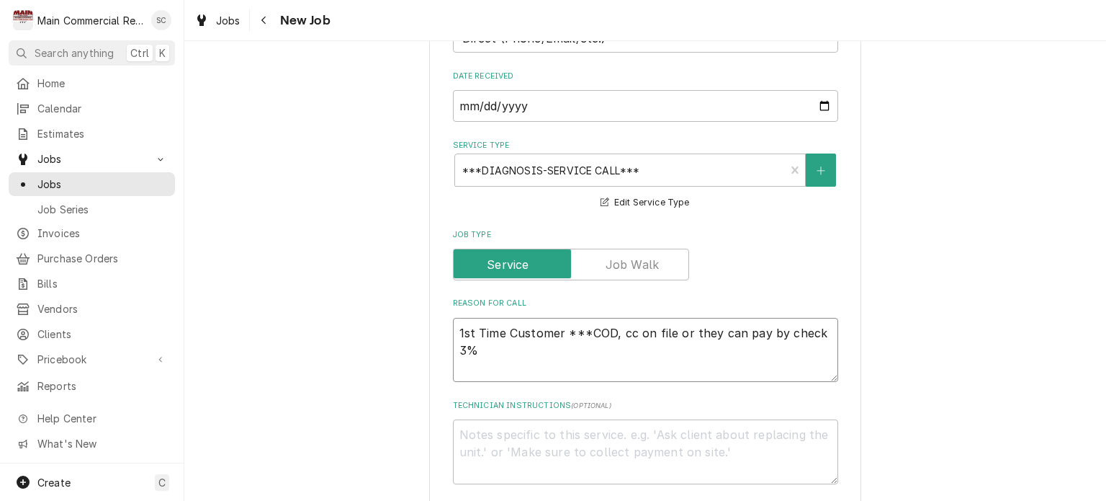
type textarea "x"
type textarea "1st Time Customer ***COD, cc on file or they can pay by check 3%s"
type textarea "x"
type textarea "1st Time Customer ***COD, cc on file or they can pay by check 3%sr"
type textarea "x"
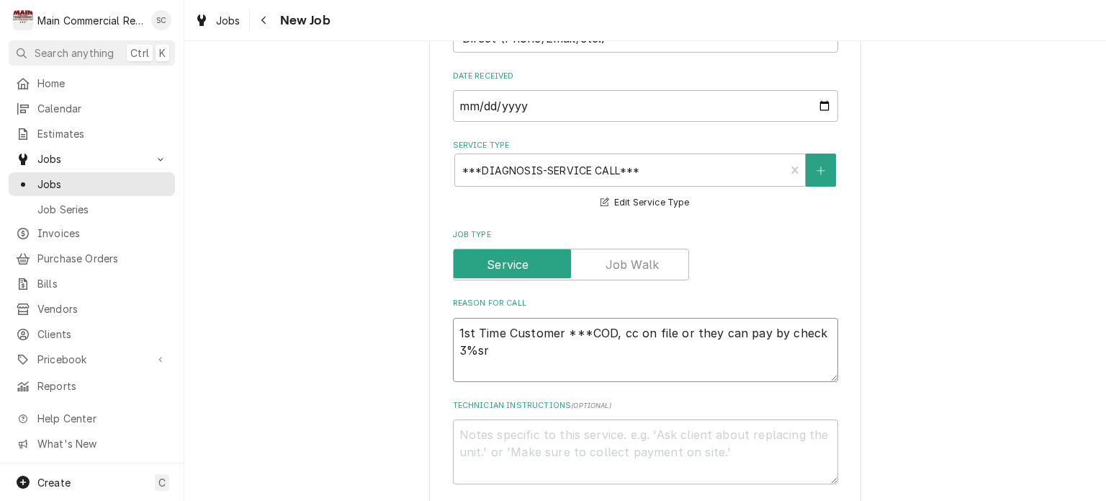
type textarea "1st Time Customer ***COD, cc on file or they can pay by check 3%sru"
type textarea "x"
type textarea "1st Time Customer ***COD, cc on file or they can pay by check 3%sr"
type textarea "x"
type textarea "1st Time Customer ***COD, cc on file or they can pay by check 3%s"
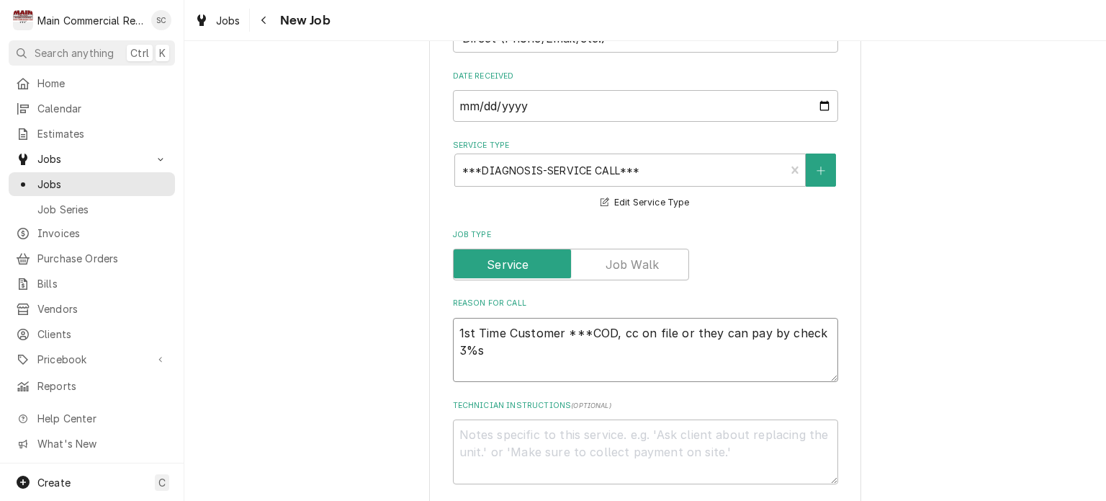
type textarea "x"
type textarea "1st Time Customer ***COD, cc on file or they can pay by check 3%su"
type textarea "x"
type textarea "1st Time Customer ***COD, cc on file or they can pay by check 3%sur"
type textarea "x"
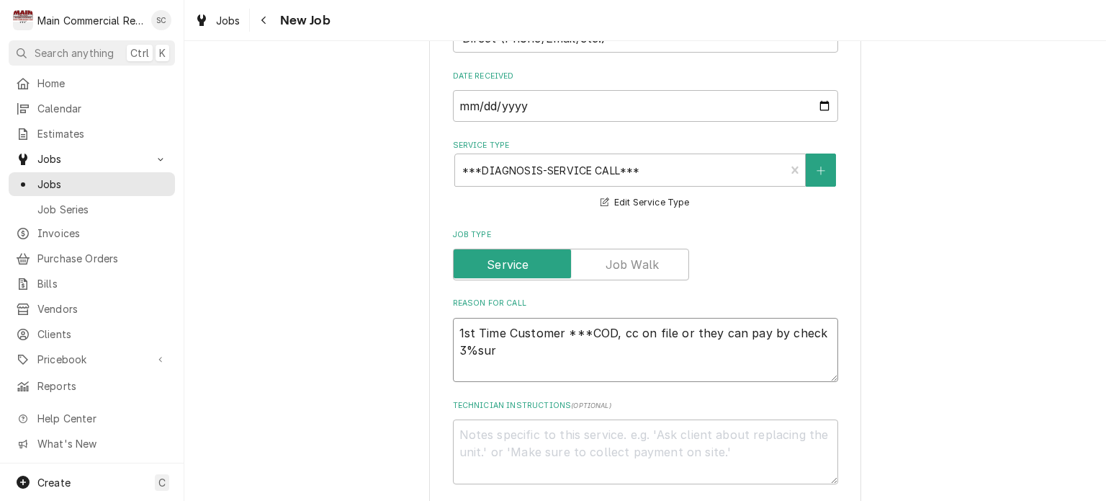
type textarea "1st Time Customer ***COD, cc on file or they can pay by check 3%surc"
type textarea "x"
type textarea "1st Time Customer ***COD, cc on file or they can pay by check 3%surch"
type textarea "x"
type textarea "1st Time Customer ***COD, cc on file or they can pay by check 3%surcha"
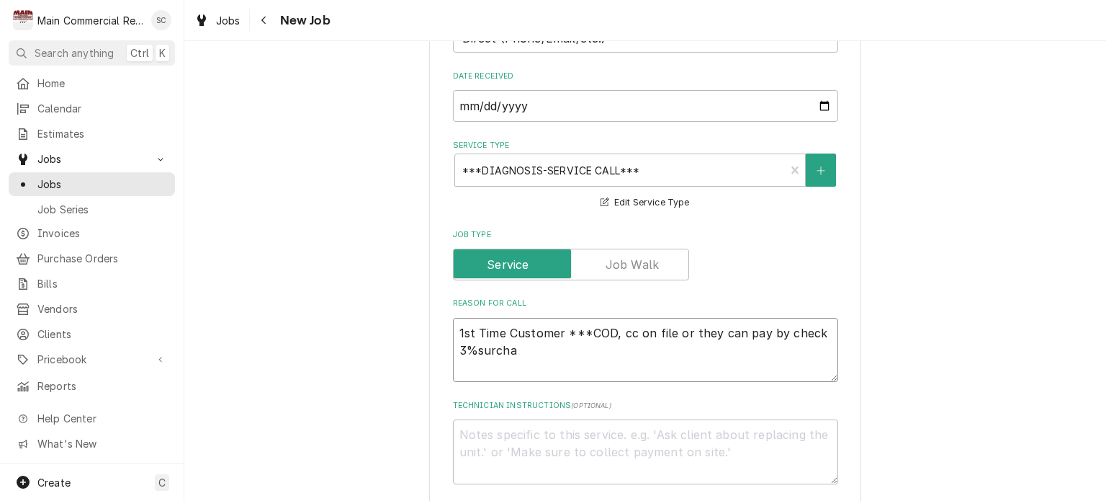
type textarea "x"
type textarea "1st Time Customer ***COD, cc on file or they can pay by check 3%surchar"
type textarea "x"
type textarea "1st Time Customer ***COD, cc on file or they can pay by check 3%surcharg"
type textarea "x"
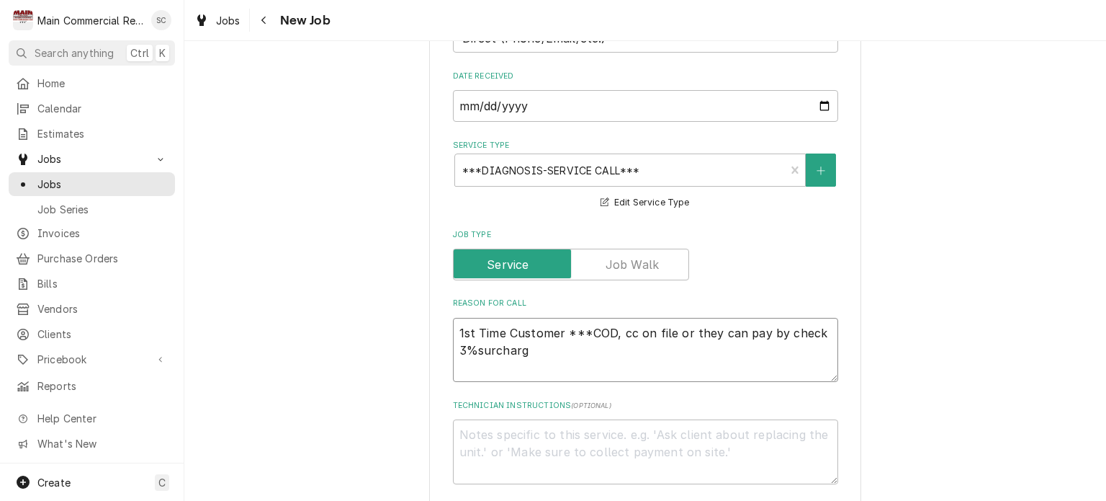
type textarea "1st Time Customer ***COD, cc on file or they can pay by check 3%surcharge"
type textarea "x"
type textarea "1st Time Customer ***COD, cc on file or they can pay by check 3%surcharge"
type textarea "x"
type textarea "1st Time Customer ***COD, cc on file or they can pay by check 3%surcharge o"
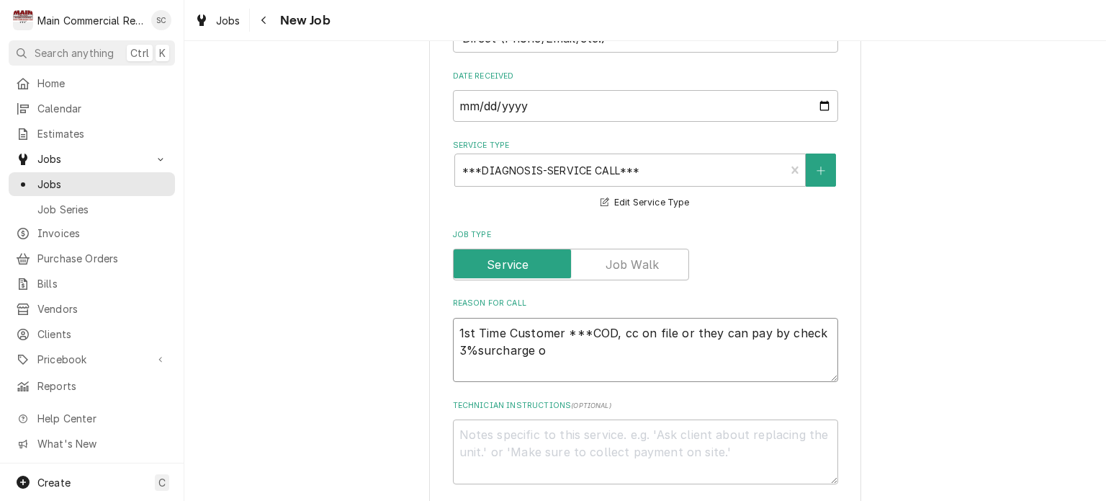
type textarea "x"
type textarea "1st Time Customer ***COD, cc on file or they can pay by check 3%surcharge on"
type textarea "x"
type textarea "1st Time Customer ***COD, cc on file or they can pay by check 3%surcharge on c"
type textarea "x"
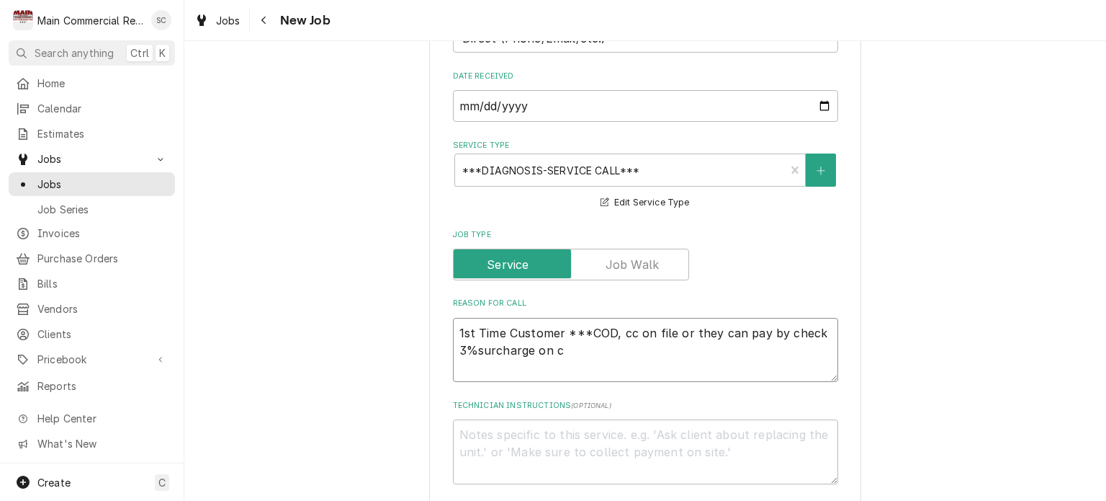
type textarea "1st Time Customer ***COD, cc on file or they can pay by check 3%surcharge on cc"
type textarea "x"
type textarea "1st Time Customer ***COD, cc on file or they can pay by check 3%surcharge on cc*"
type textarea "x"
type textarea "1st Time Customer ***COD, cc on file or they can pay by check 3%surcharge on cc…"
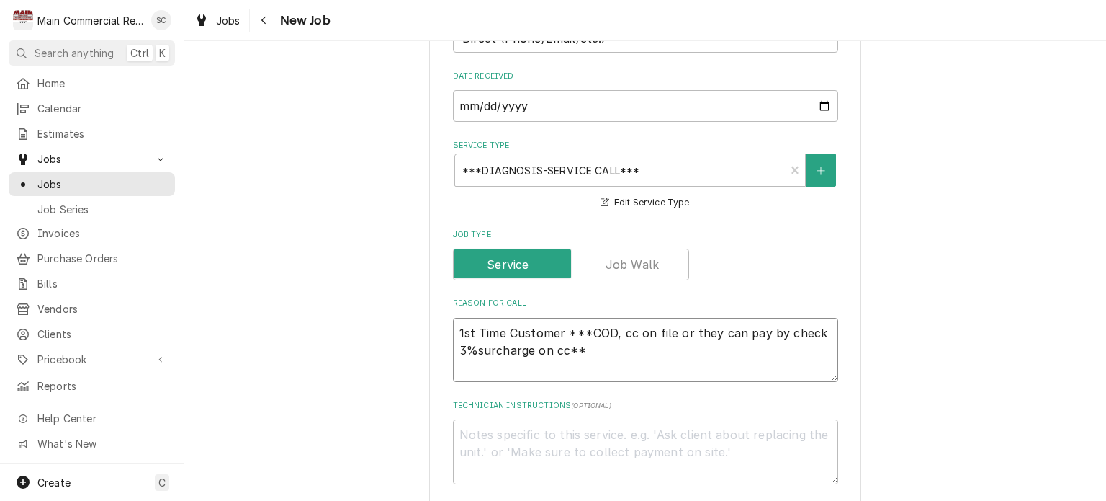
type textarea "x"
type textarea "1st Time Customer ***COD, cc on file or they can pay by check 3%surcharge on cc…"
type textarea "x"
type textarea "1st Time Customer ***COD, cc on file or they can pay by check 3%surcharge on cc…"
type textarea "x"
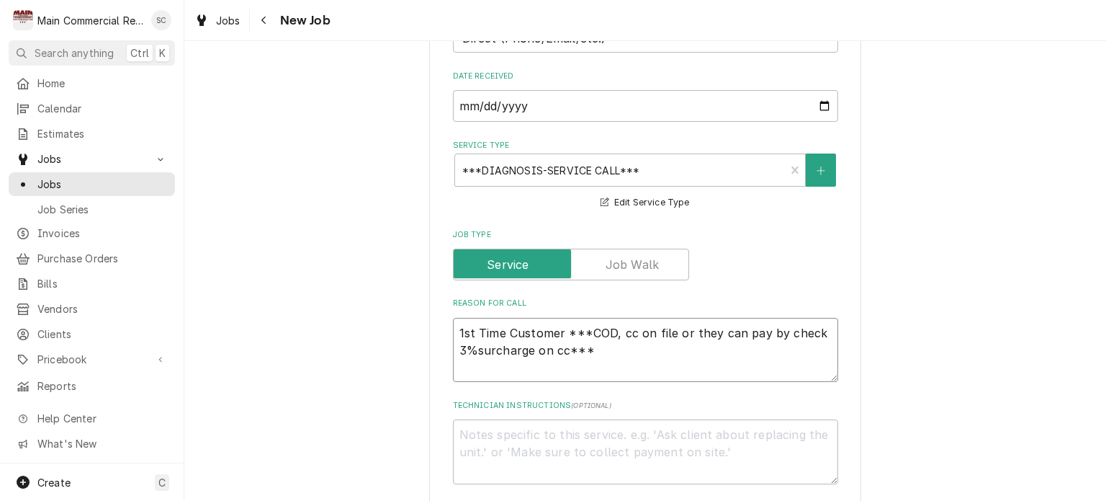
type textarea "1st Time Customer ***COD, cc on file or they can pay by check 3%surcharge on cc…"
type textarea "x"
type textarea "1st Time Customer ***COD, cc on file or they can pay by check 3%surcharge on cc…"
type textarea "x"
type textarea "1st Time Customer ***COD, cc on file or they can pay by check 3%surcharge on cc…"
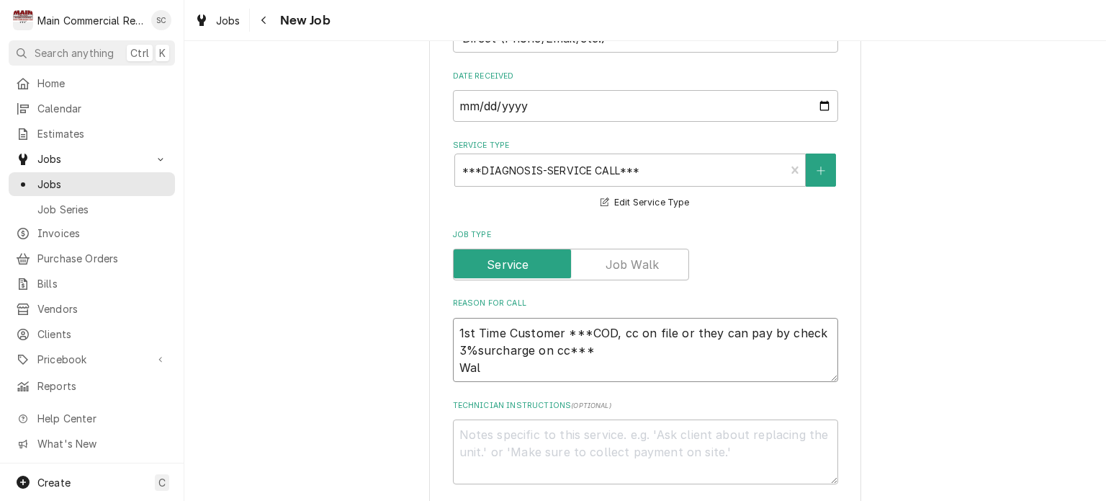
type textarea "x"
type textarea "1st Time Customer ***COD, cc on file or they can pay by check 3%surcharge on cc…"
type textarea "x"
type textarea "1st Time Customer ***COD, cc on file or they can pay by check 3%surcharge on cc…"
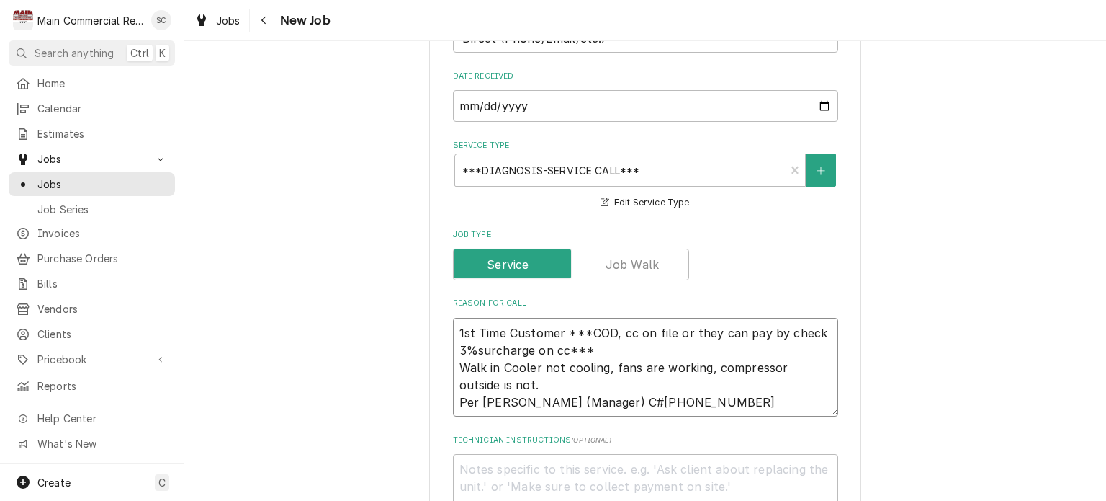
scroll to position [720, 0]
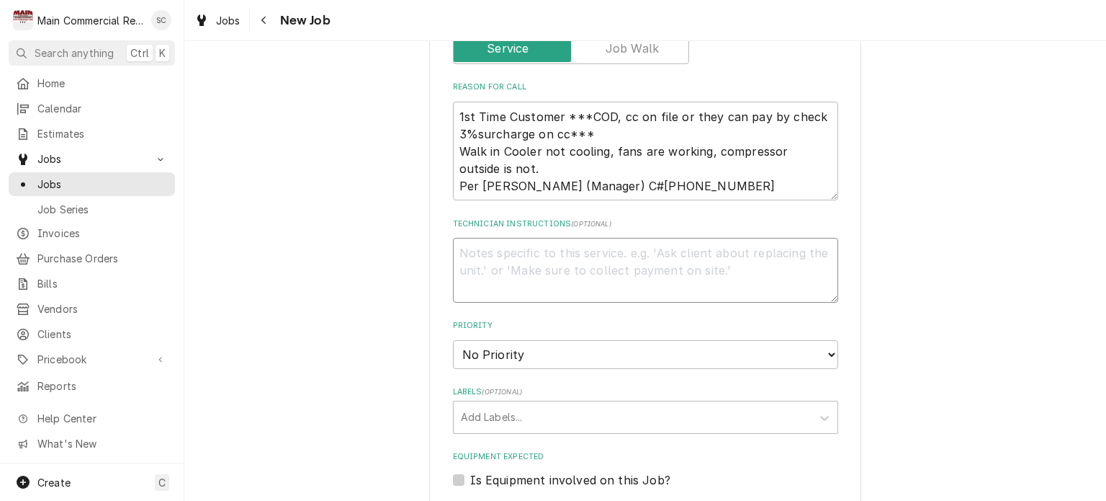
click at [720, 238] on textarea "Technician Instructions ( optional )" at bounding box center [645, 270] width 385 height 65
drag, startPoint x: 591, startPoint y: 115, endPoint x: 451, endPoint y: 97, distance: 141.6
click at [453, 102] on textarea "1st Time Customer ***COD, cc on file or they can pay by check 3%surcharge on cc…" at bounding box center [645, 151] width 385 height 99
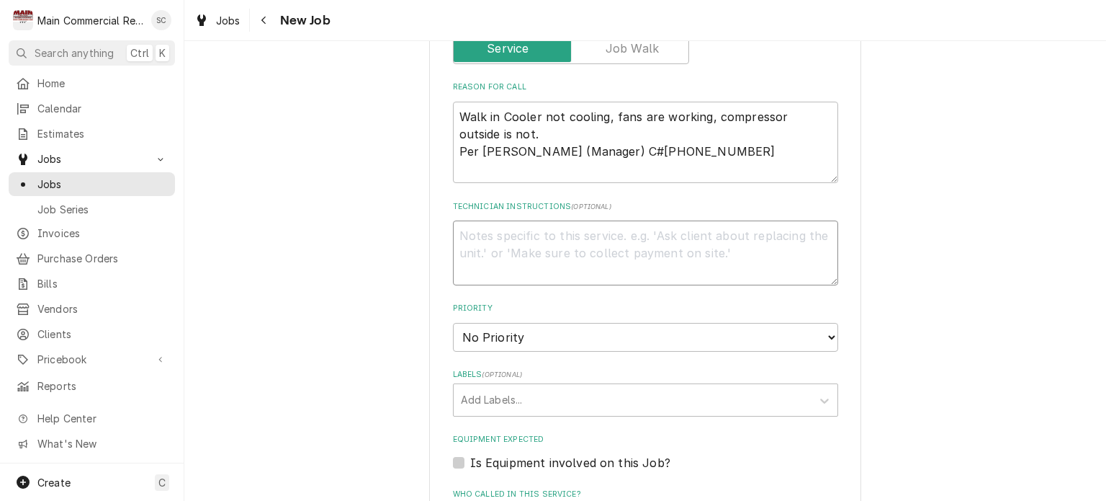
click at [499, 220] on textarea "Technician Instructions ( optional )" at bounding box center [645, 252] width 385 height 65
paste textarea "1st Time Customer ***COD, cc on file or they can pay by check 3%surcharge on cc…"
click at [466, 102] on textarea "Walk in Cooler not cooling, fans are working, compressor outside is not. Per We…" at bounding box center [645, 143] width 385 height 82
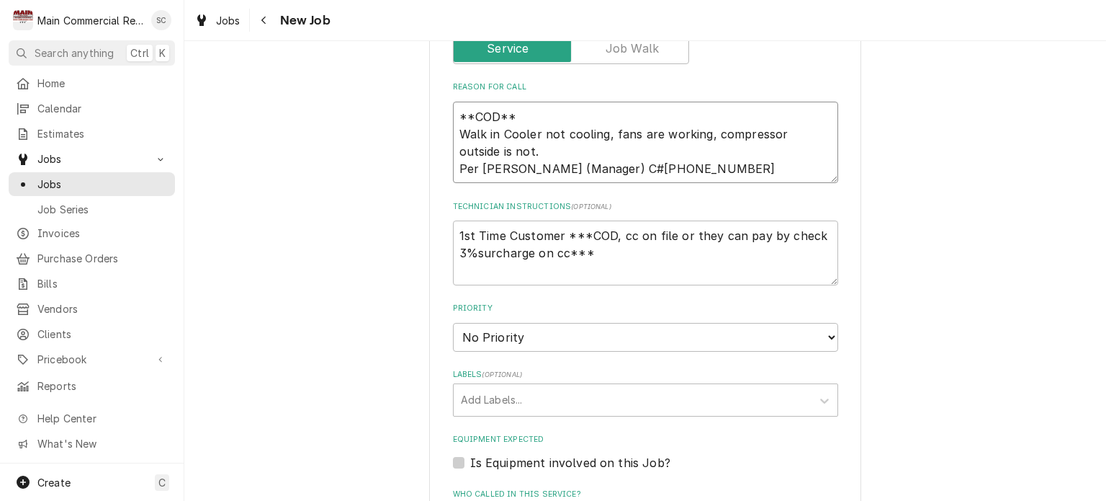
scroll to position [864, 0]
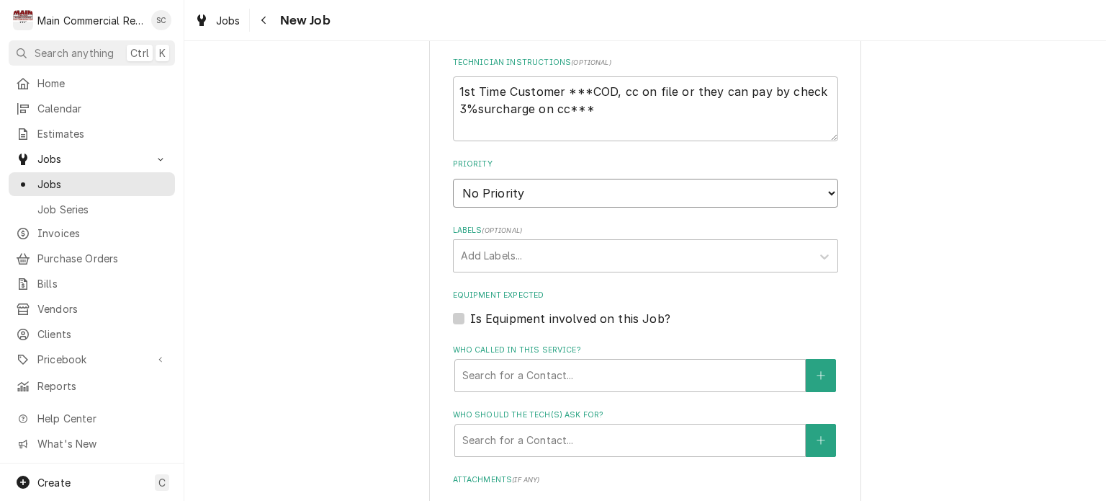
click at [518, 179] on select "No Priority Urgent High Medium Low" at bounding box center [645, 193] width 385 height 29
click at [453, 179] on select "No Priority Urgent High Medium Low" at bounding box center [645, 193] width 385 height 29
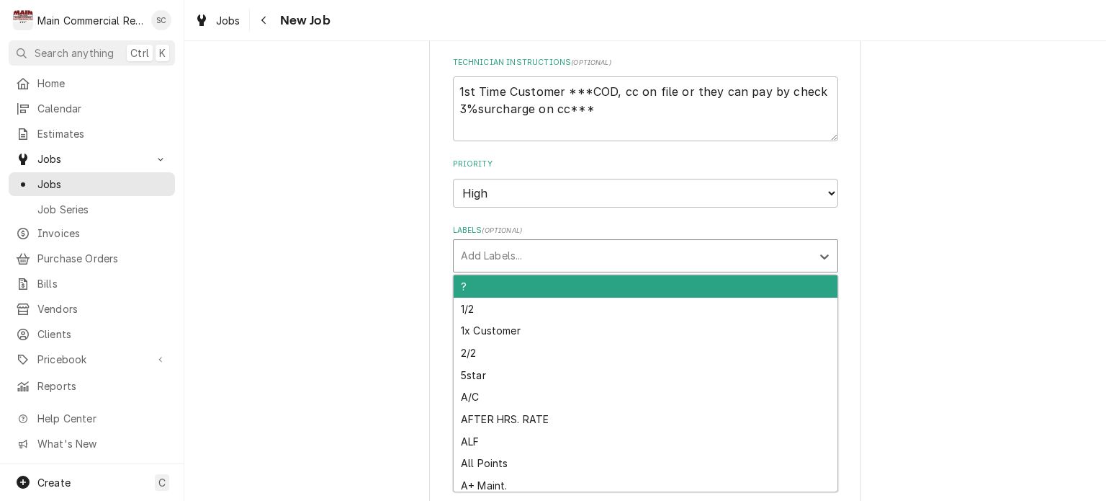
click at [519, 243] on div "Labels" at bounding box center [633, 256] width 344 height 26
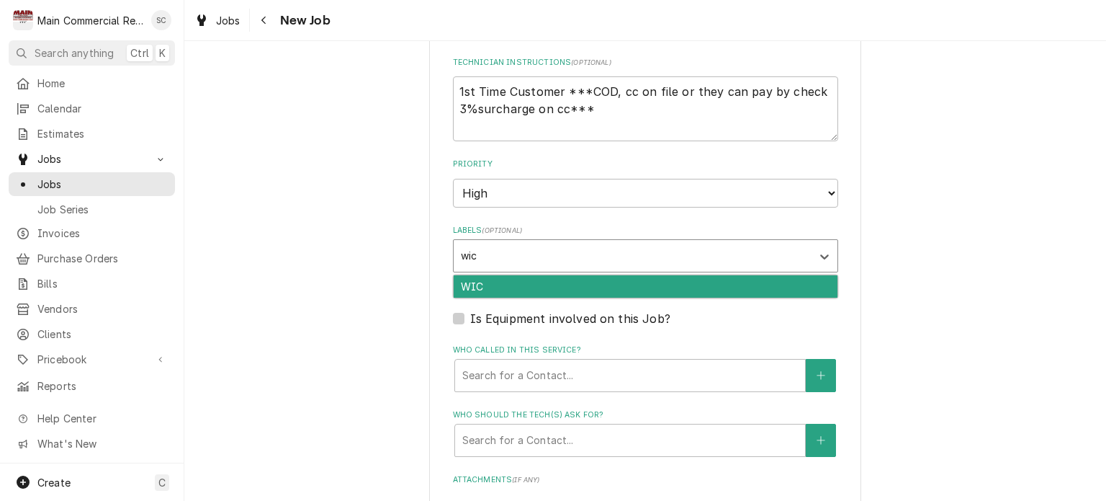
click at [495, 275] on div "WIC" at bounding box center [646, 286] width 384 height 22
click at [495, 275] on div "COD" at bounding box center [646, 286] width 384 height 22
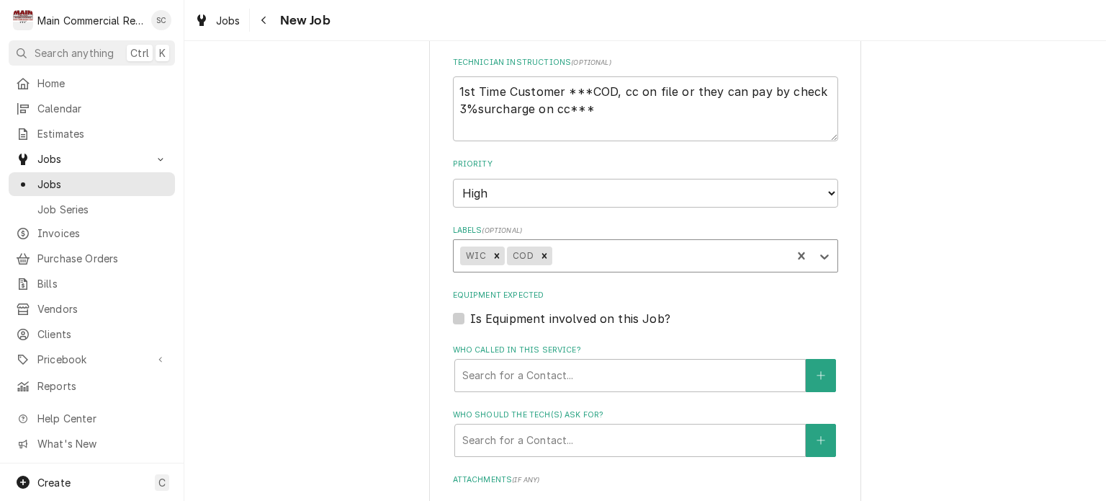
scroll to position [1080, 0]
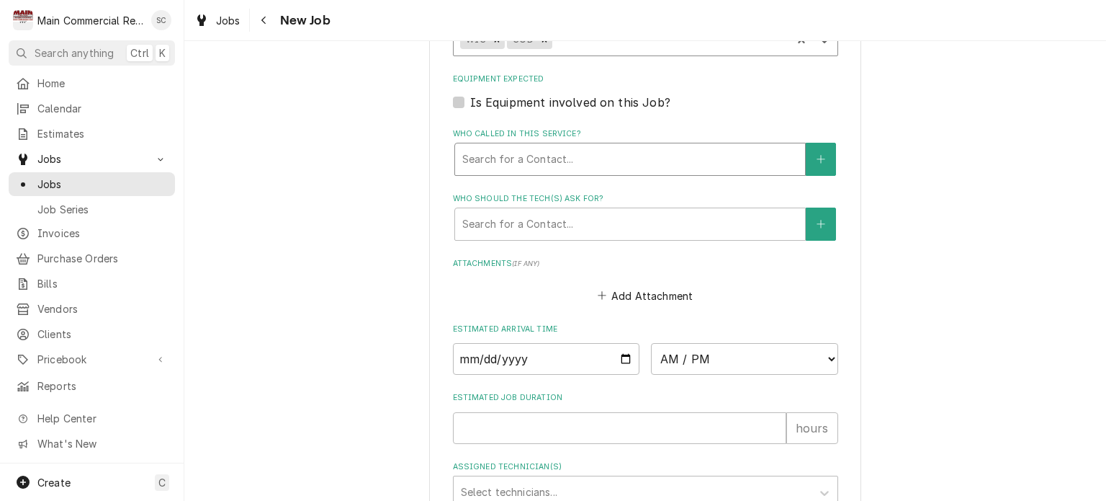
click at [580, 146] on div "Who called in this service?" at bounding box center [630, 159] width 336 height 26
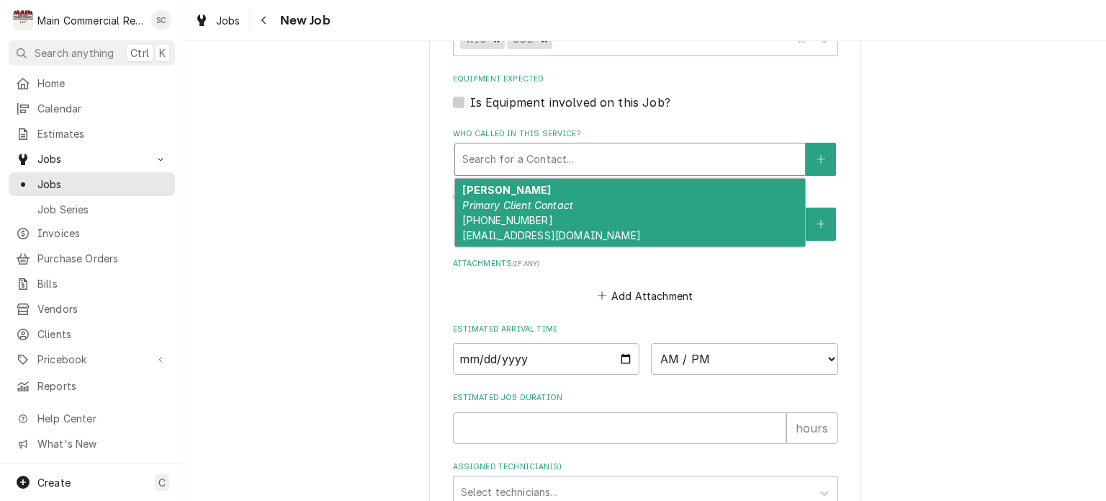
click at [567, 179] on div "Wendy Siebel Primary Client Contact (813) 770-4439 agm@thebricksybor.com" at bounding box center [630, 213] width 350 height 68
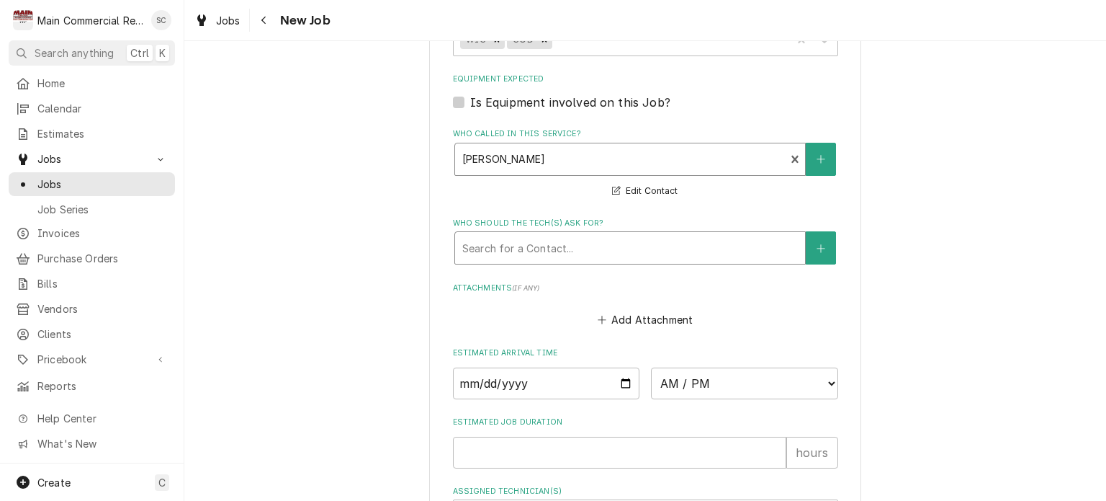
click at [590, 235] on div "Who should the tech(s) ask for?" at bounding box center [630, 248] width 336 height 26
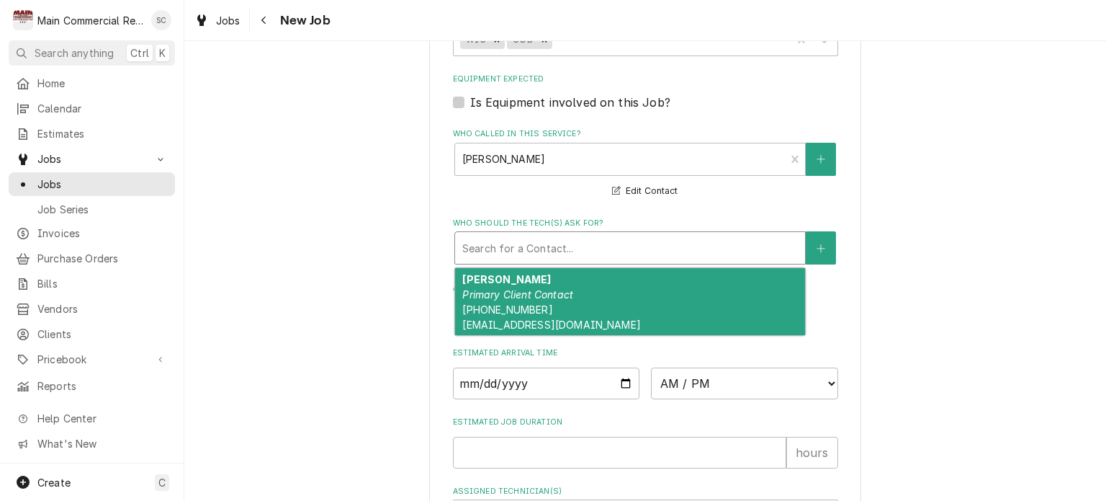
click at [567, 279] on div "Wendy Siebel Primary Client Contact (813) 770-4439 agm@thebricksybor.com" at bounding box center [630, 302] width 350 height 68
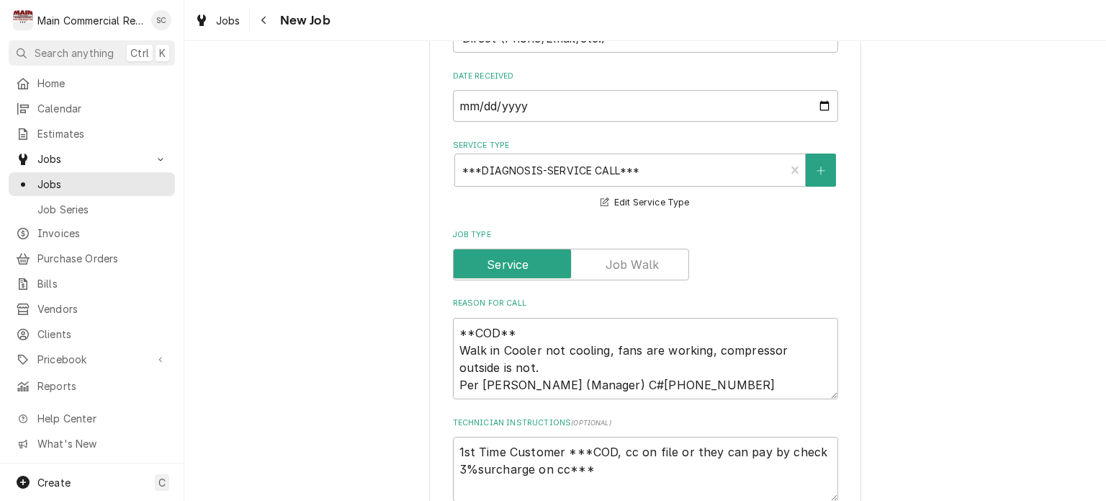
scroll to position [360, 0]
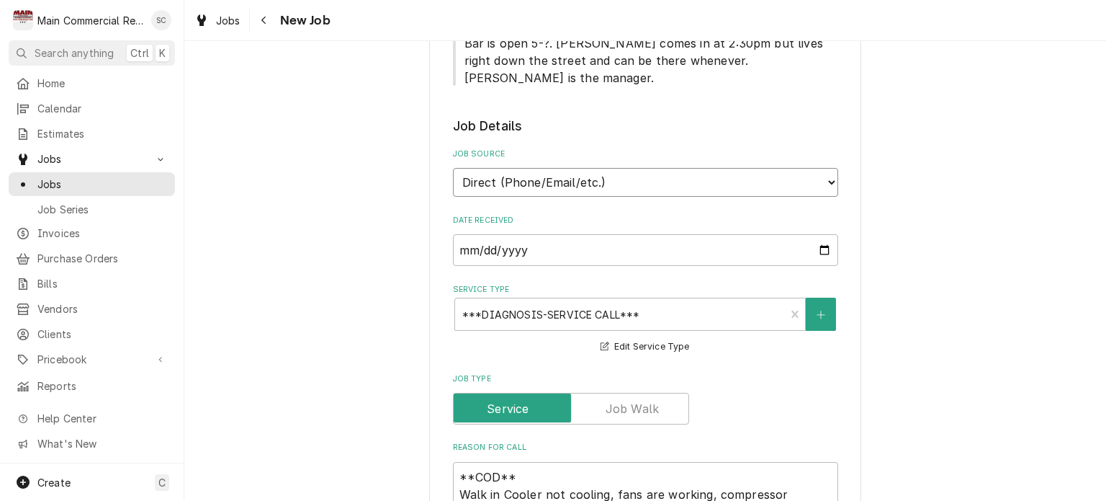
click at [526, 168] on select "Direct (Phone/Email/etc.) Service Channel Corrigo Ecotrak Other" at bounding box center [645, 182] width 385 height 29
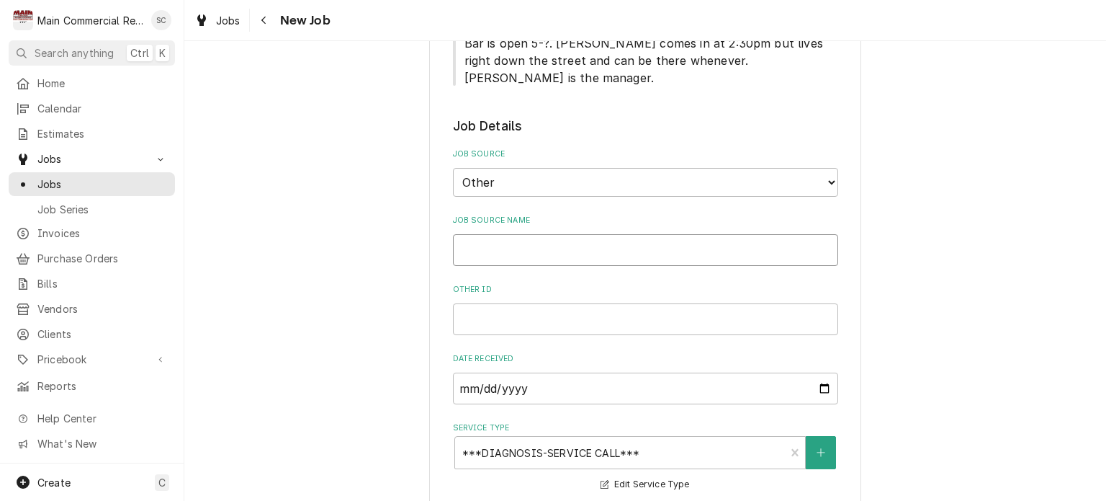
click at [487, 234] on input "Job Source Name" at bounding box center [645, 250] width 385 height 32
click at [526, 306] on input "GOOGLE ID" at bounding box center [645, 319] width 385 height 32
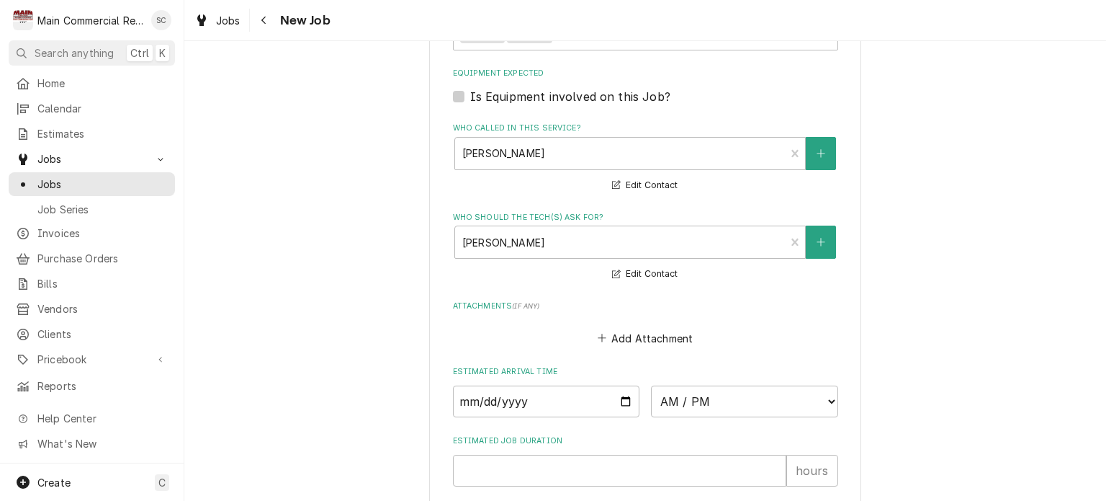
scroll to position [1368, 0]
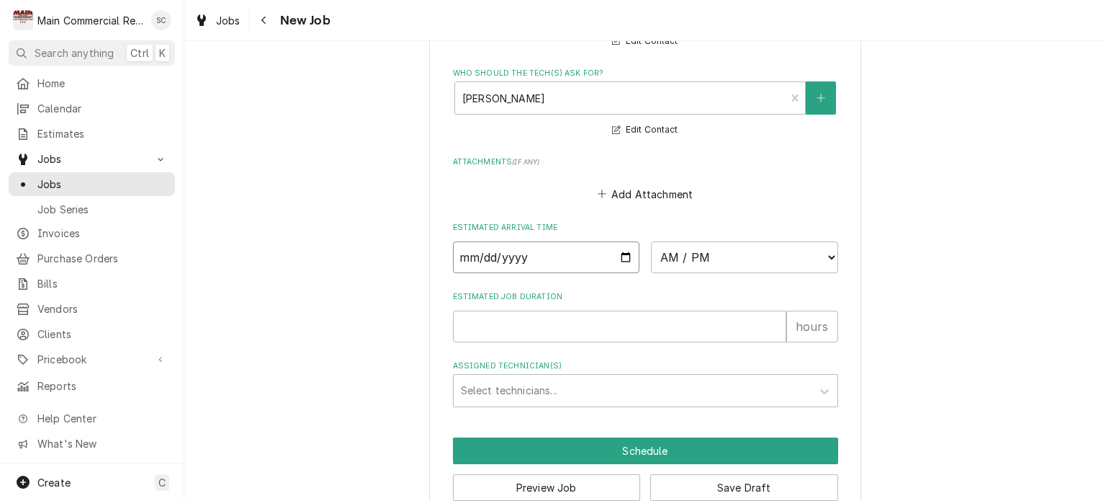
click at [617, 241] on input "Date" at bounding box center [546, 257] width 187 height 32
click at [693, 241] on select "AM / PM 6:00 AM 6:15 AM 6:30 AM 6:45 AM 7:00 AM 7:15 AM 7:30 AM 7:45 AM 8:00 AM…" at bounding box center [744, 257] width 187 height 32
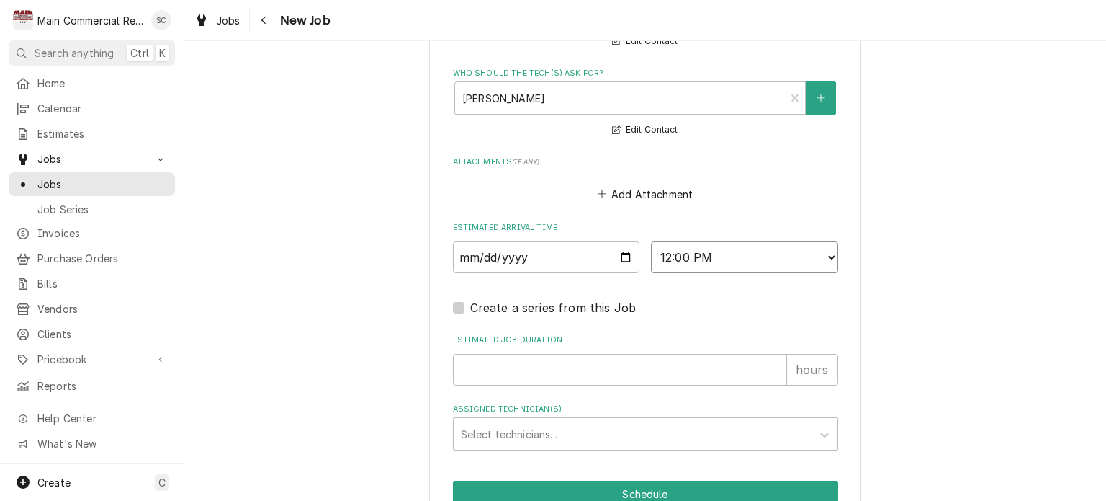
scroll to position [1420, 0]
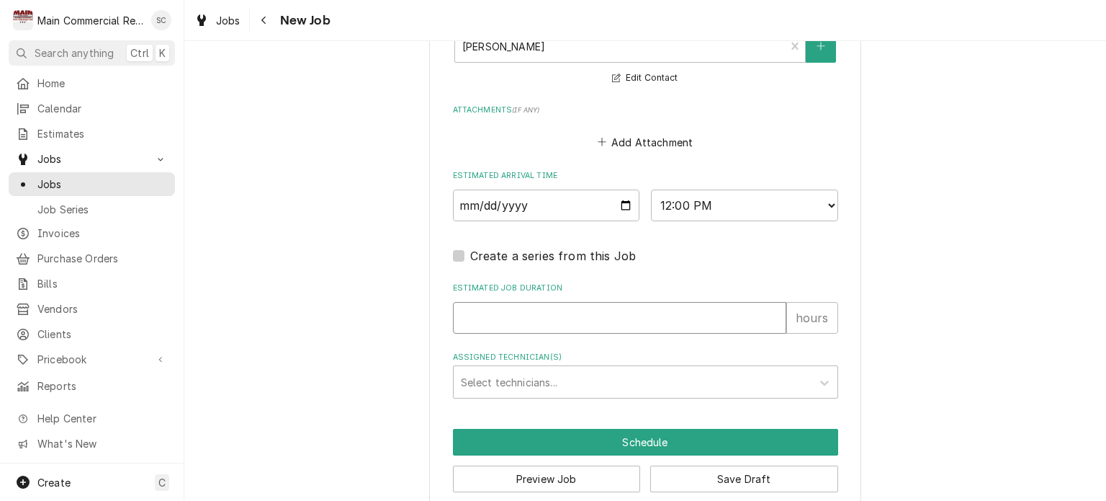
click at [593, 307] on input "Estimated Job Duration" at bounding box center [619, 318] width 333 height 32
click at [754, 465] on button "Save Draft" at bounding box center [744, 478] width 188 height 27
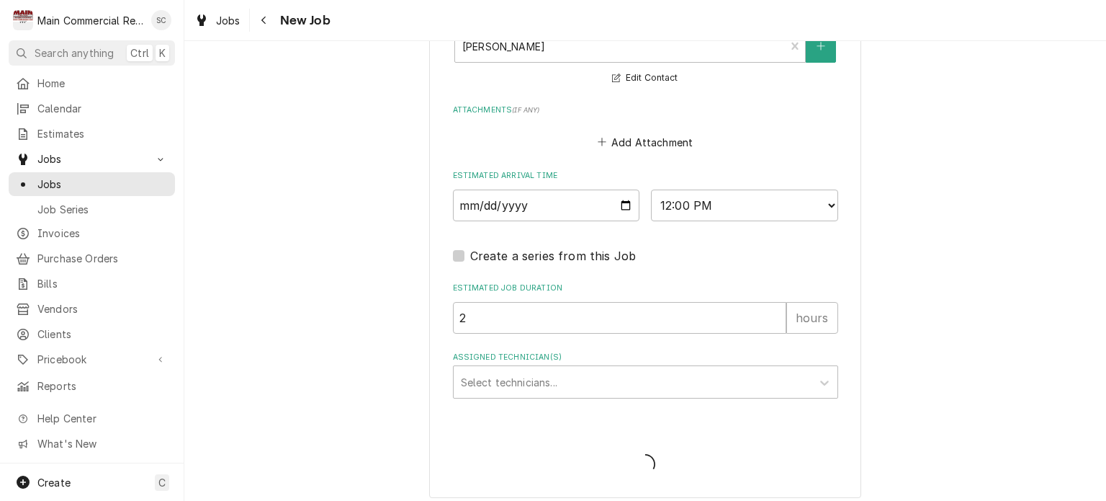
scroll to position [1407, 0]
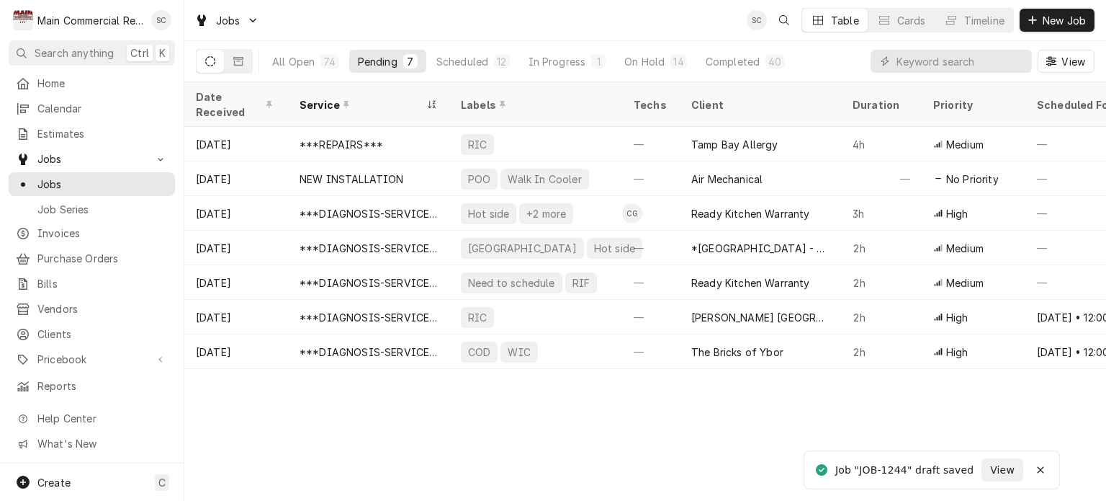
click at [731, 394] on div "Date Received Service Labels Techs Client Duration Priority Scheduled For Locat…" at bounding box center [645, 291] width 922 height 418
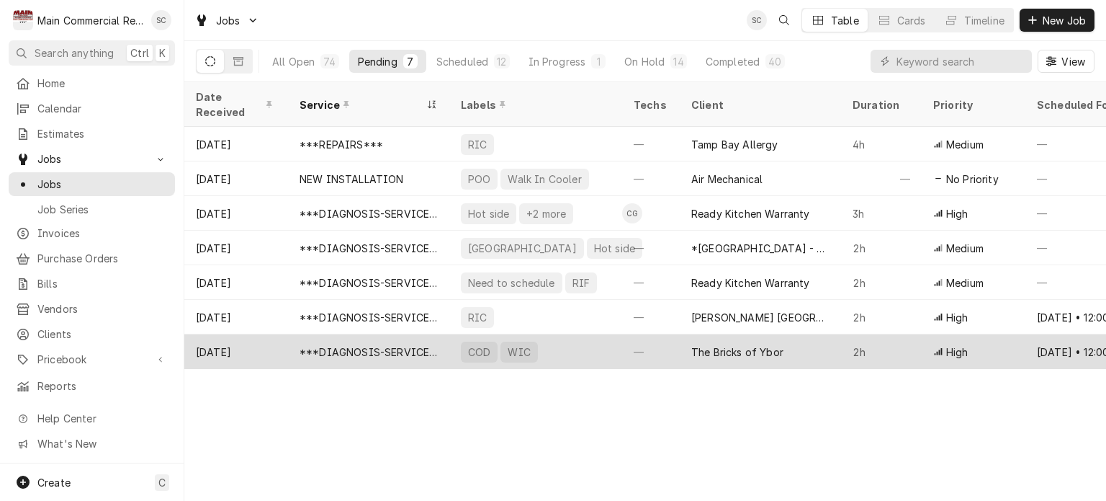
click at [717, 344] on div "The Bricks of Ybor" at bounding box center [737, 351] width 92 height 15
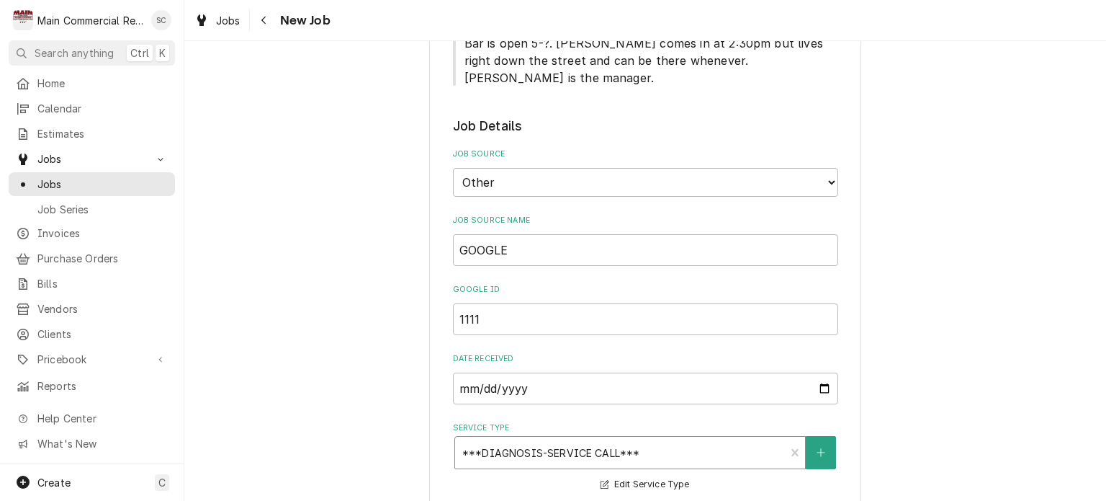
scroll to position [648, 0]
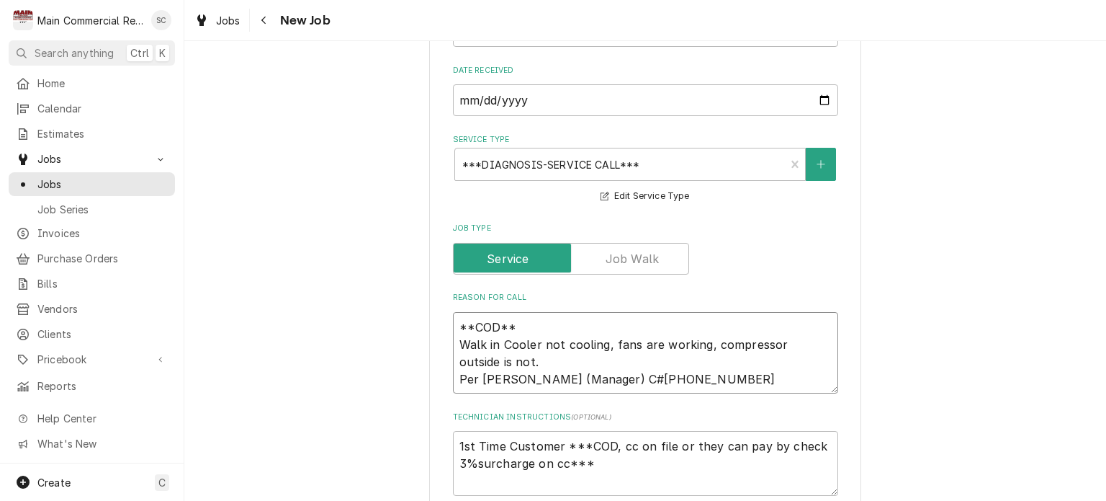
click at [726, 362] on textarea "**COD** Walk in Cooler not cooling, fans are working, compressor outside is not…" at bounding box center [645, 353] width 385 height 82
type textarea "x"
type textarea "**COD** Walk in Cooler not cooling, fans are working, compressor outside is not…"
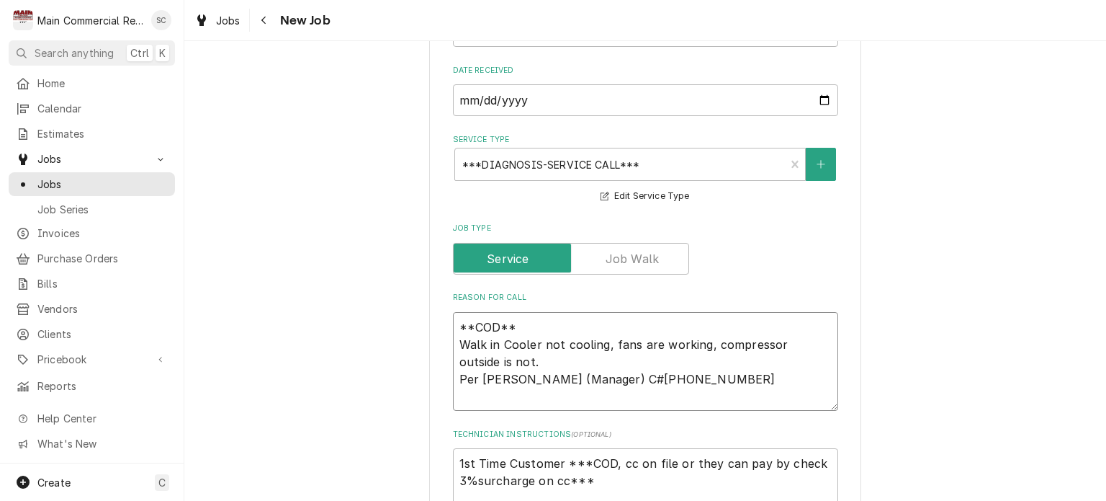
type textarea "x"
type textarea "**COD** Walk in Cooler not cooling, fans are working, compressor outside is not…"
type textarea "x"
type textarea "**COD** Walk in Cooler not cooling, fans are working, compressor outside is not…"
type textarea "x"
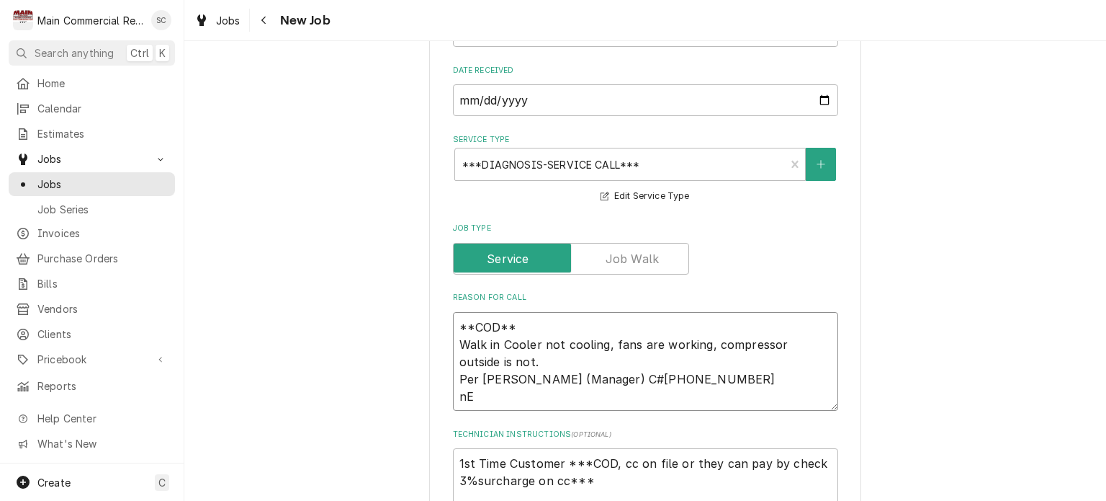
type textarea "**COD** Walk in Cooler not cooling, fans are working, compressor outside is not…"
type textarea "x"
type textarea "**COD** Walk in Cooler not cooling, fans are working, compressor outside is not…"
type textarea "x"
type textarea "**COD** Walk in Cooler not cooling, fans are working, compressor outside is not…"
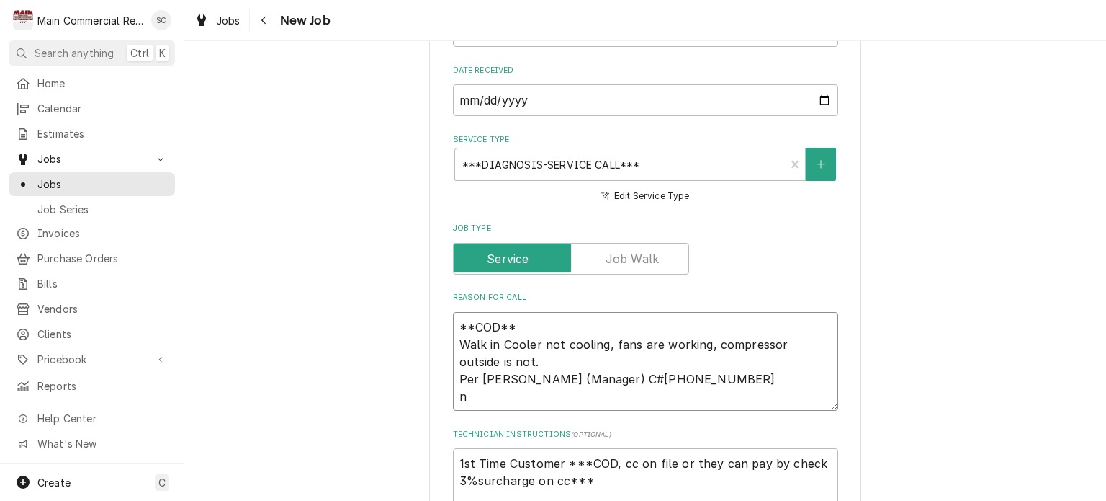
type textarea "x"
type textarea "**COD** Walk in Cooler not cooling, fans are working, compressor outside is not…"
type textarea "x"
type textarea "**COD** Walk in Cooler not cooling, fans are working, compressor outside is not…"
type textarea "x"
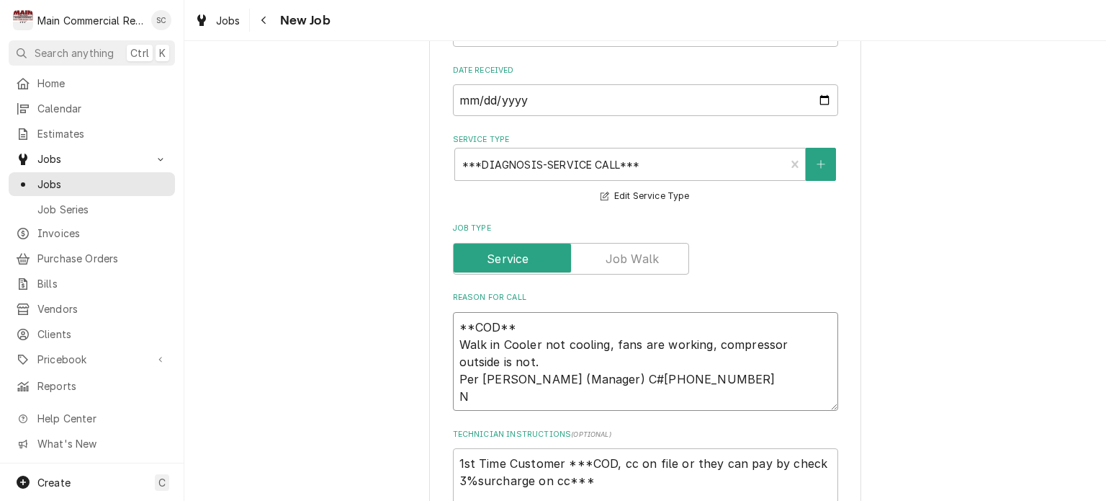
type textarea "**COD** Walk in Cooler not cooling, fans are working, compressor outside is not…"
type textarea "x"
type textarea "**COD** Walk in Cooler not cooling, fans are working, compressor outside is not…"
type textarea "x"
type textarea "**COD** Walk in Cooler not cooling, fans are working, compressor outside is not…"
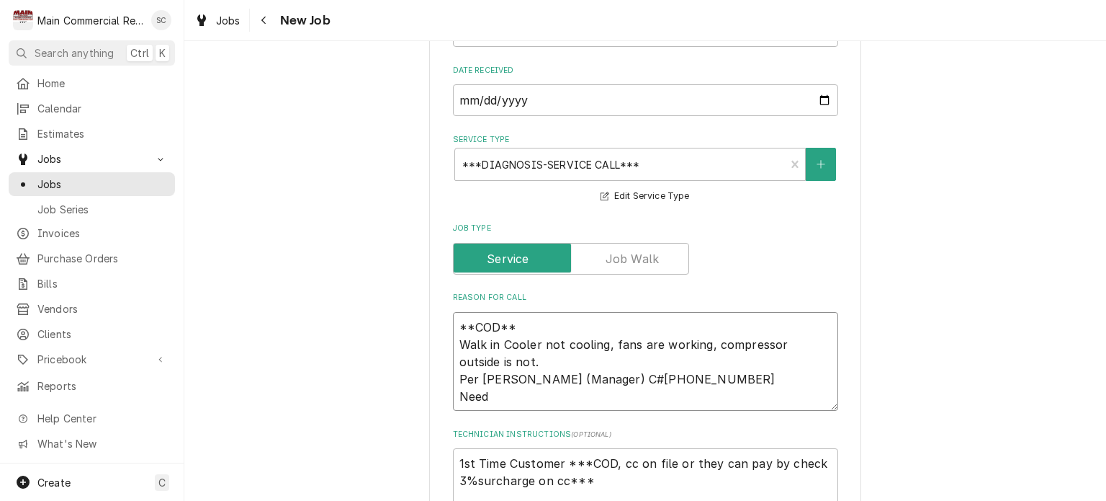
type textarea "x"
type textarea "**COD** Walk in Cooler not cooling, fans are working, compressor outside is not…"
type textarea "x"
type textarea "**COD** Walk in Cooler not cooling, fans are working, compressor outside is not…"
type textarea "x"
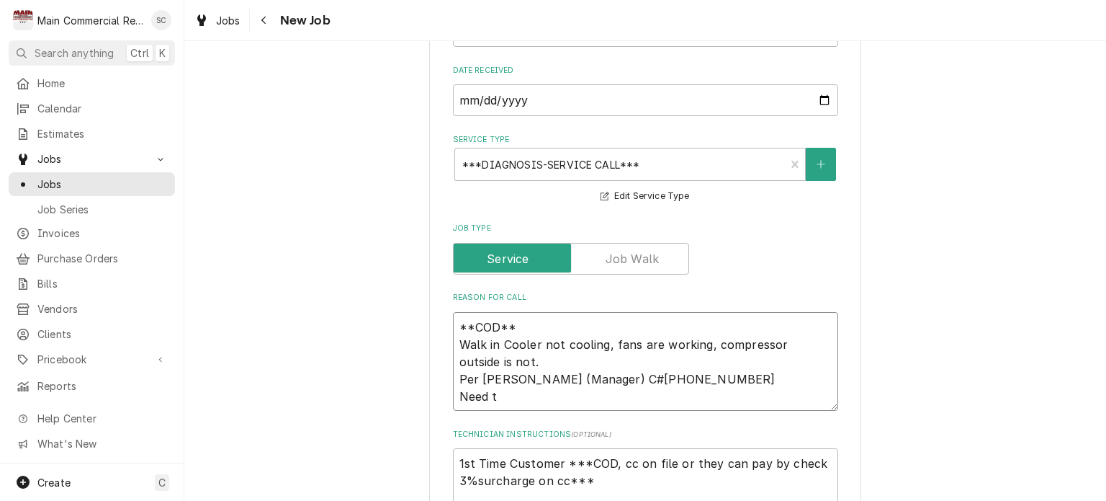
type textarea "**COD** Walk in Cooler not cooling, fans are working, compressor outside is not…"
type textarea "x"
type textarea "**COD** Walk in Cooler not cooling, fans are working, compressor outside is not…"
type textarea "x"
type textarea "**COD** Walk in Cooler not cooling, fans are working, compressor outside is not…"
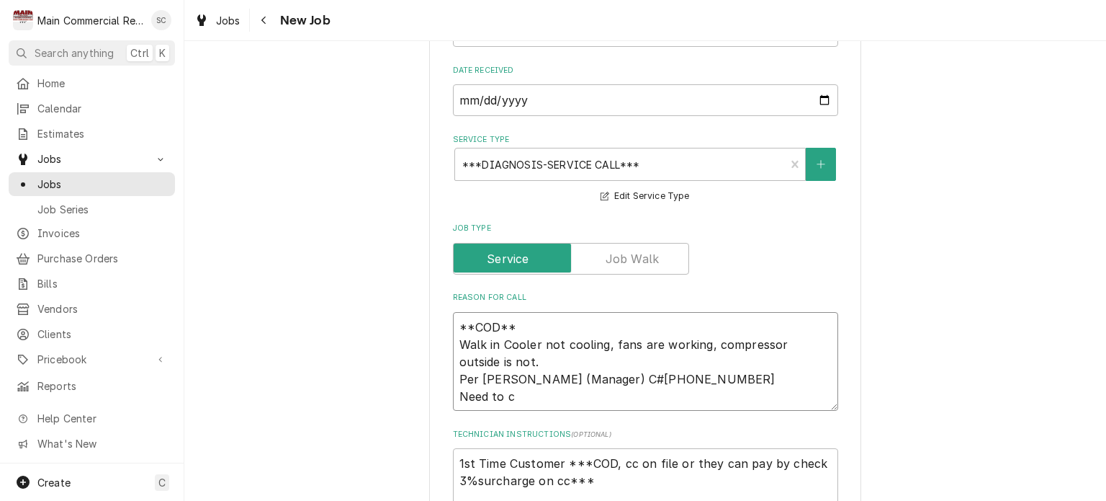
type textarea "x"
type textarea "**COD** Walk in Cooler not cooling, fans are working, compressor outside is not…"
type textarea "x"
type textarea "**COD** Walk in Cooler not cooling, fans are working, compressor outside is not…"
type textarea "x"
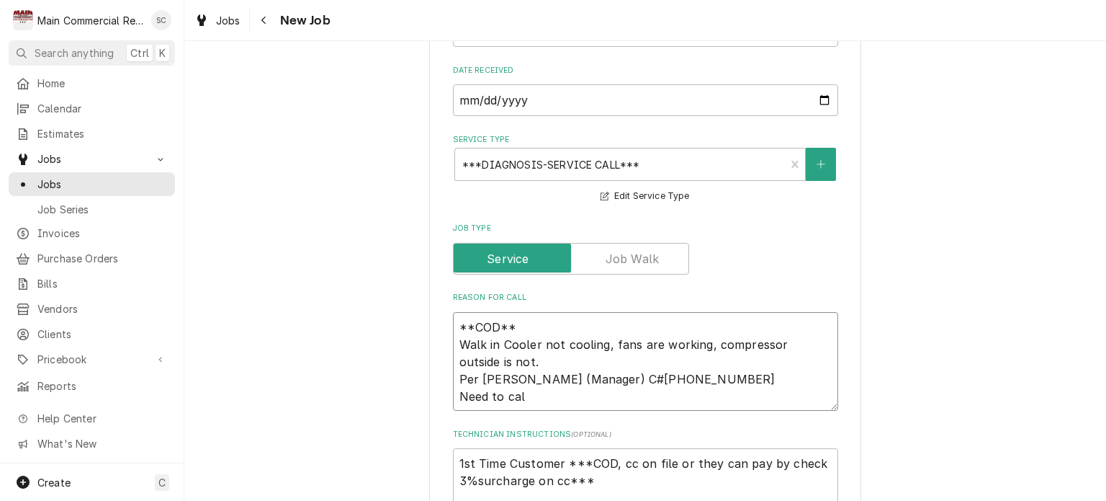
type textarea "**COD** Walk in Cooler not cooling, fans are working, compressor outside is not…"
type textarea "x"
type textarea "**COD** Walk in Cooler not cooling, fans are working, compressor outside is not…"
type textarea "x"
type textarea "**COD** Walk in Cooler not cooling, fans are working, compressor outside is not…"
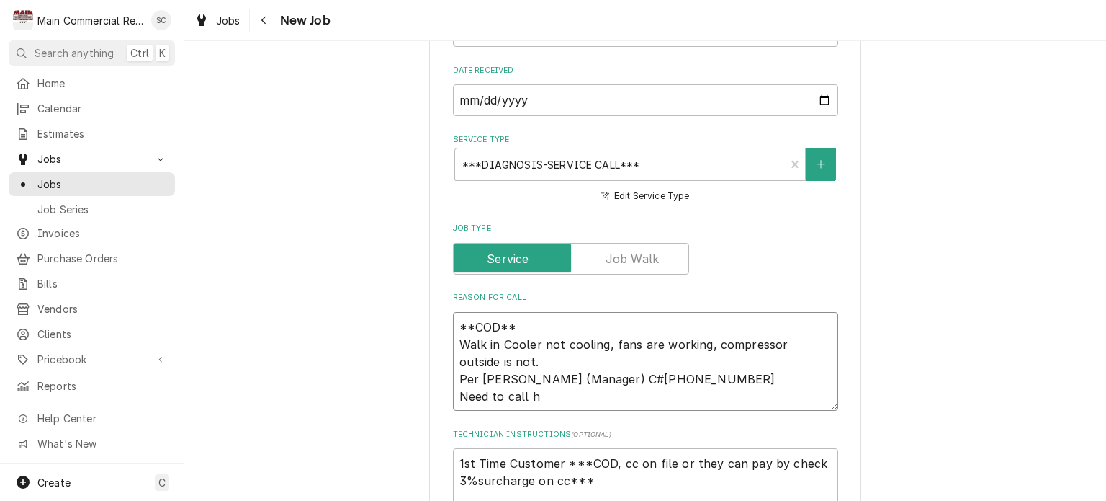
type textarea "x"
type textarea "**COD** Walk in Cooler not cooling, fans are working, compressor outside is not…"
type textarea "x"
type textarea "**COD** Walk in Cooler not cooling, fans are working, compressor outside is not…"
type textarea "x"
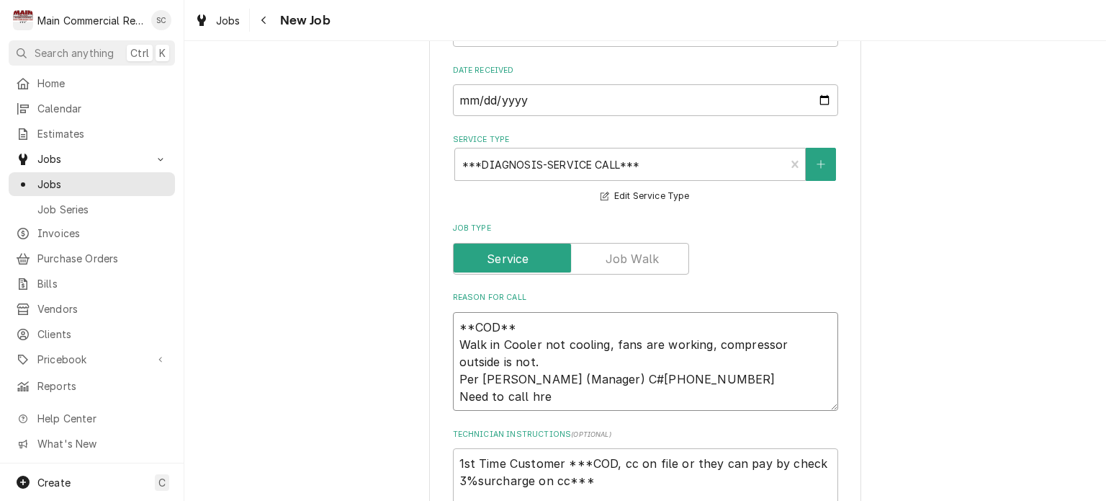
type textarea "**COD** Walk in Cooler not cooling, fans are working, compressor outside is not…"
type textarea "x"
type textarea "**COD** Walk in Cooler not cooling, fans are working, compressor outside is not…"
type textarea "x"
type textarea "**COD** Walk in Cooler not cooling, fans are working, compressor outside is not…"
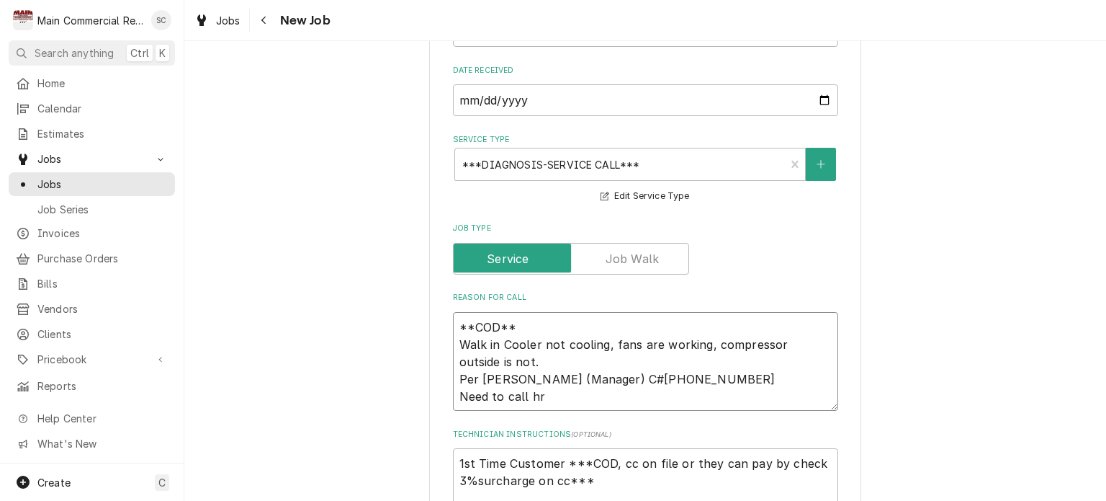
type textarea "x"
type textarea "**COD** Walk in Cooler not cooling, fans are working, compressor outside is not…"
type textarea "x"
type textarea "**COD** Walk in Cooler not cooling, fans are working, compressor outside is not…"
type textarea "x"
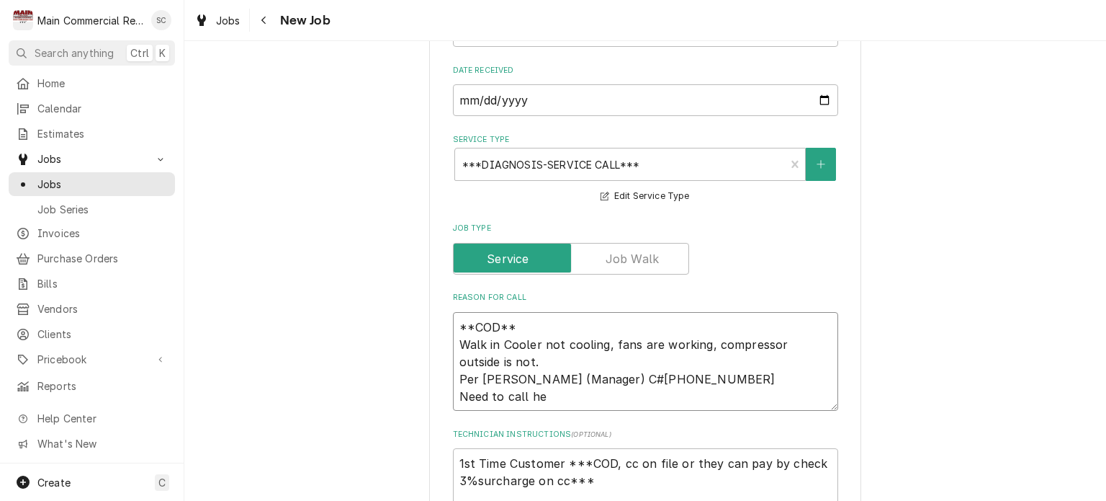
type textarea "**COD** Walk in Cooler not cooling, fans are working, compressor outside is not…"
type textarea "x"
type textarea "**COD** Walk in Cooler not cooling, fans are working, compressor outside is not…"
type textarea "x"
type textarea "**COD** Walk in Cooler not cooling, fans are working, compressor outside is not…"
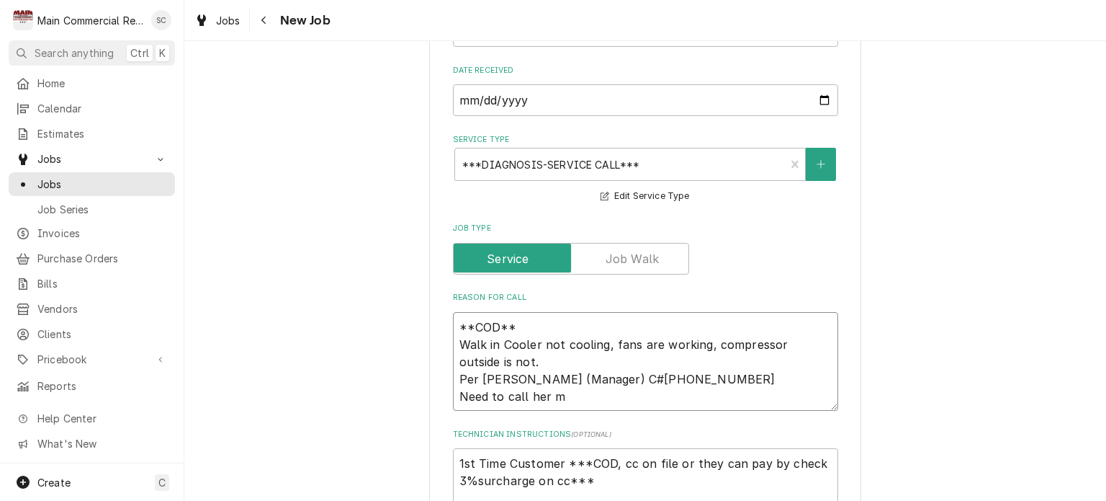
type textarea "x"
type textarea "**COD** Walk in Cooler not cooling, fans are working, compressor outside is not…"
type textarea "x"
type textarea "**COD** Walk in Cooler not cooling, fans are working, compressor outside is not…"
type textarea "x"
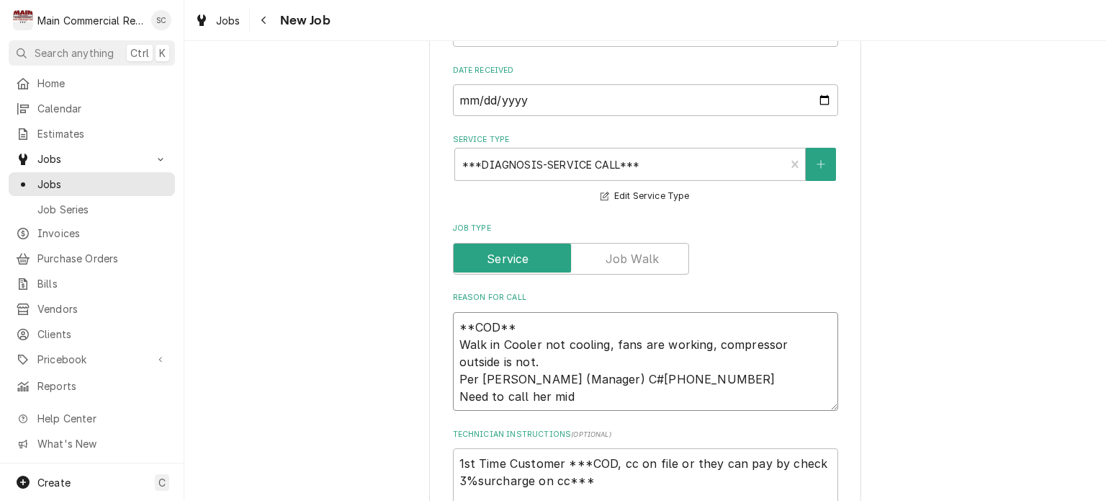
type textarea "**COD** Walk in Cooler not cooling, fans are working, compressor outside is not…"
type textarea "x"
type textarea "**COD** Walk in Cooler not cooling, fans are working, compressor outside is not…"
type textarea "x"
type textarea "**COD** Walk in Cooler not cooling, fans are working, compressor outside is not…"
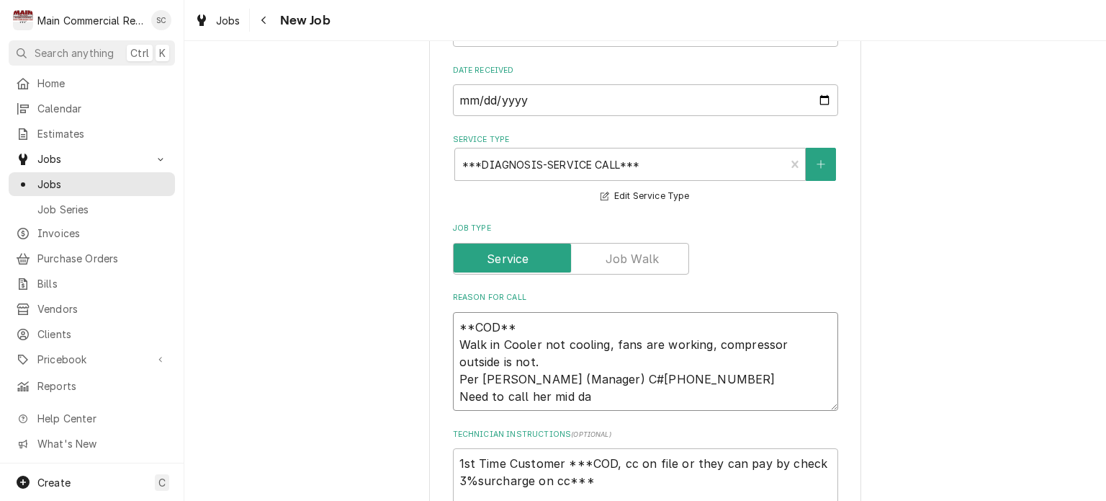
type textarea "x"
type textarea "**COD** Walk in Cooler not cooling, fans are working, compressor outside is not…"
type textarea "x"
type textarea "**COD** Walk in Cooler not cooling, fans are working, compressor outside is not…"
type textarea "x"
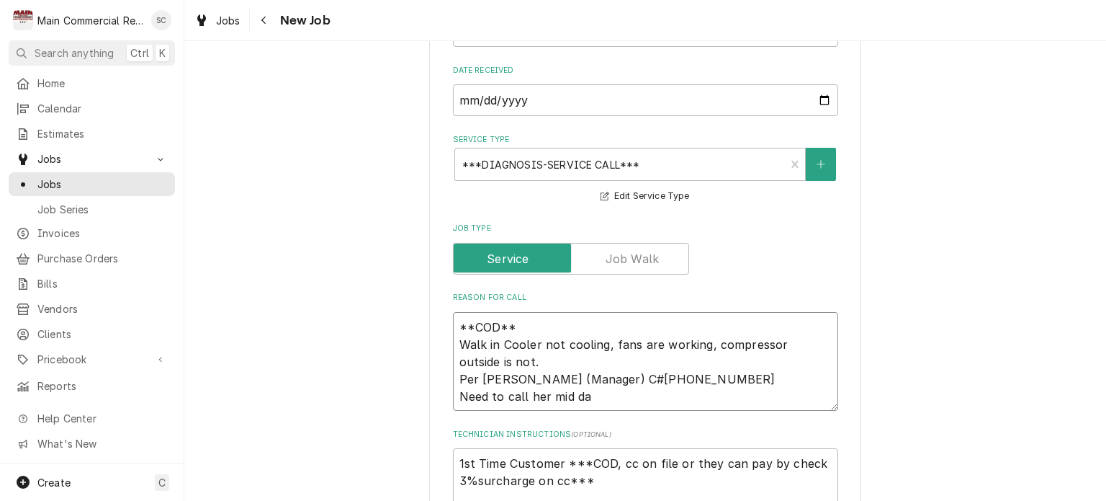
type textarea "**COD** Walk in Cooler not cooling, fans are working, compressor outside is not…"
type textarea "x"
type textarea "**COD** Walk in Cooler not cooling, fans are working, compressor outside is not…"
type textarea "x"
type textarea "**COD** Walk in Cooler not cooling, fans are working, compressor outside is not…"
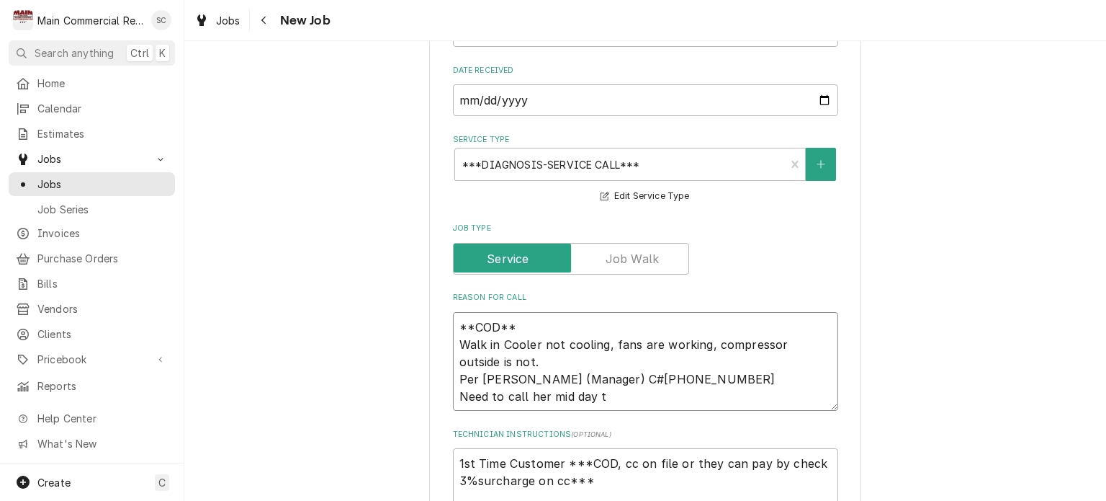
type textarea "x"
type textarea "**COD** Walk in Cooler not cooling, fans are working, compressor outside is not…"
type textarea "x"
type textarea "**COD** Walk in Cooler not cooling, fans are working, compressor outside is not…"
type textarea "x"
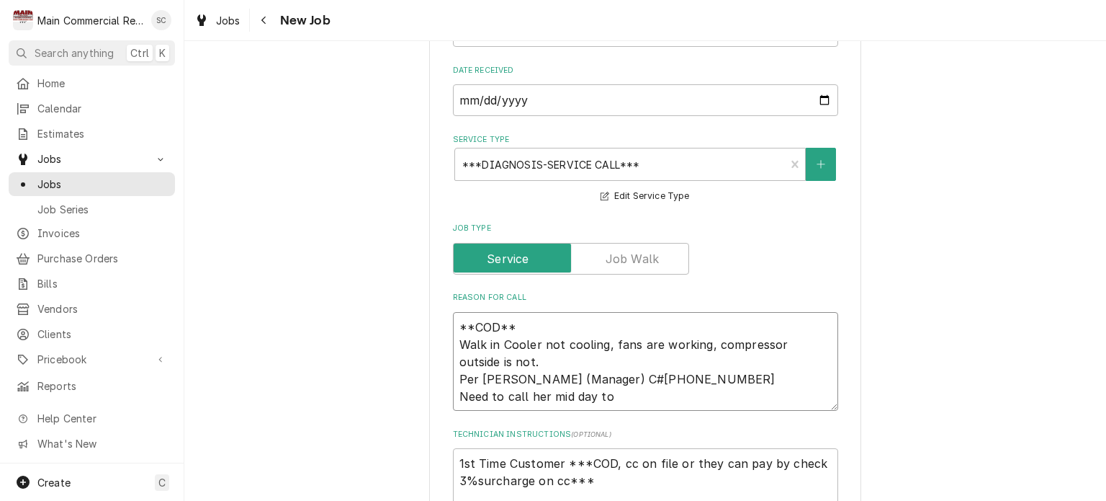
type textarea "**COD** Walk in Cooler not cooling, fans are working, compressor outside is not…"
type textarea "x"
type textarea "**COD** Walk in Cooler not cooling, fans are working, compressor outside is not…"
type textarea "x"
type textarea "**COD** Walk in Cooler not cooling, fans are working, compressor outside is not…"
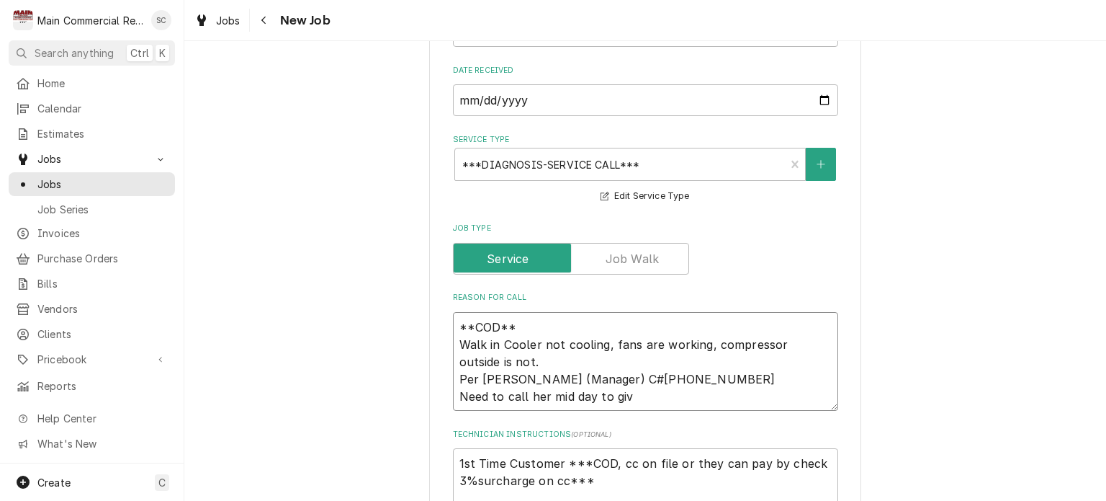
type textarea "x"
type textarea "**COD** Walk in Cooler not cooling, fans are working, compressor outside is not…"
type textarea "x"
type textarea "**COD** Walk in Cooler not cooling, fans are working, compressor outside is not…"
type textarea "x"
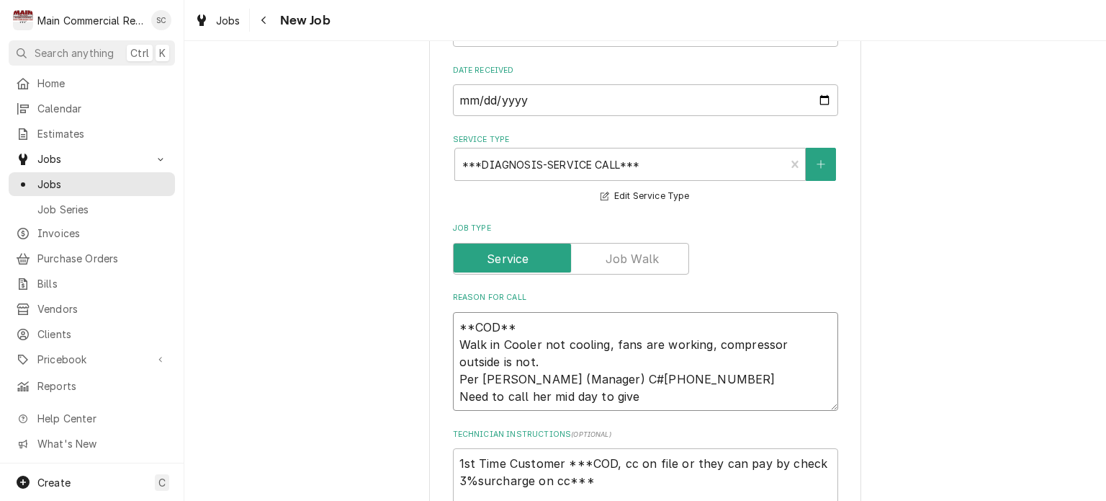
type textarea "**COD** Walk in Cooler not cooling, fans are working, compressor outside is not…"
type textarea "x"
type textarea "**COD** Walk in Cooler not cooling, fans are working, compressor outside is not…"
type textarea "x"
type textarea "**COD** Walk in Cooler not cooling, fans are working, compressor outside is not…"
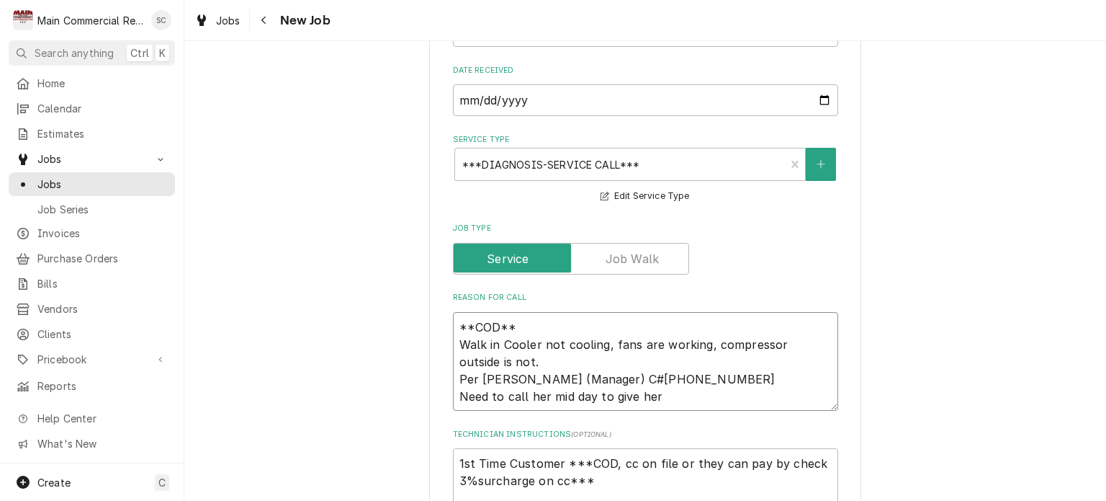
type textarea "x"
type textarea "**COD** Walk in Cooler not cooling, fans are working, compressor outside is not…"
type textarea "x"
type textarea "**COD** Walk in Cooler not cooling, fans are working, compressor outside is not…"
type textarea "x"
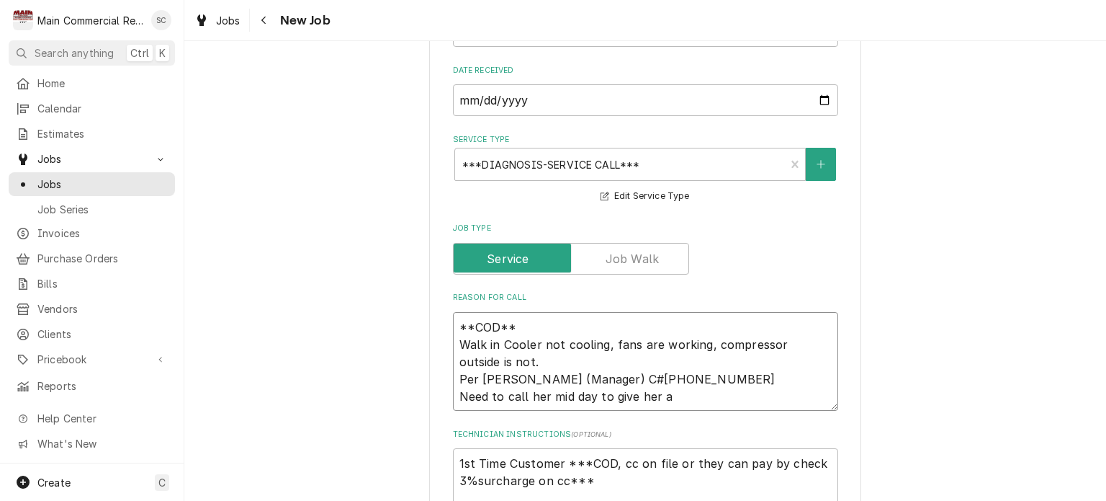
type textarea "**COD** Walk in Cooler not cooling, fans are working, compressor outside is not…"
type textarea "x"
type textarea "**COD** Walk in Cooler not cooling, fans are working, compressor outside is not…"
type textarea "x"
type textarea "**COD** Walk in Cooler not cooling, fans are working, compressor outside is not…"
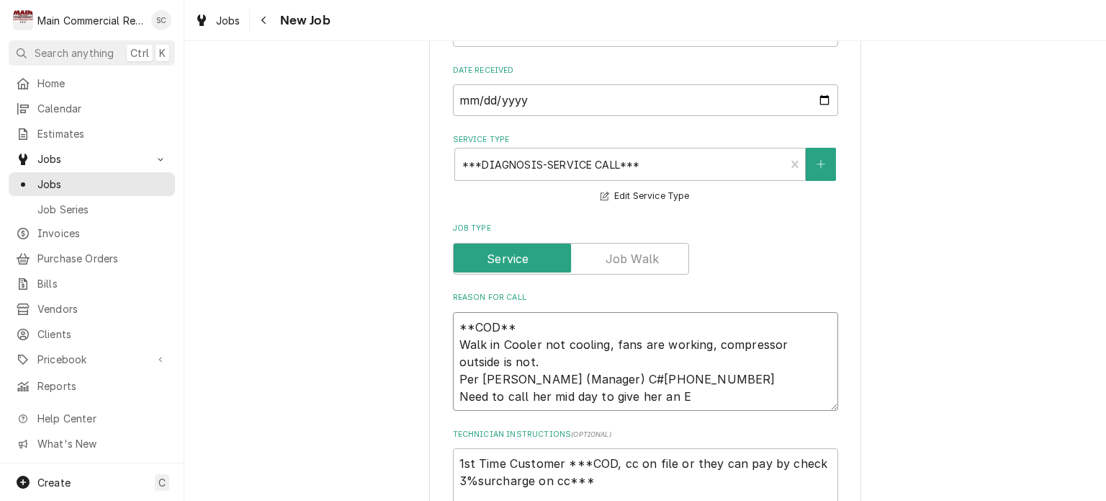
type textarea "x"
type textarea "**COD** Walk in Cooler not cooling, fans are working, compressor outside is not…"
type textarea "x"
type textarea "**COD** Walk in Cooler not cooling, fans are working, compressor outside is not…"
type textarea "x"
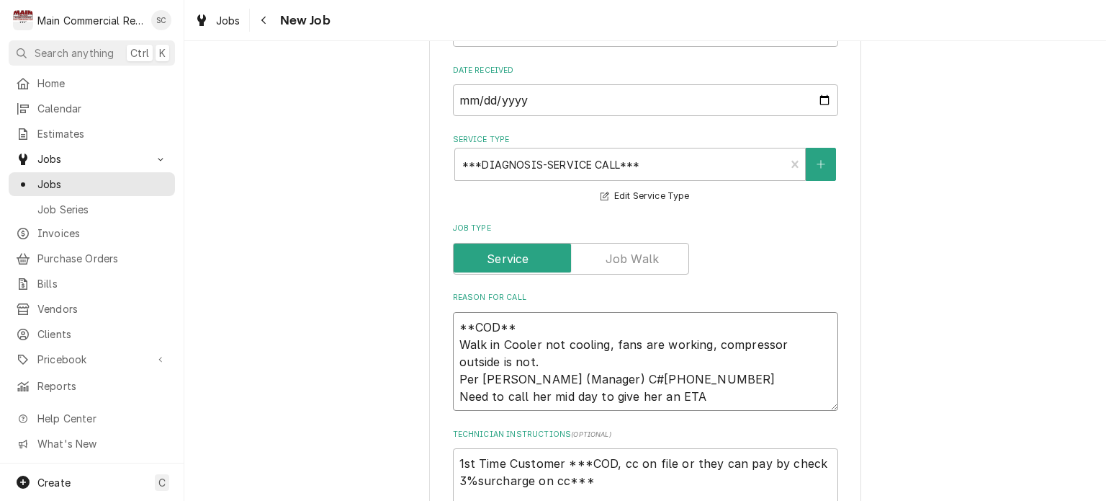
type textarea "**COD** Walk in Cooler not cooling, fans are working, compressor outside is not…"
type textarea "x"
type textarea "**COD** Walk in Cooler not cooling, fans are working, compressor outside is not…"
type textarea "x"
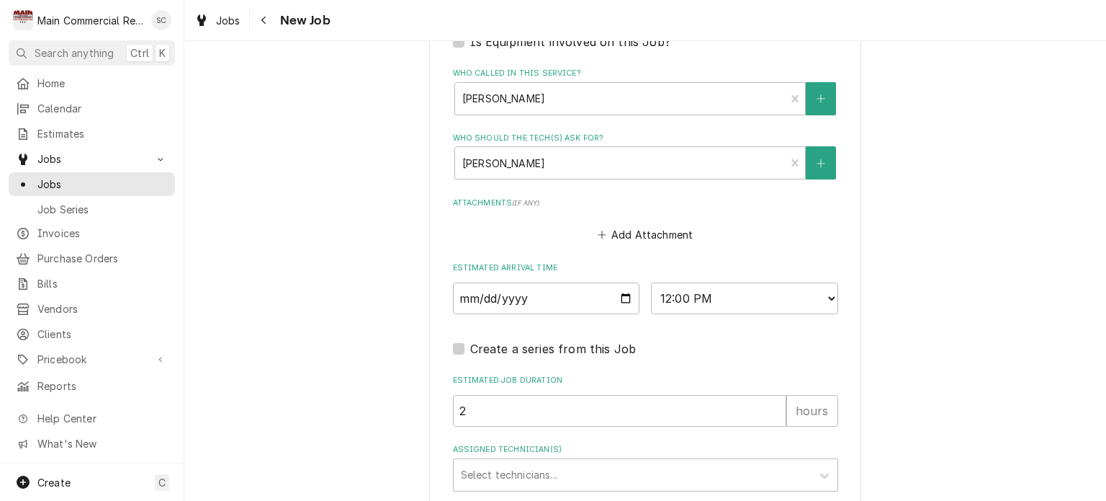
scroll to position [1425, 0]
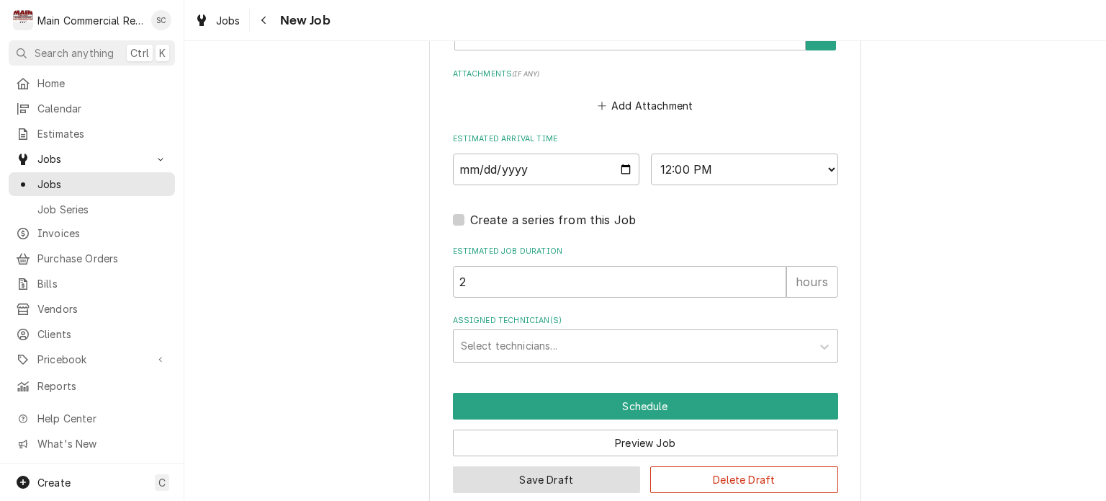
type textarea "**COD** Walk in Cooler not cooling, fans are working, compressor outside is not…"
click at [592, 466] on button "Save Draft" at bounding box center [547, 479] width 188 height 27
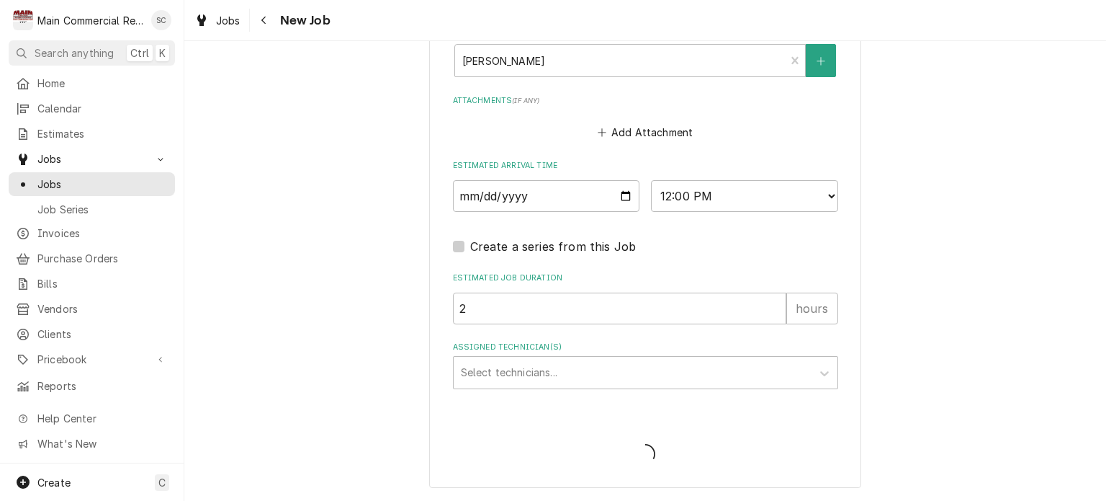
scroll to position [1376, 0]
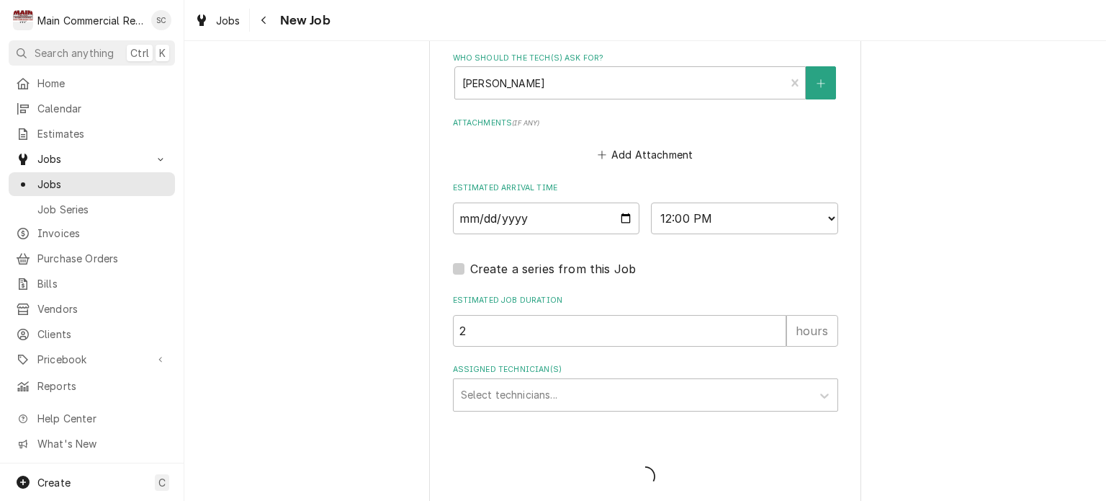
type textarea "x"
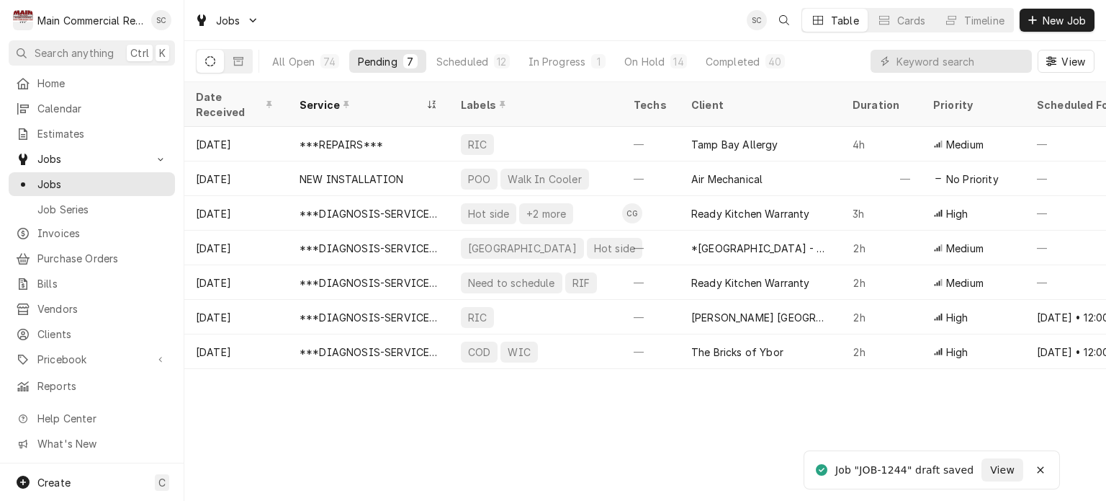
click at [905, 401] on div "Date Received Service Labels Techs Client Duration Priority Scheduled For Locat…" at bounding box center [645, 291] width 922 height 418
click at [899, 407] on div "Date Received Service Labels Techs Client Duration Priority Scheduled For Locat…" at bounding box center [645, 291] width 922 height 418
click at [688, 425] on div "Date Received Service Labels Techs Client Duration Priority Scheduled For Locat…" at bounding box center [645, 291] width 922 height 418
click at [683, 423] on div "Date Received Service Labels Techs Client Duration Priority Scheduled For Locat…" at bounding box center [645, 291] width 922 height 418
